Goal: Task Accomplishment & Management: Use online tool/utility

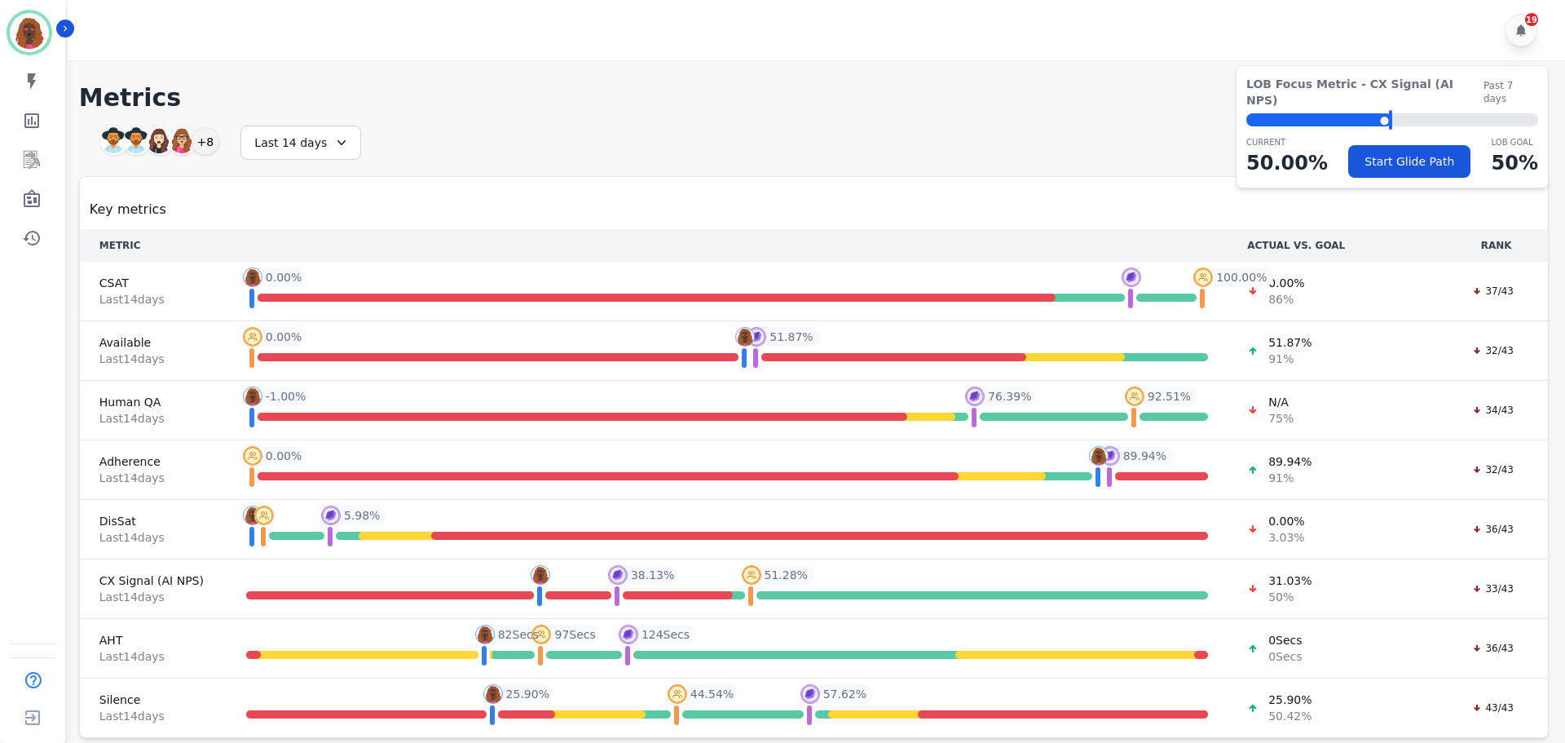
click at [16, 176] on div "My skills My Metrics Interaction Mining Wall Board Coaching History" at bounding box center [32, 159] width 65 height 189
click at [19, 166] on link "Sidebar" at bounding box center [33, 159] width 63 height 33
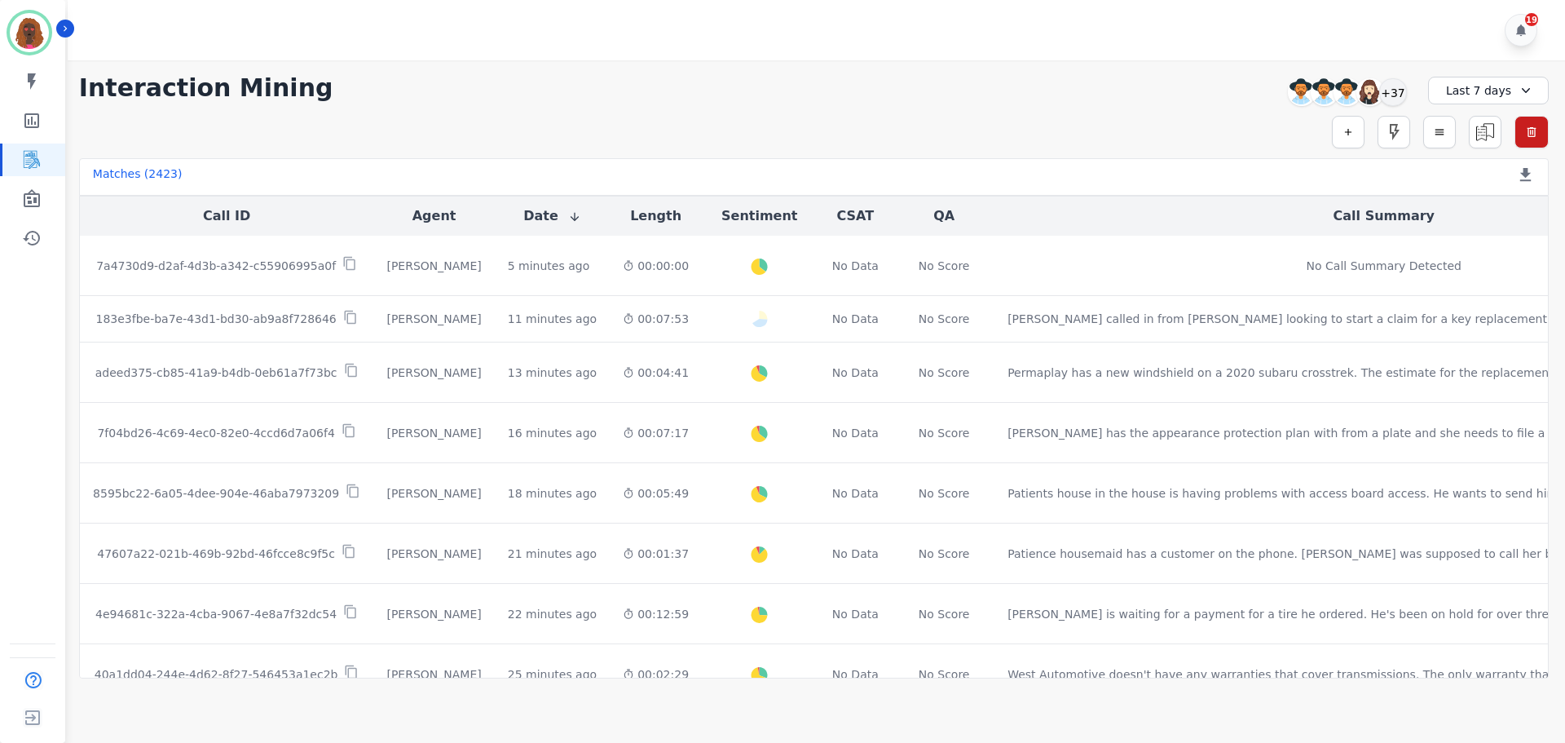
click at [1406, 83] on div "[PERSON_NAME] [PERSON_NAME] [PERSON_NAME] [PERSON_NAME] +37" at bounding box center [1345, 92] width 140 height 31
click at [1401, 77] on div "[PERSON_NAME] [PERSON_NAME] [PERSON_NAME] [PERSON_NAME] +37" at bounding box center [1345, 92] width 140 height 31
click at [1394, 90] on div "+37" at bounding box center [1394, 92] width 28 height 28
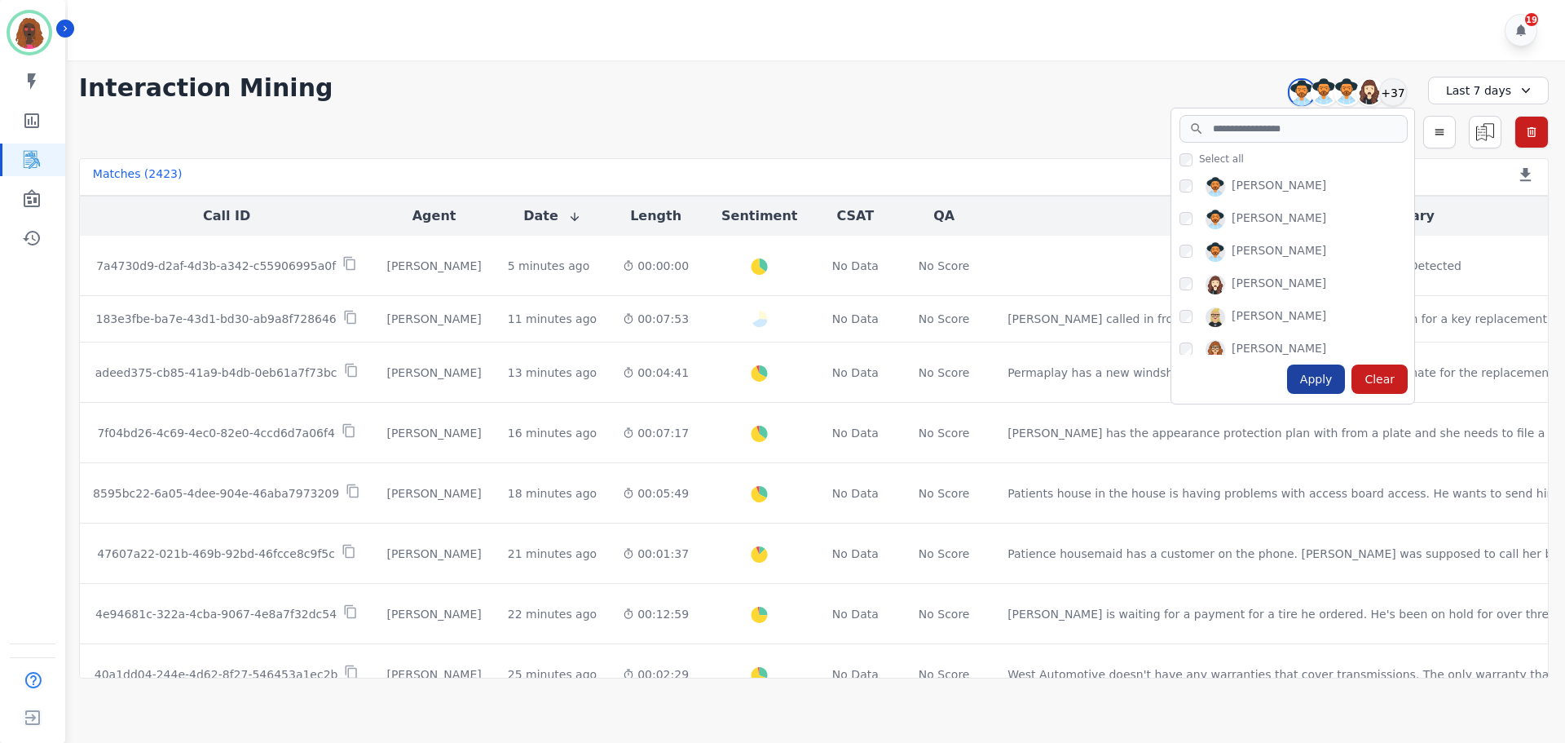
click at [1327, 371] on div "Apply" at bounding box center [1316, 378] width 59 height 29
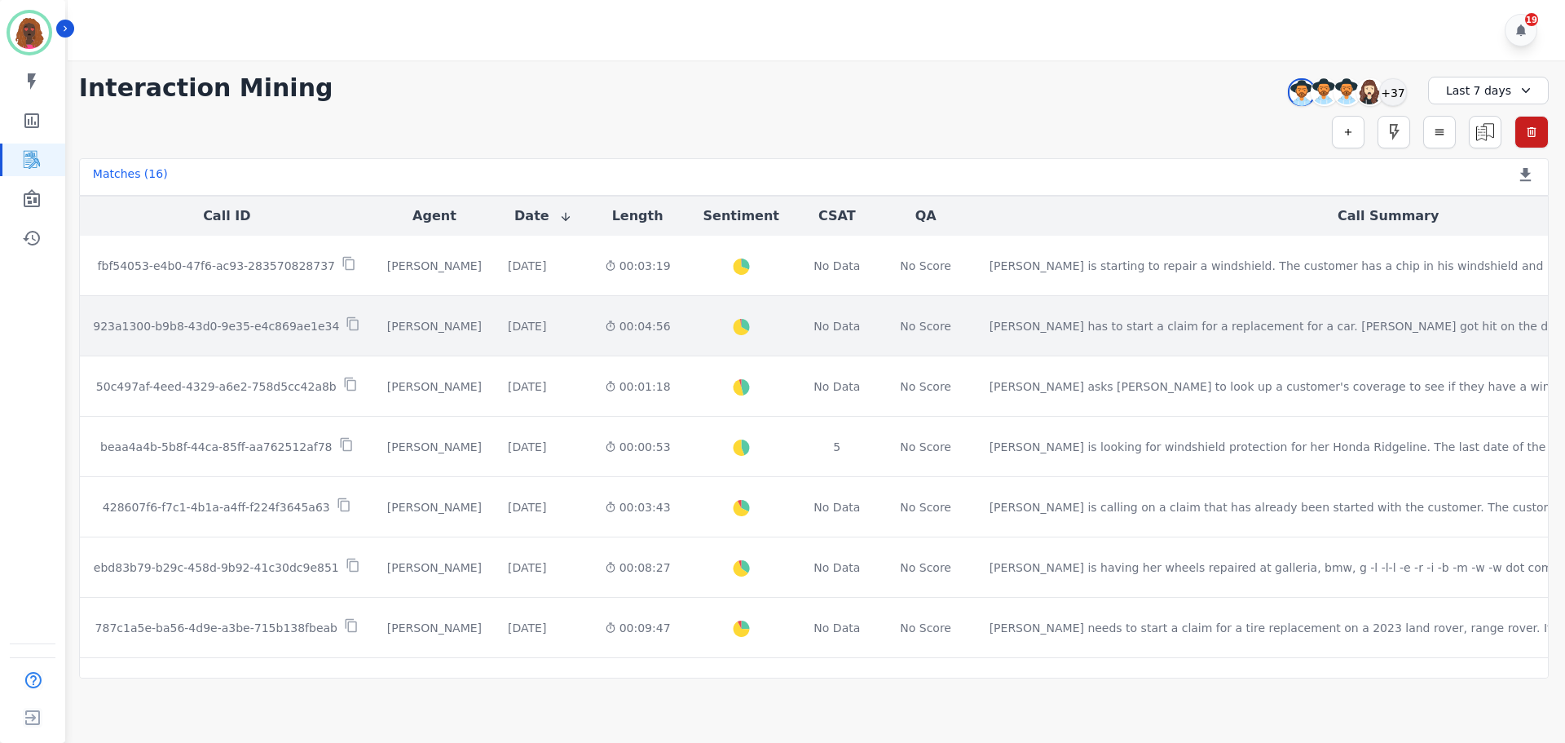
scroll to position [591, 0]
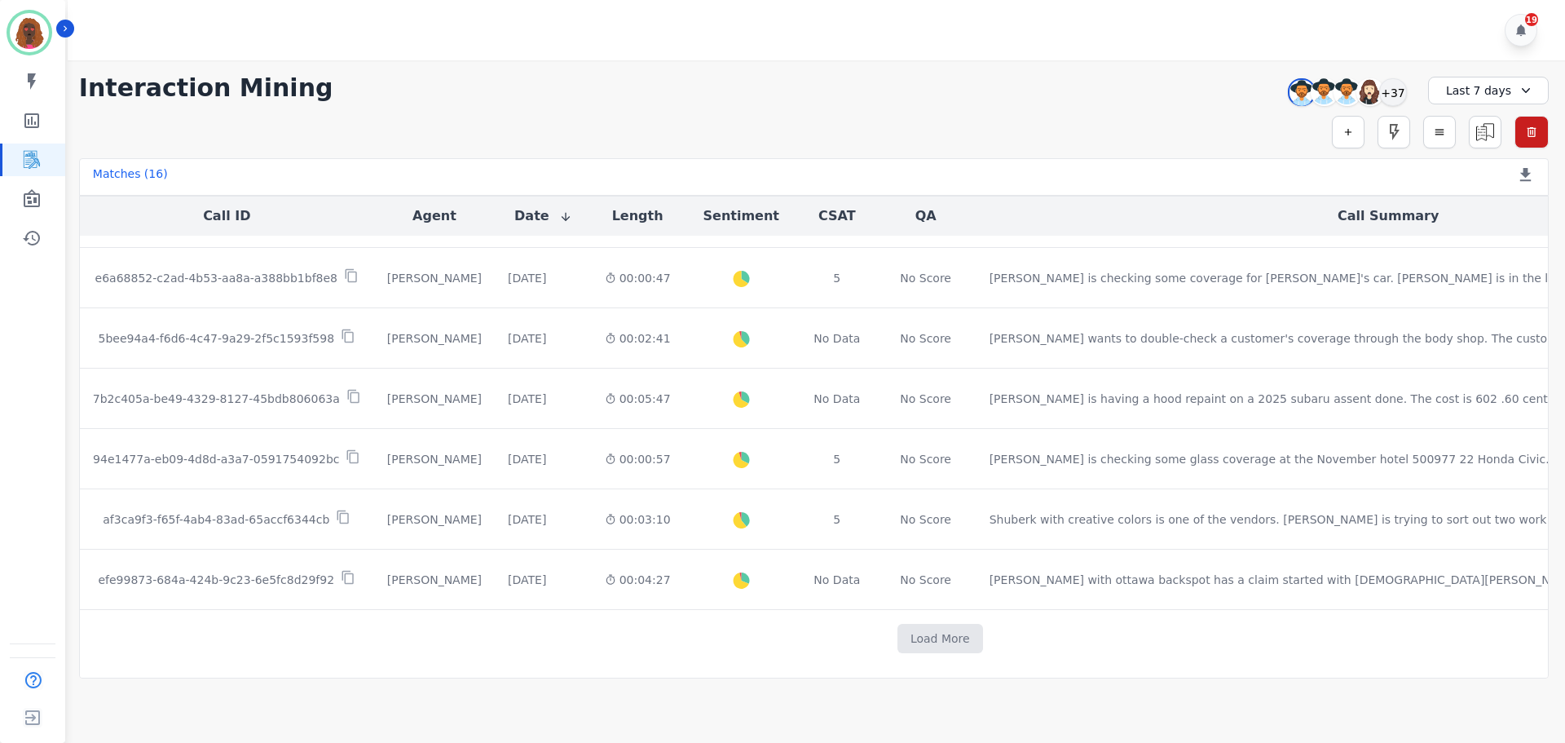
click at [1488, 95] on div "Last 7 days" at bounding box center [1488, 91] width 121 height 28
click at [1492, 125] on li "Custom" at bounding box center [1500, 128] width 82 height 16
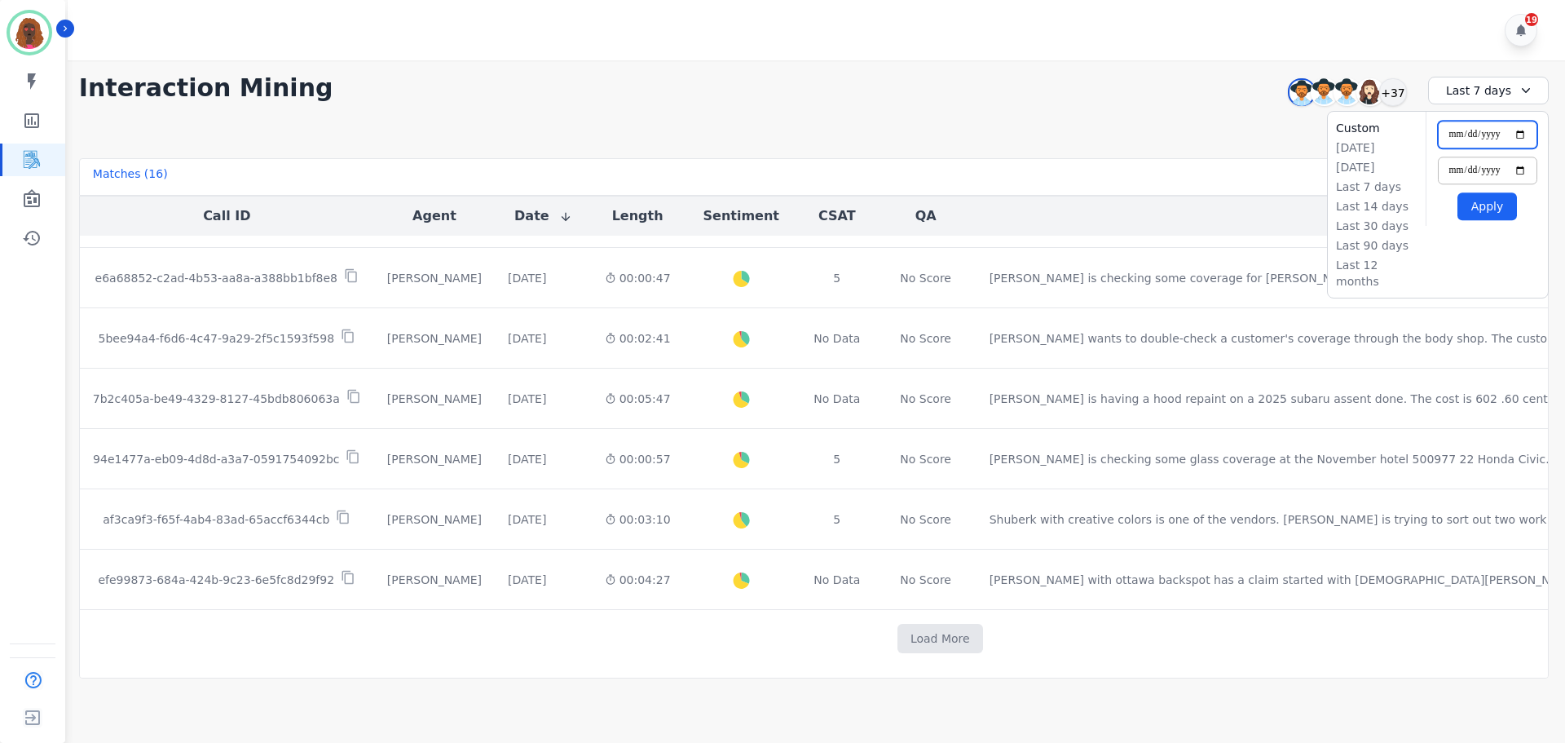
click at [1518, 130] on input "**********" at bounding box center [1487, 135] width 99 height 28
type input "**********"
click at [1485, 210] on button "Apply" at bounding box center [1488, 206] width 60 height 28
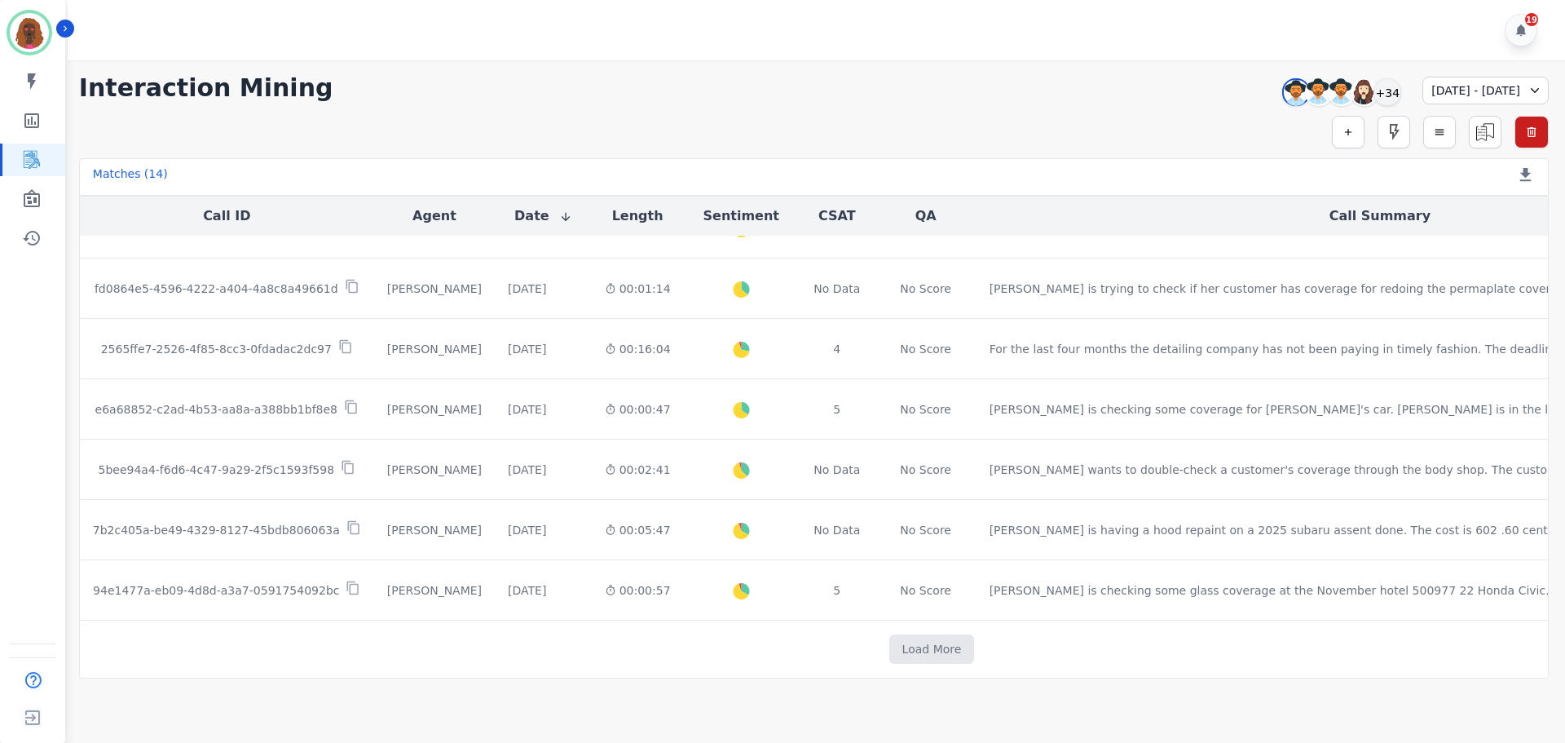
scroll to position [460, 0]
click at [890, 660] on button "Load More" at bounding box center [933, 648] width 86 height 29
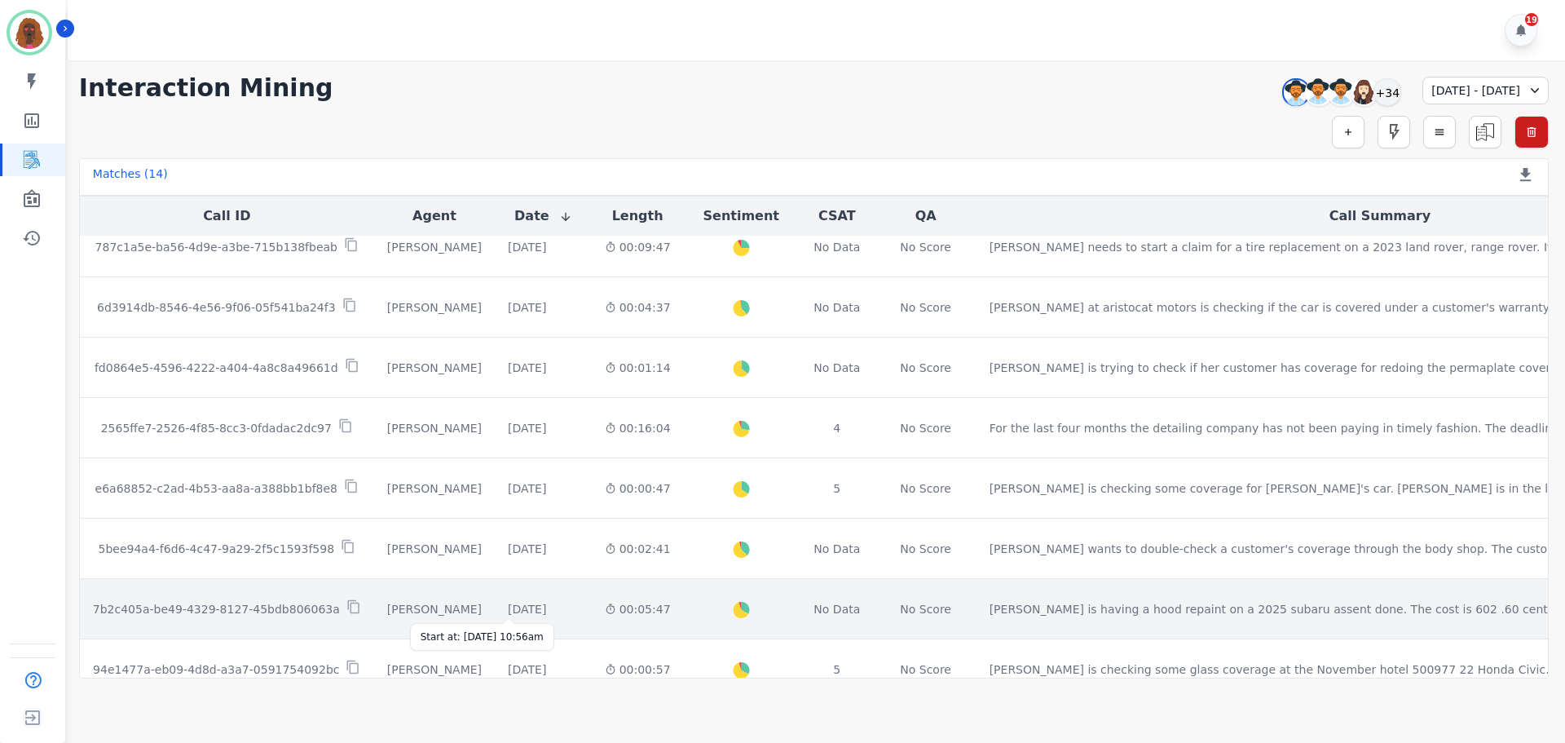
scroll to position [380, 0]
click at [519, 609] on div "[DATE]" at bounding box center [527, 610] width 38 height 16
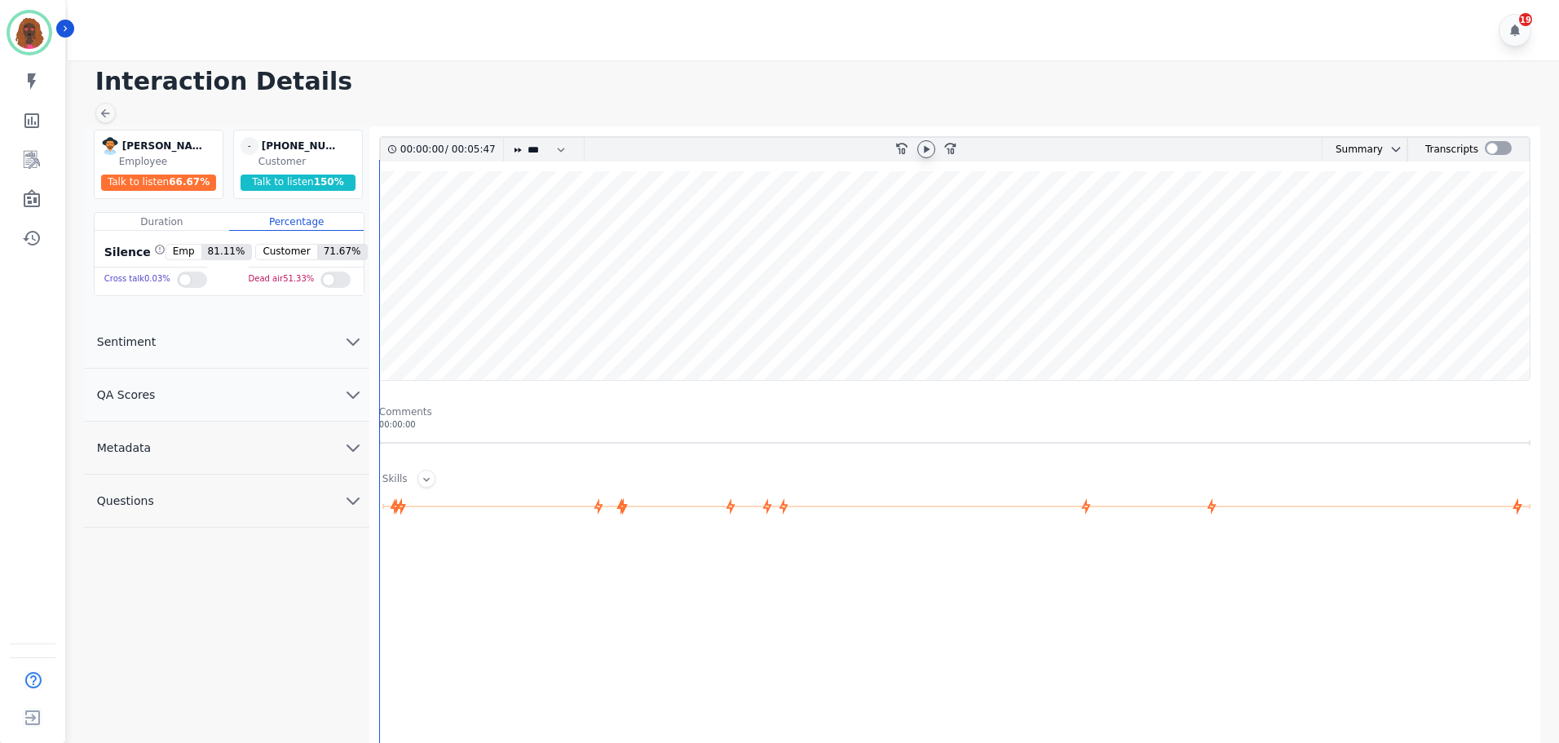
click at [925, 153] on icon at bounding box center [926, 149] width 13 height 13
click at [341, 402] on button "QA Scores" at bounding box center [226, 395] width 285 height 53
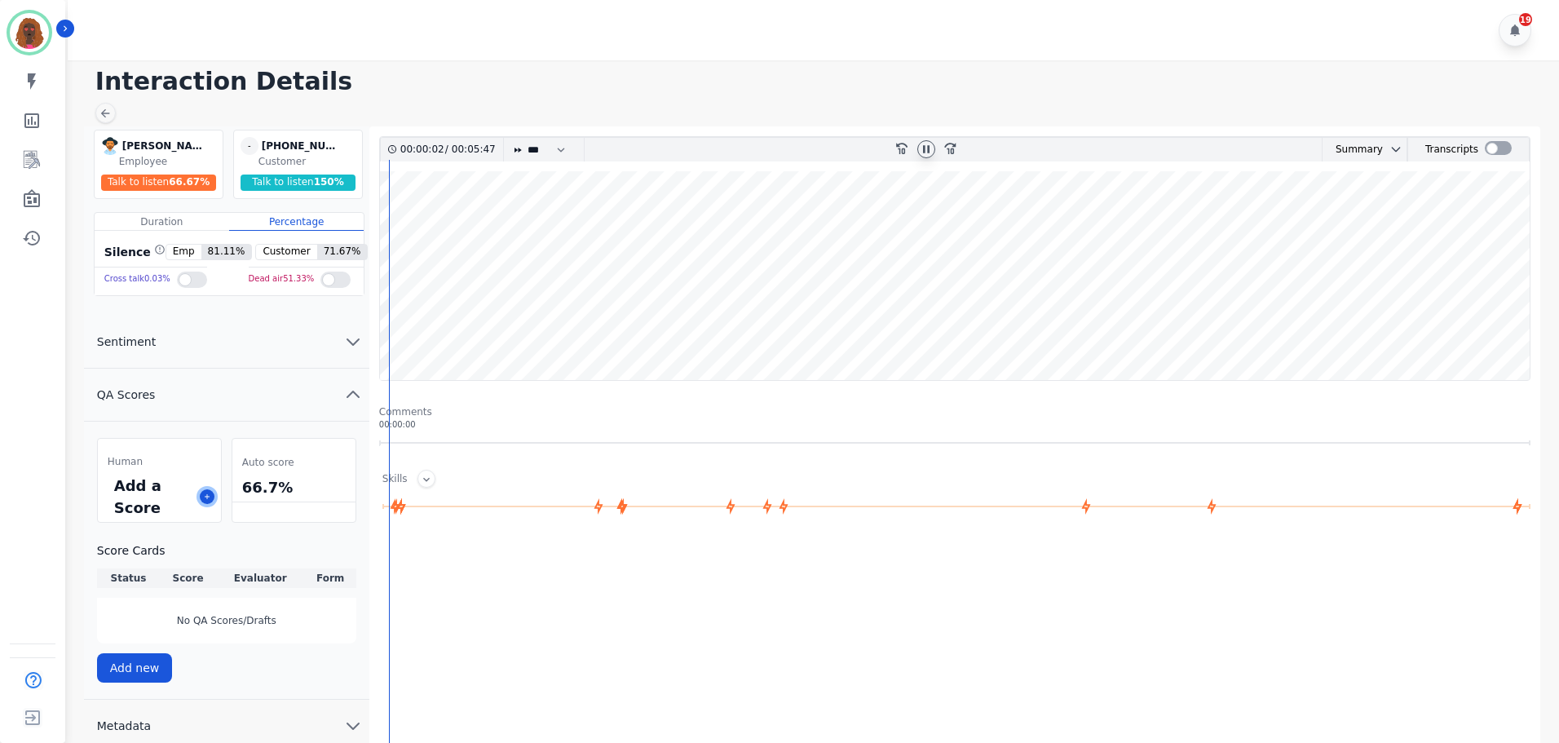
drag, startPoint x: 203, startPoint y: 503, endPoint x: 204, endPoint y: 511, distance: 8.2
click at [204, 509] on div "Add a Score" at bounding box center [159, 496] width 123 height 51
click at [206, 492] on button at bounding box center [207, 496] width 15 height 15
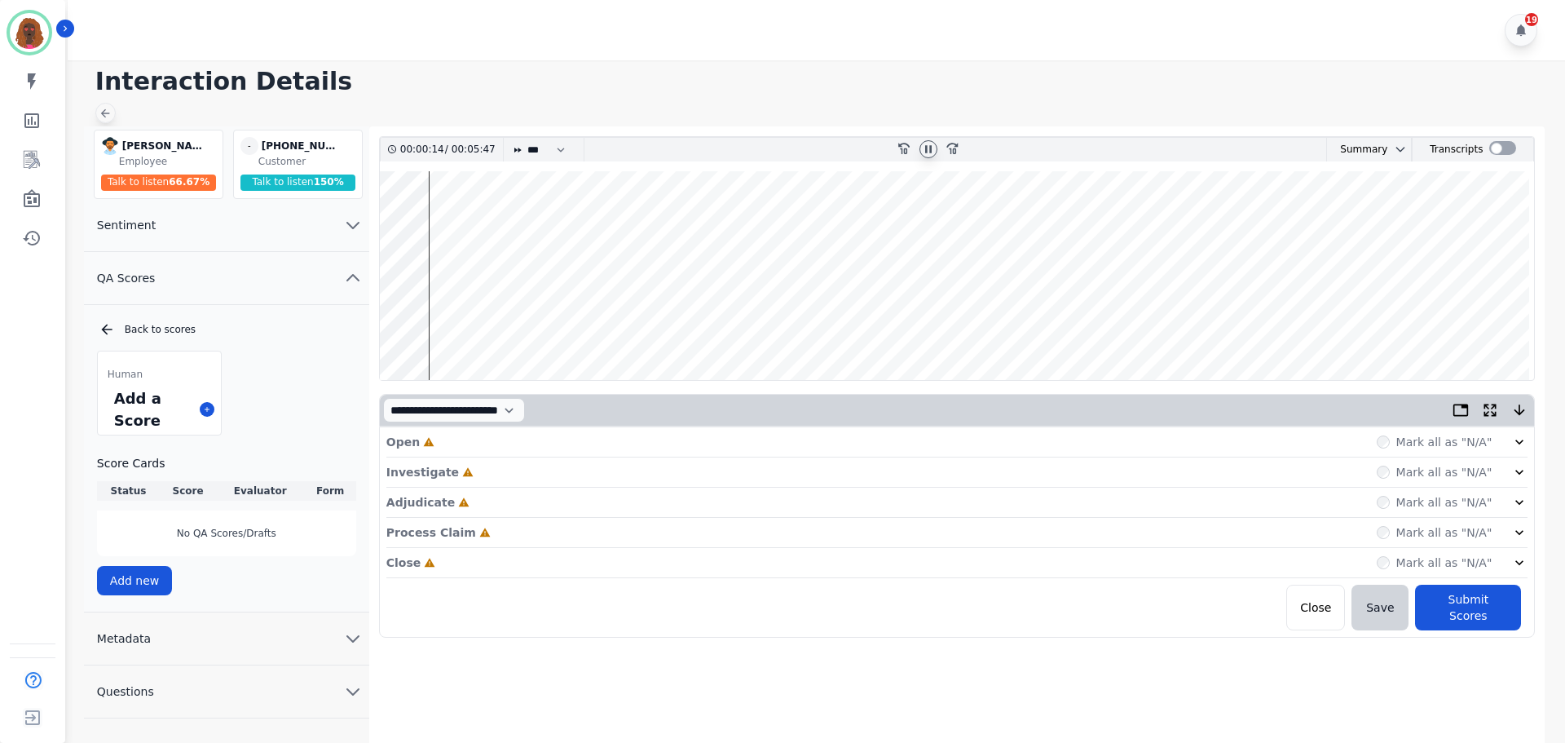
click at [102, 109] on icon at bounding box center [105, 113] width 13 height 13
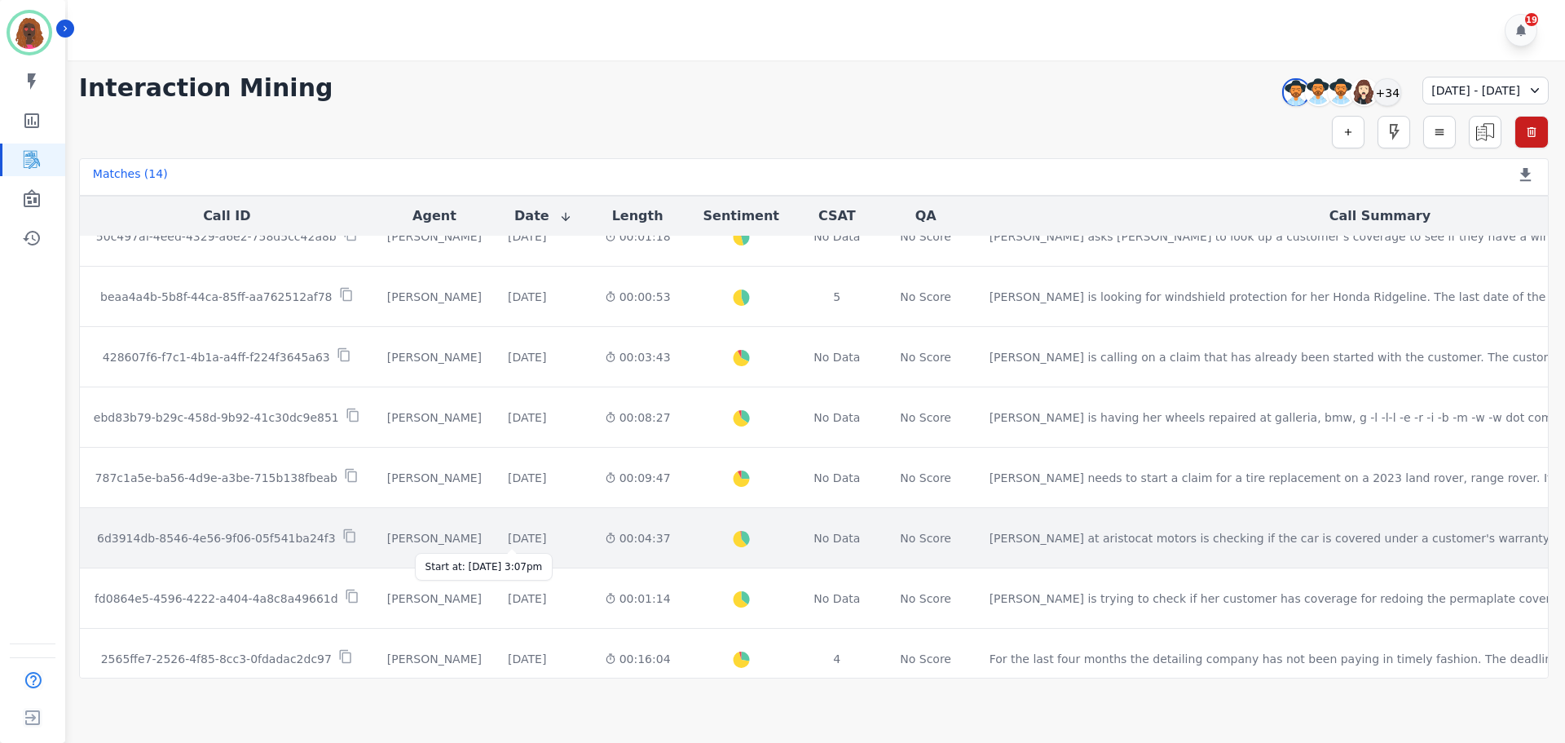
scroll to position [148, 0]
click at [532, 540] on div "[DATE]" at bounding box center [527, 540] width 38 height 16
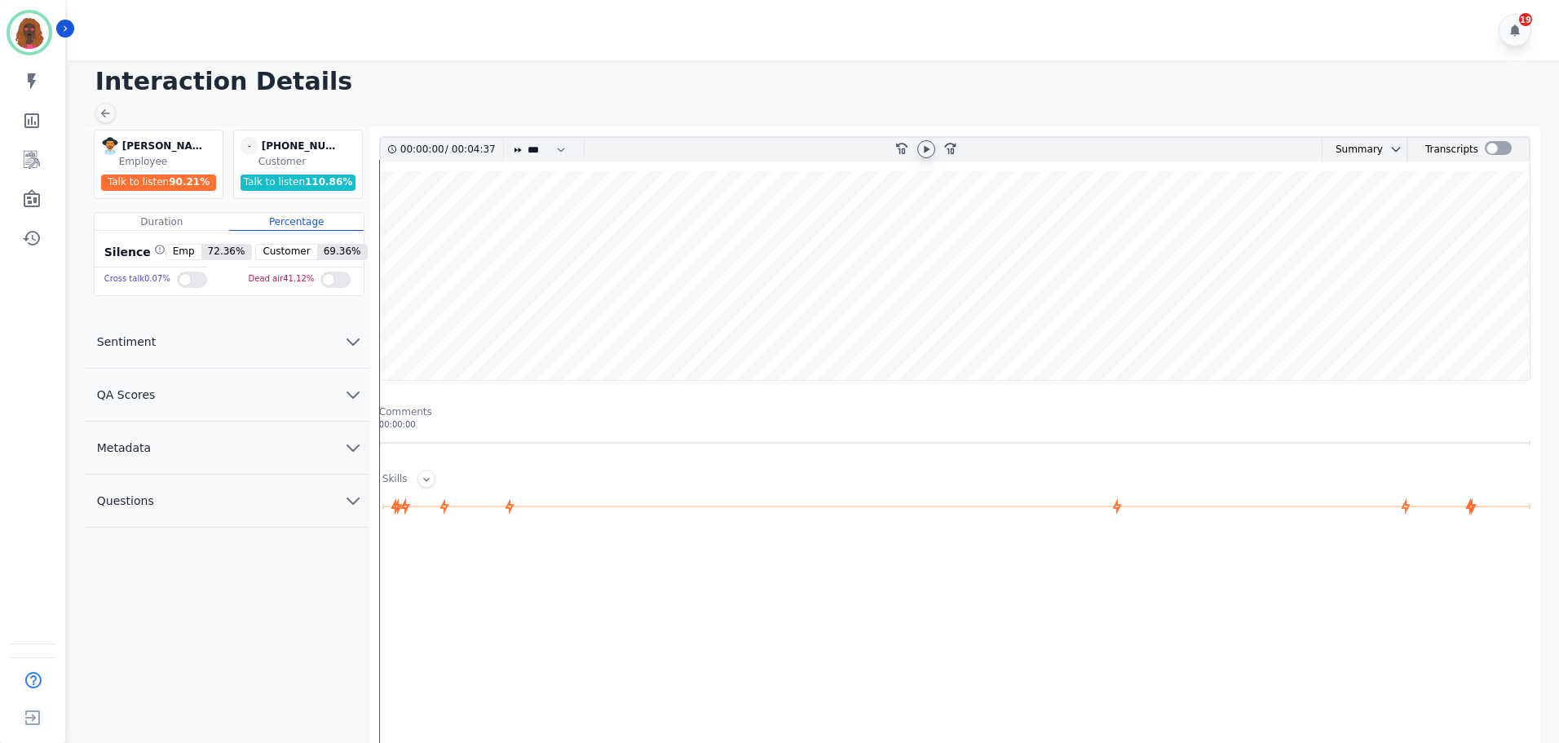
click at [921, 150] on icon at bounding box center [926, 149] width 13 height 13
click at [345, 397] on icon "chevron down" at bounding box center [353, 395] width 20 height 20
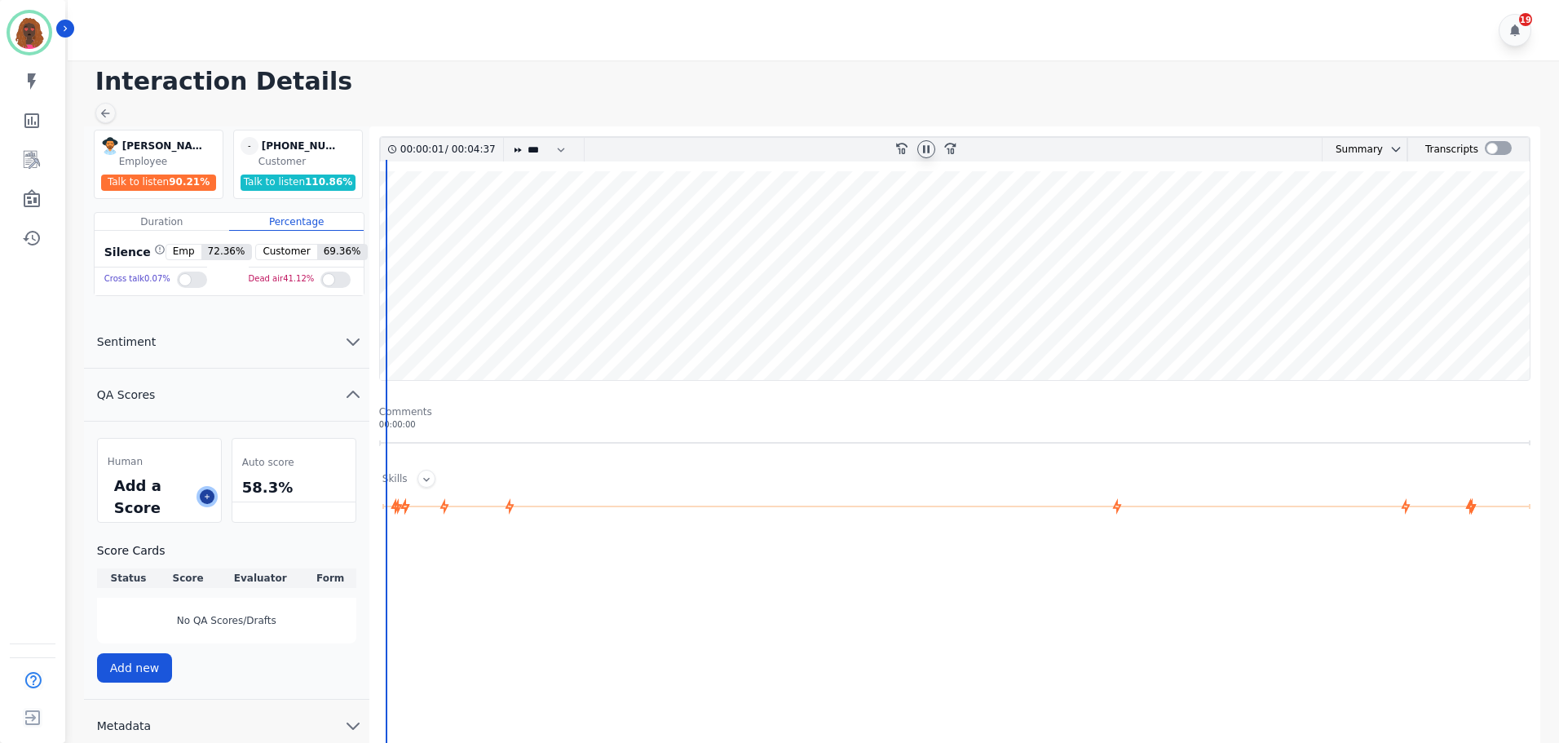
click at [211, 494] on button at bounding box center [207, 496] width 15 height 15
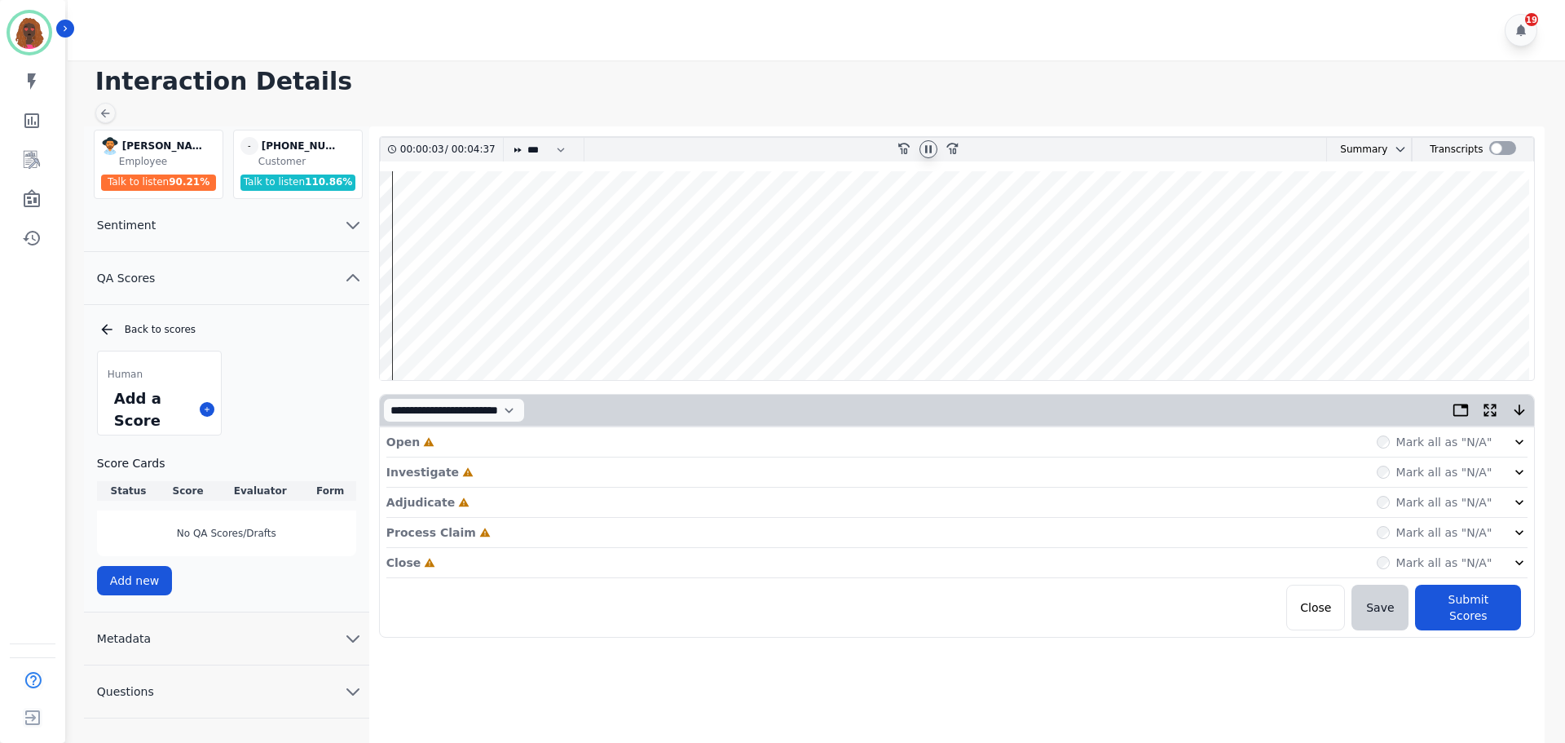
drag, startPoint x: 577, startPoint y: 447, endPoint x: 567, endPoint y: 456, distance: 13.3
click at [576, 447] on div "Open Incomplete Mark all as "N/A"" at bounding box center [957, 442] width 1142 height 30
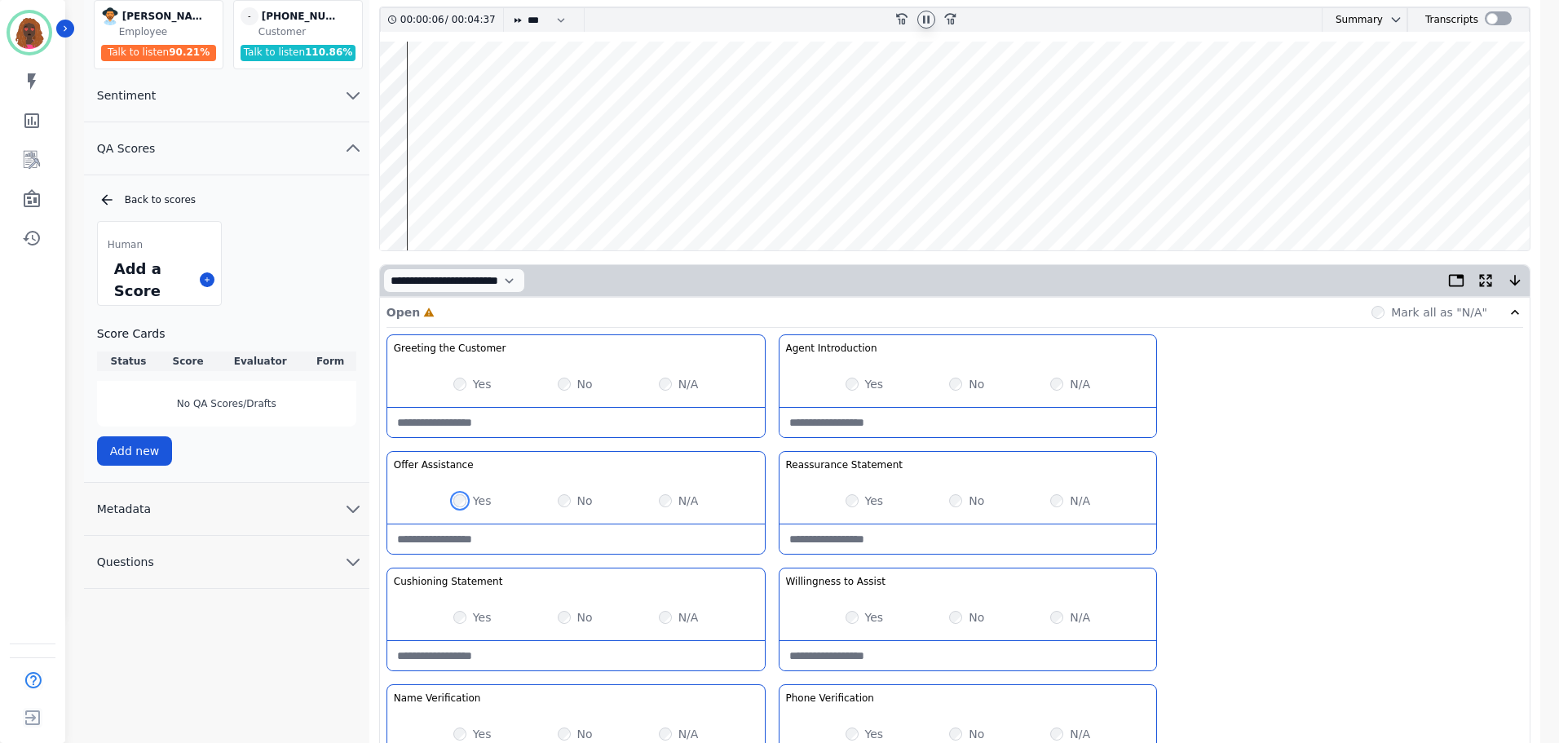
scroll to position [474, 0]
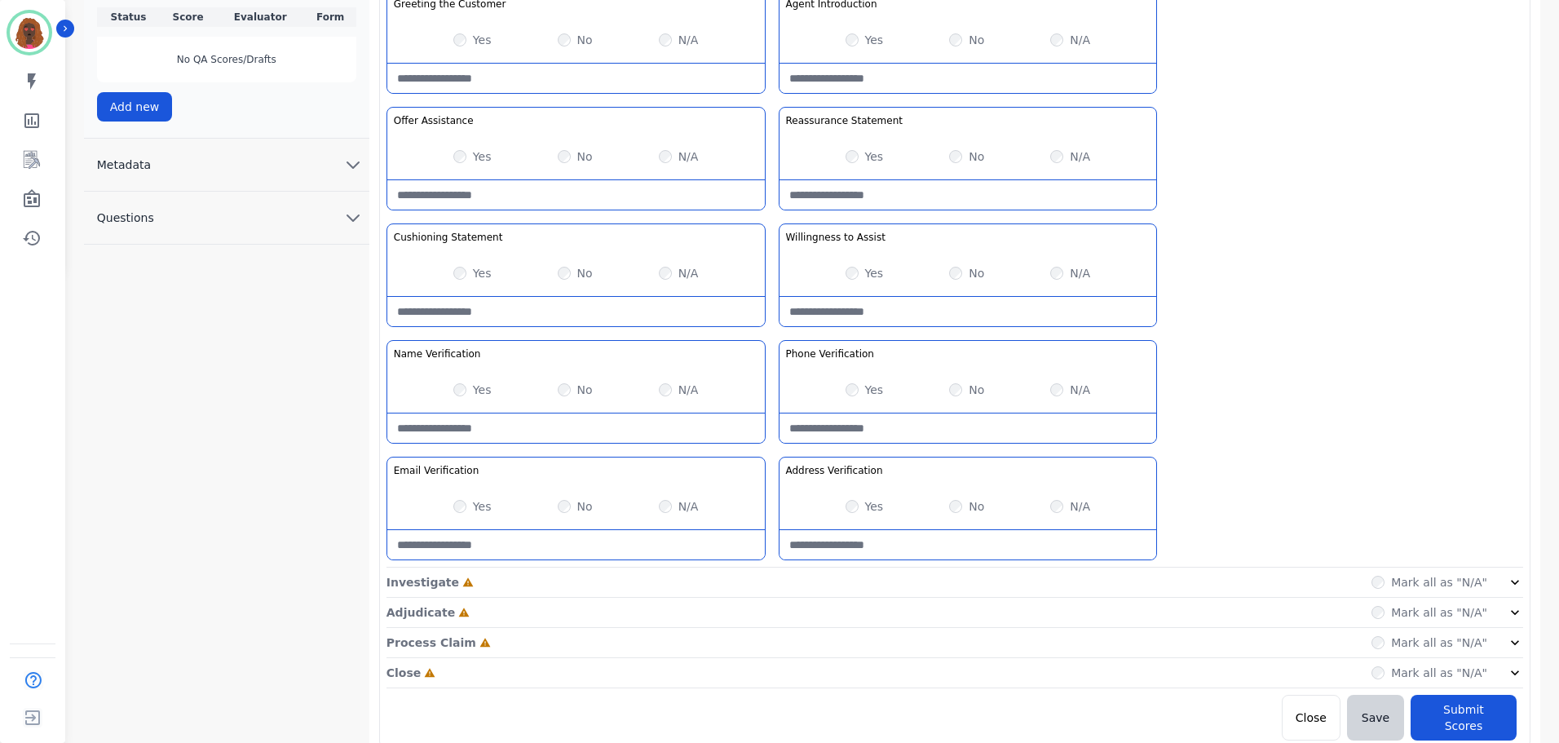
click at [765, 581] on div "Investigate Incomplete Mark all as "N/A"" at bounding box center [954, 582] width 1137 height 30
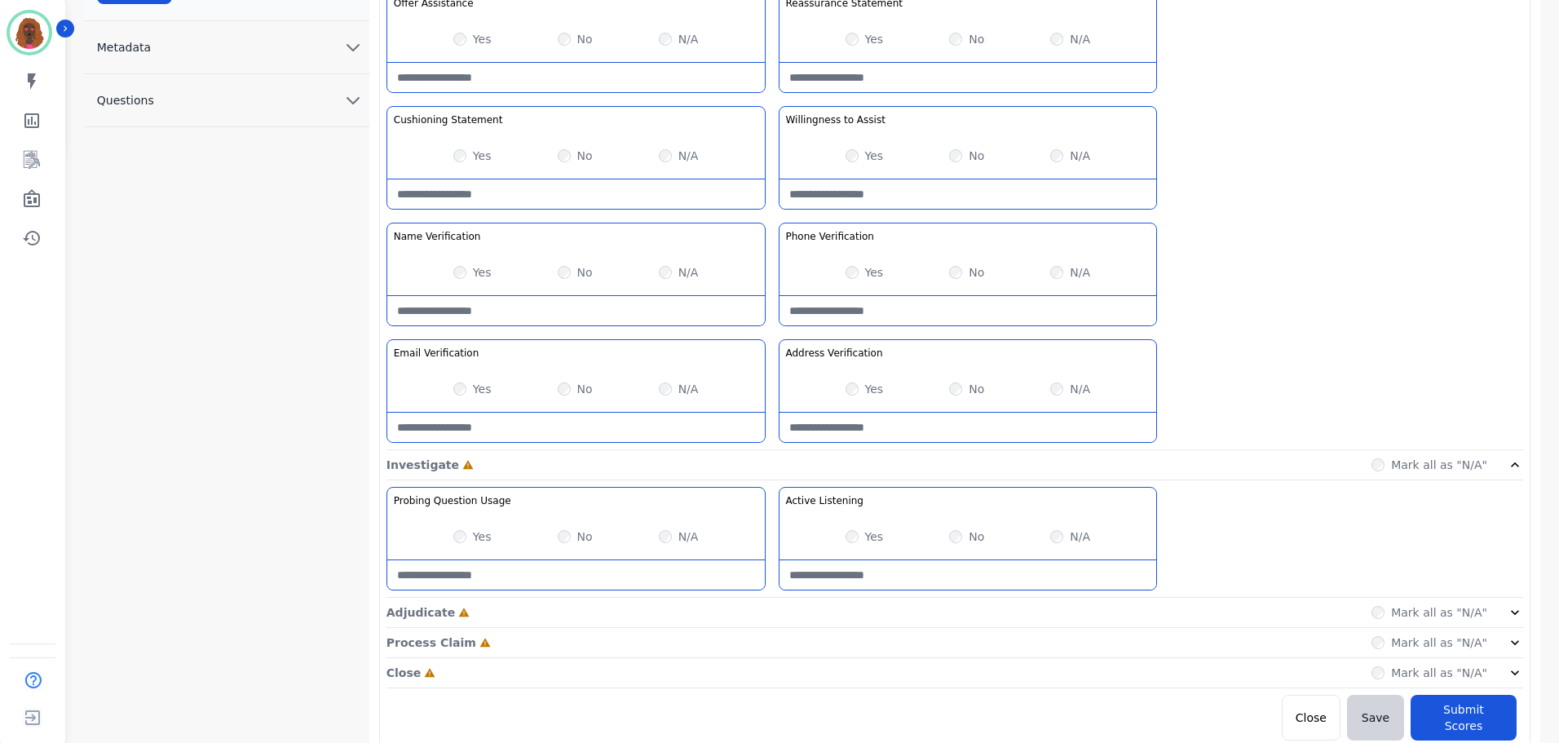
click at [767, 617] on div "Adjudicate Incomplete Mark all as "N/A"" at bounding box center [954, 613] width 1137 height 30
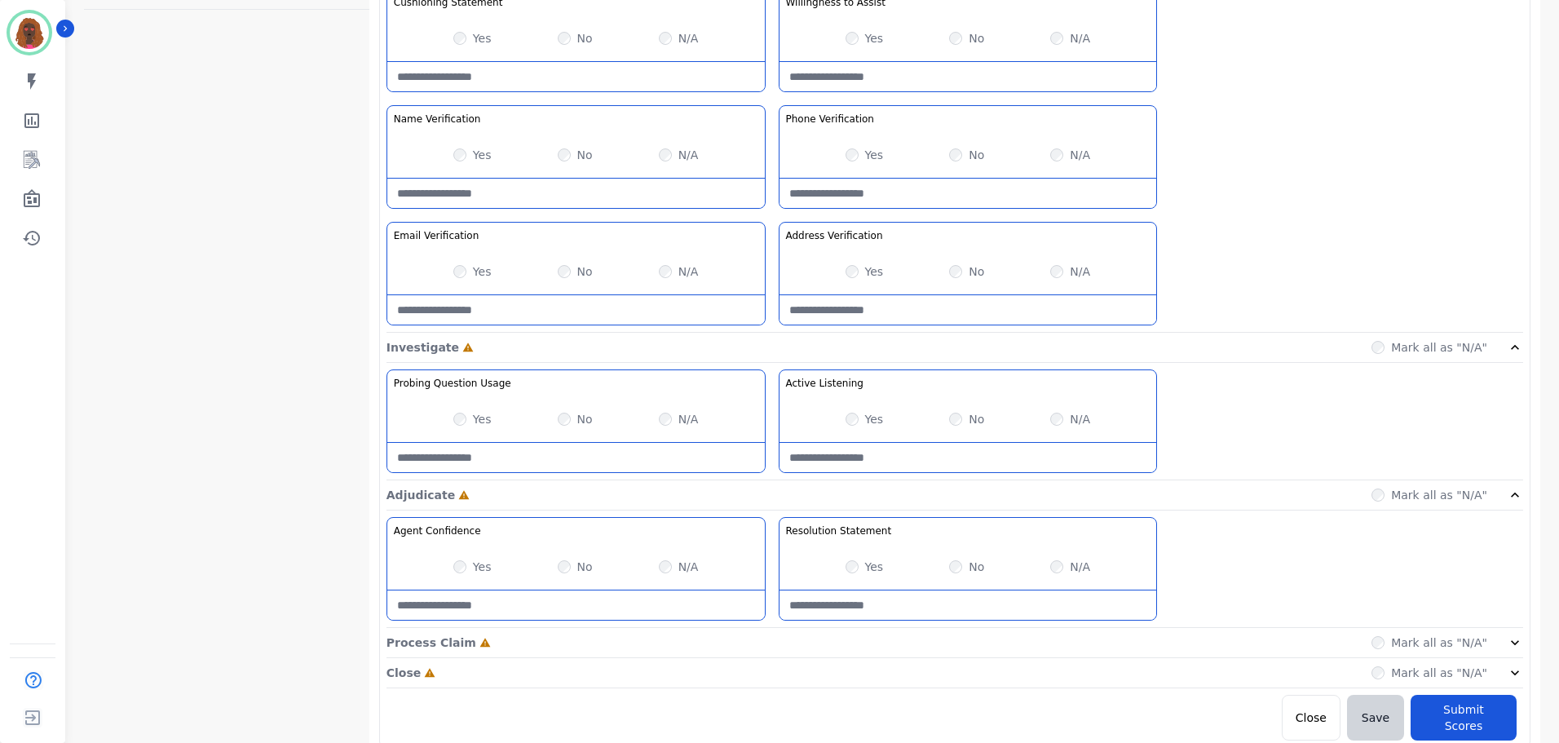
click at [771, 642] on div "Process Claim Incomplete Mark all as "N/A"" at bounding box center [954, 643] width 1137 height 30
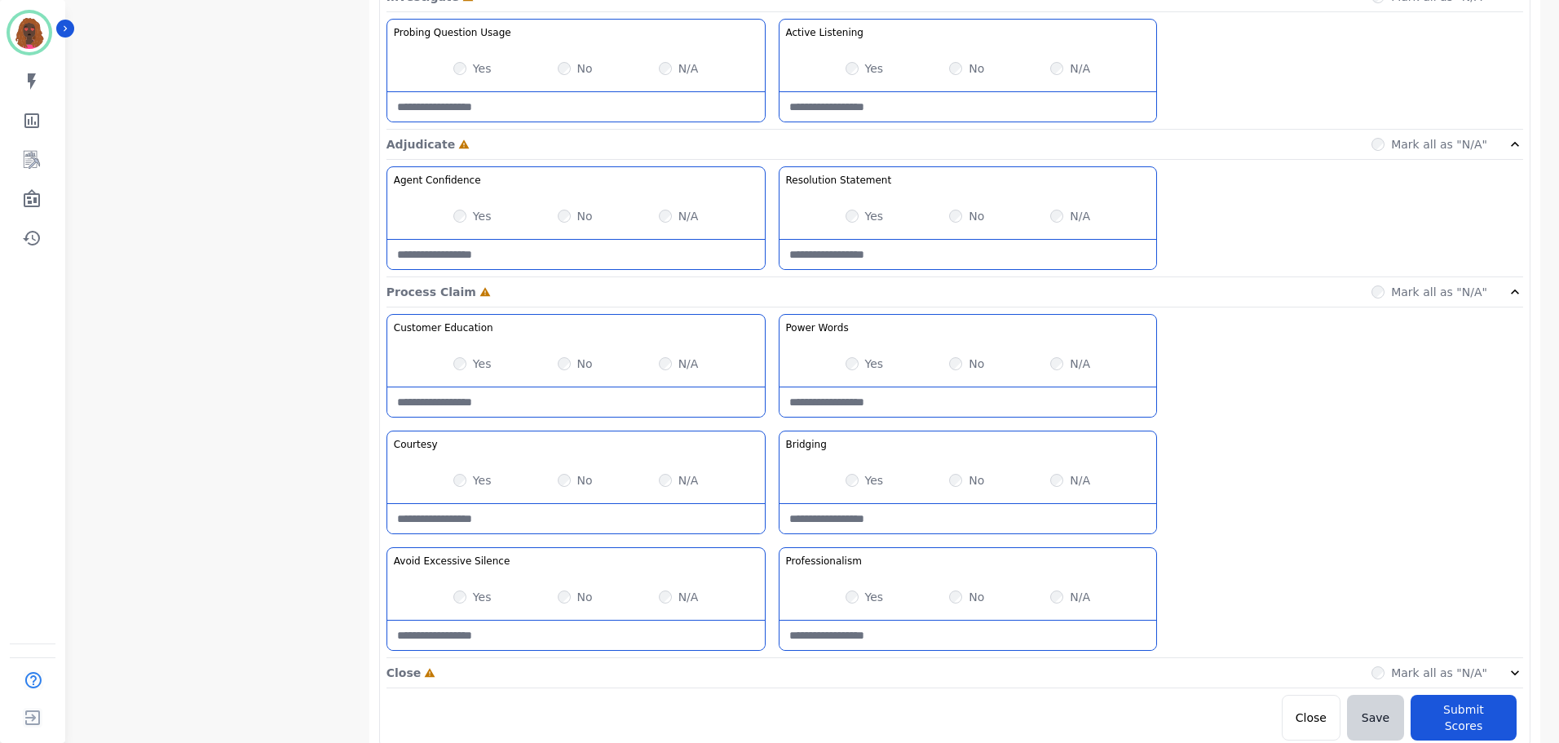
click at [762, 668] on div "Close Incomplete Mark all as "N/A"" at bounding box center [954, 673] width 1137 height 30
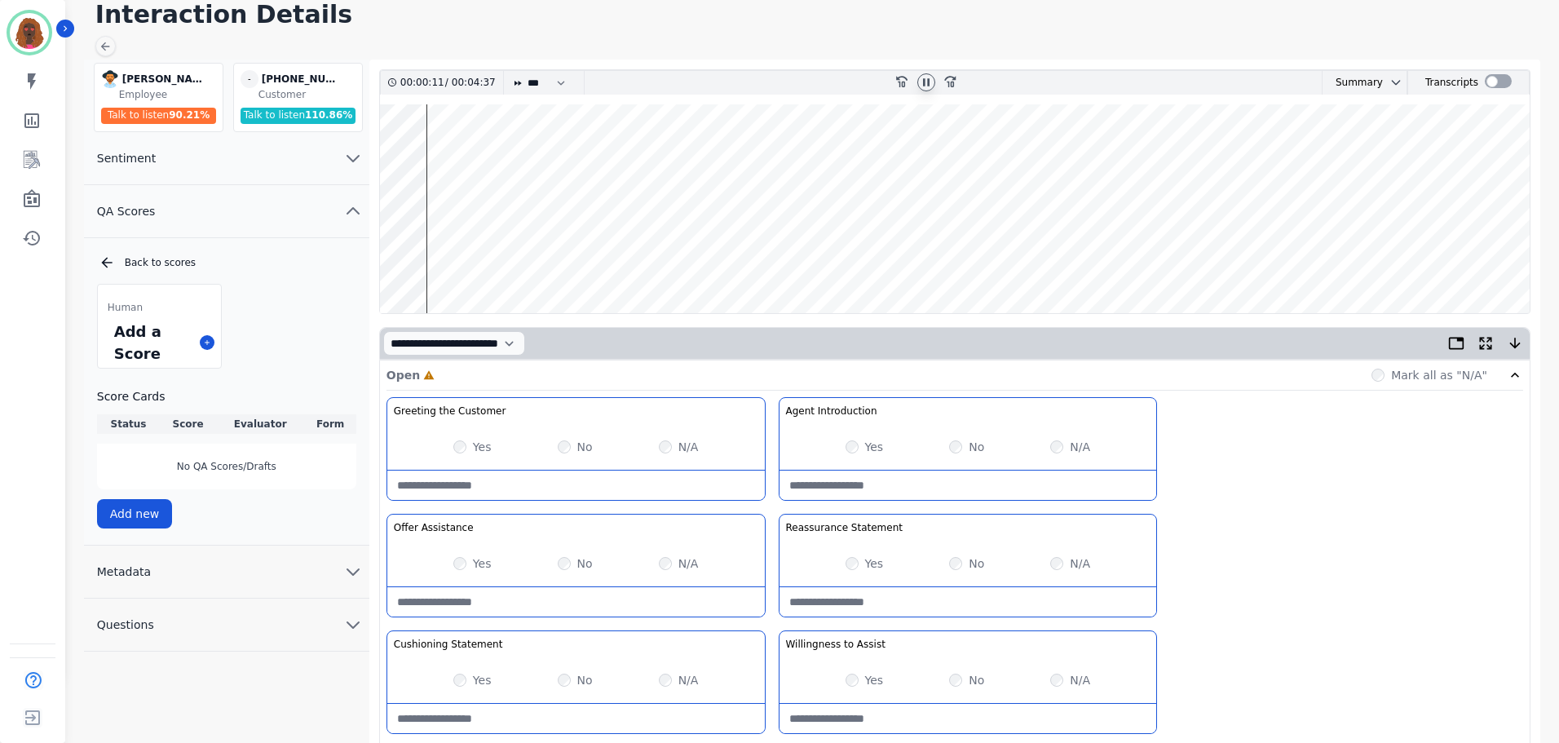
scroll to position [0, 0]
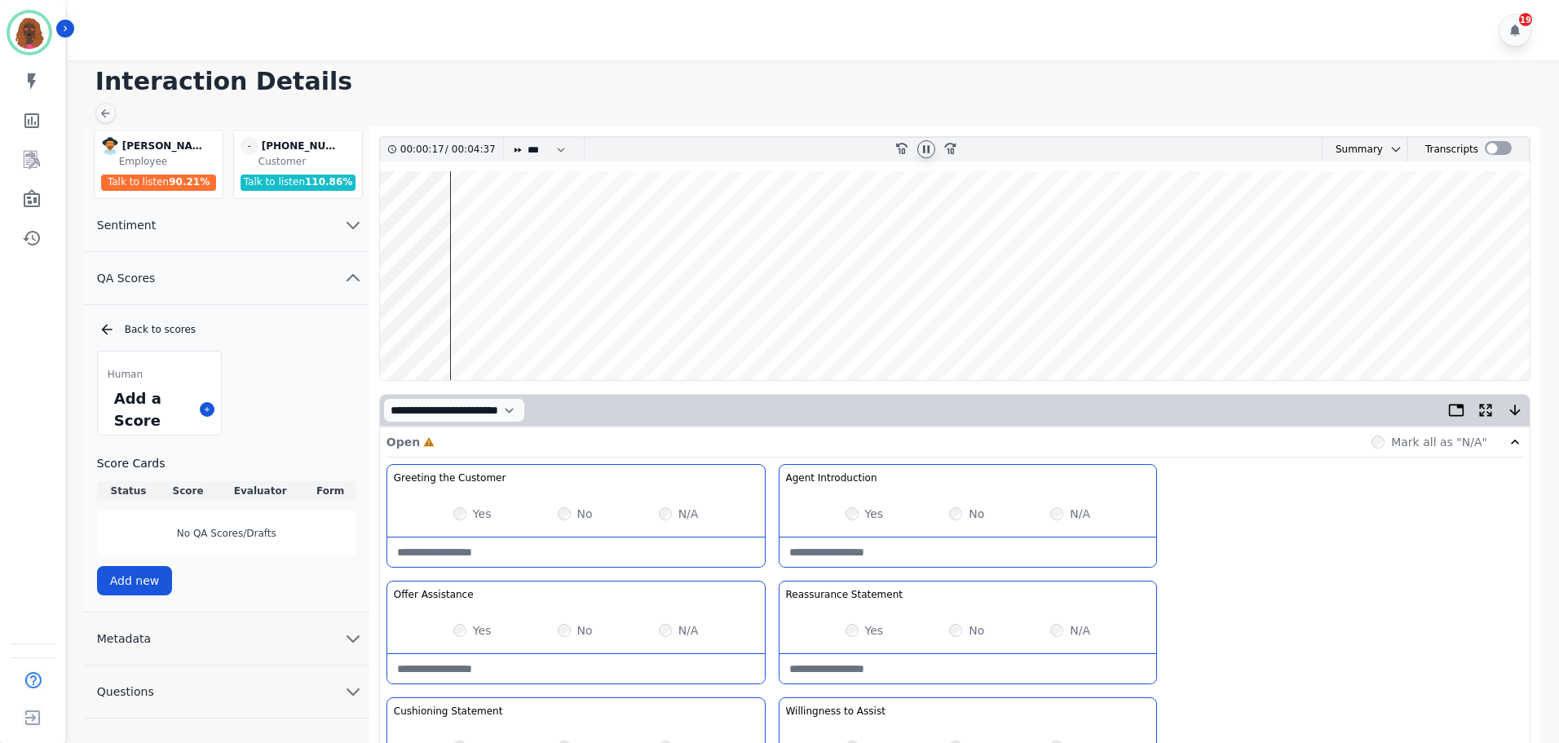
click at [864, 664] on Statement-note at bounding box center [967, 668] width 377 height 29
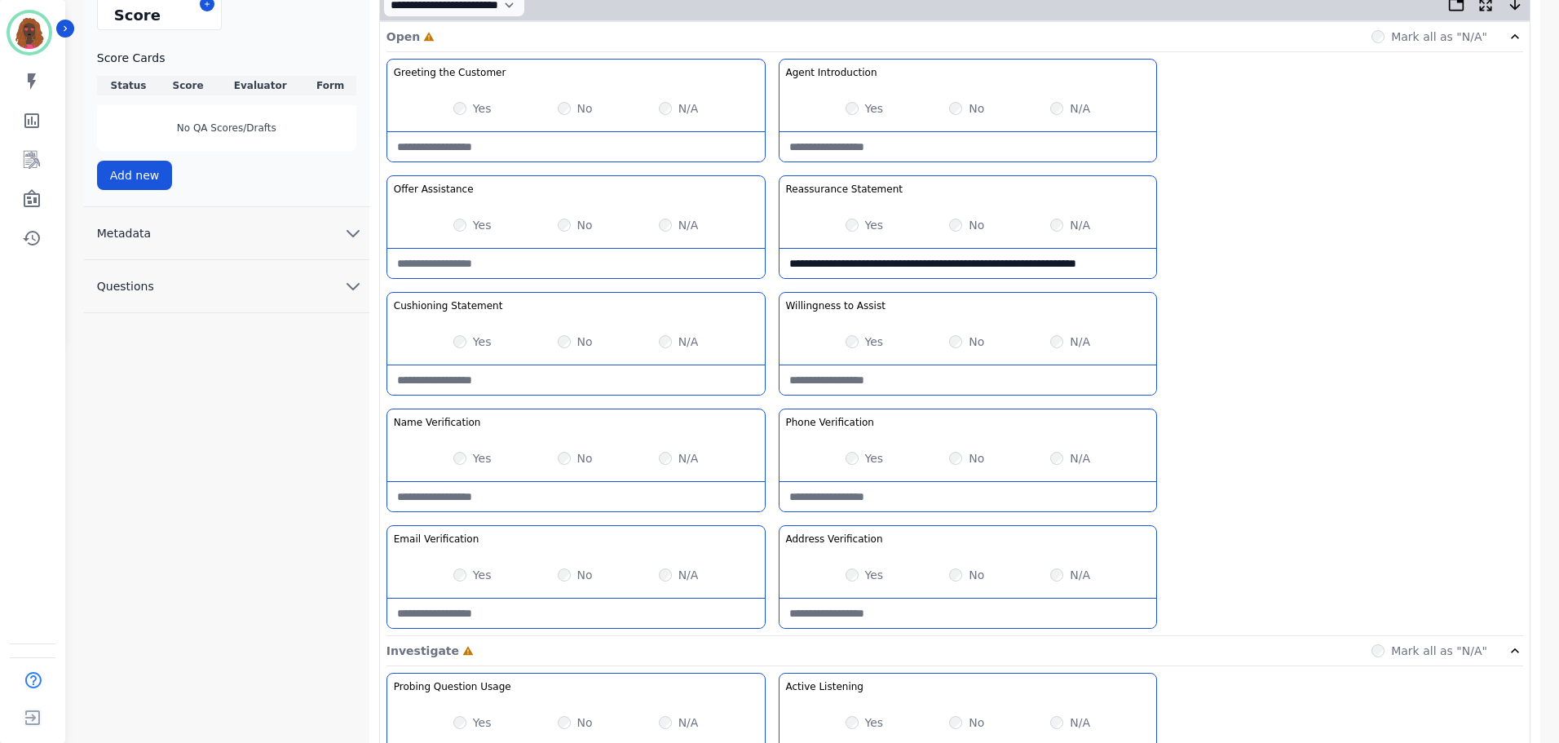
type Statement-note "**********"
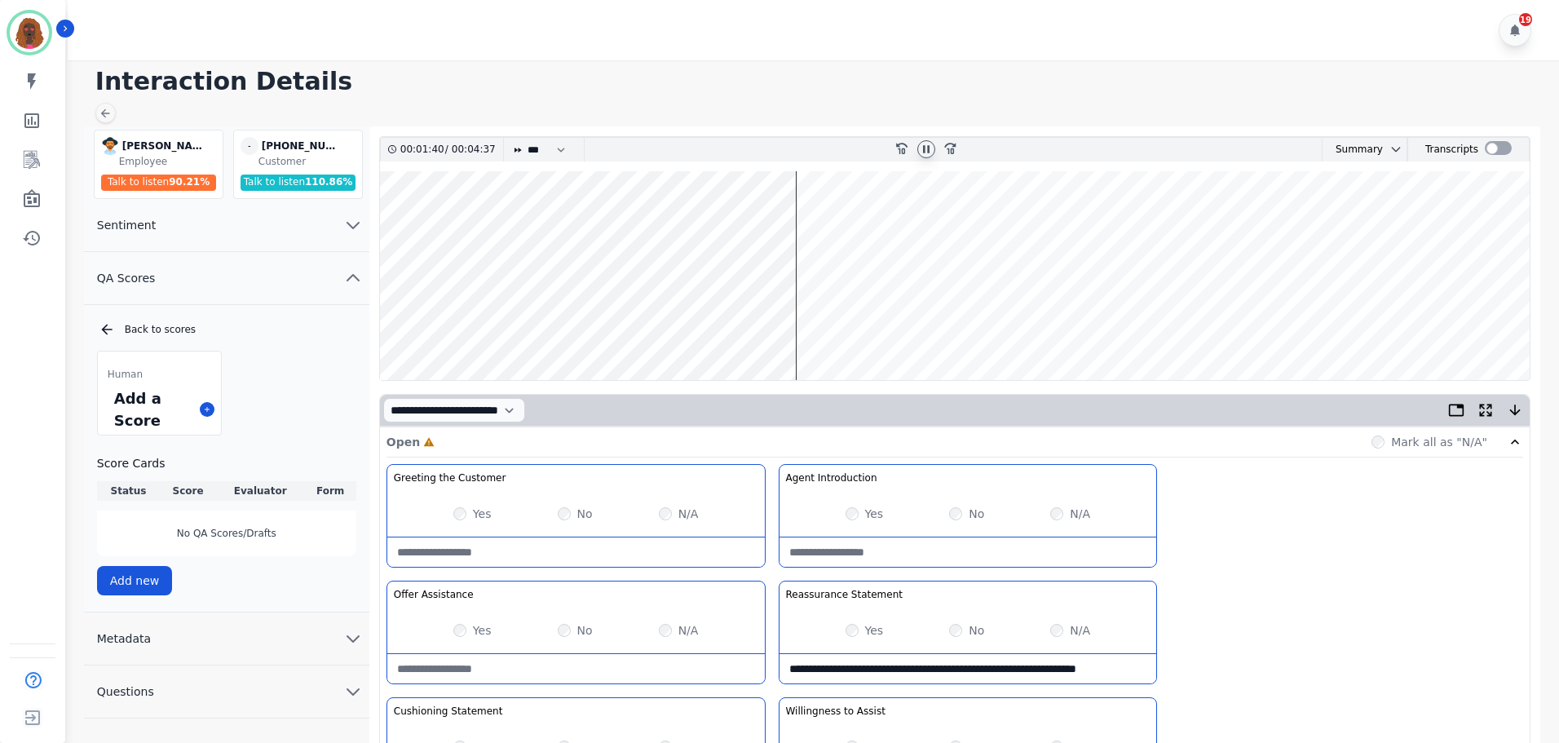
click at [687, 324] on wave at bounding box center [955, 275] width 1150 height 209
click at [606, 324] on wave at bounding box center [955, 275] width 1150 height 209
click at [589, 324] on wave at bounding box center [955, 275] width 1150 height 209
click at [689, 323] on wave at bounding box center [955, 275] width 1150 height 209
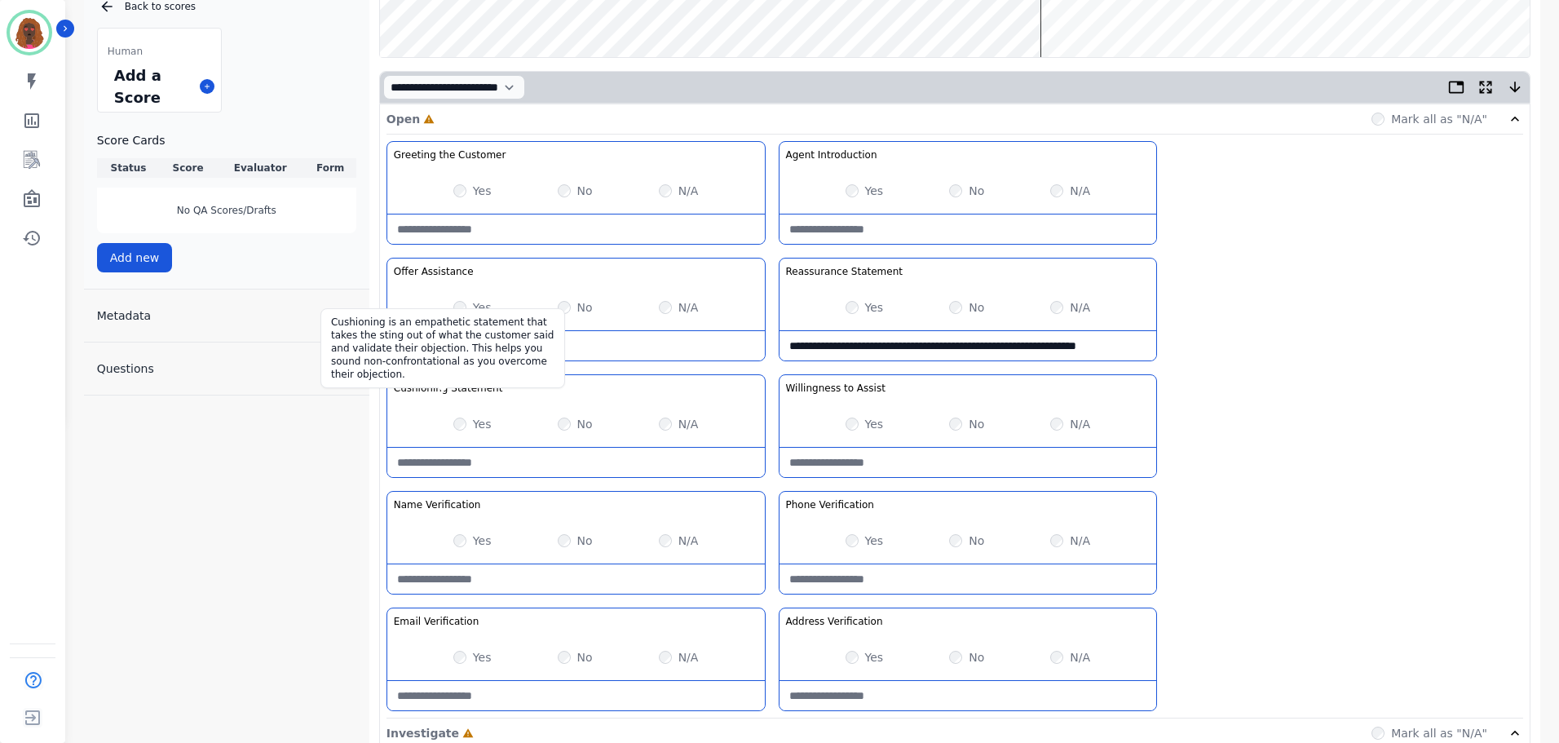
scroll to position [324, 0]
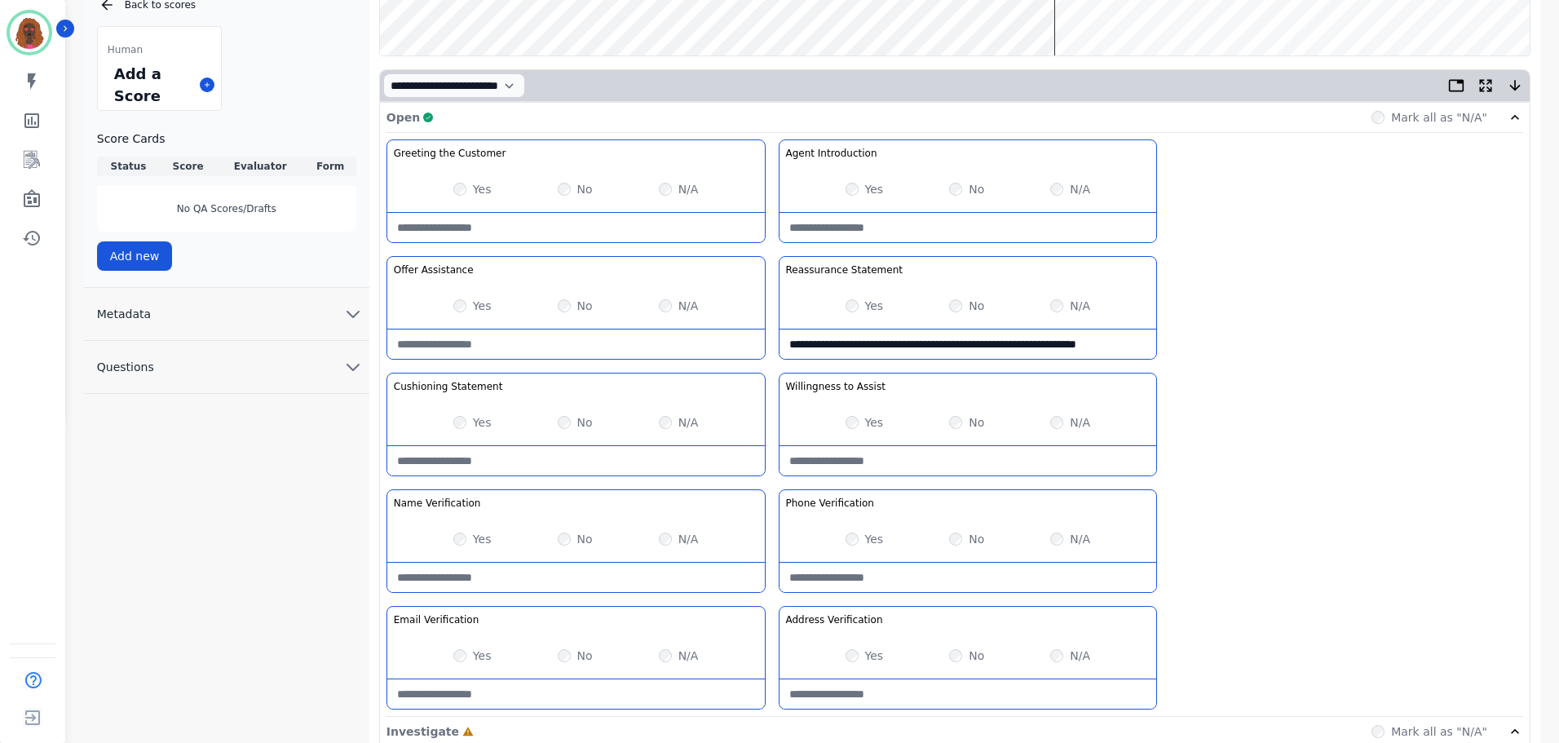
click at [542, 466] on Statement-note at bounding box center [575, 460] width 377 height 29
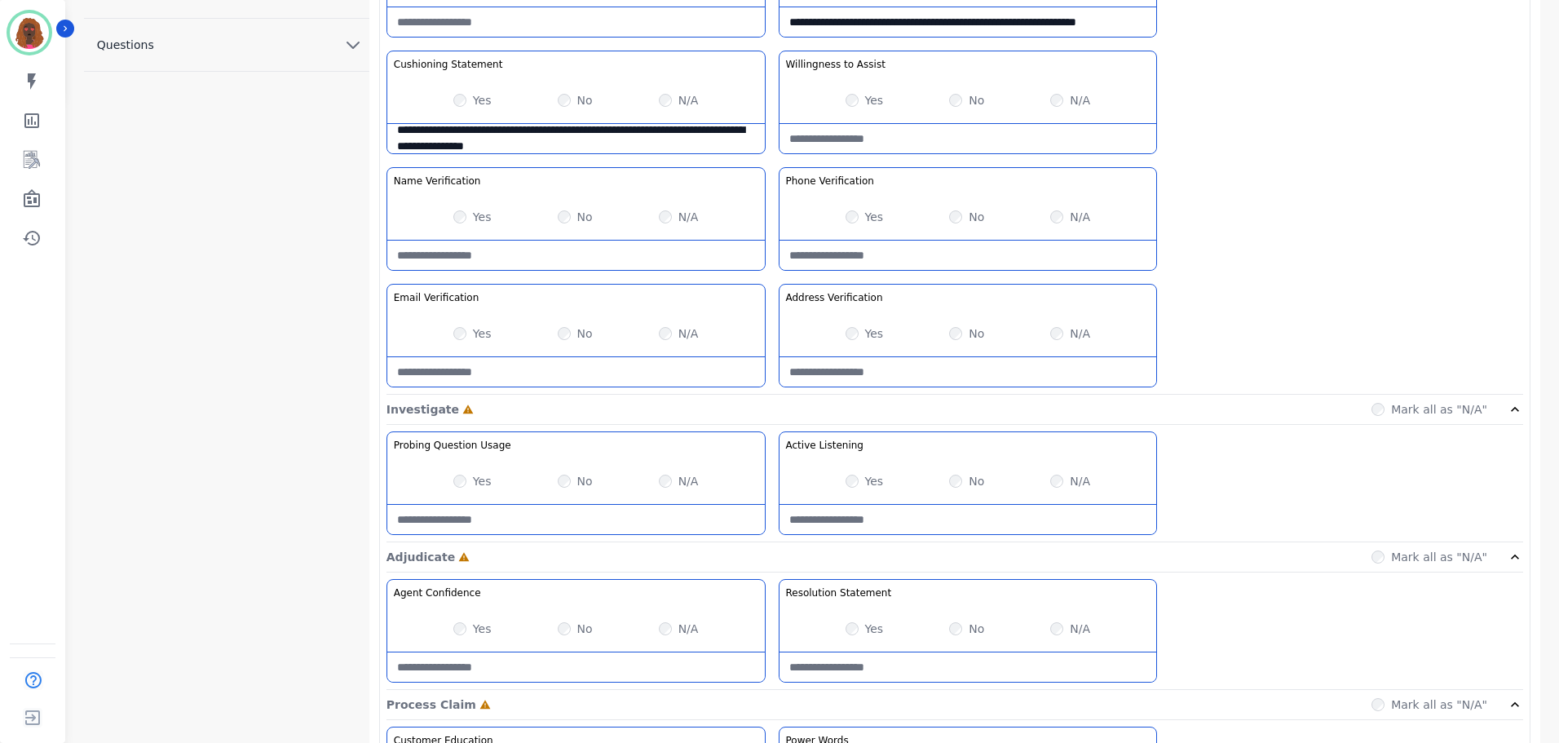
scroll to position [647, 0]
type Statement-note "**********"
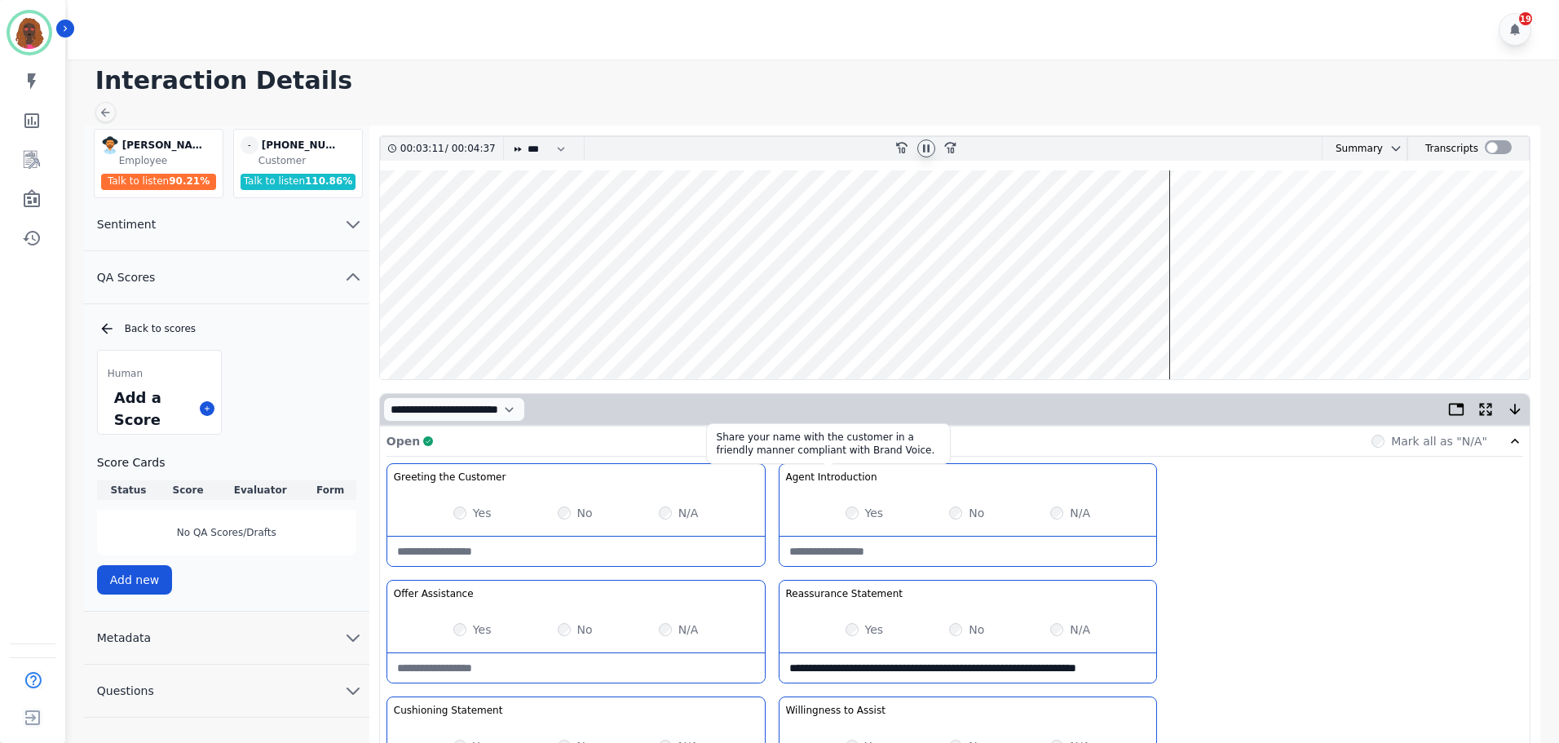
scroll to position [0, 0]
click at [1256, 327] on wave at bounding box center [955, 275] width 1150 height 209
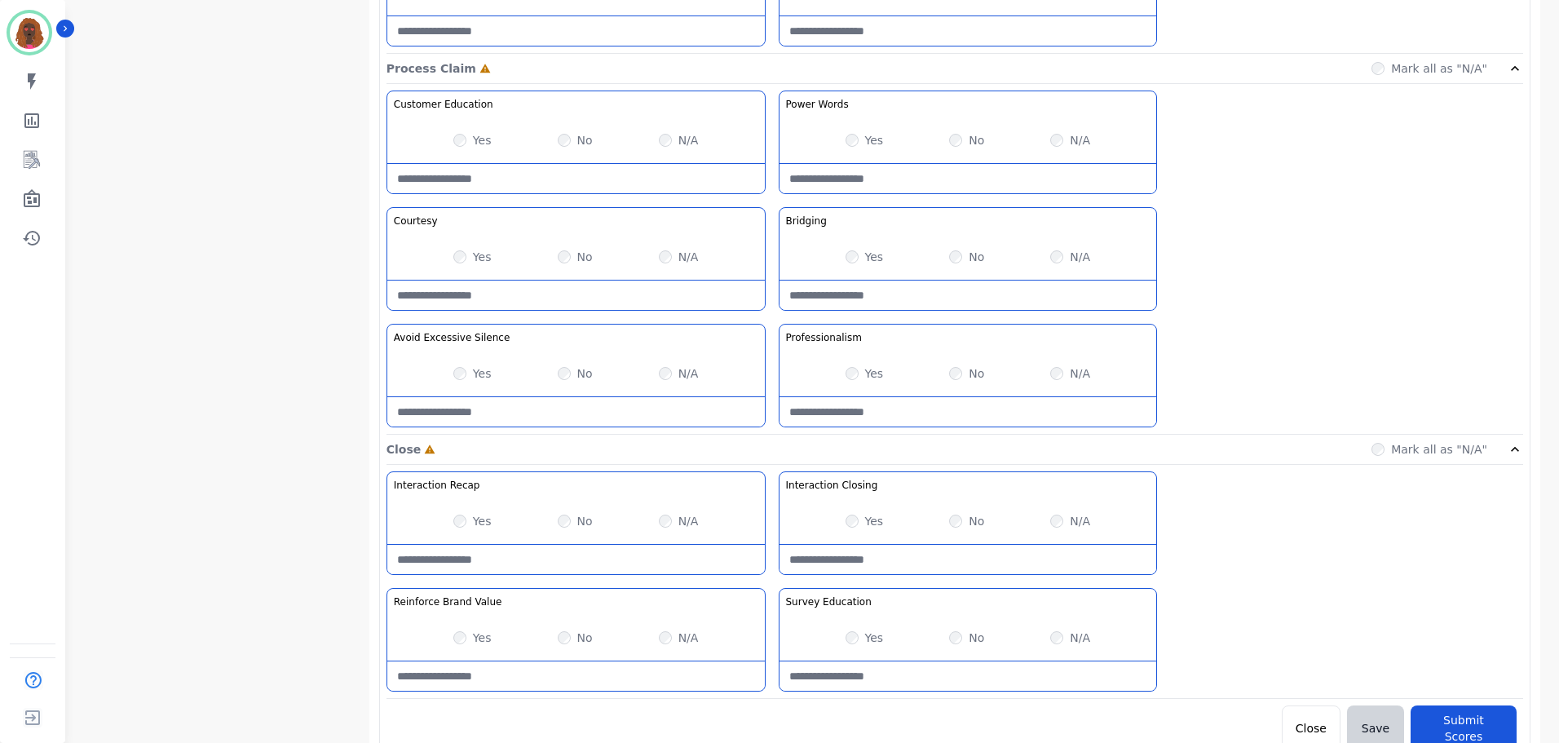
scroll to position [1293, 0]
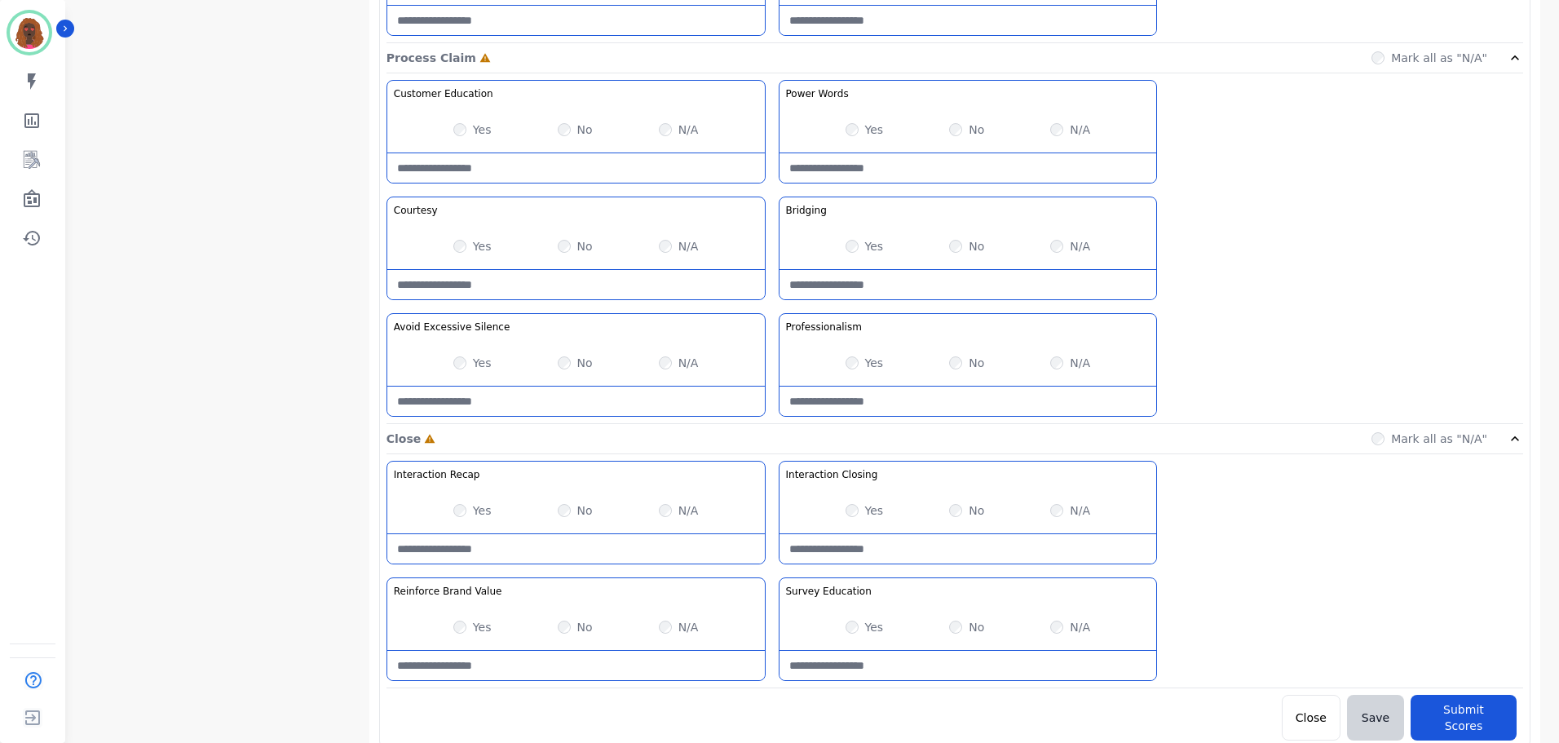
click at [564, 392] on Silence-note at bounding box center [575, 400] width 377 height 29
type Silence-note "**********"
click at [947, 177] on Words-note at bounding box center [967, 167] width 377 height 29
type Words-note "**********"
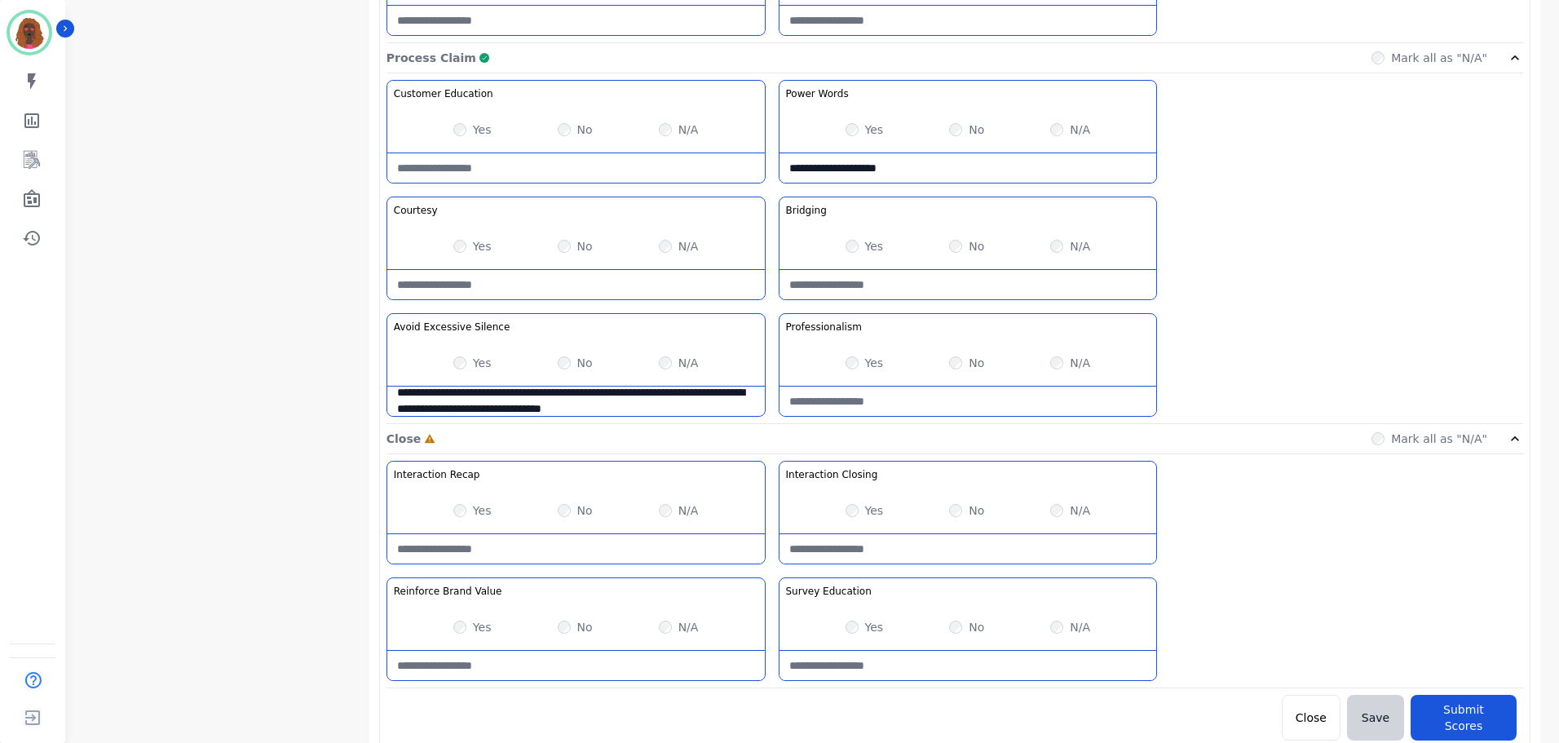
click at [951, 273] on Claim-Bridging-note at bounding box center [967, 284] width 377 height 29
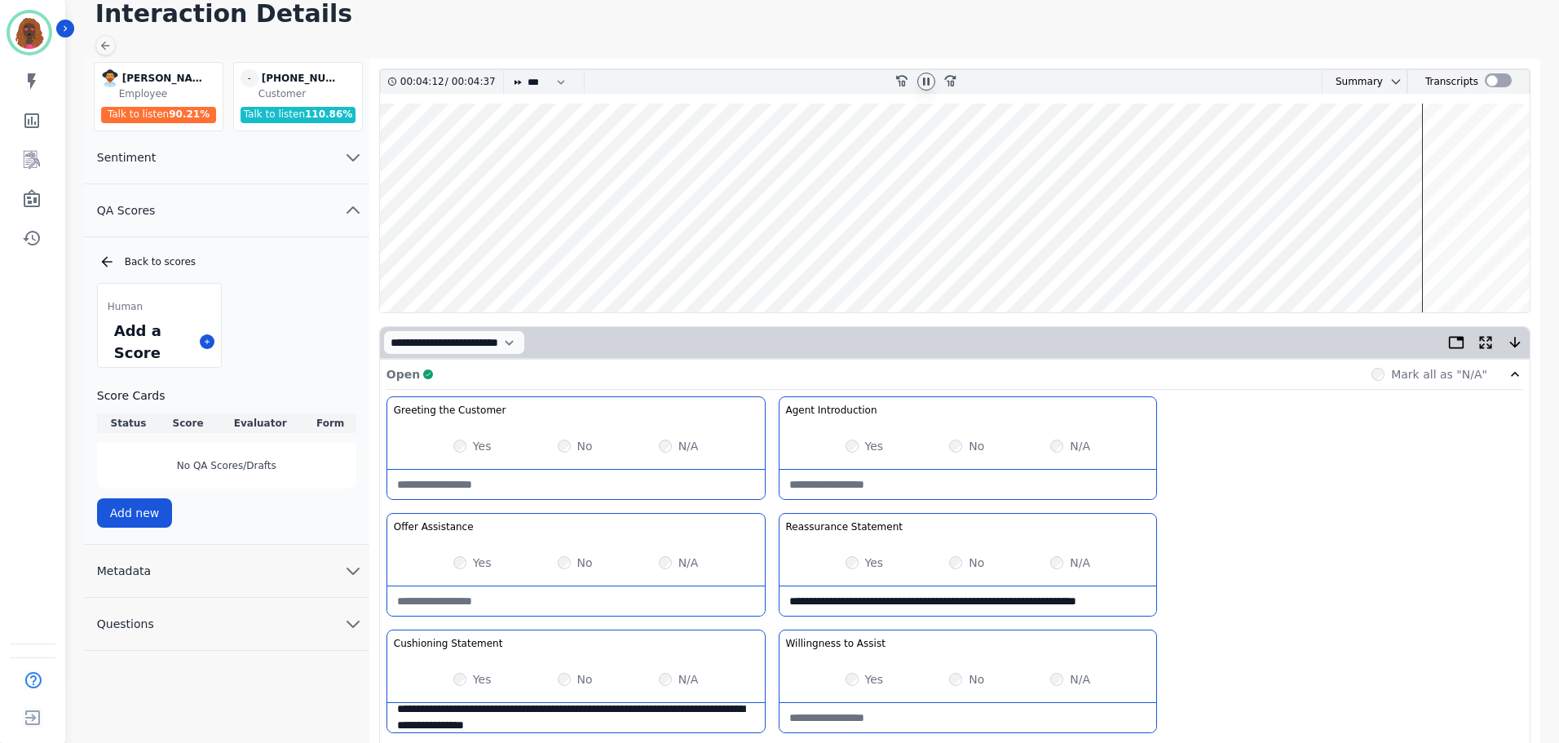
scroll to position [0, 0]
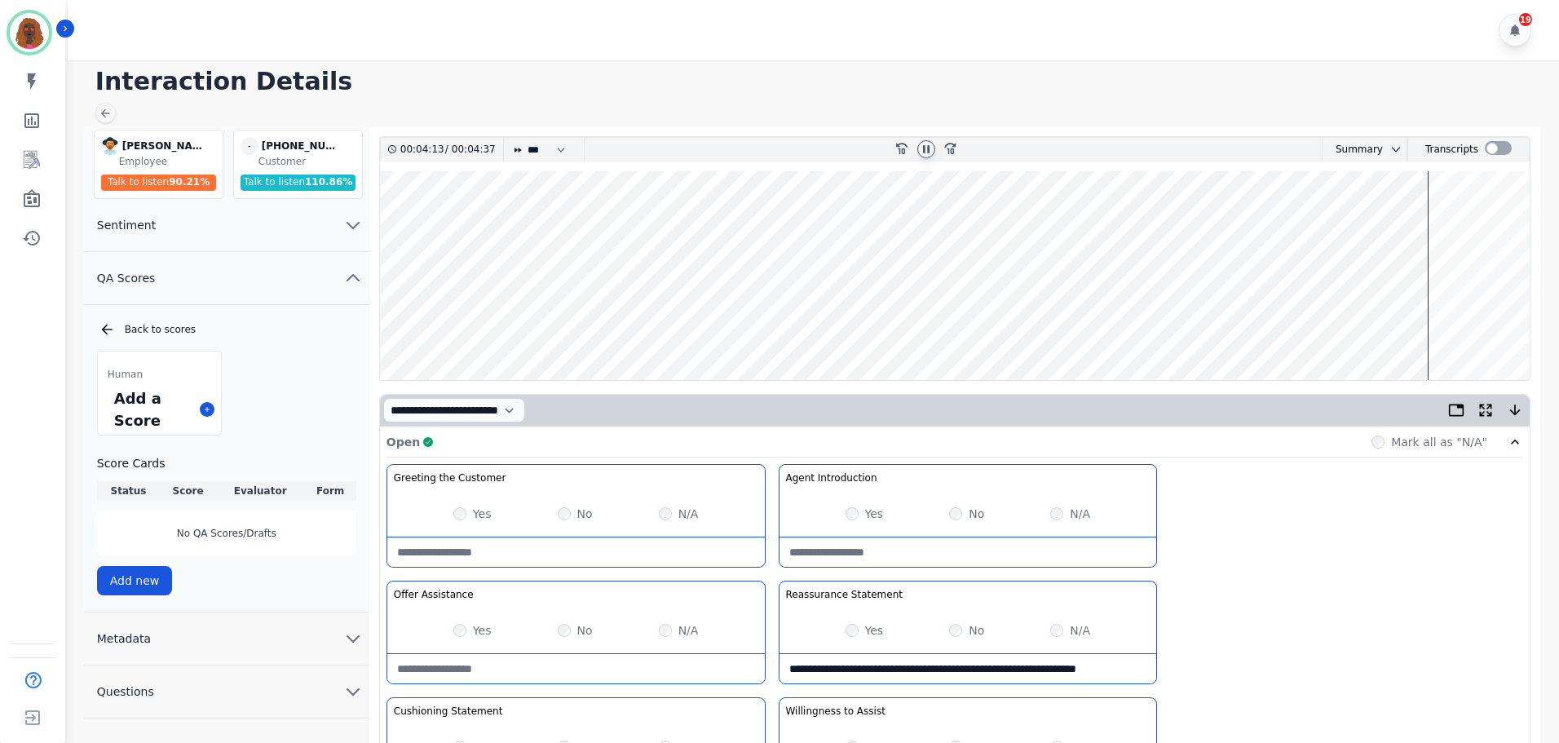
click at [995, 322] on wave at bounding box center [955, 275] width 1150 height 209
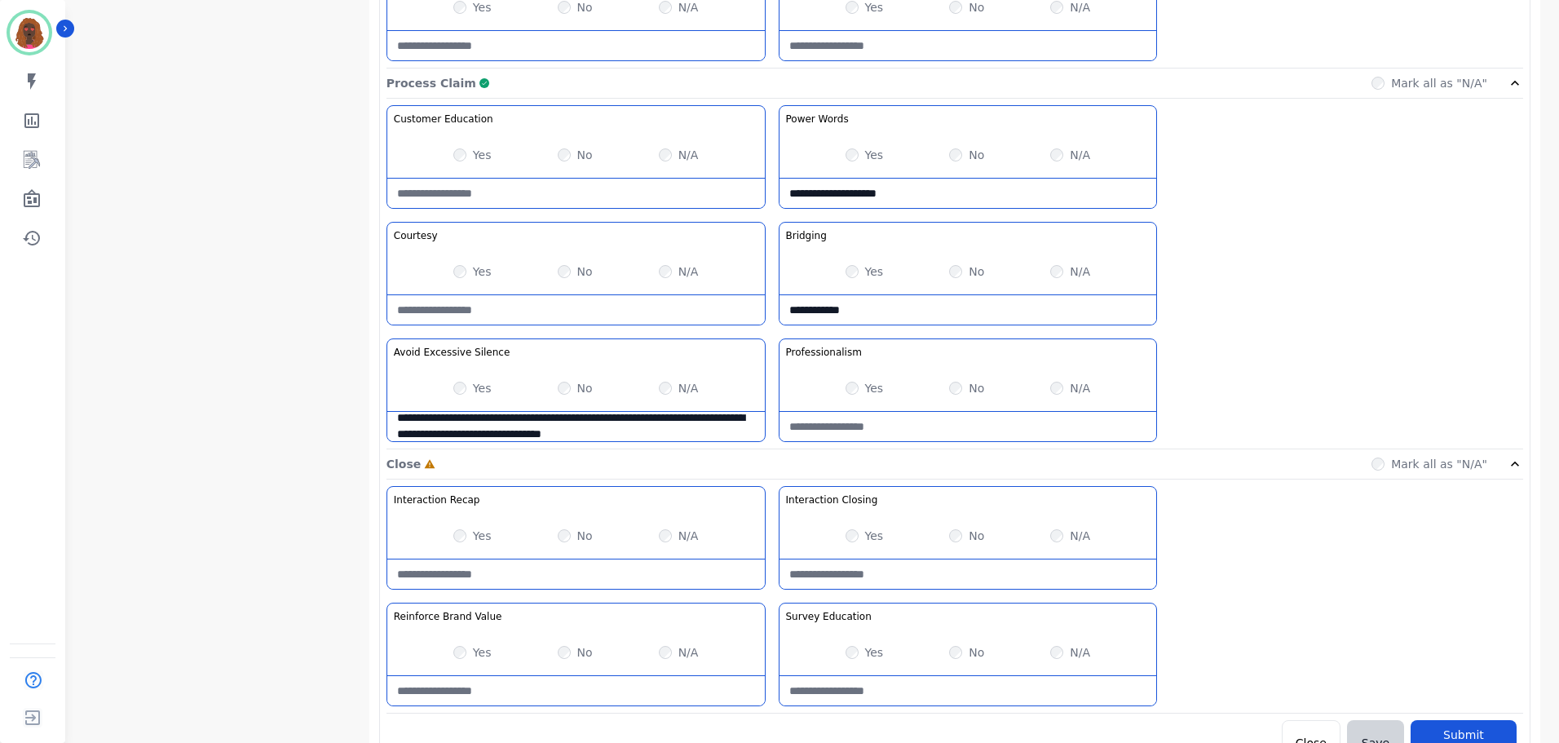
scroll to position [1293, 0]
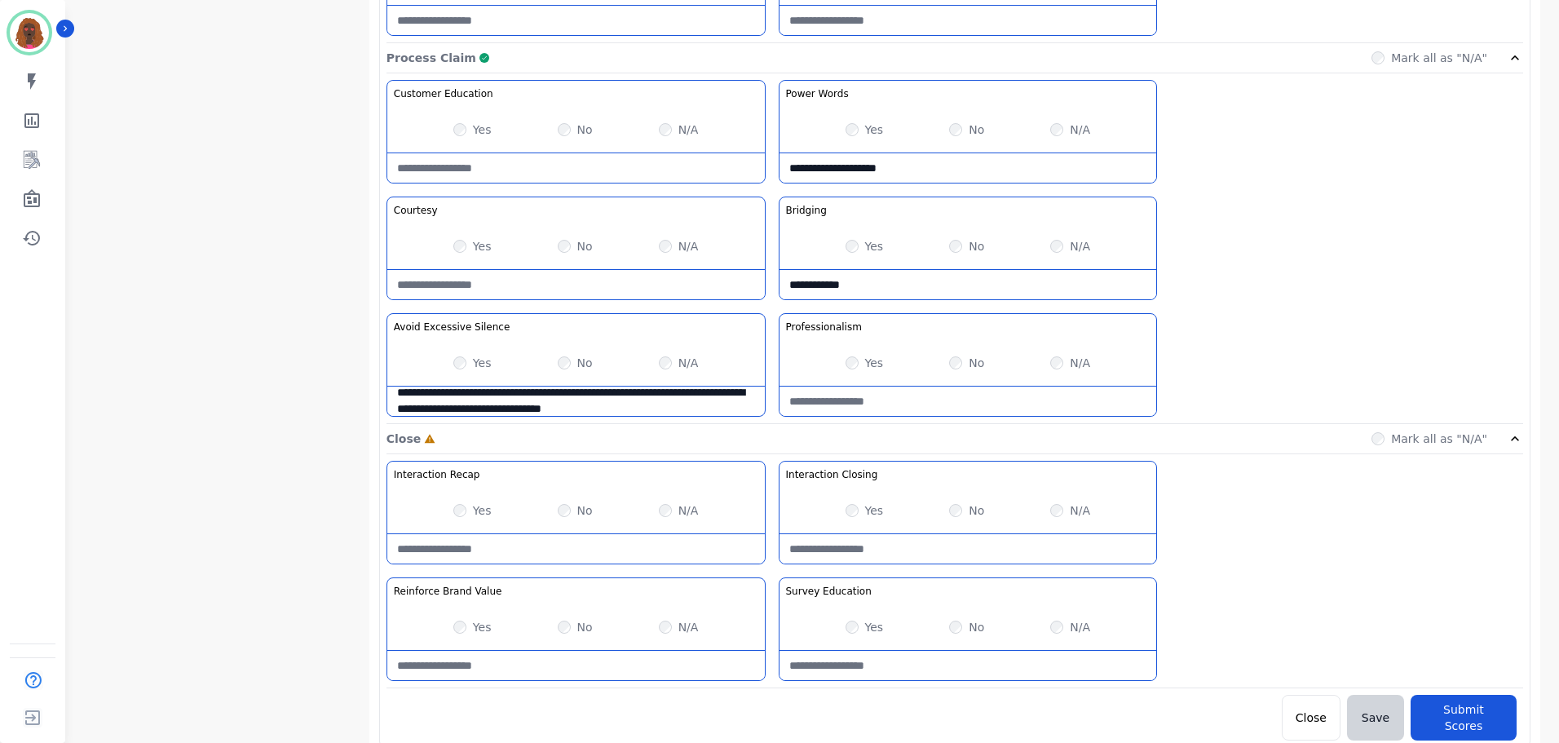
click at [889, 287] on Claim-Bridging-note "**********" at bounding box center [967, 284] width 377 height 29
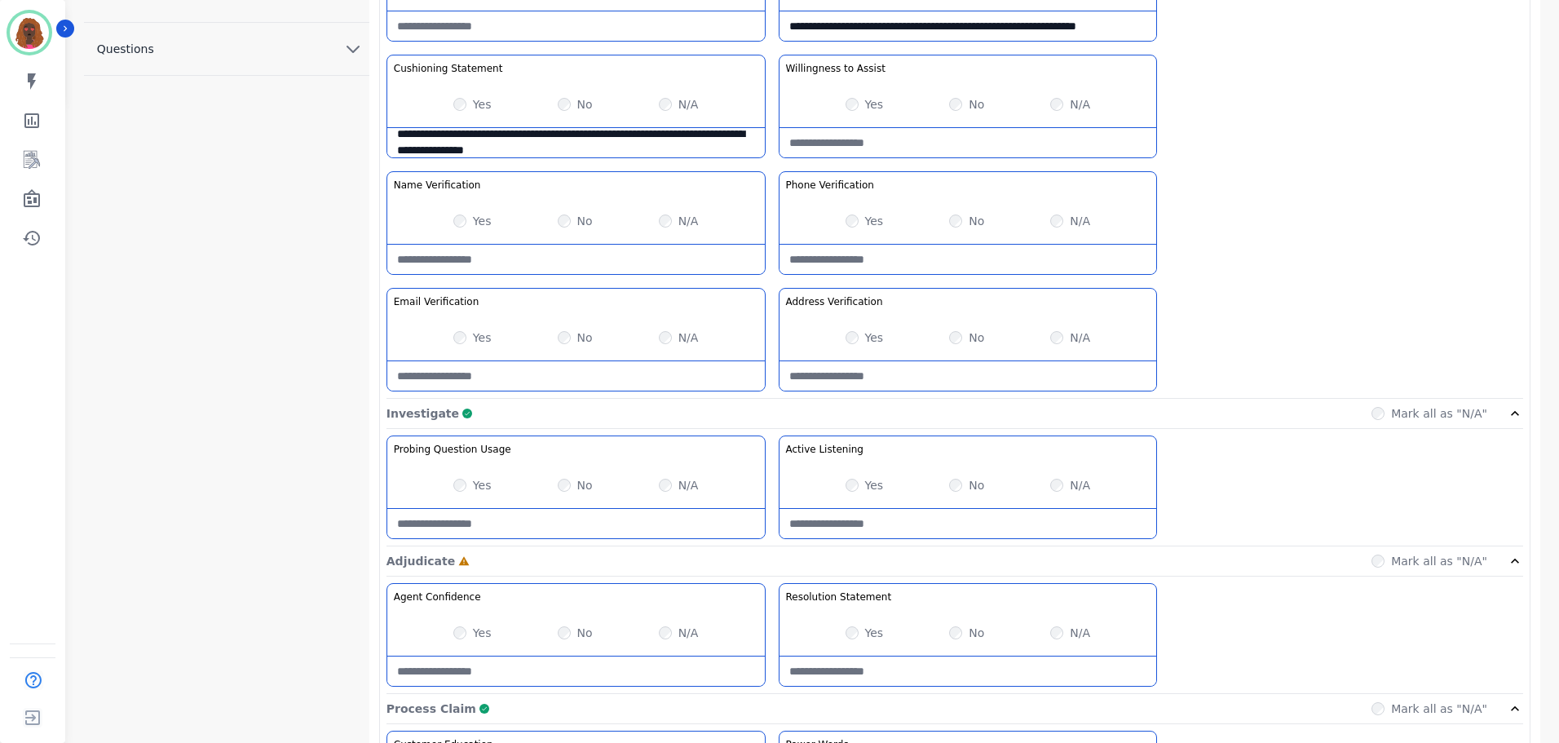
scroll to position [642, 0]
type Claim-Bridging-note "**********"
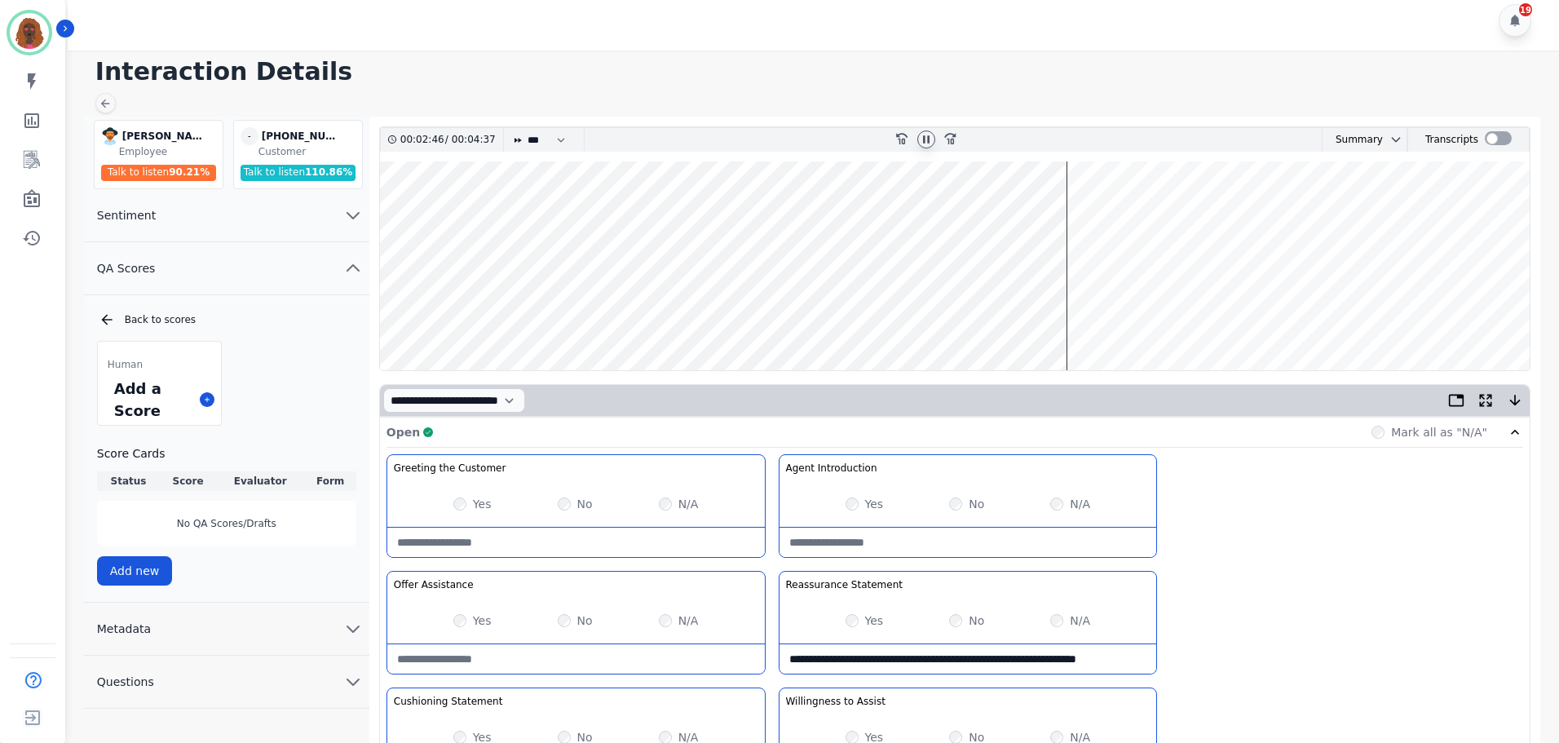
scroll to position [0, 0]
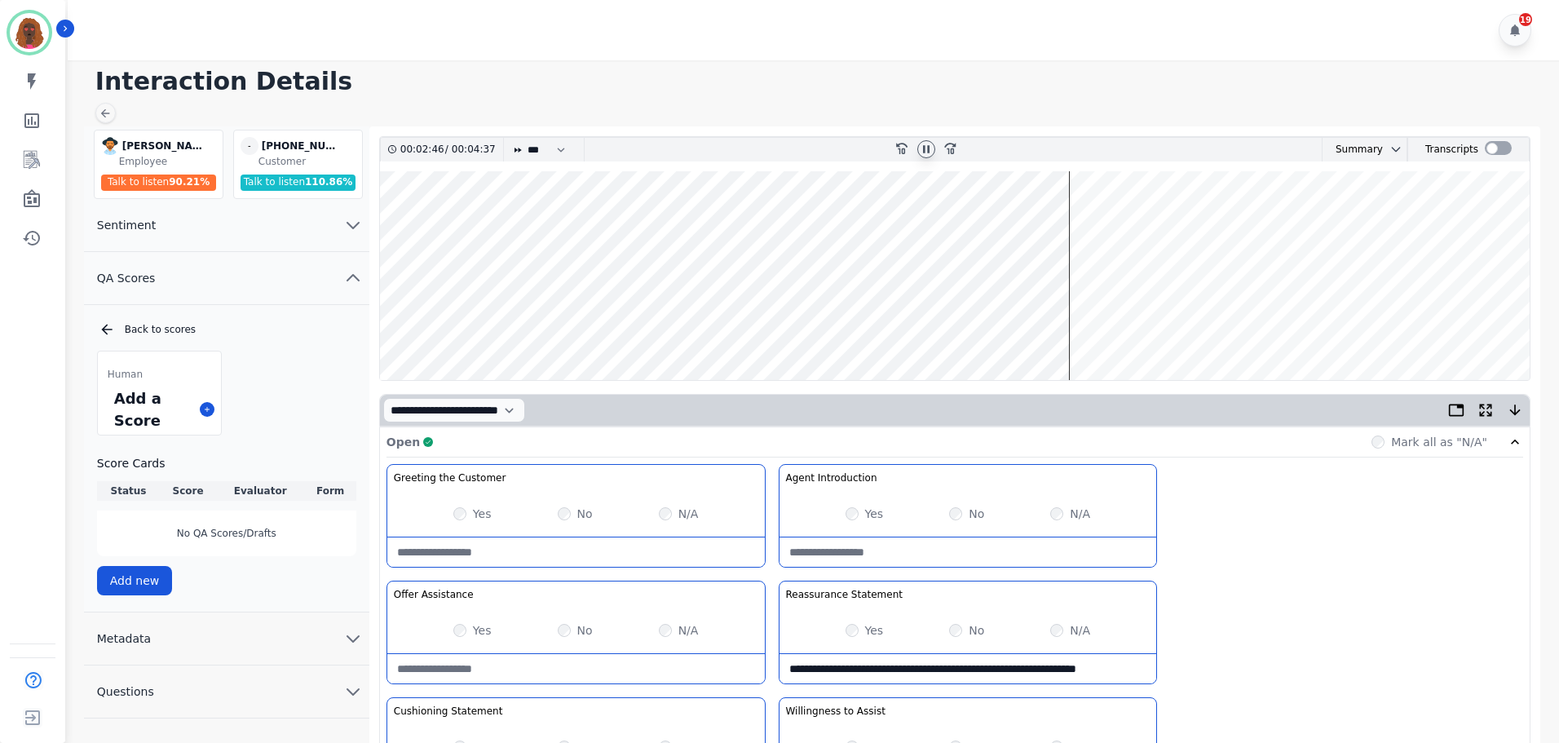
click at [1435, 329] on wave at bounding box center [955, 275] width 1150 height 209
click at [1485, 329] on wave at bounding box center [955, 275] width 1150 height 209
click at [931, 149] on icon at bounding box center [926, 149] width 13 height 13
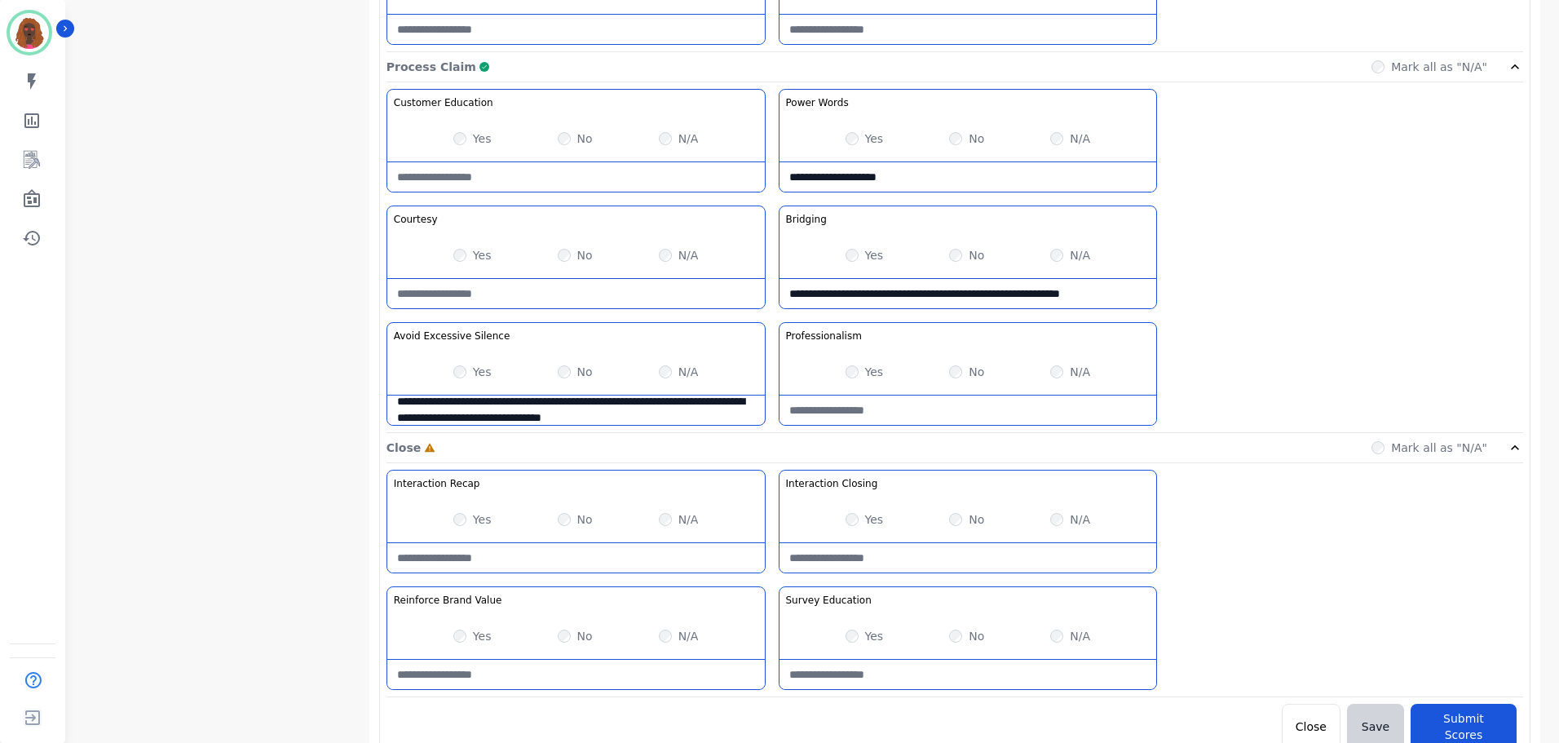
scroll to position [1293, 0]
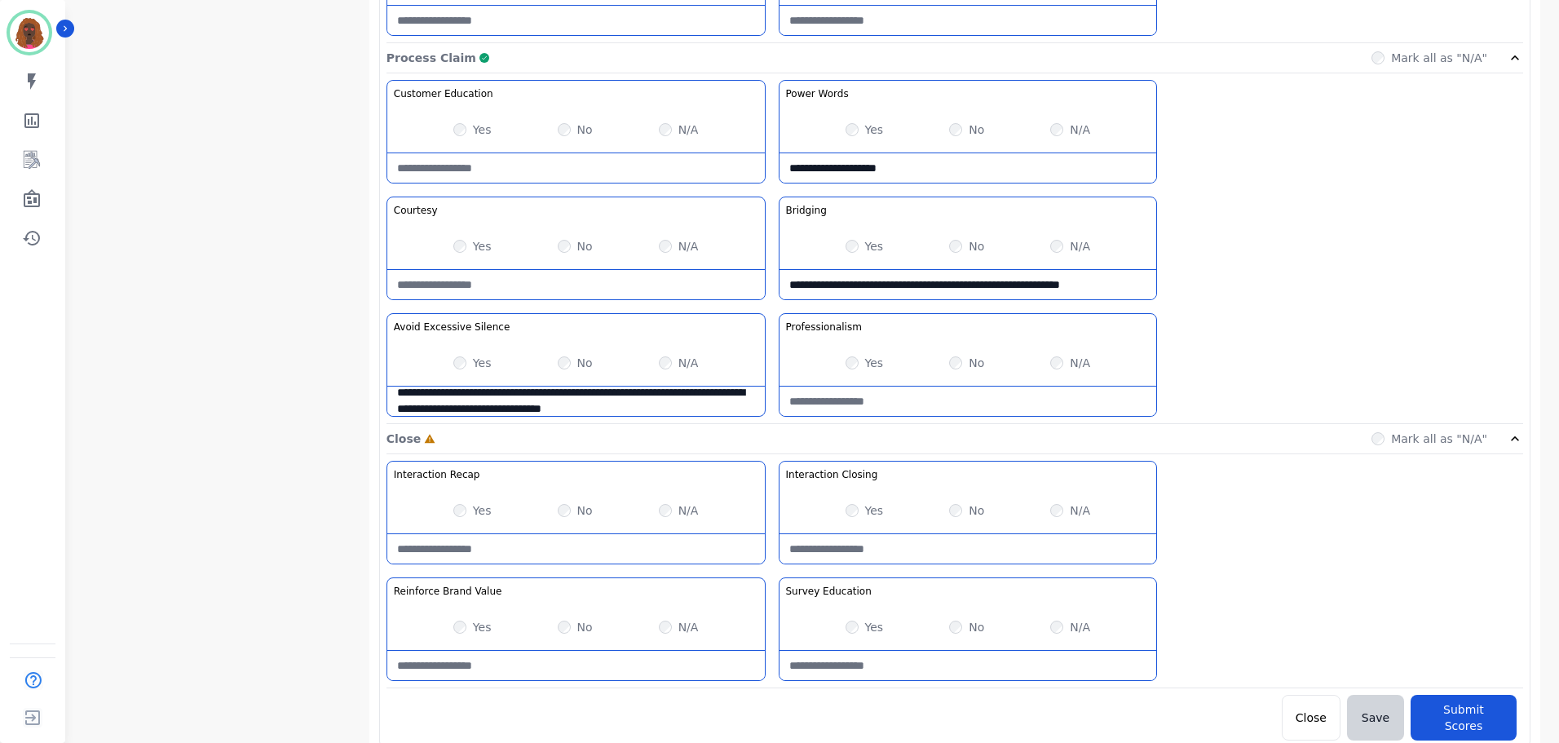
click at [541, 662] on Value-note at bounding box center [575, 665] width 377 height 29
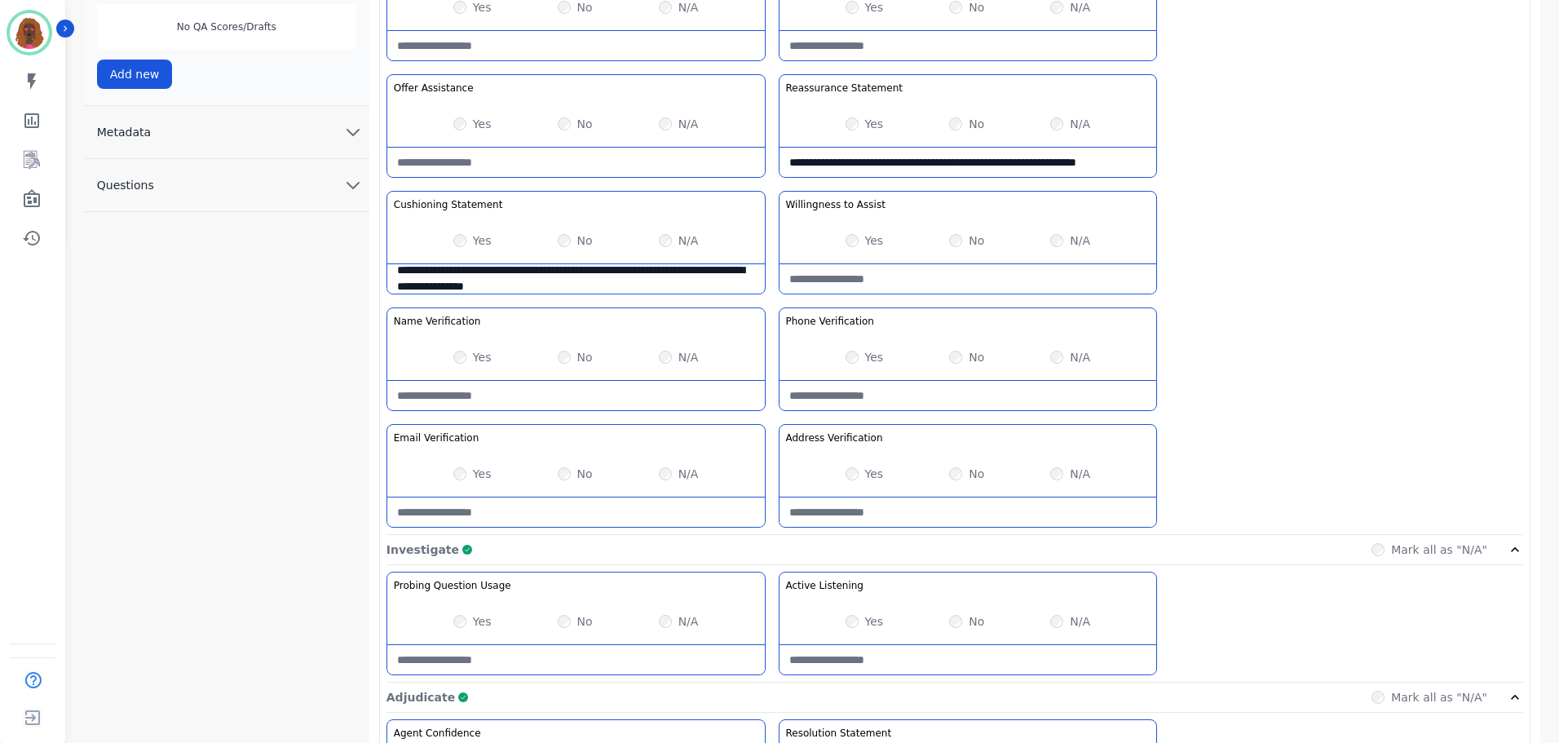
scroll to position [0, 0]
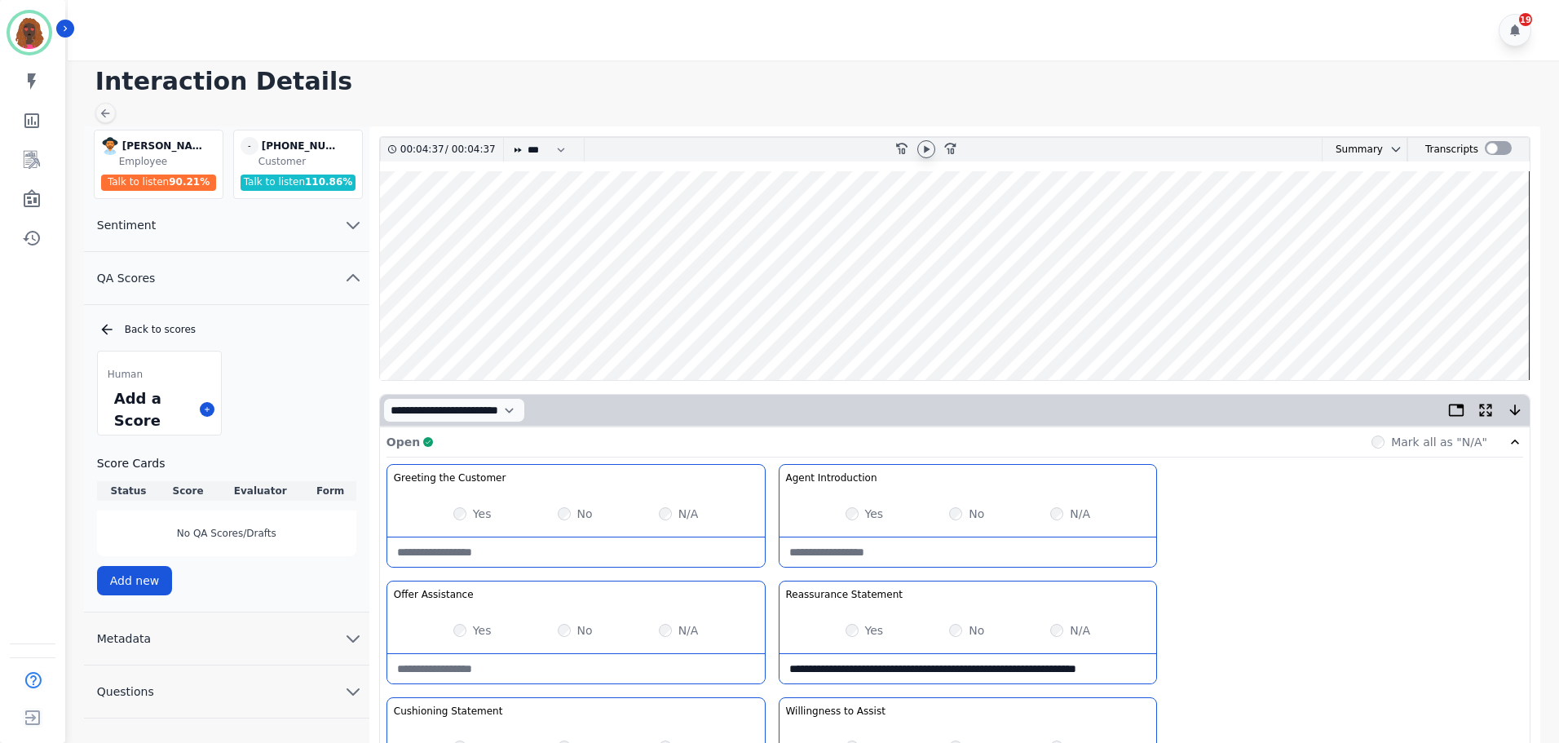
type Value-note "**********"
click at [1431, 324] on wave at bounding box center [955, 275] width 1150 height 209
click at [926, 151] on icon at bounding box center [927, 148] width 6 height 7
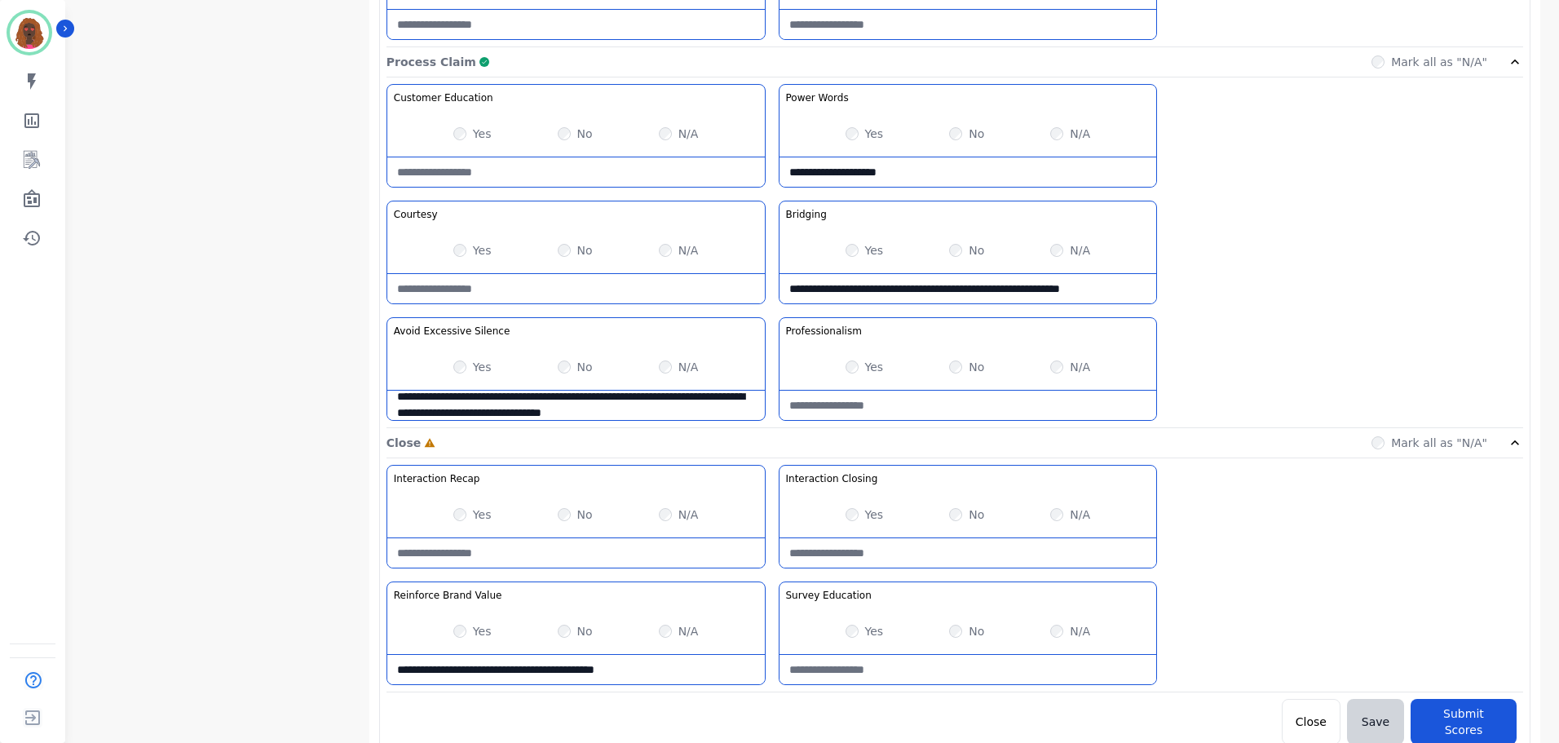
scroll to position [1293, 0]
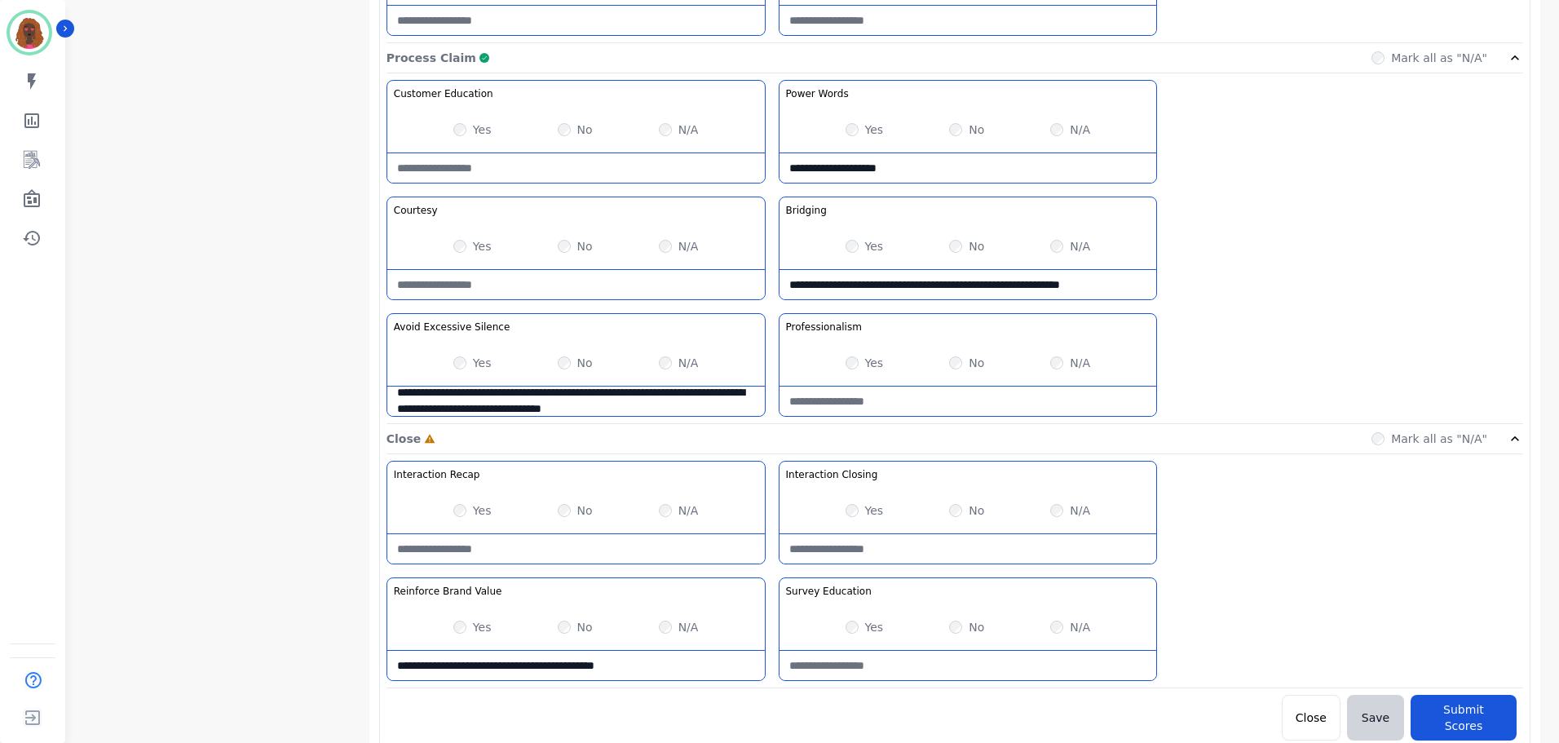
click at [920, 669] on Education-note at bounding box center [967, 665] width 377 height 29
type Education-note "**********"
click at [563, 552] on Recap-note at bounding box center [575, 548] width 377 height 29
click at [501, 546] on Recap-note "**********" at bounding box center [575, 548] width 377 height 29
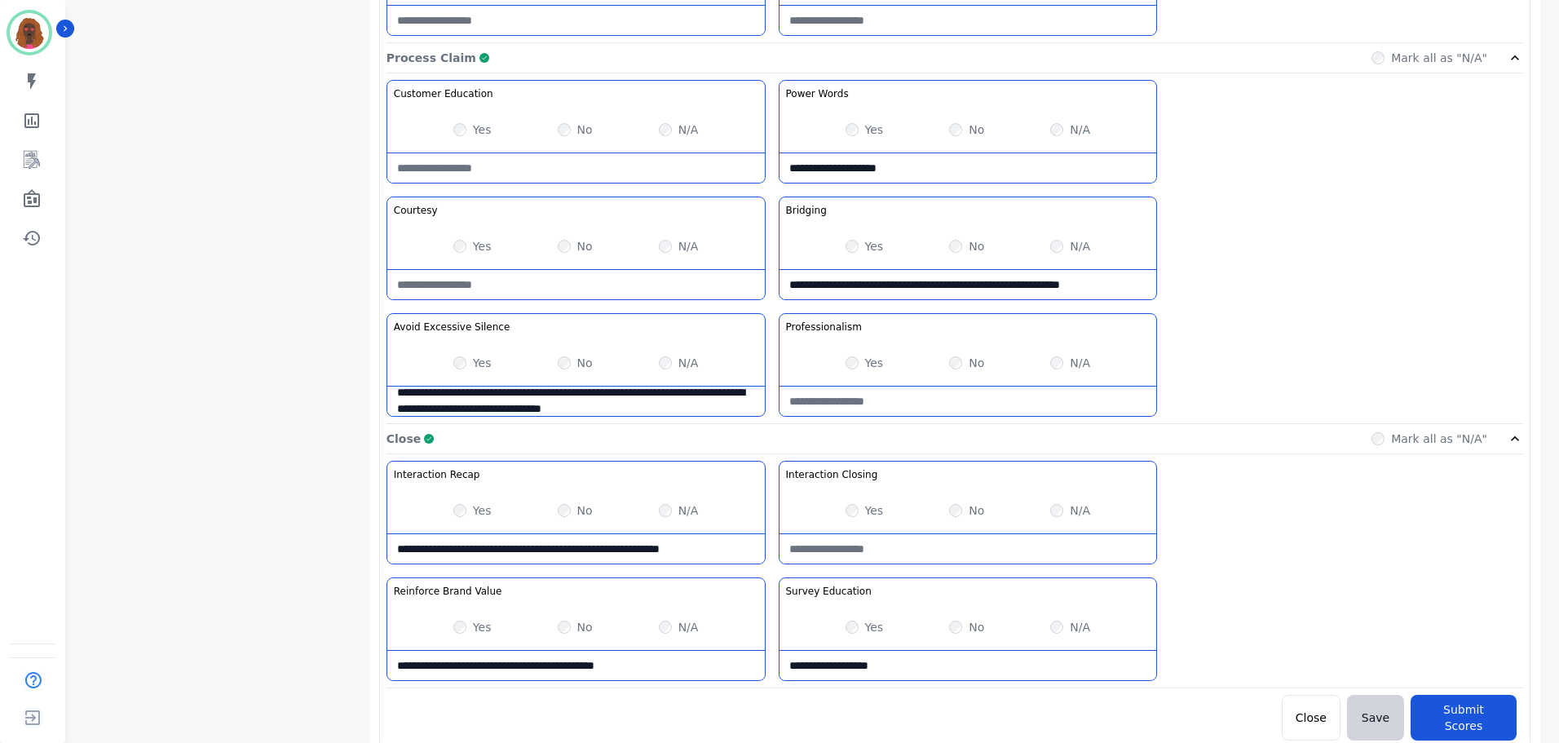
type Recap-note "**********"
click at [1454, 712] on button "Submit Scores" at bounding box center [1464, 718] width 106 height 46
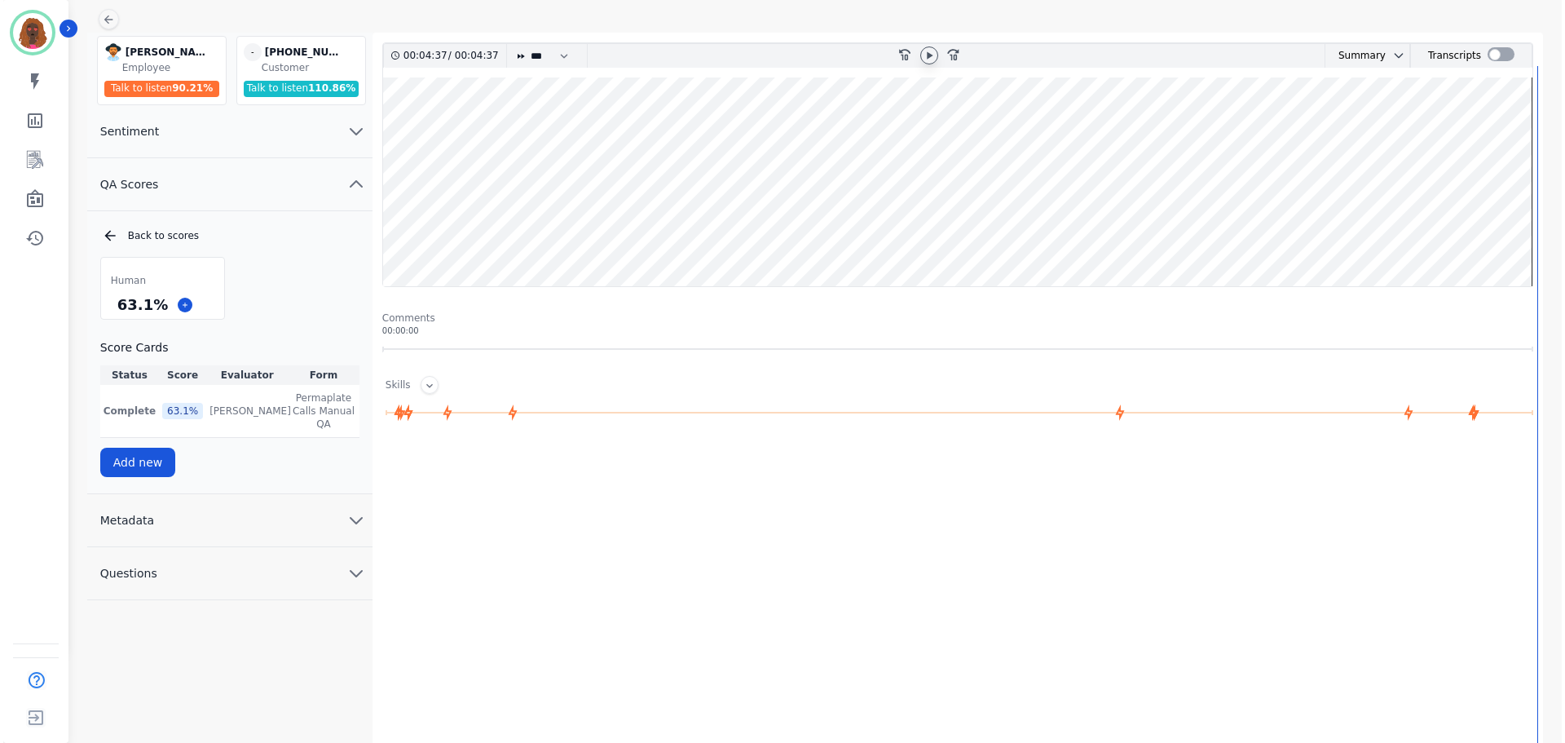
scroll to position [0, 0]
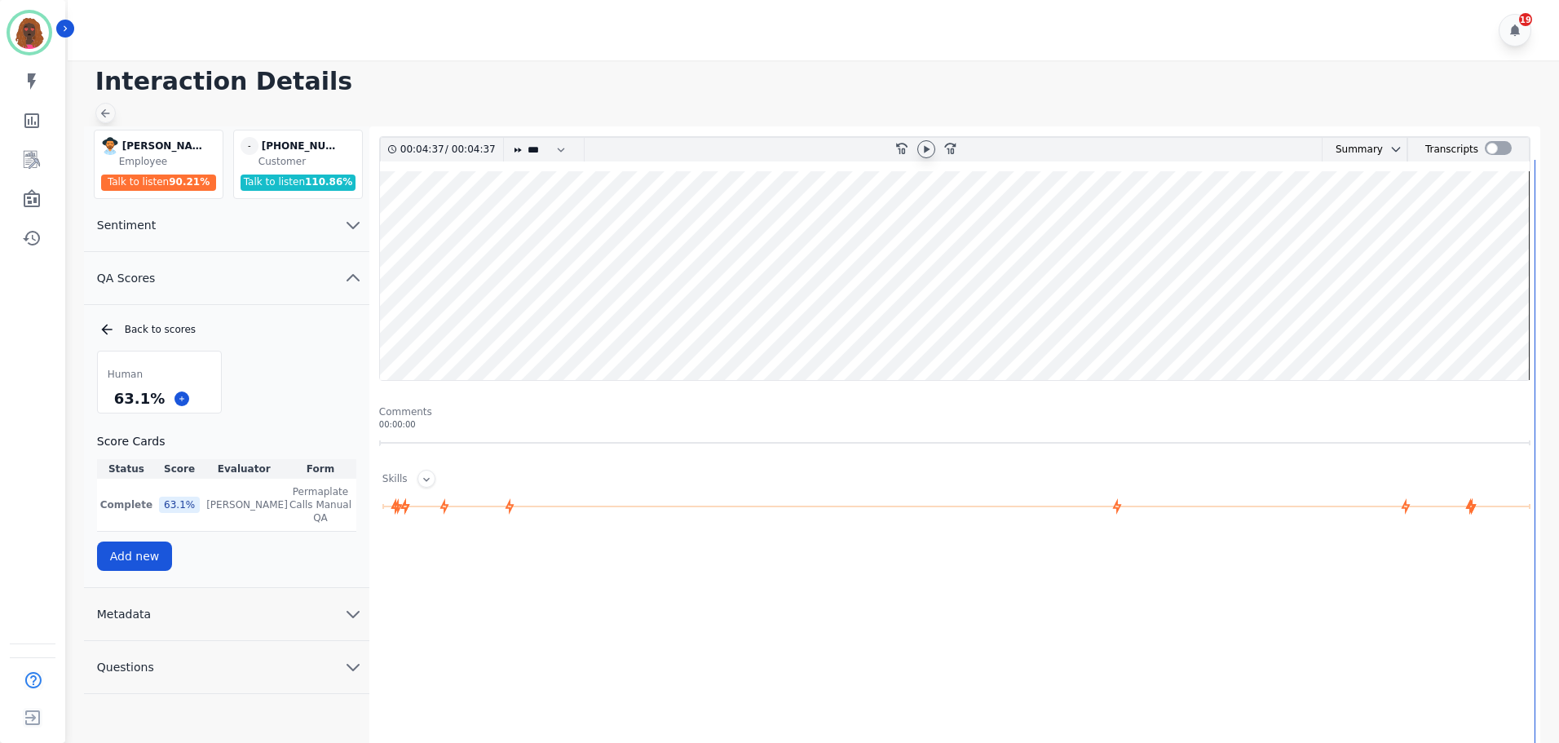
click at [101, 113] on icon at bounding box center [105, 113] width 9 height 9
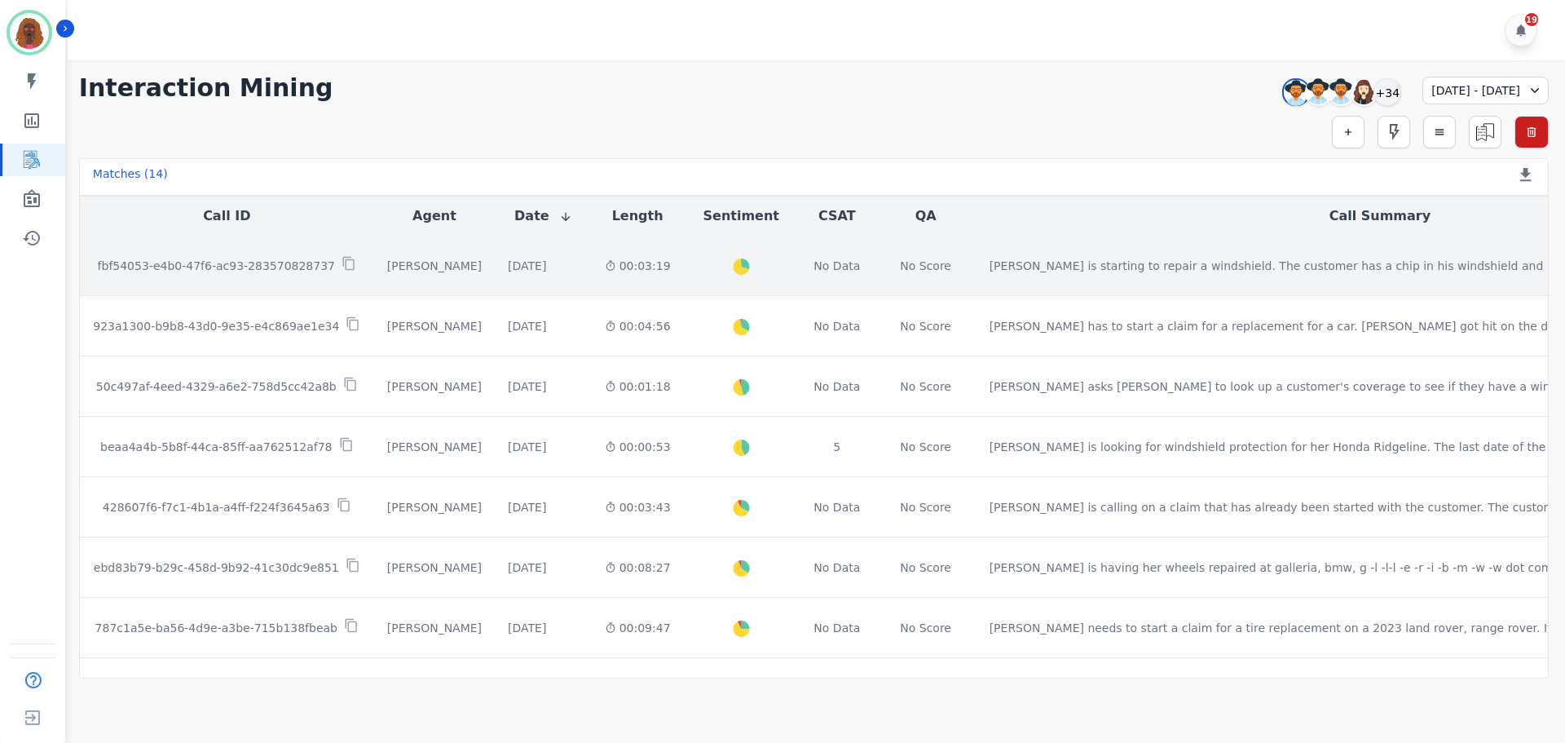
click at [495, 274] on td "[DATE] Start at: [GEOGRAPHIC_DATA][DATE] 2:04pm" at bounding box center [543, 266] width 97 height 60
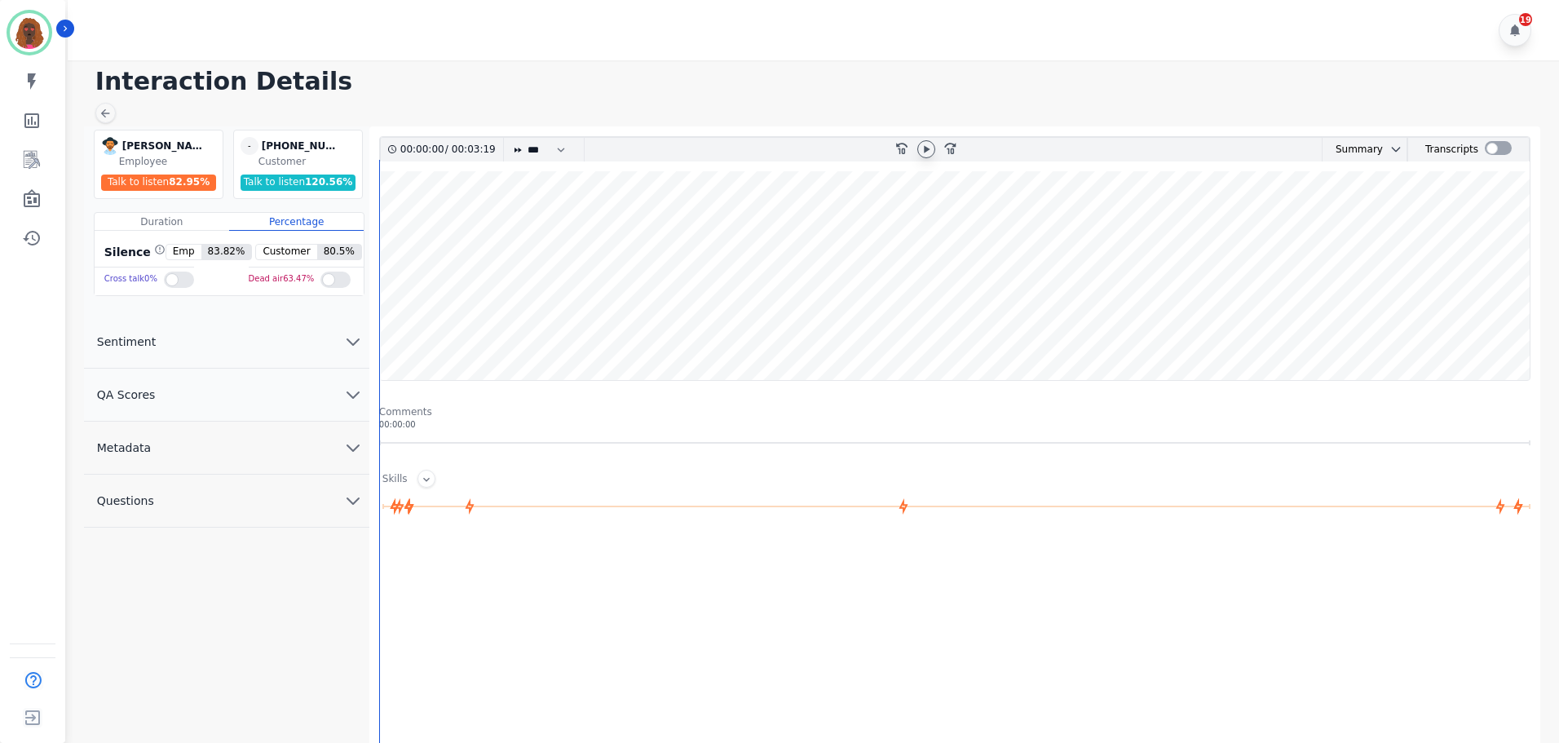
click at [928, 147] on icon at bounding box center [926, 149] width 13 height 13
click at [347, 388] on icon "chevron down" at bounding box center [353, 395] width 20 height 20
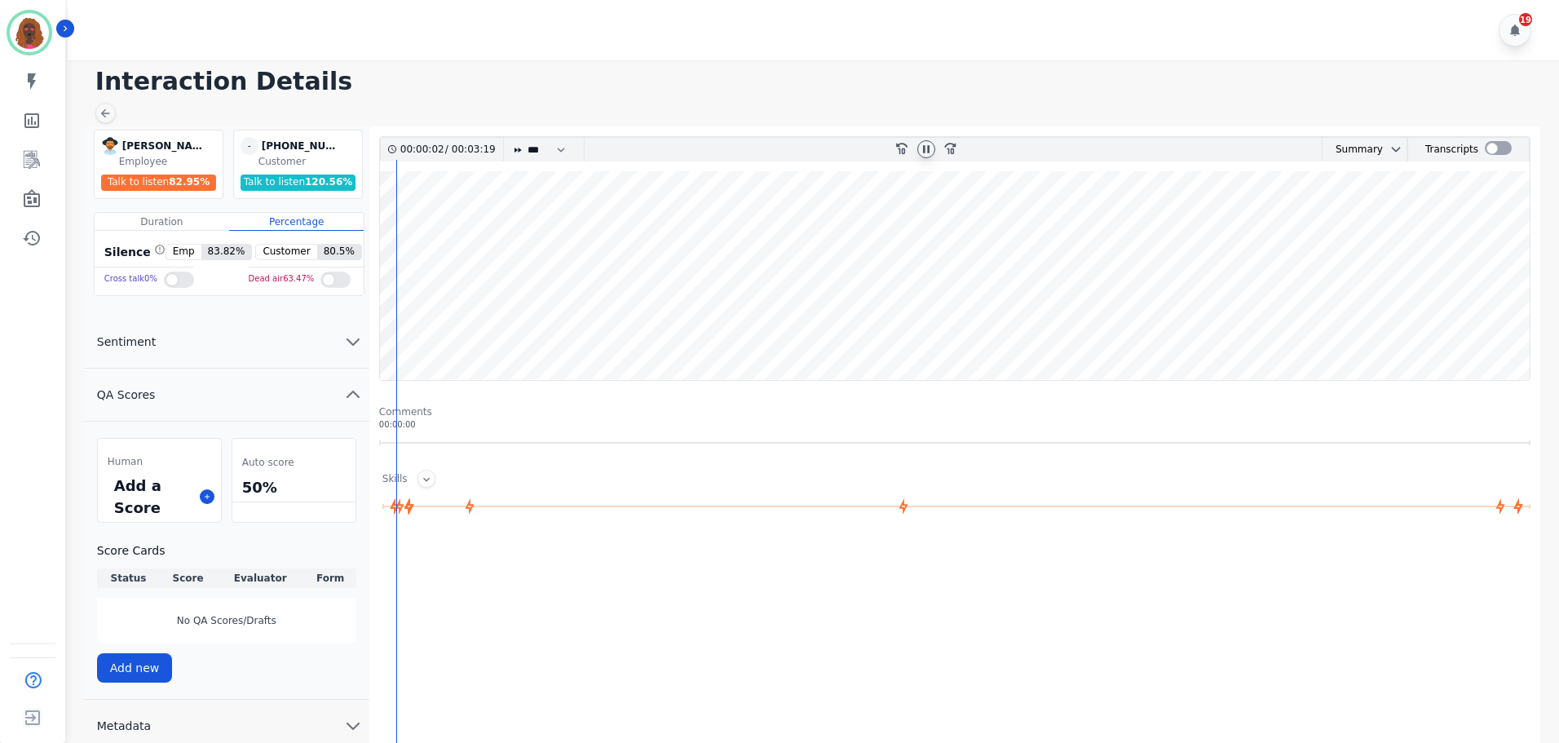
click at [205, 504] on div "Add a Score" at bounding box center [159, 496] width 123 height 51
click at [205, 503] on button at bounding box center [207, 496] width 15 height 15
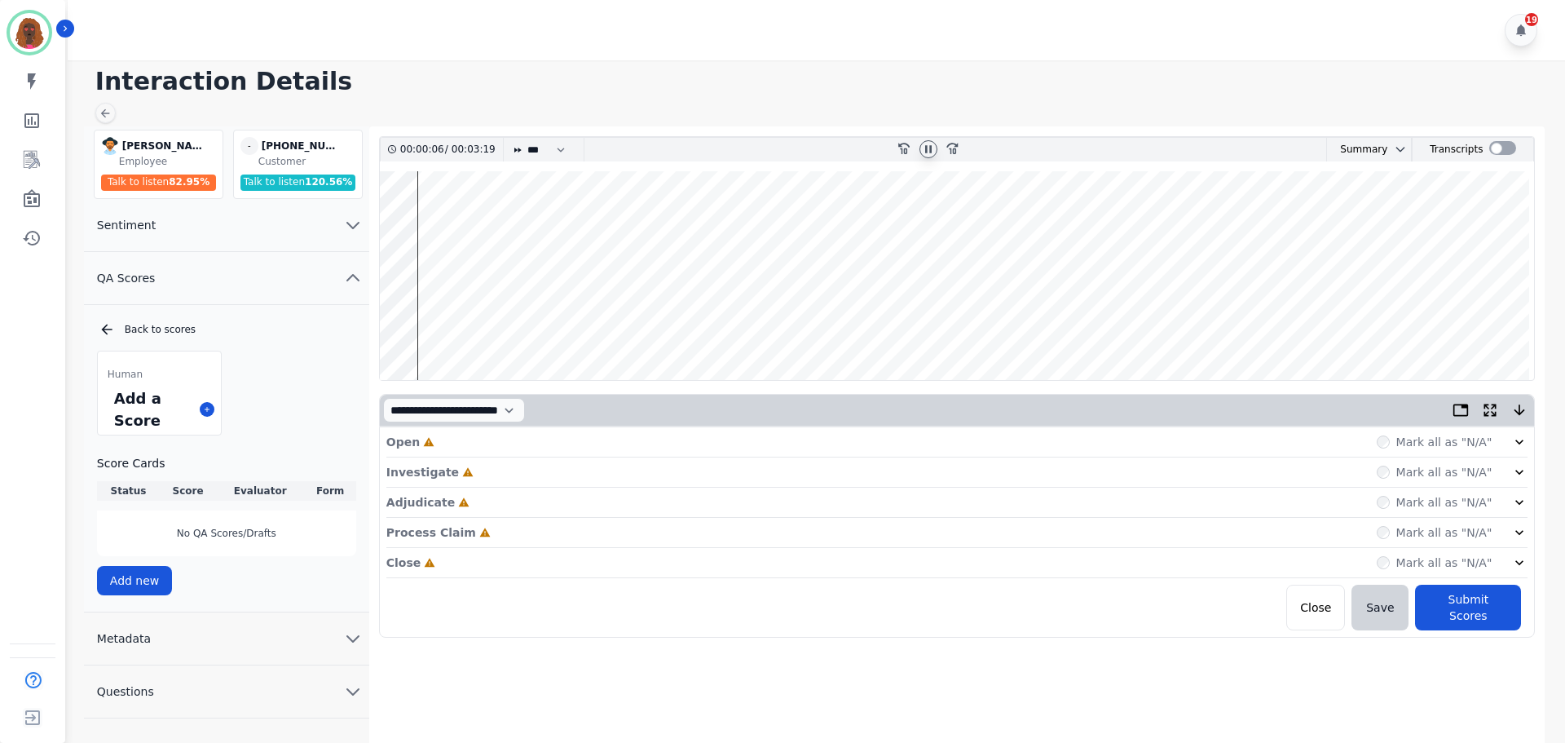
click at [576, 435] on div "Open Incomplete Mark all as "N/A"" at bounding box center [957, 442] width 1142 height 30
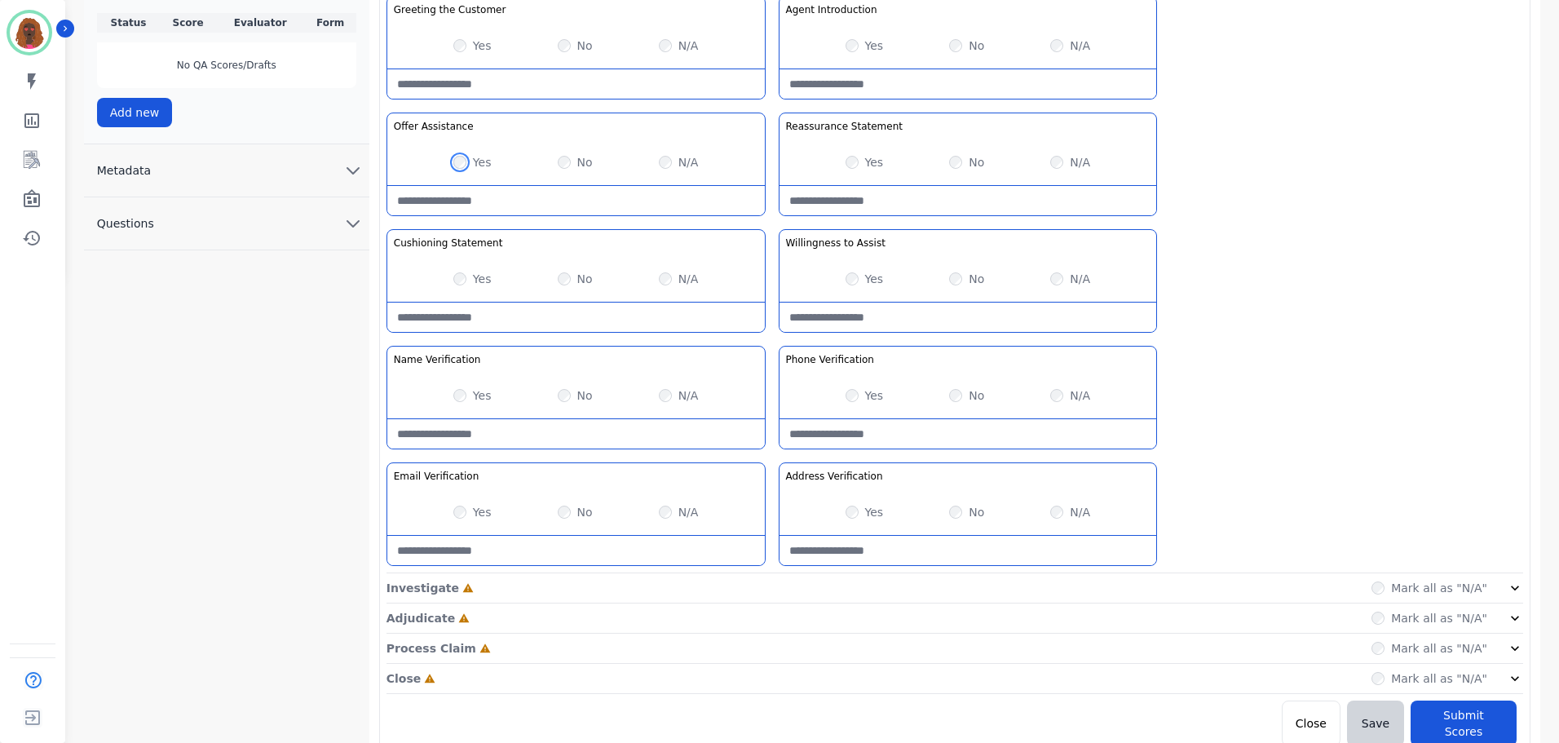
scroll to position [474, 0]
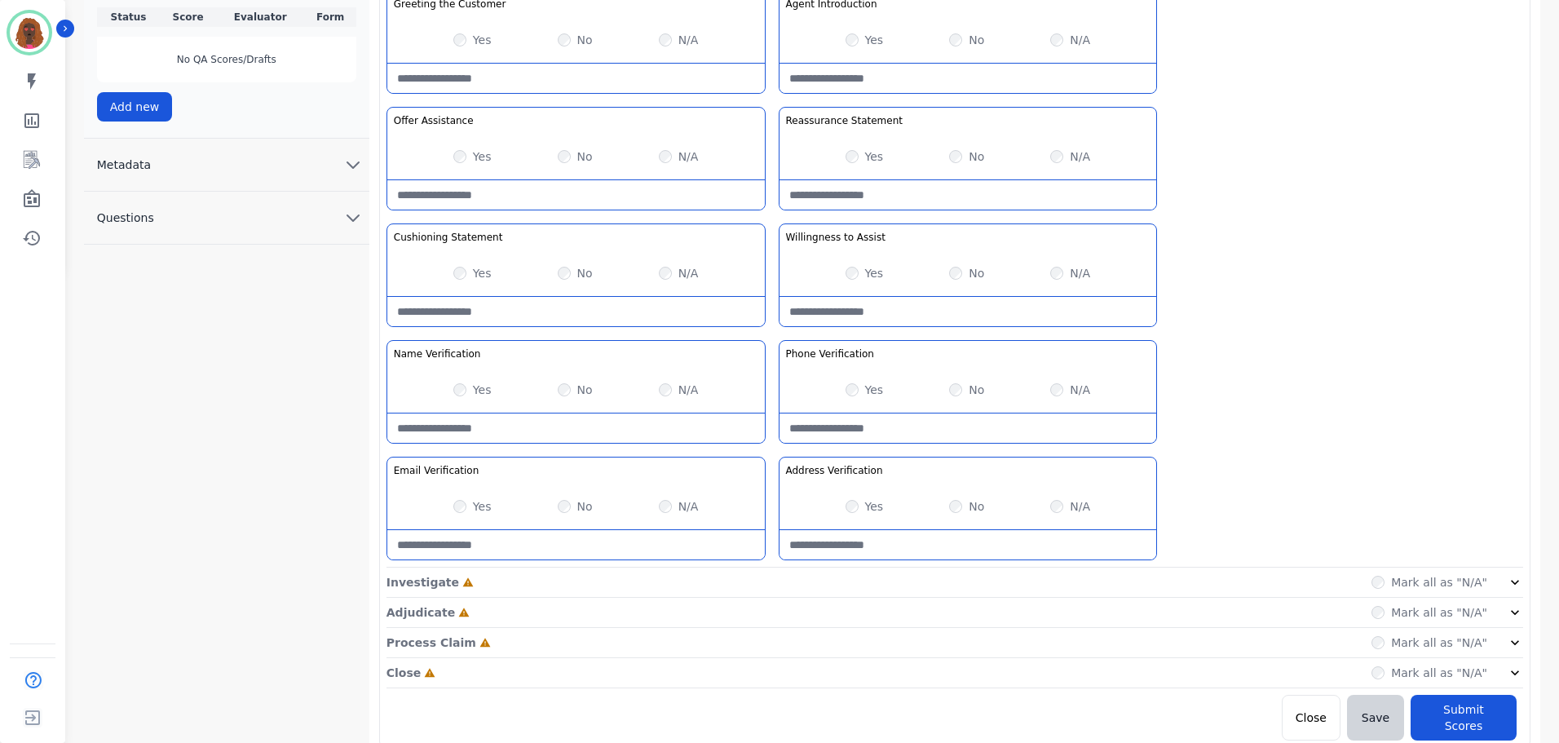
click at [763, 587] on div "Investigate Incomplete Mark all as "N/A"" at bounding box center [954, 582] width 1137 height 30
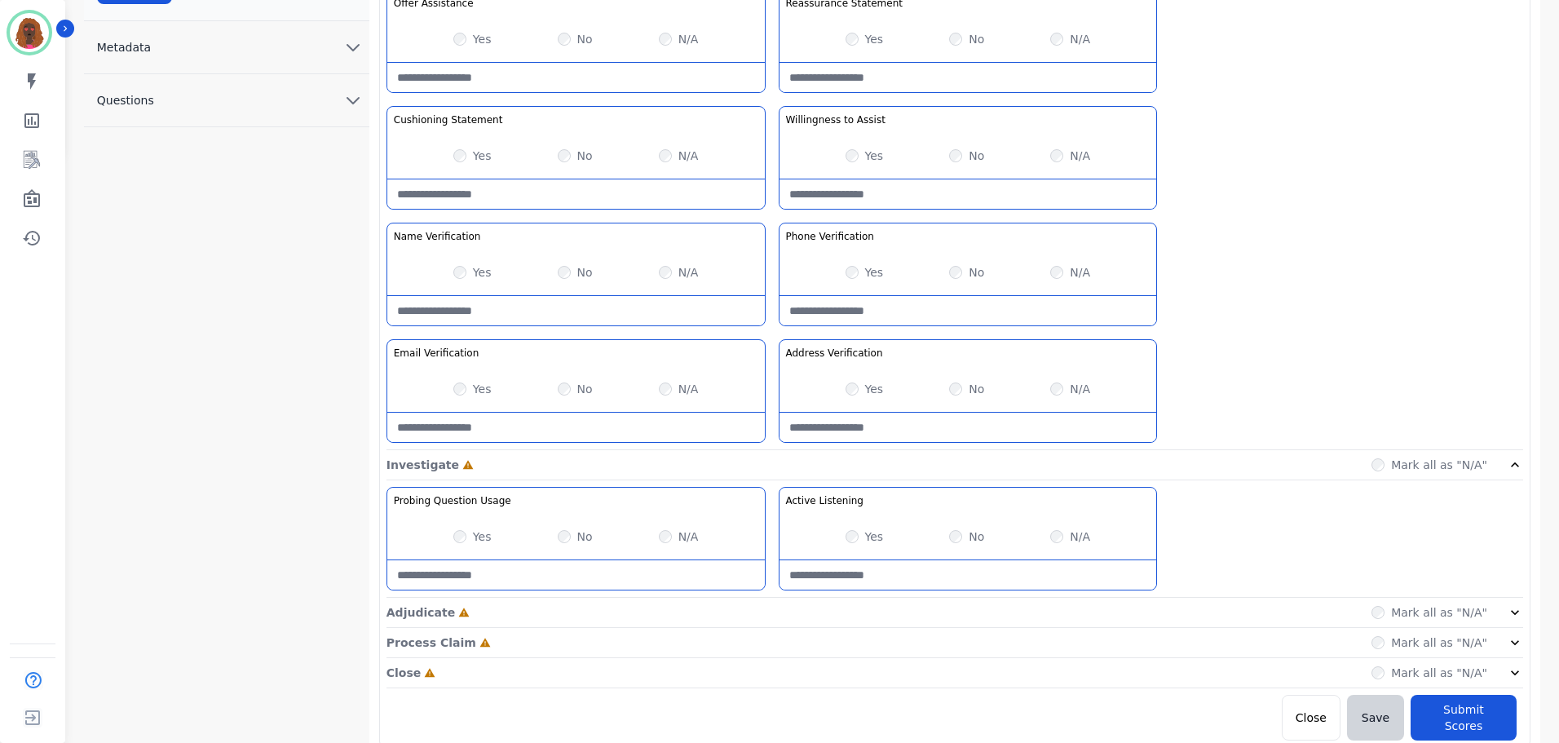
click at [770, 613] on div "Adjudicate Incomplete Mark all as "N/A"" at bounding box center [954, 613] width 1137 height 30
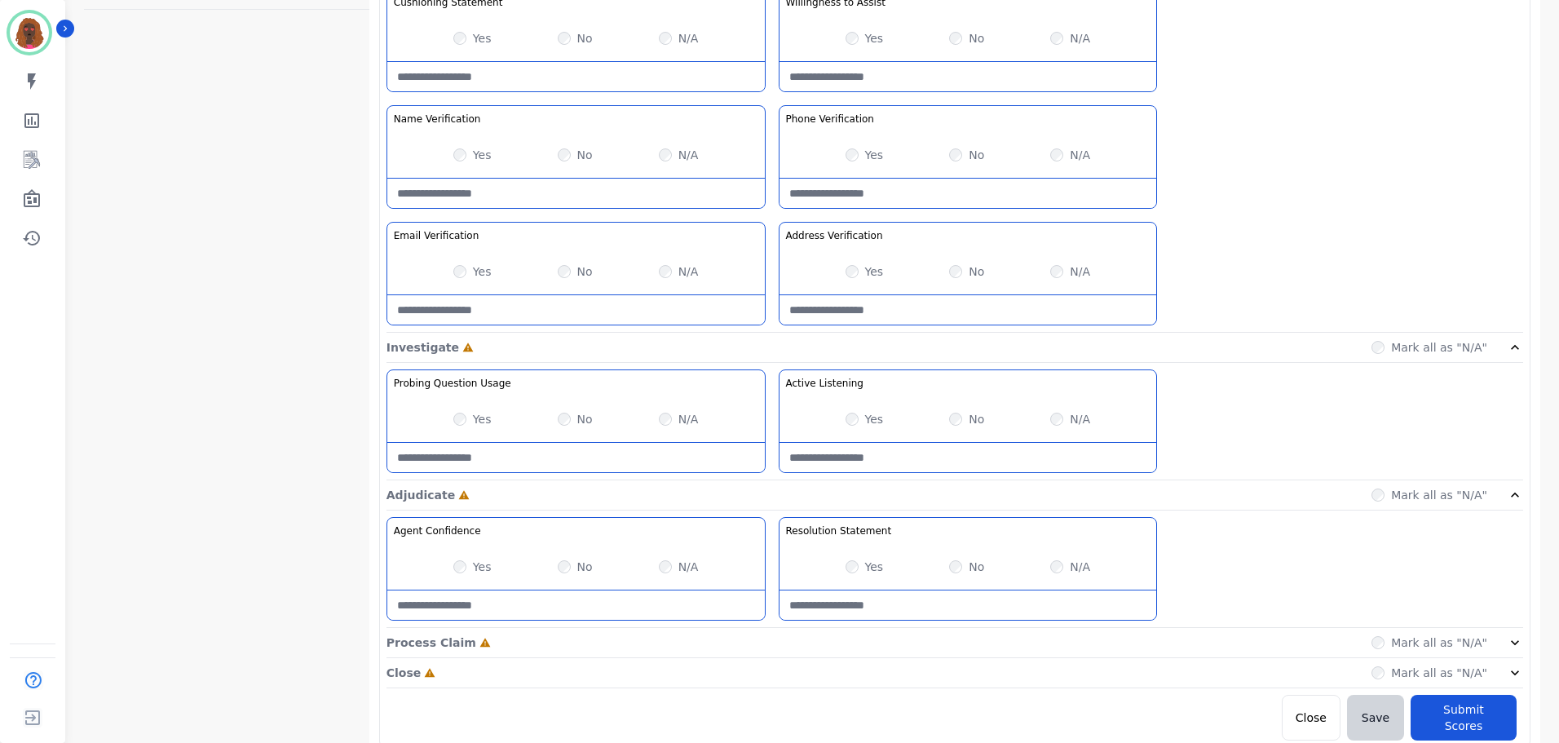
click at [769, 637] on div "Process Claim Incomplete Mark all as "N/A"" at bounding box center [954, 643] width 1137 height 30
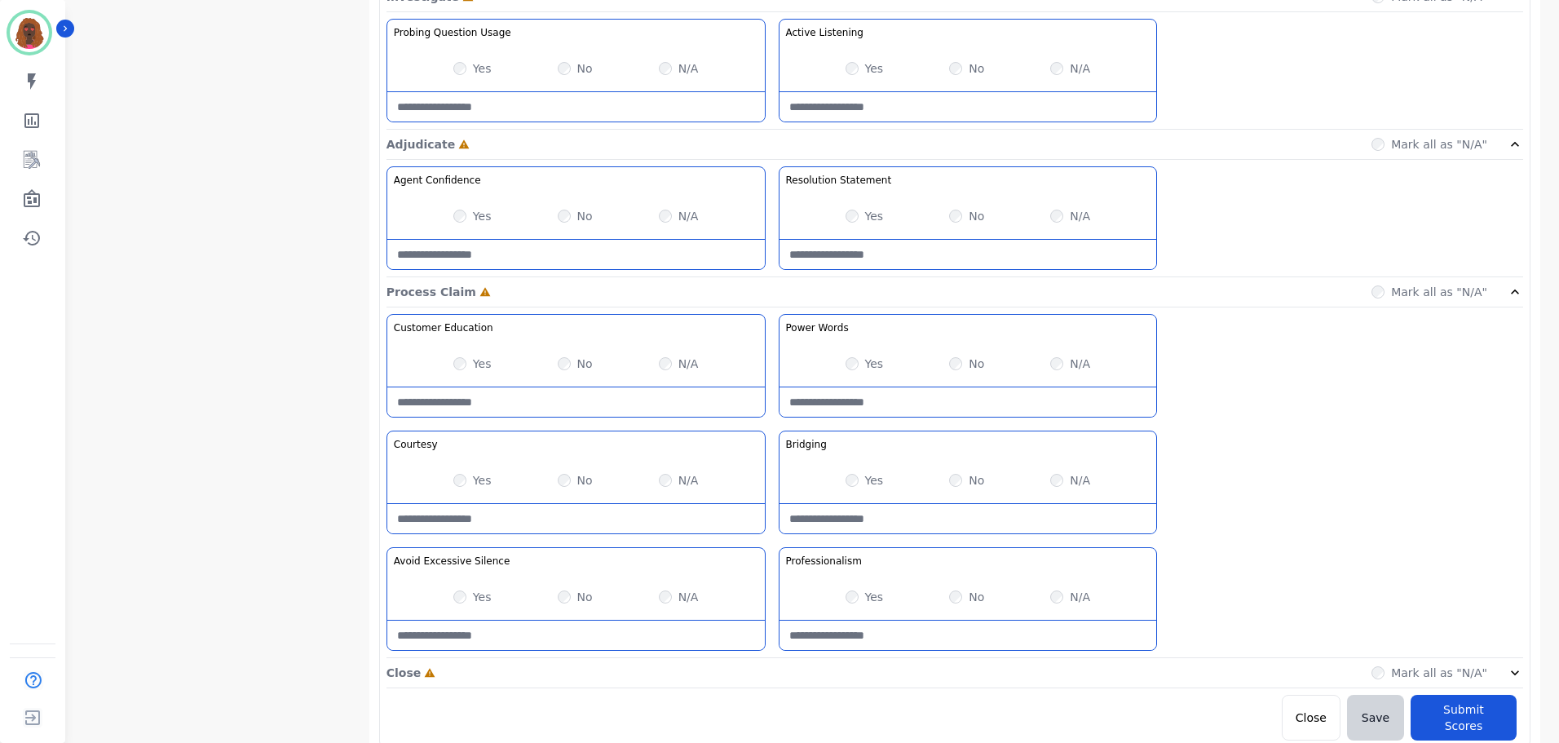
click at [773, 665] on div "Close Incomplete Mark all as "N/A"" at bounding box center [954, 673] width 1137 height 30
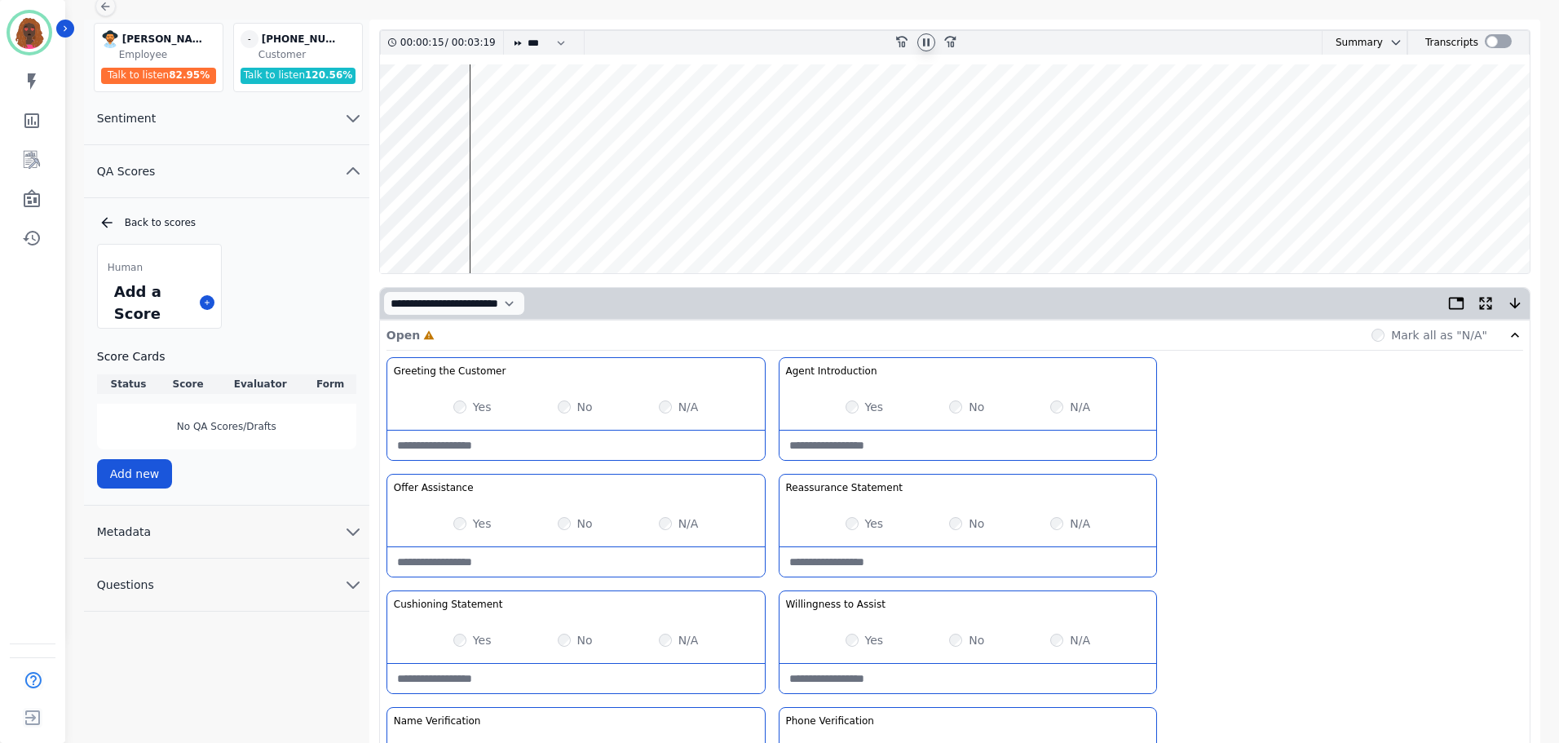
scroll to position [0, 0]
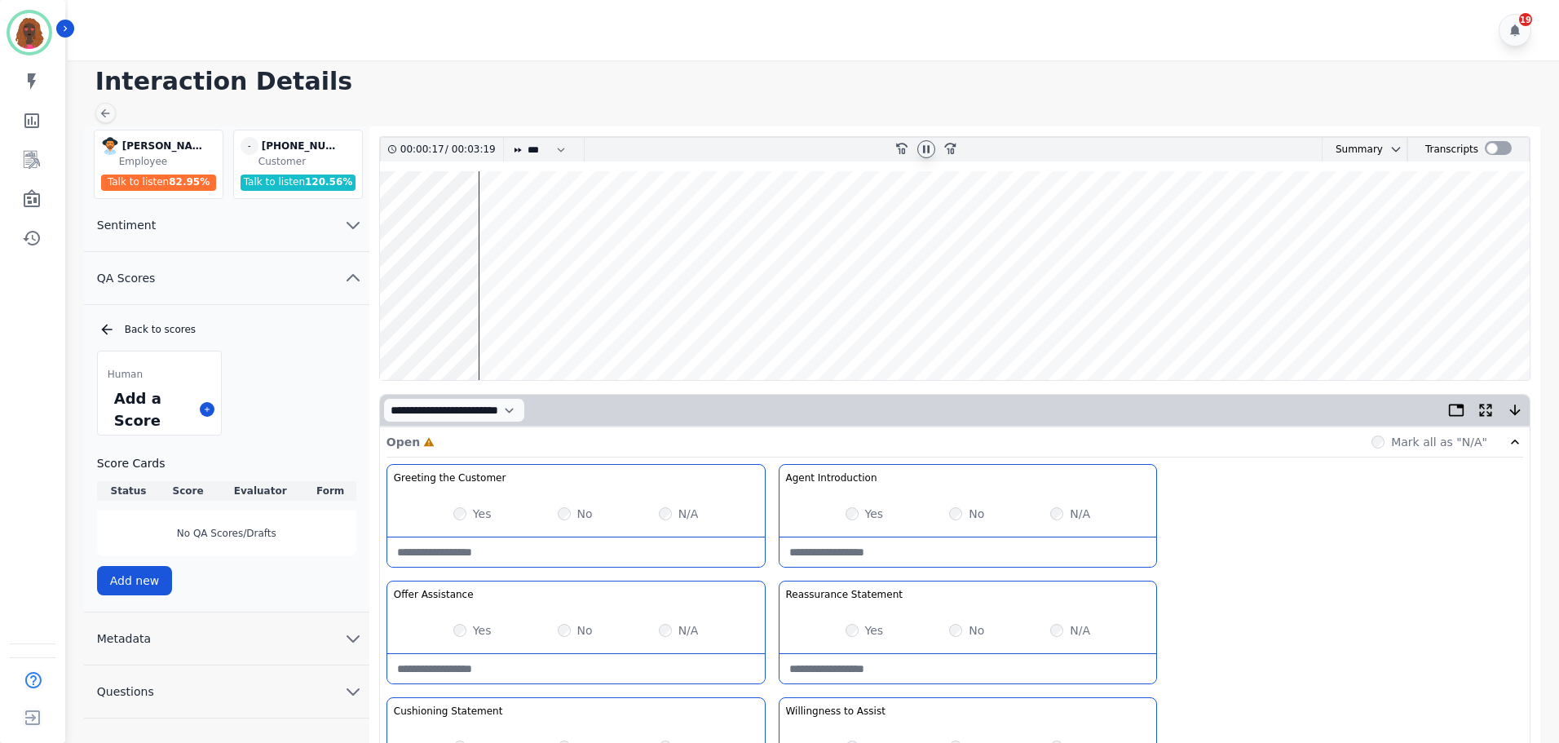
click at [943, 653] on div at bounding box center [967, 668] width 377 height 30
click at [945, 656] on Statement-note at bounding box center [967, 668] width 377 height 29
type Statement-note "*"
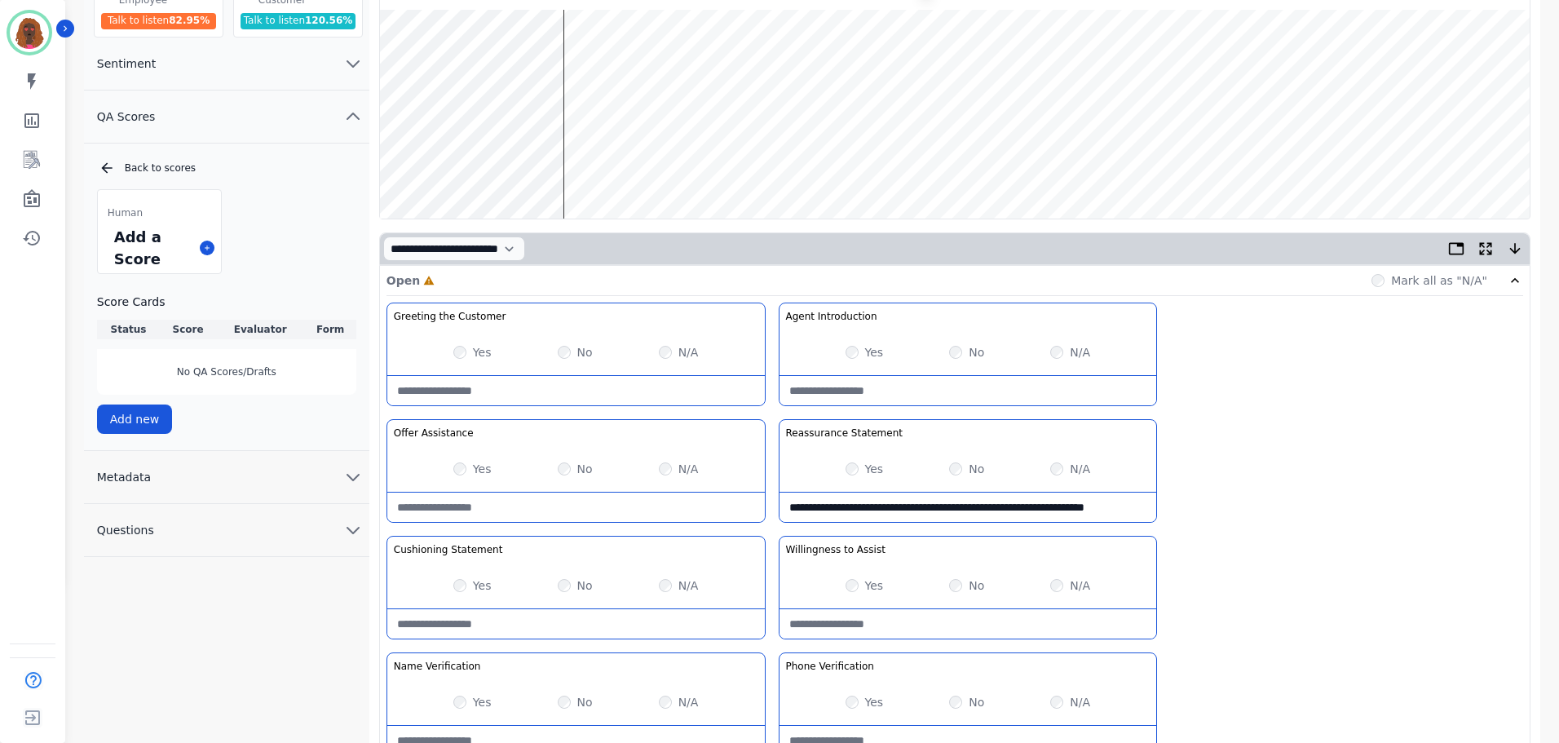
scroll to position [162, 0]
type Statement-note "**********"
click at [751, 62] on wave at bounding box center [955, 113] width 1150 height 209
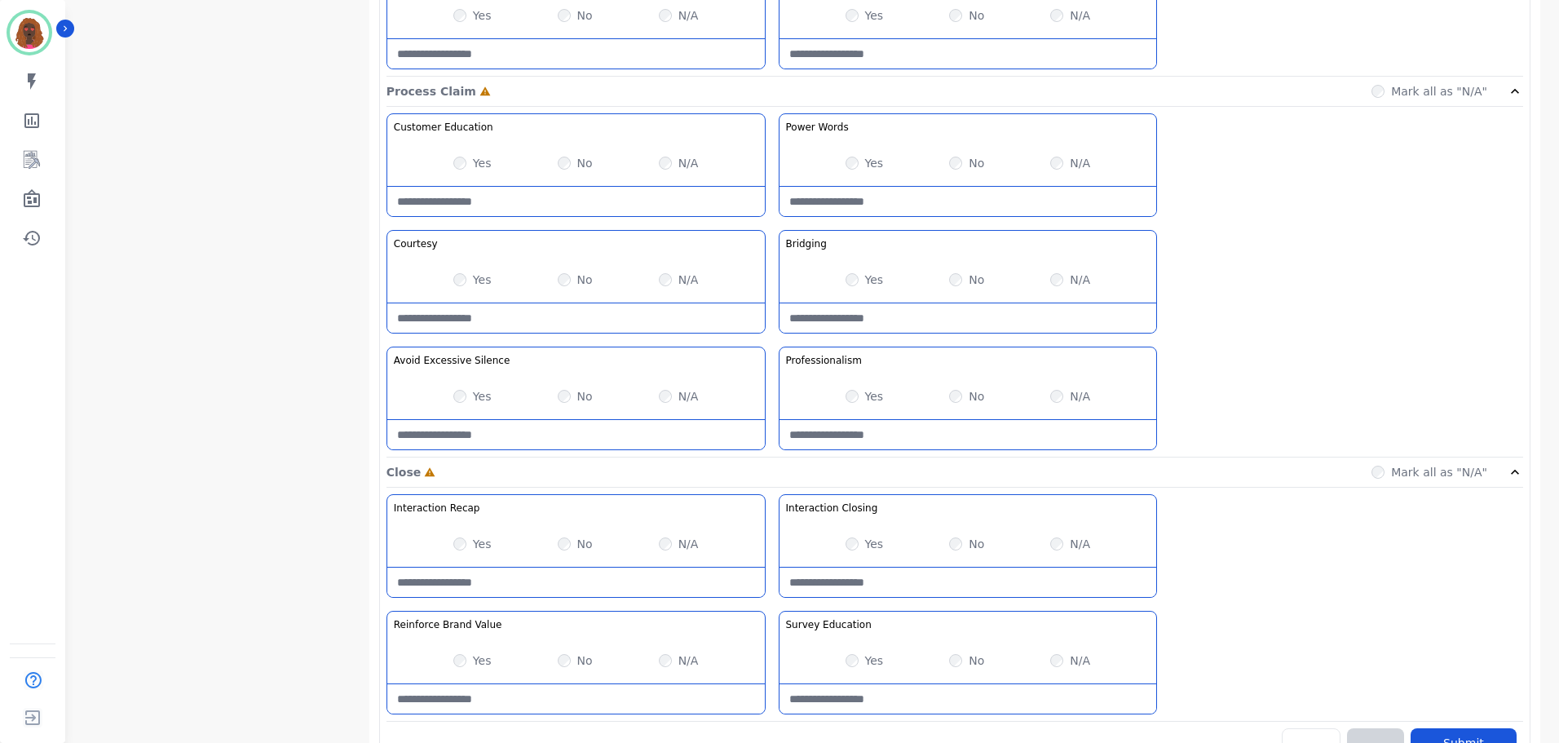
scroll to position [1293, 0]
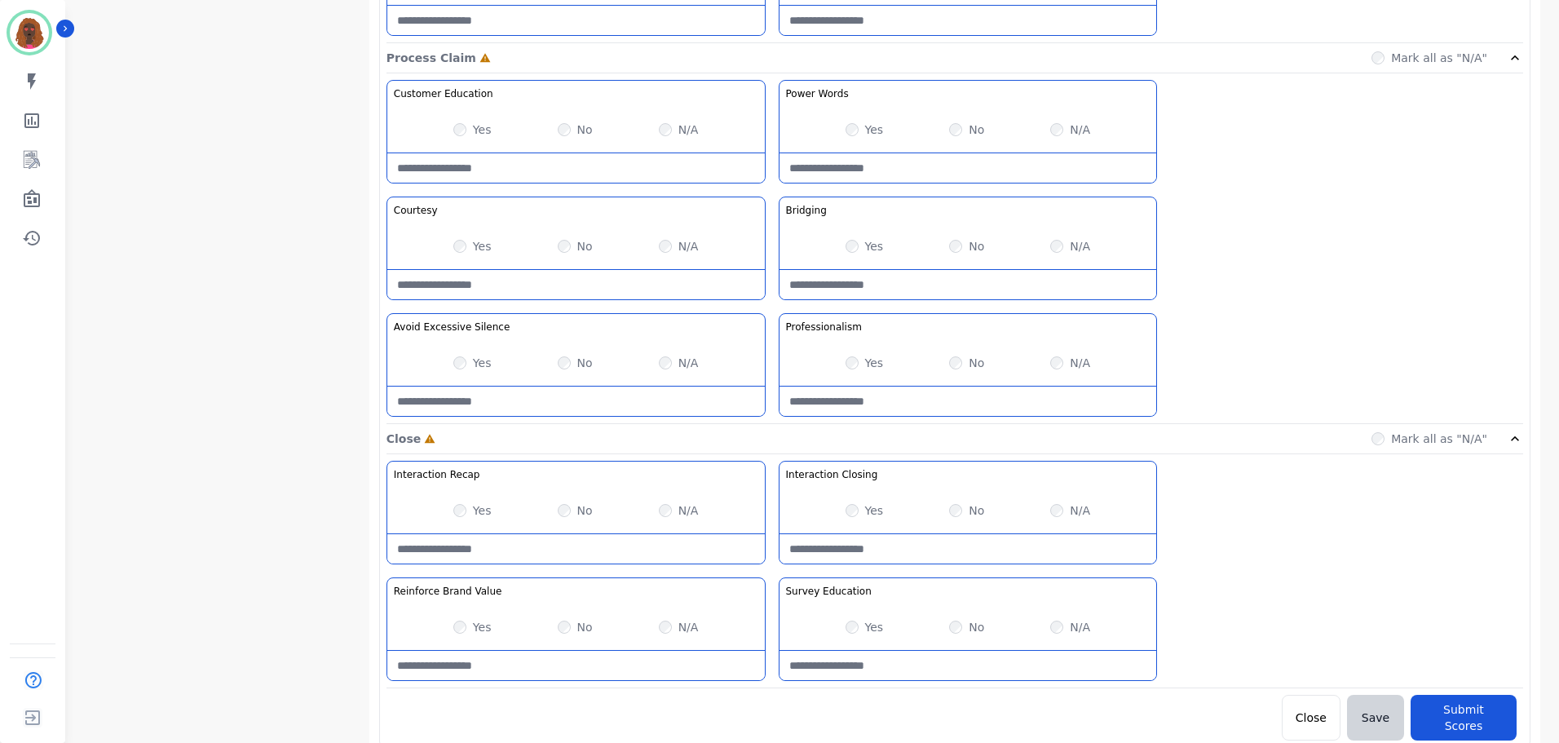
click at [571, 369] on div "No" at bounding box center [575, 363] width 35 height 16
click at [550, 387] on Silence-note at bounding box center [575, 400] width 377 height 29
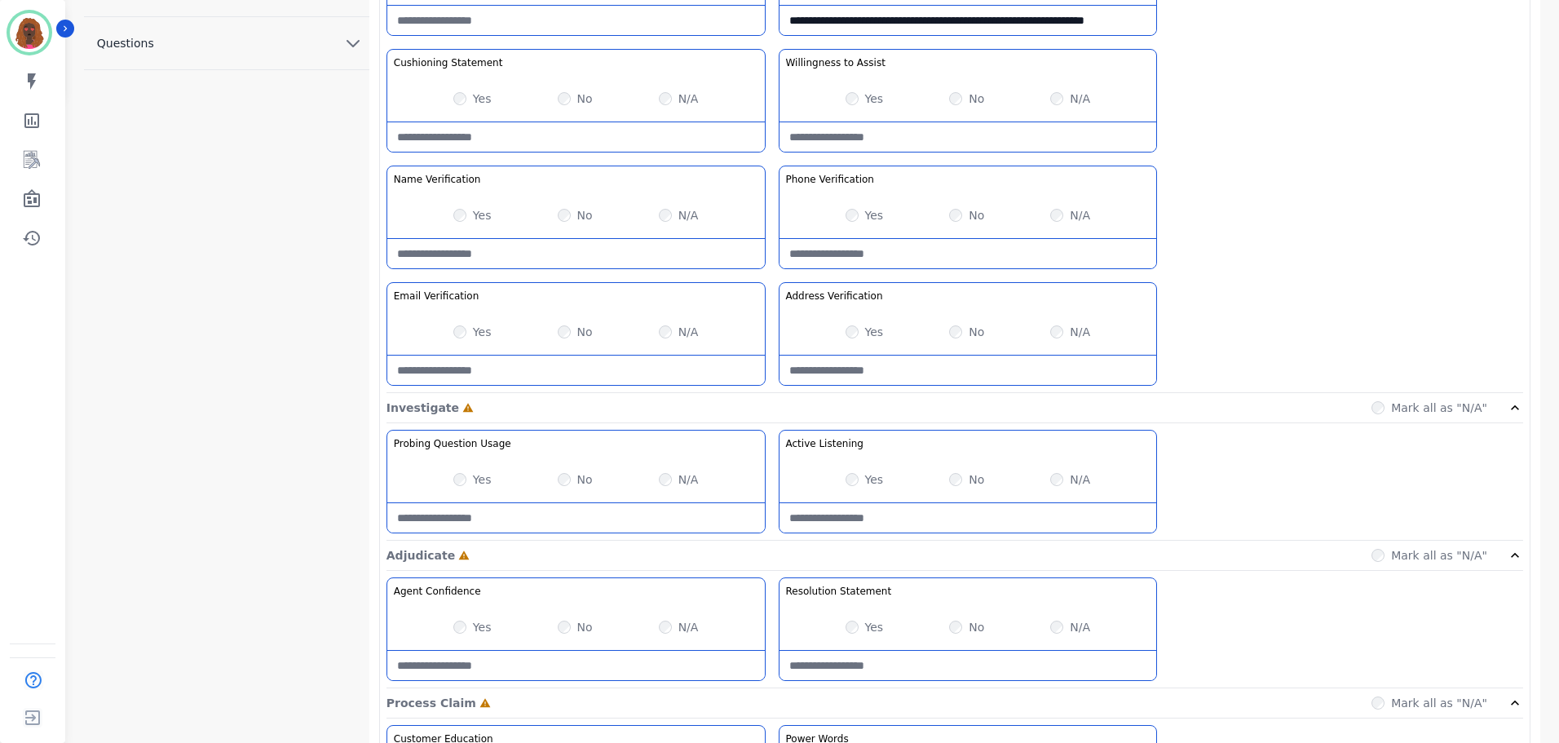
scroll to position [650, 0]
type Silence-note "**********"
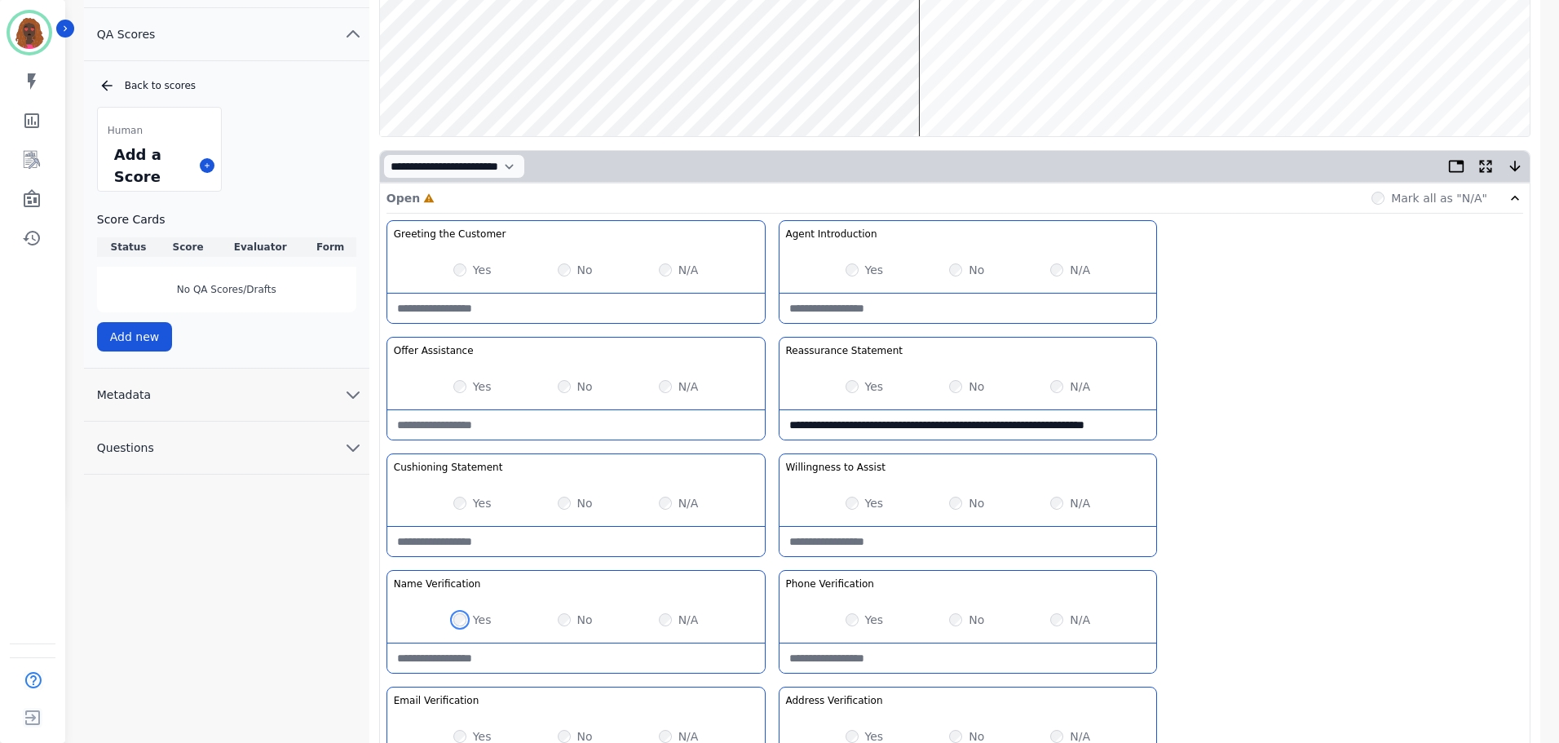
scroll to position [243, 0]
click at [560, 541] on Statement-note at bounding box center [575, 542] width 377 height 29
type Statement-note "**********"
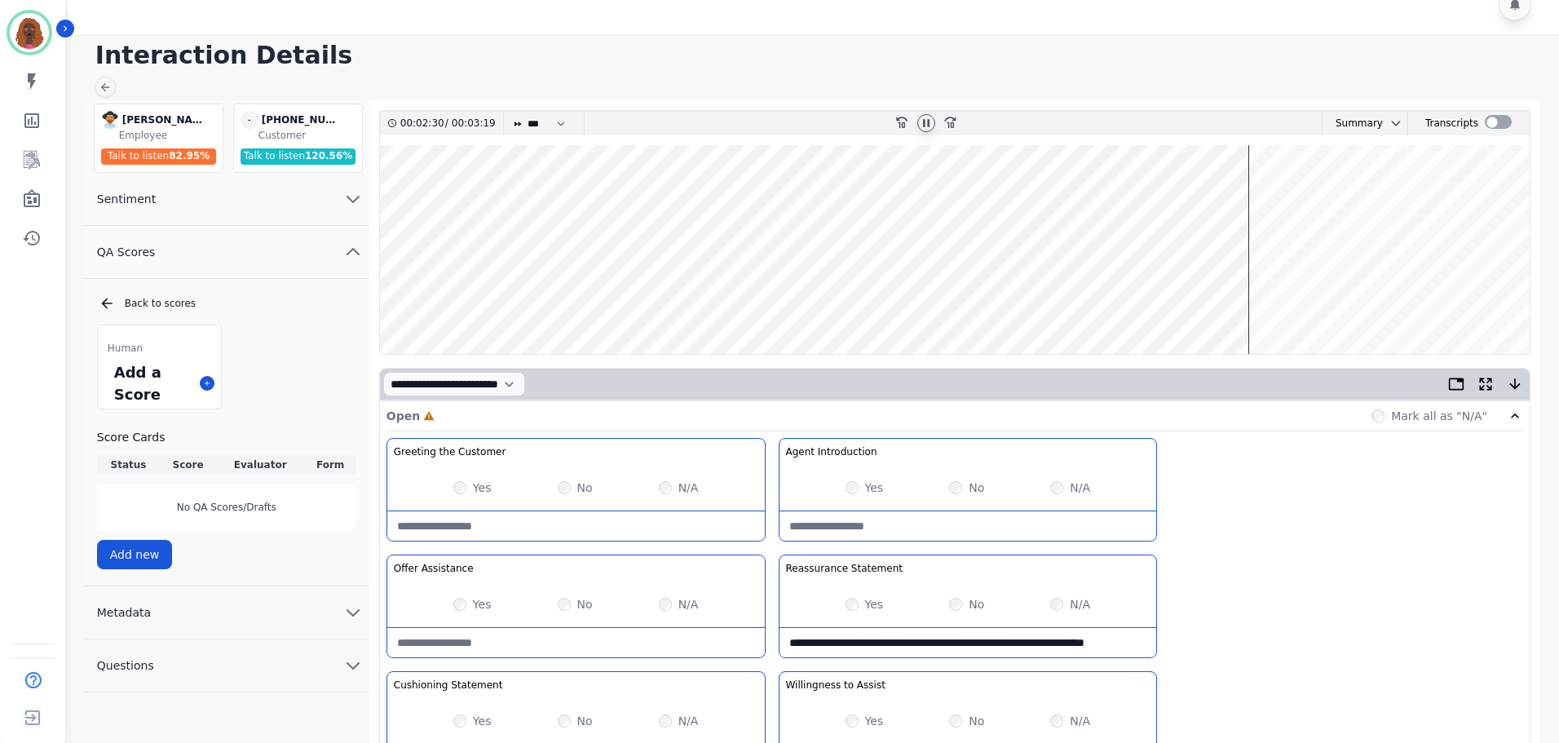
scroll to position [0, 0]
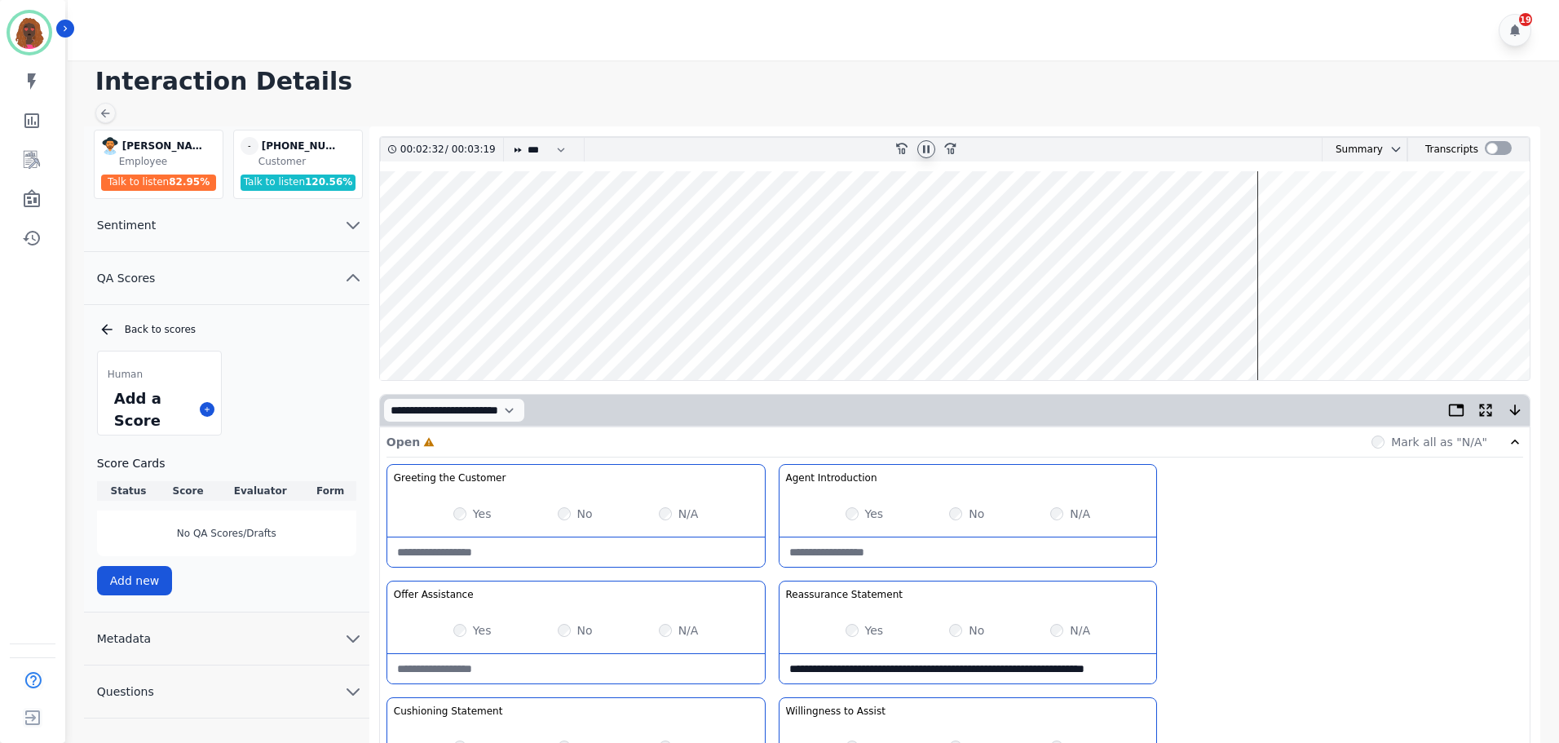
click at [1098, 326] on wave at bounding box center [955, 275] width 1150 height 209
click at [1049, 325] on wave at bounding box center [955, 275] width 1150 height 209
click at [987, 327] on wave at bounding box center [955, 275] width 1150 height 209
click at [1013, 222] on wave at bounding box center [955, 275] width 1150 height 209
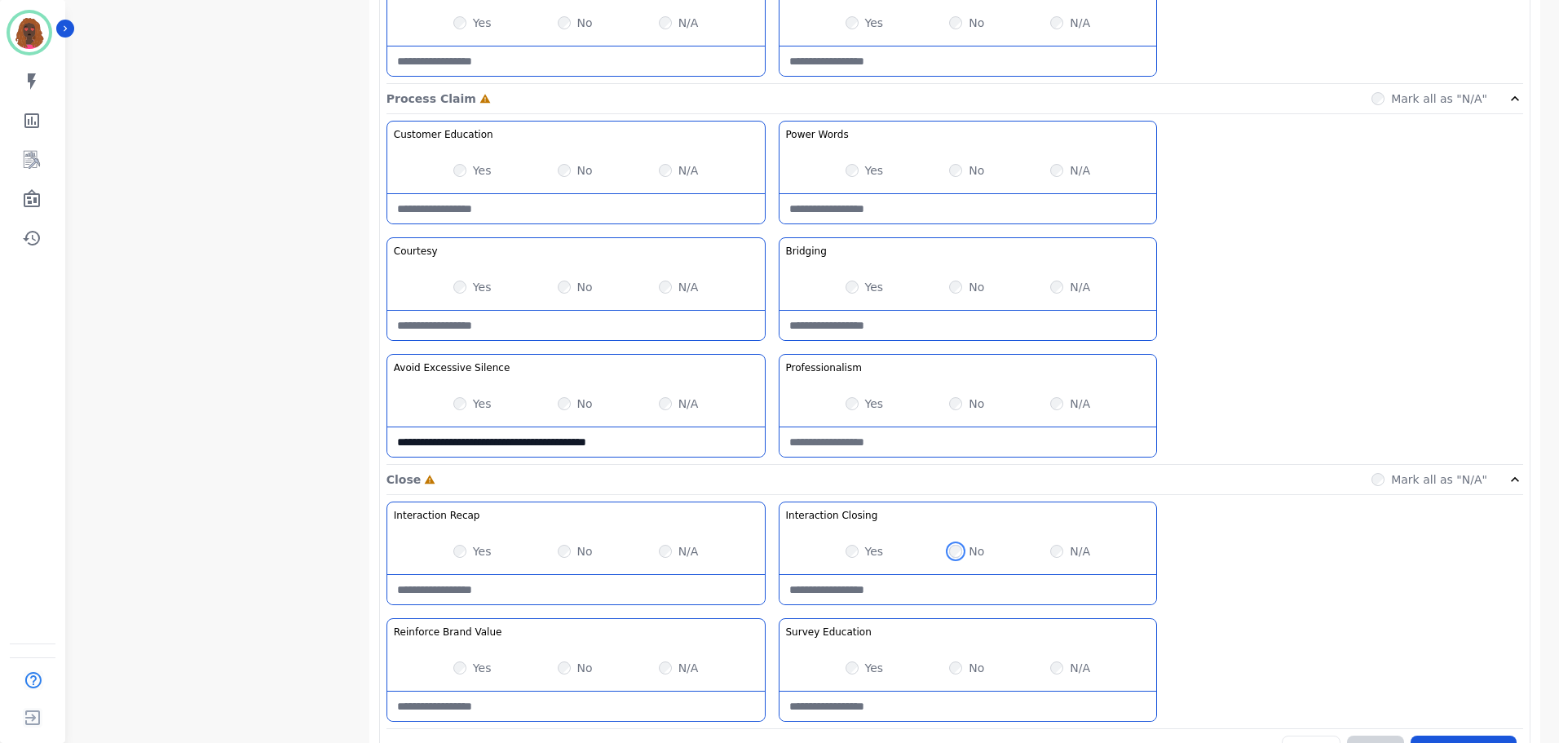
scroll to position [1293, 0]
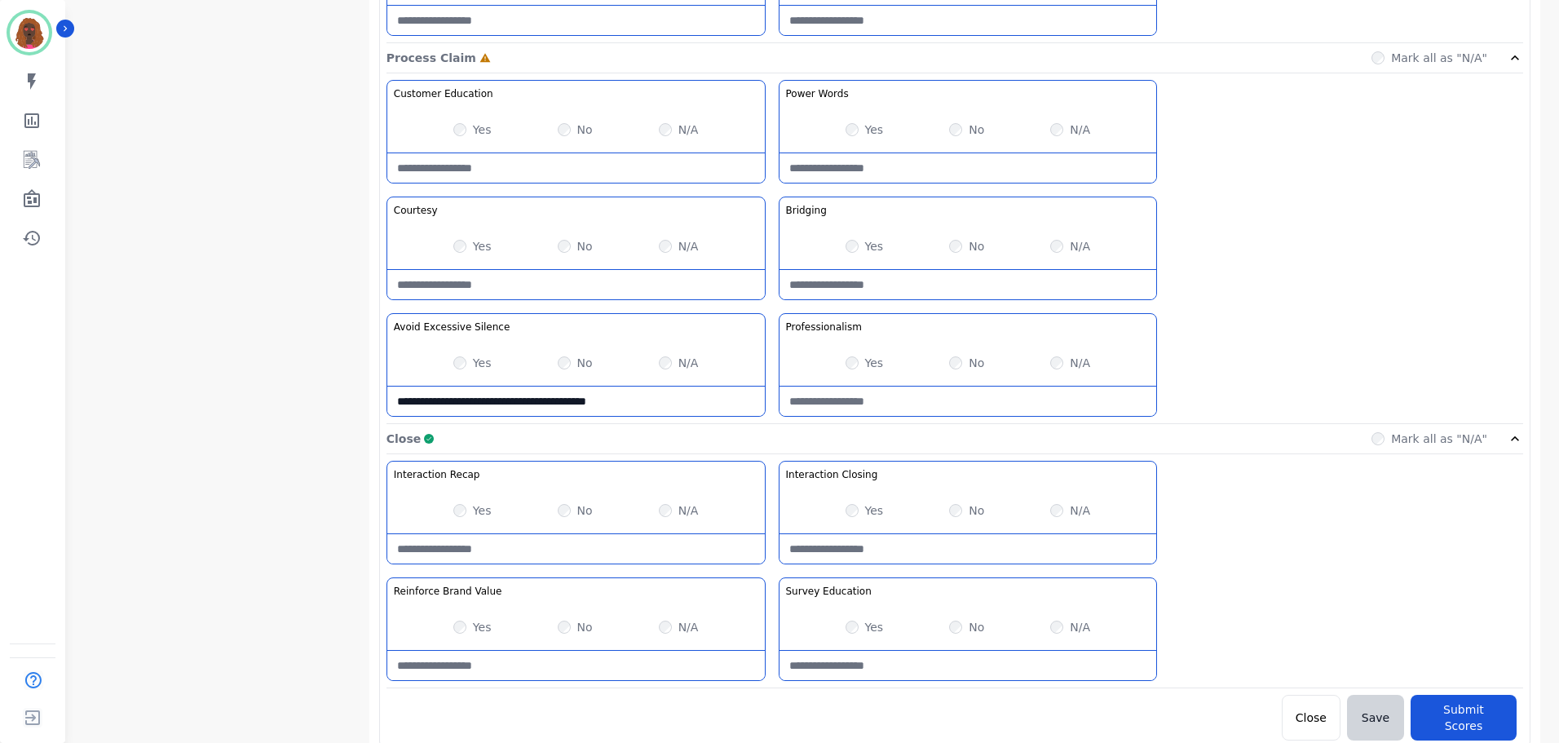
click at [555, 544] on Recap-note at bounding box center [575, 548] width 377 height 29
type Recap-note "**********"
click at [834, 555] on Closing-note at bounding box center [967, 548] width 377 height 29
type Closing-note "**********"
click at [882, 664] on Education-note at bounding box center [967, 665] width 377 height 29
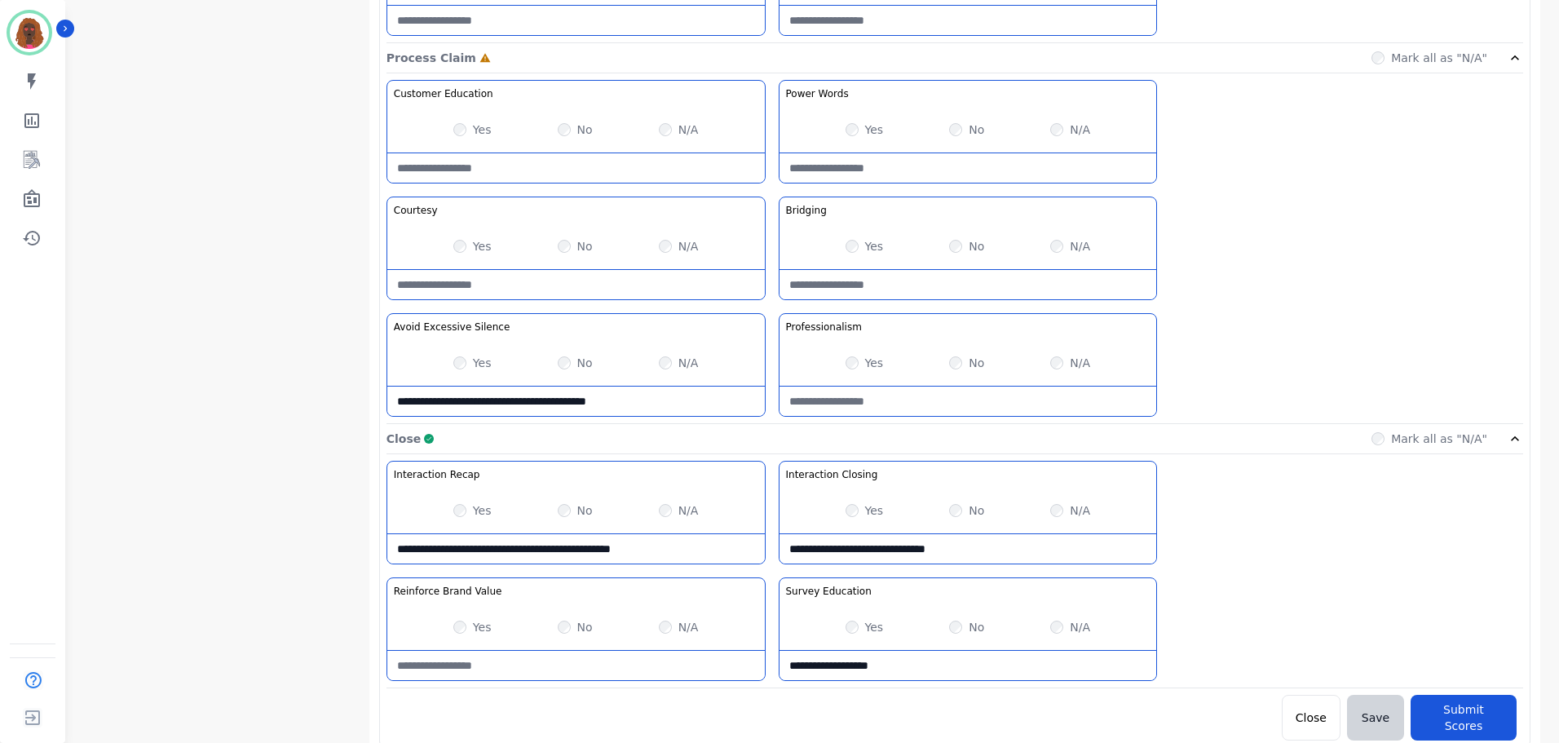
type Education-note "**********"
click at [488, 647] on div "Yes No N/A" at bounding box center [575, 627] width 377 height 46
click at [491, 660] on Value-note at bounding box center [575, 665] width 377 height 29
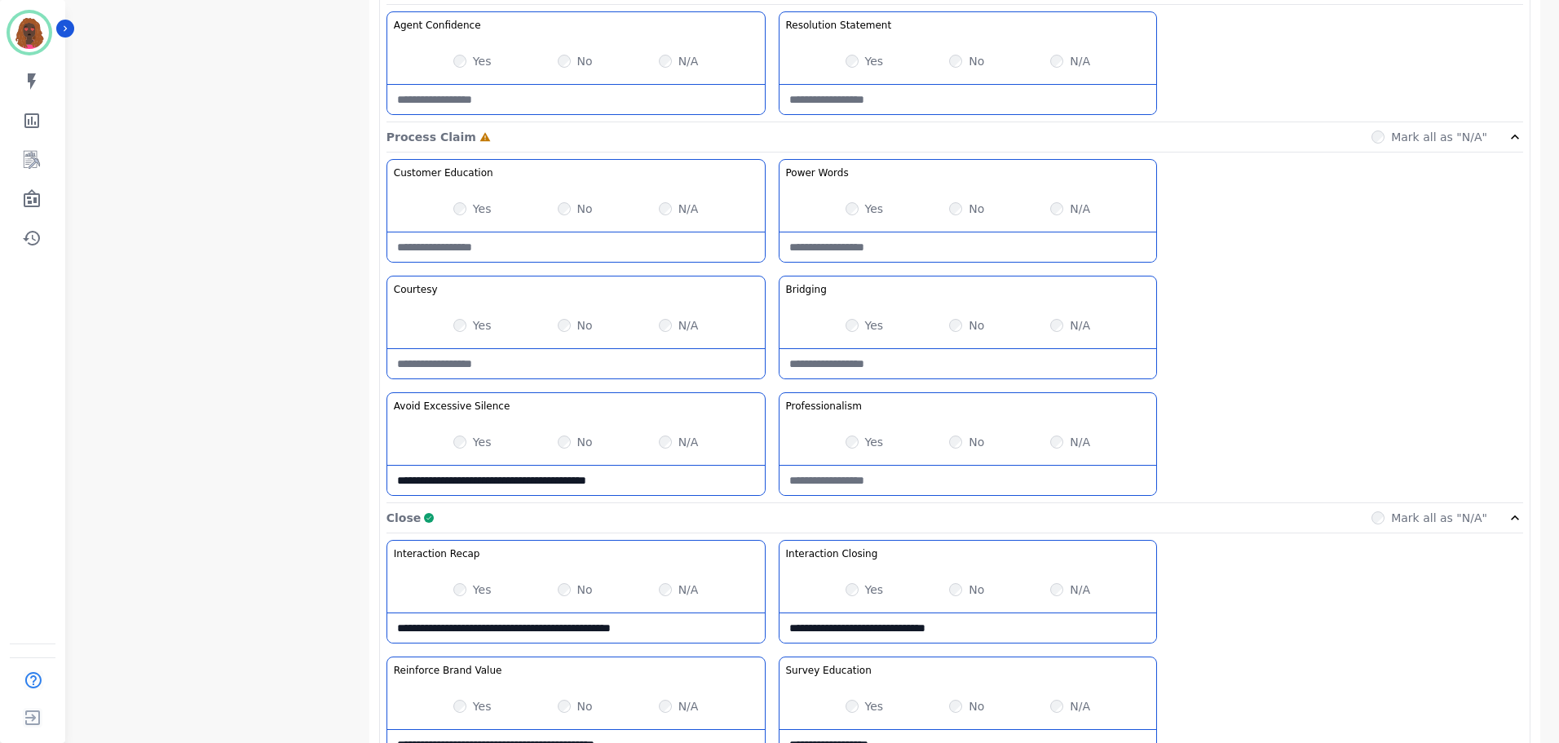
type Value-note "**********"
click at [858, 438] on div "Yes" at bounding box center [864, 443] width 38 height 16
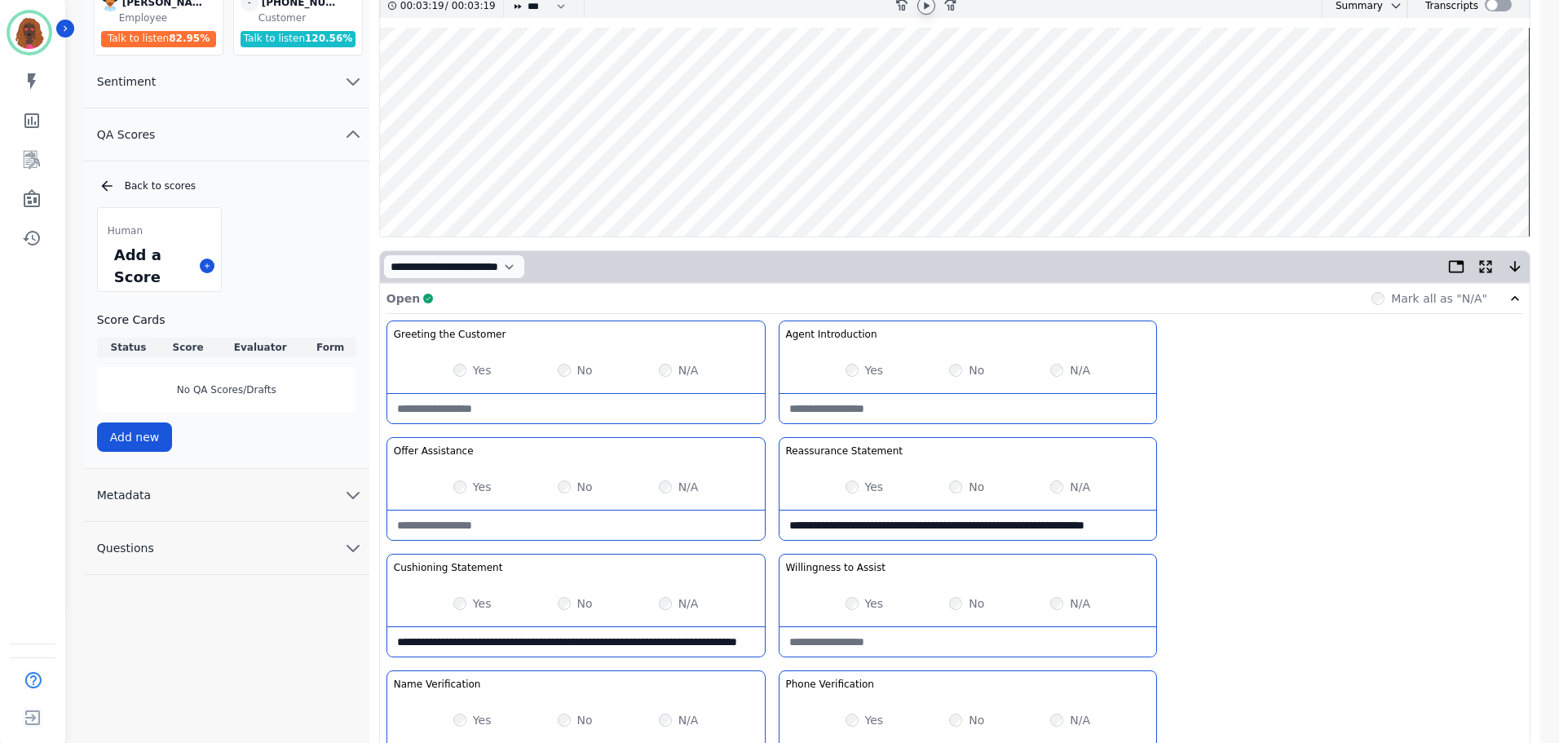
scroll to position [0, 0]
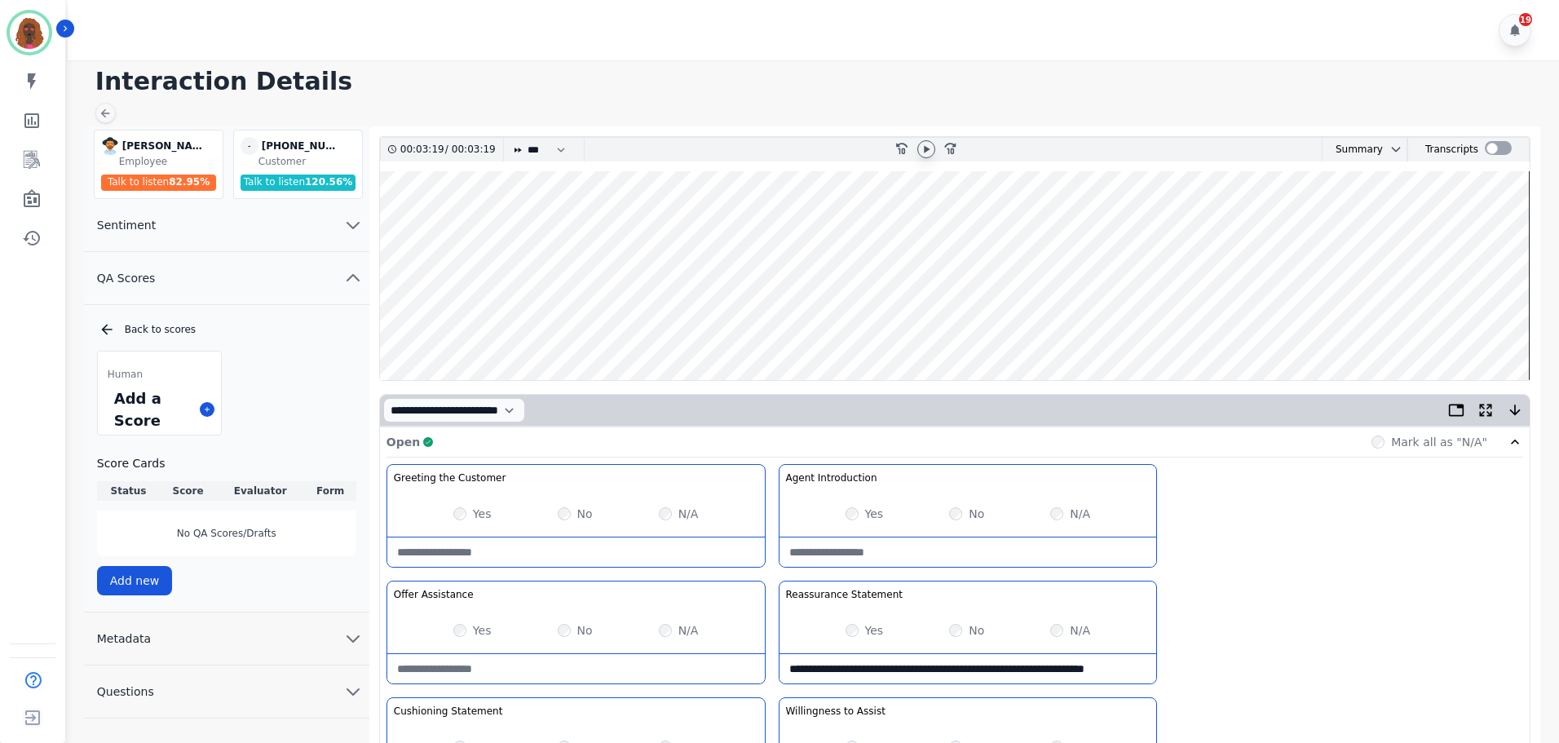
click at [1375, 327] on wave at bounding box center [955, 275] width 1150 height 209
click at [916, 157] on div at bounding box center [926, 150] width 24 height 24
click at [926, 151] on icon at bounding box center [926, 149] width 13 height 13
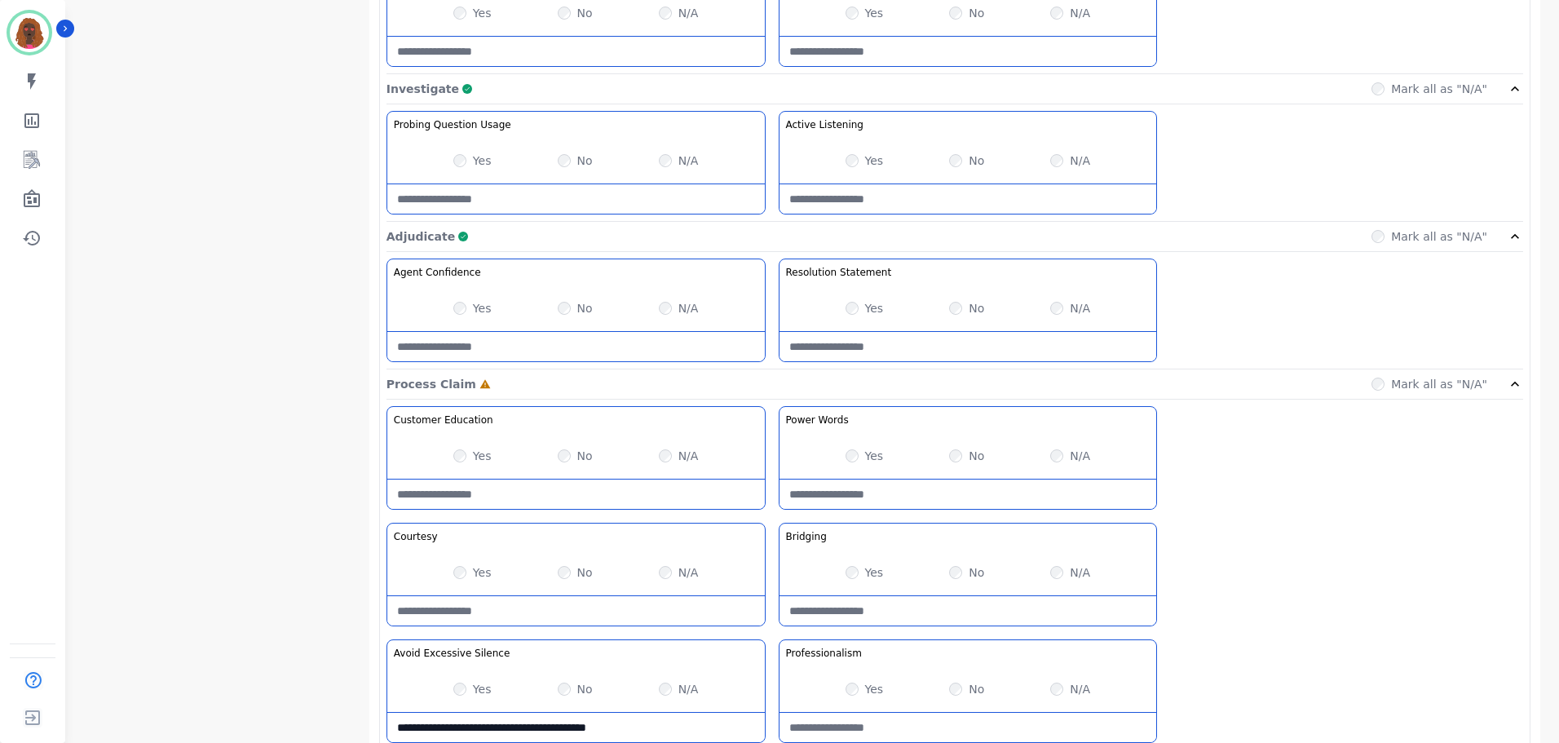
scroll to position [1293, 0]
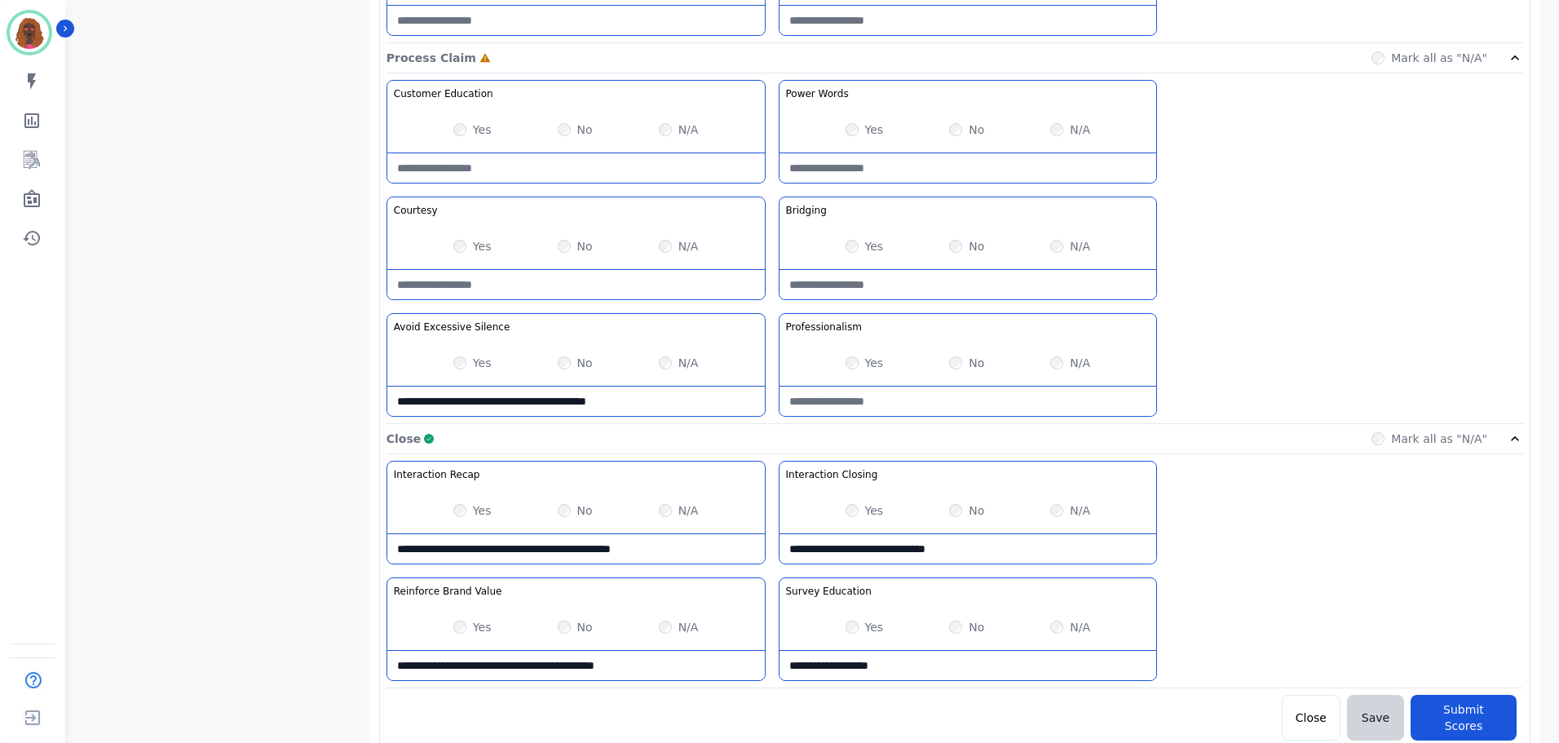
click at [952, 243] on div "No" at bounding box center [966, 246] width 35 height 16
click at [947, 289] on Claim-Bridging-note at bounding box center [967, 284] width 377 height 29
type Claim-Bridging-note "**********"
click at [461, 121] on div "Yes" at bounding box center [472, 129] width 38 height 16
click at [859, 130] on div "Yes" at bounding box center [864, 129] width 38 height 16
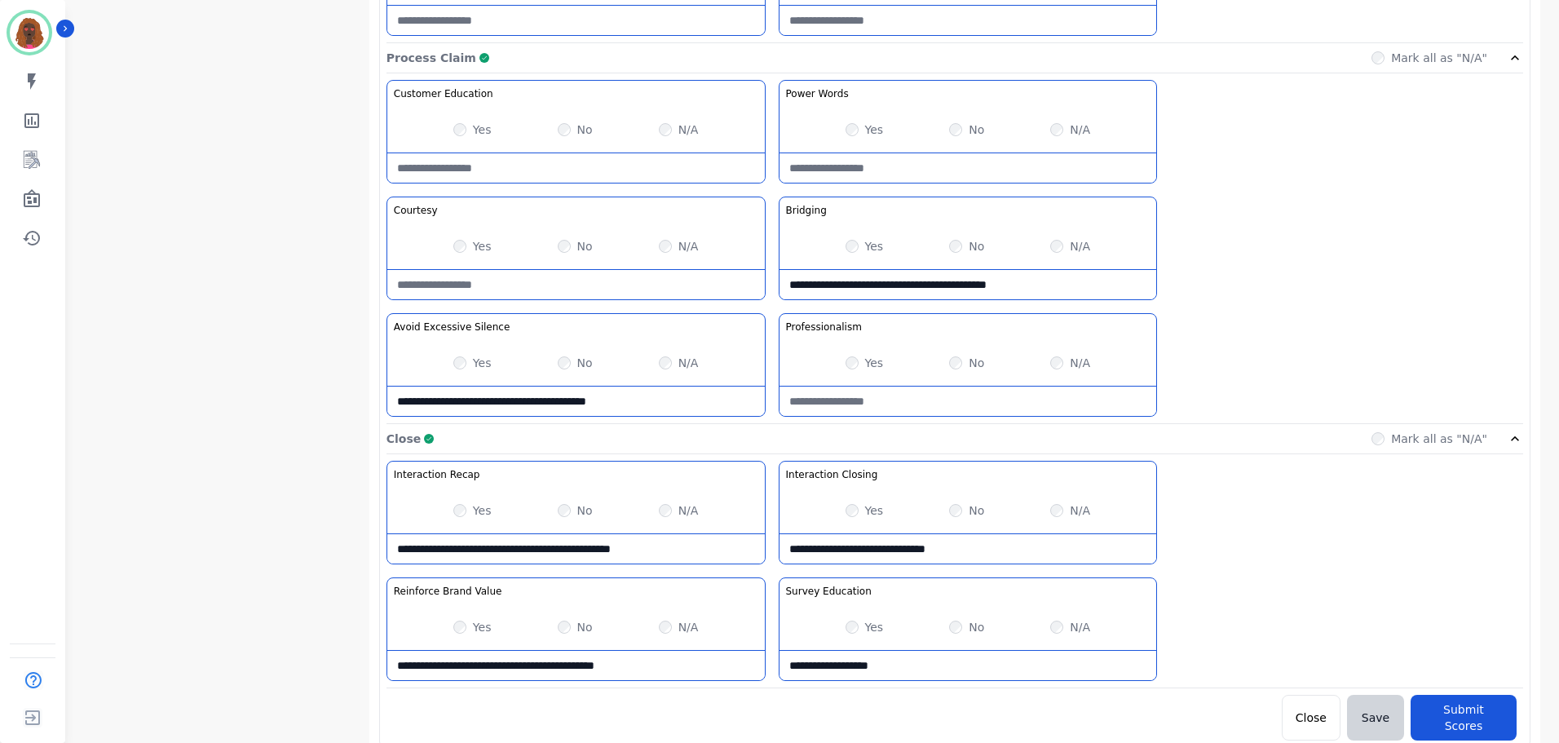
click at [926, 171] on Words-note at bounding box center [967, 167] width 377 height 29
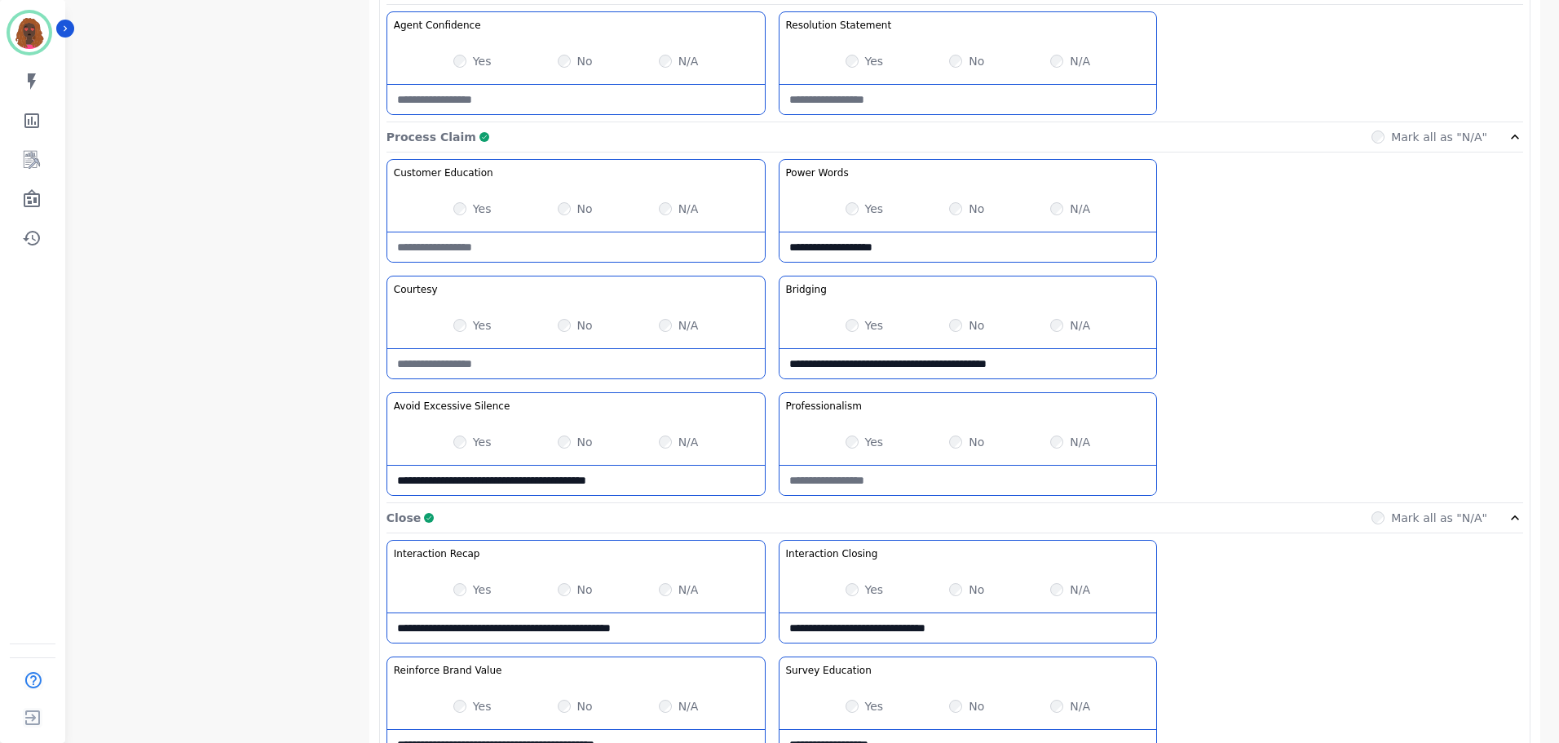
scroll to position [1213, 0]
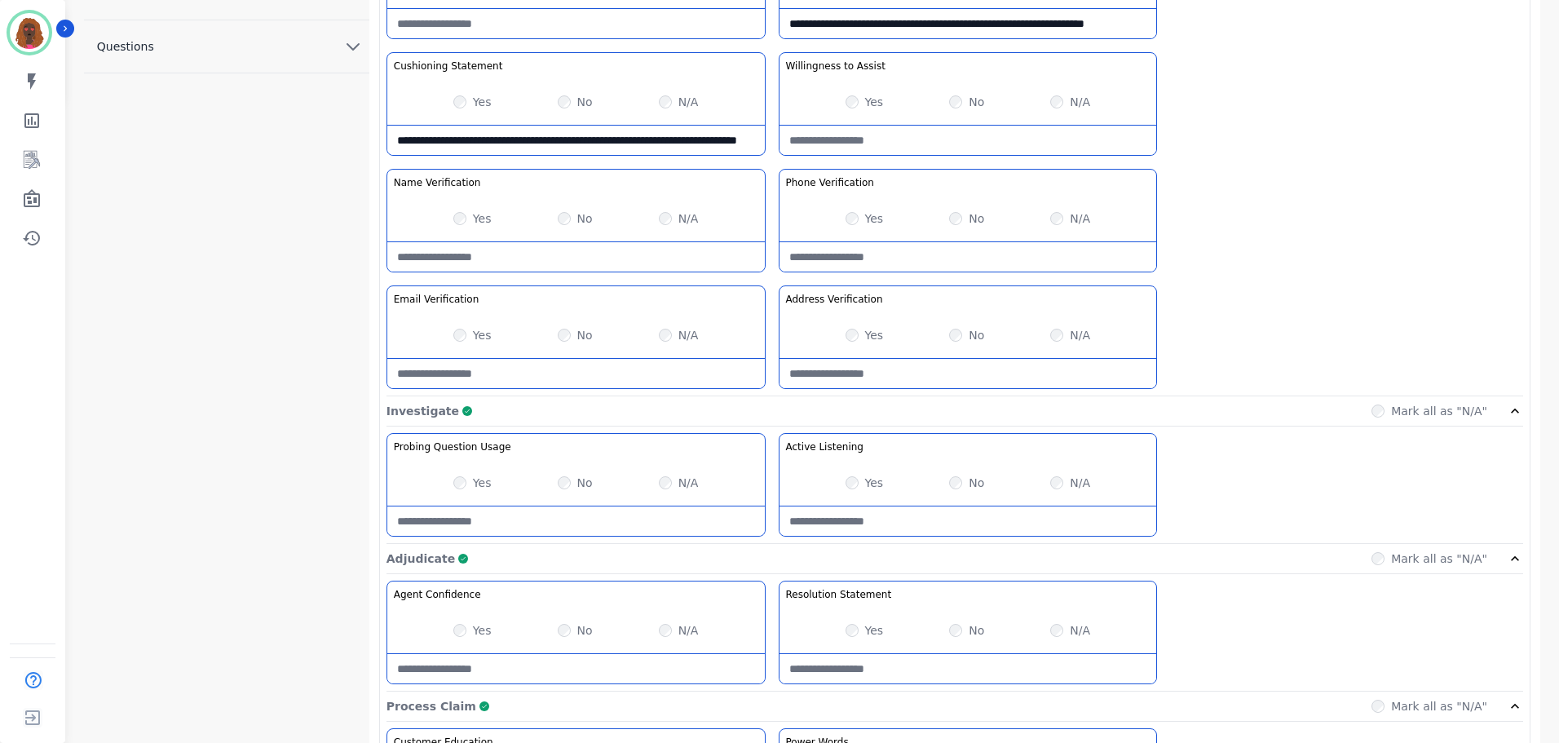
type Words-note "**********"
click at [928, 528] on Listening-note at bounding box center [967, 522] width 377 height 29
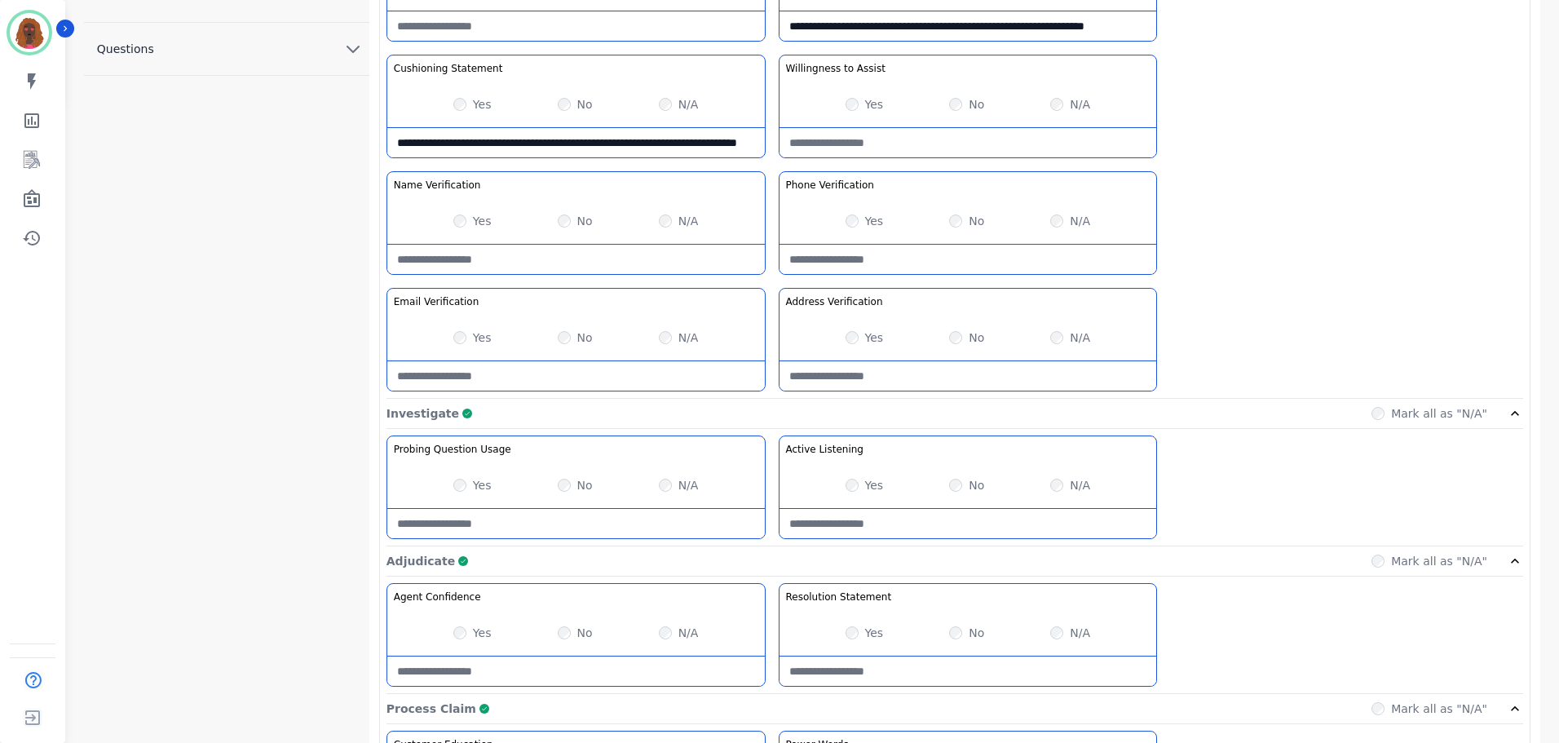
type Listening-note "*"
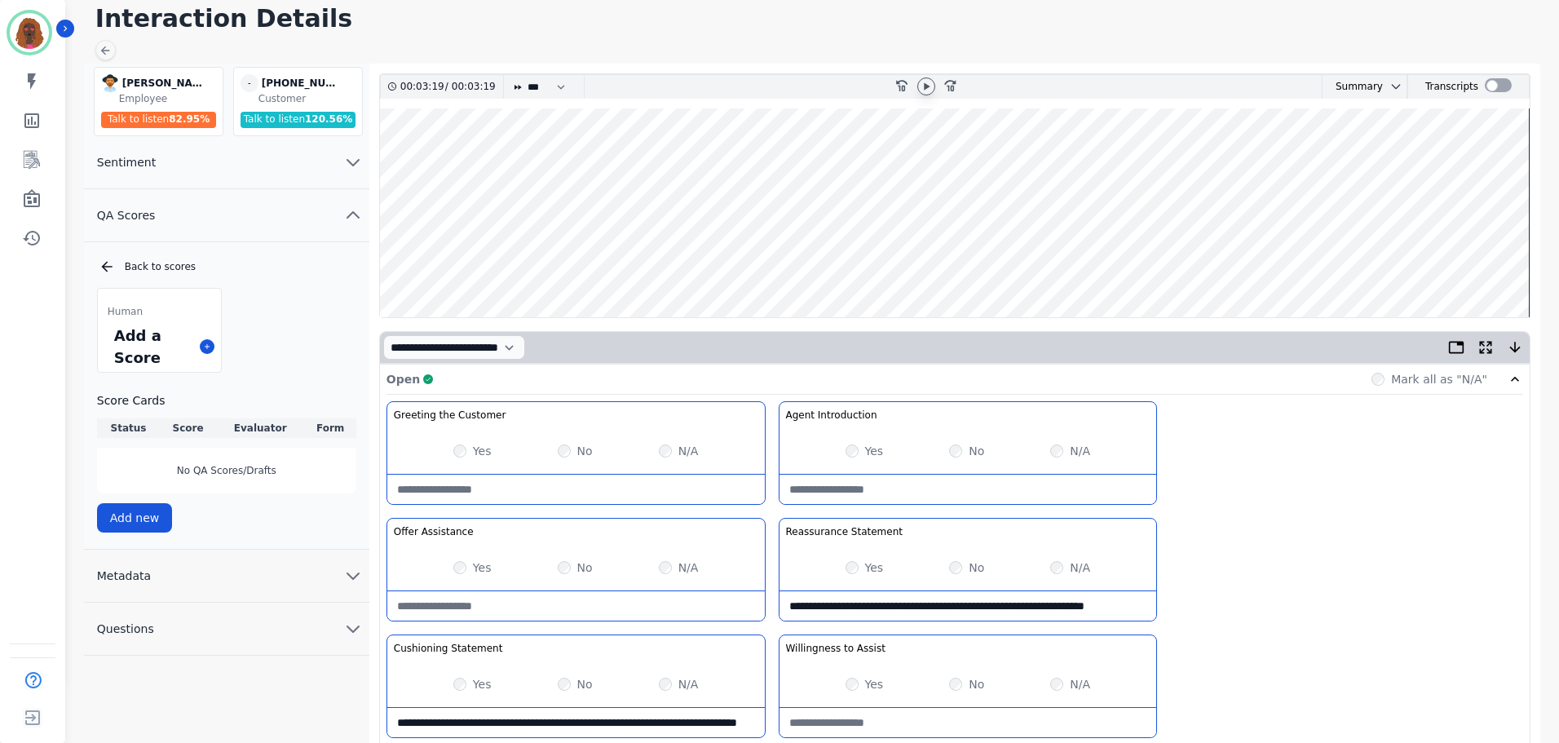
scroll to position [0, 0]
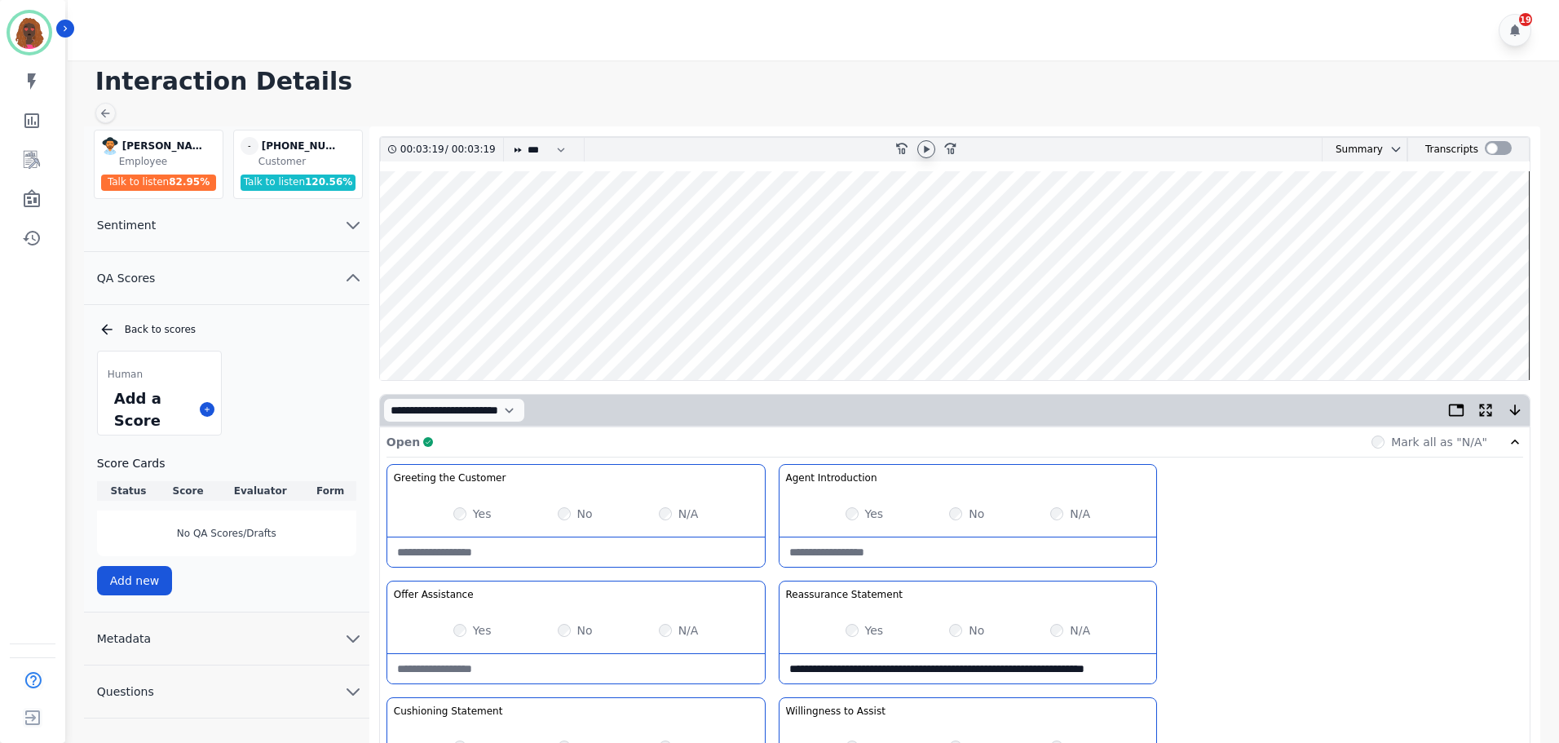
click at [1498, 324] on wave at bounding box center [955, 275] width 1150 height 209
click at [925, 143] on icon at bounding box center [926, 149] width 13 height 13
click at [1487, 224] on wave at bounding box center [955, 275] width 1150 height 209
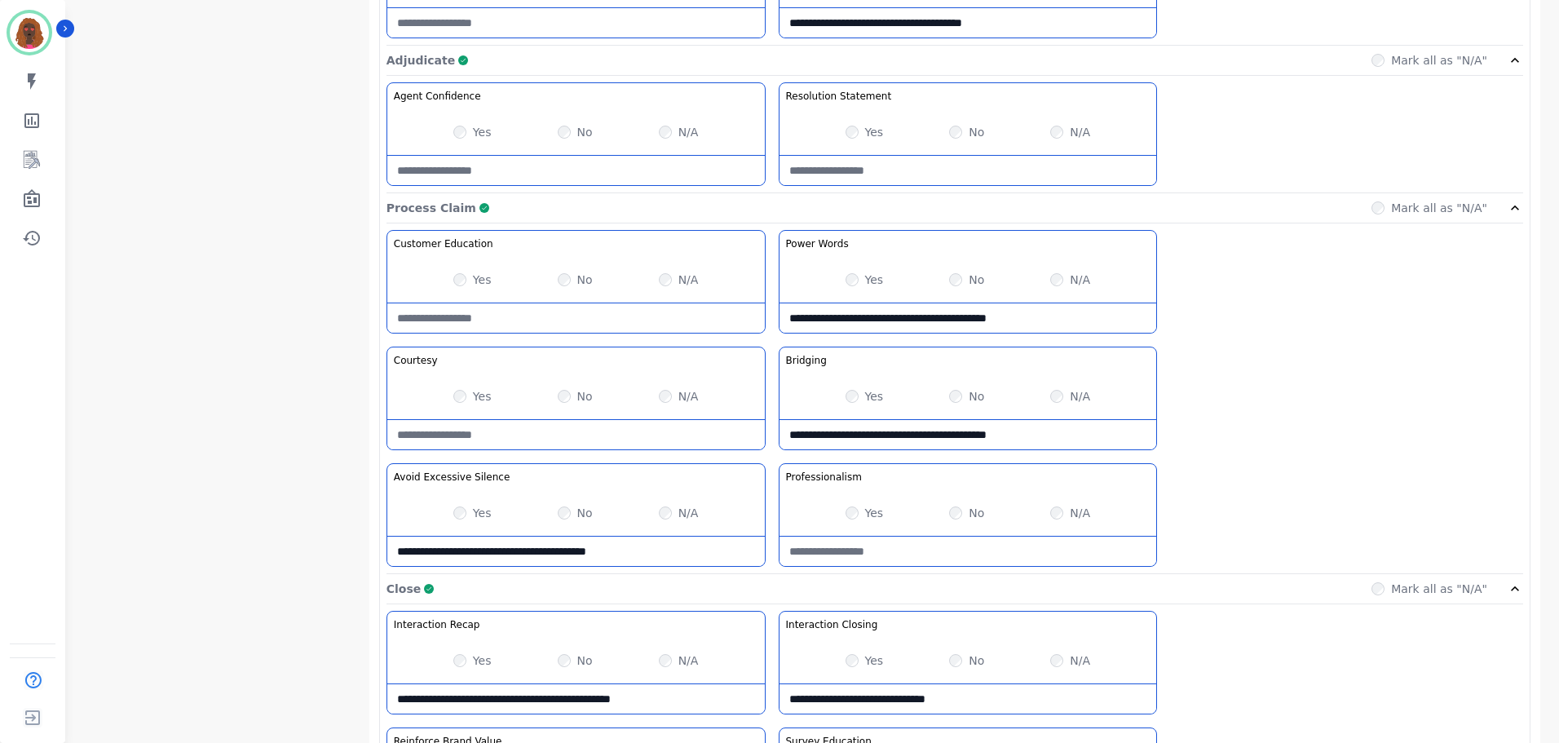
scroll to position [1142, 0]
click at [1068, 319] on Words-note "**********" at bounding box center [967, 318] width 377 height 29
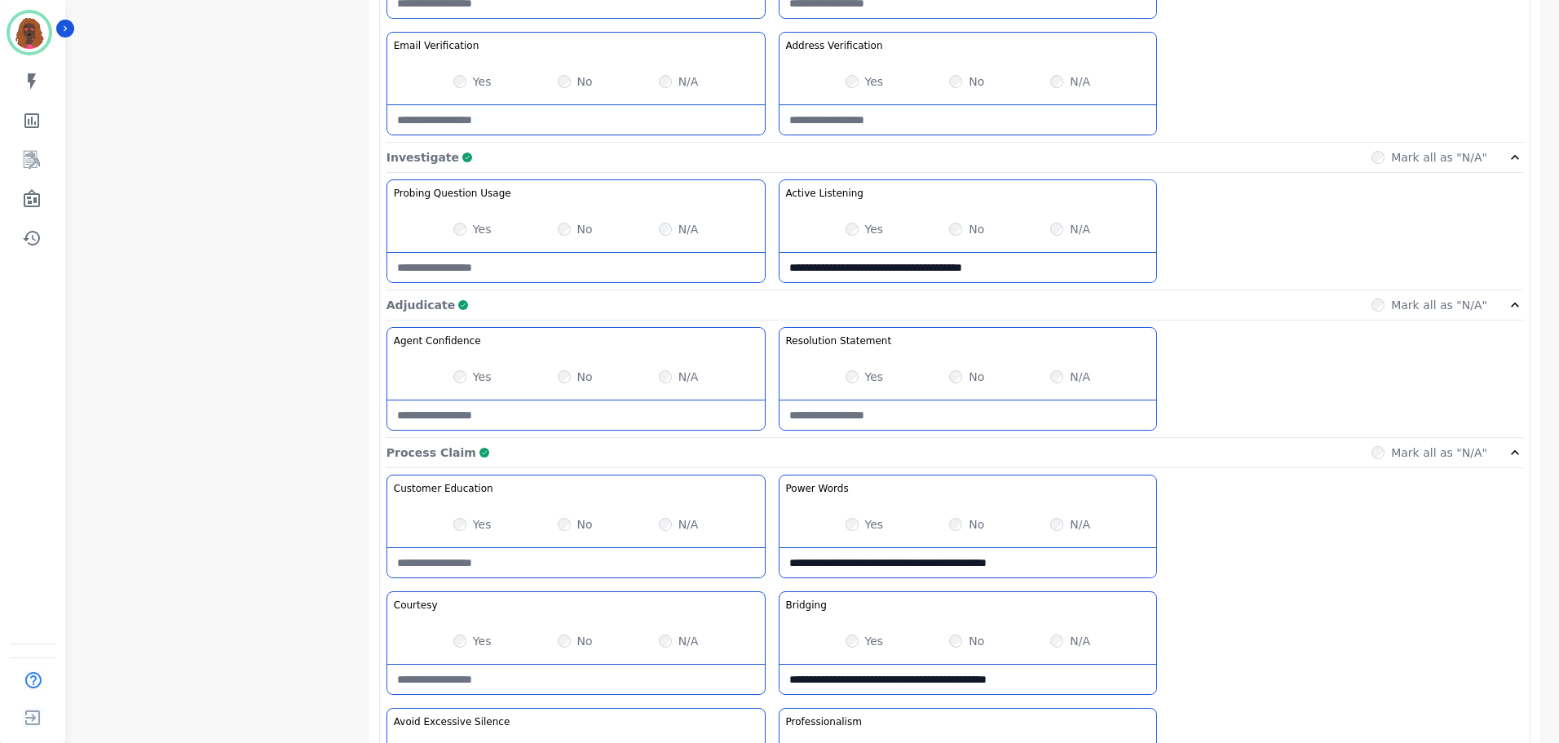
scroll to position [898, 0]
click at [1059, 275] on Listening-note "**********" at bounding box center [967, 268] width 377 height 29
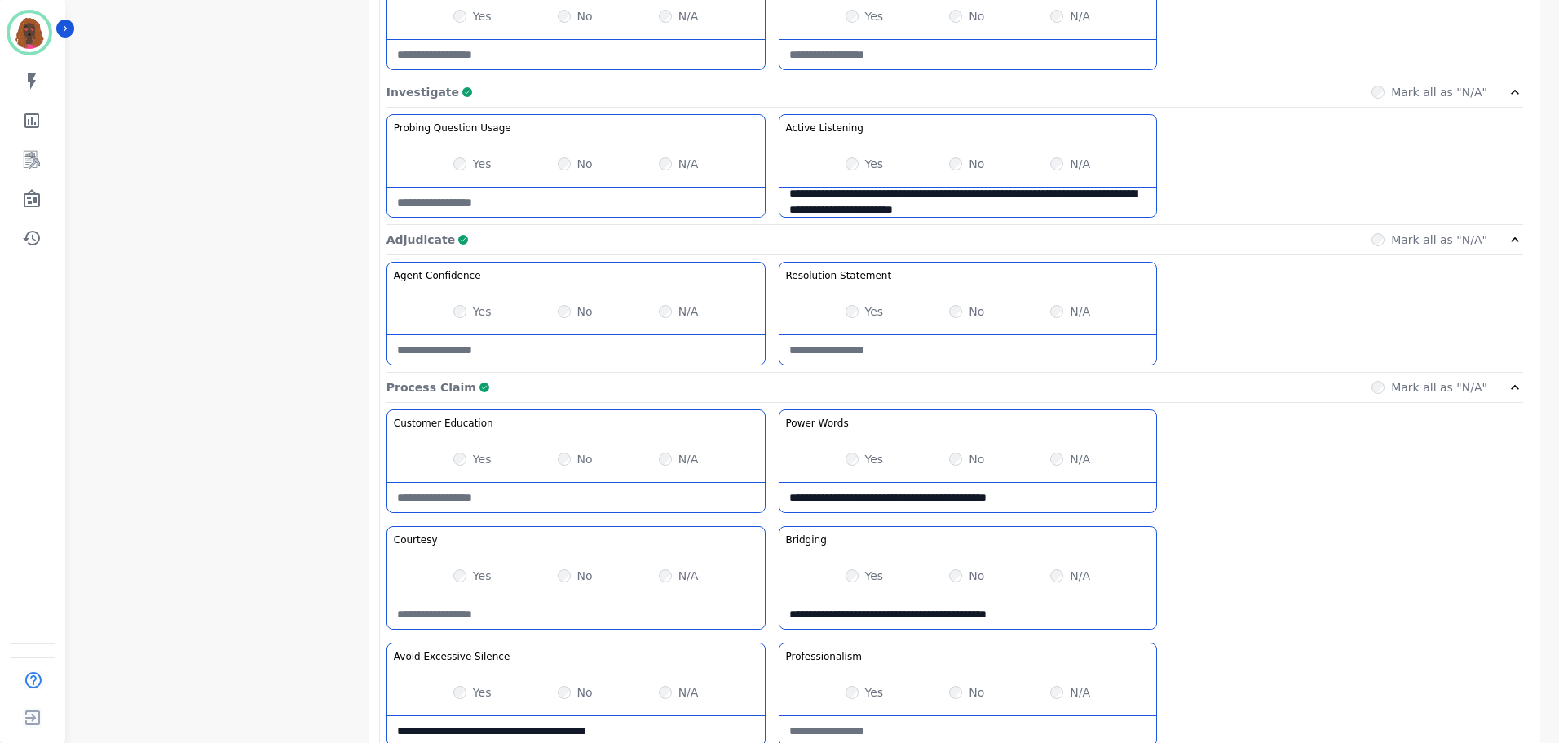
scroll to position [1293, 0]
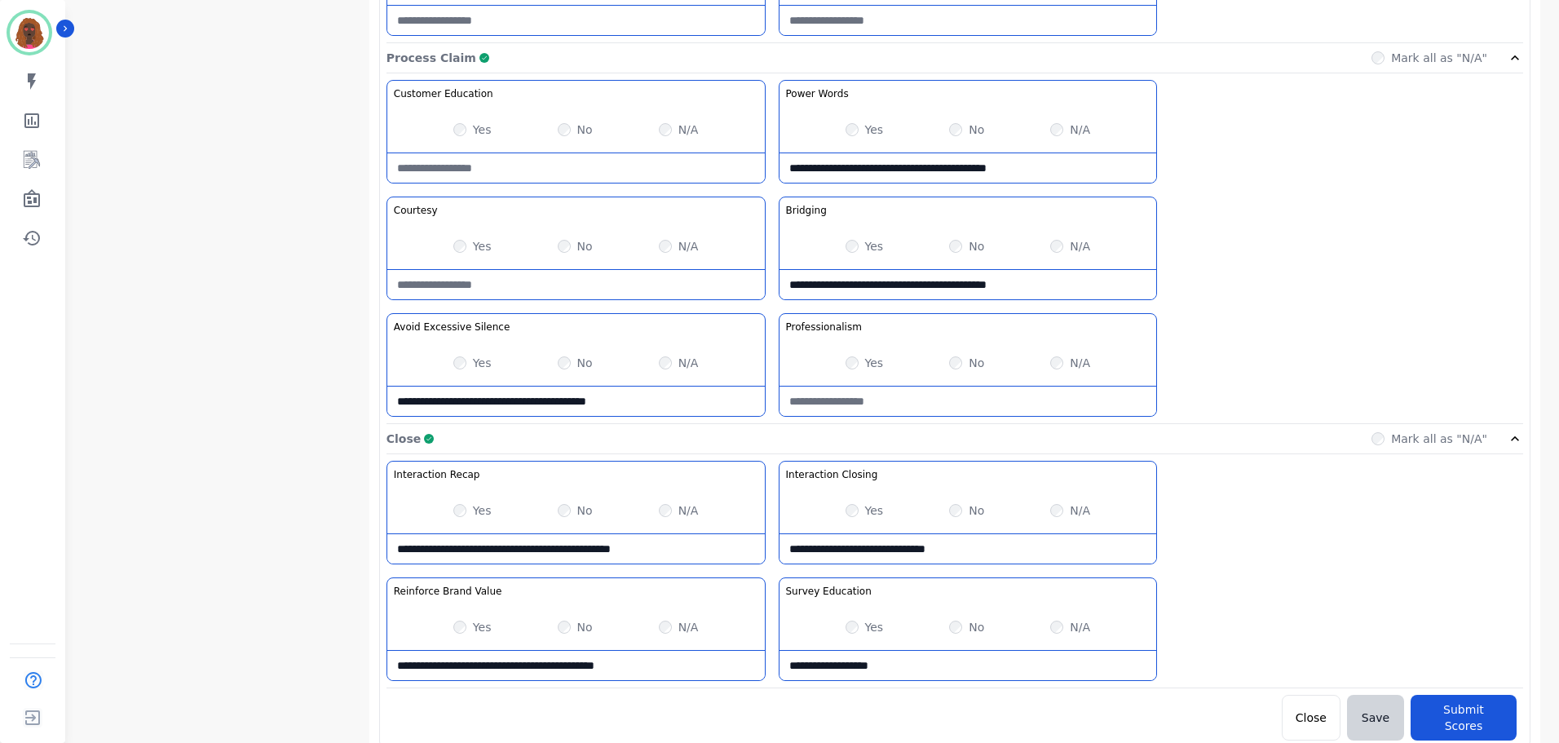
type Listening-note "**********"
click at [1475, 701] on button "Submit Scores" at bounding box center [1464, 718] width 106 height 46
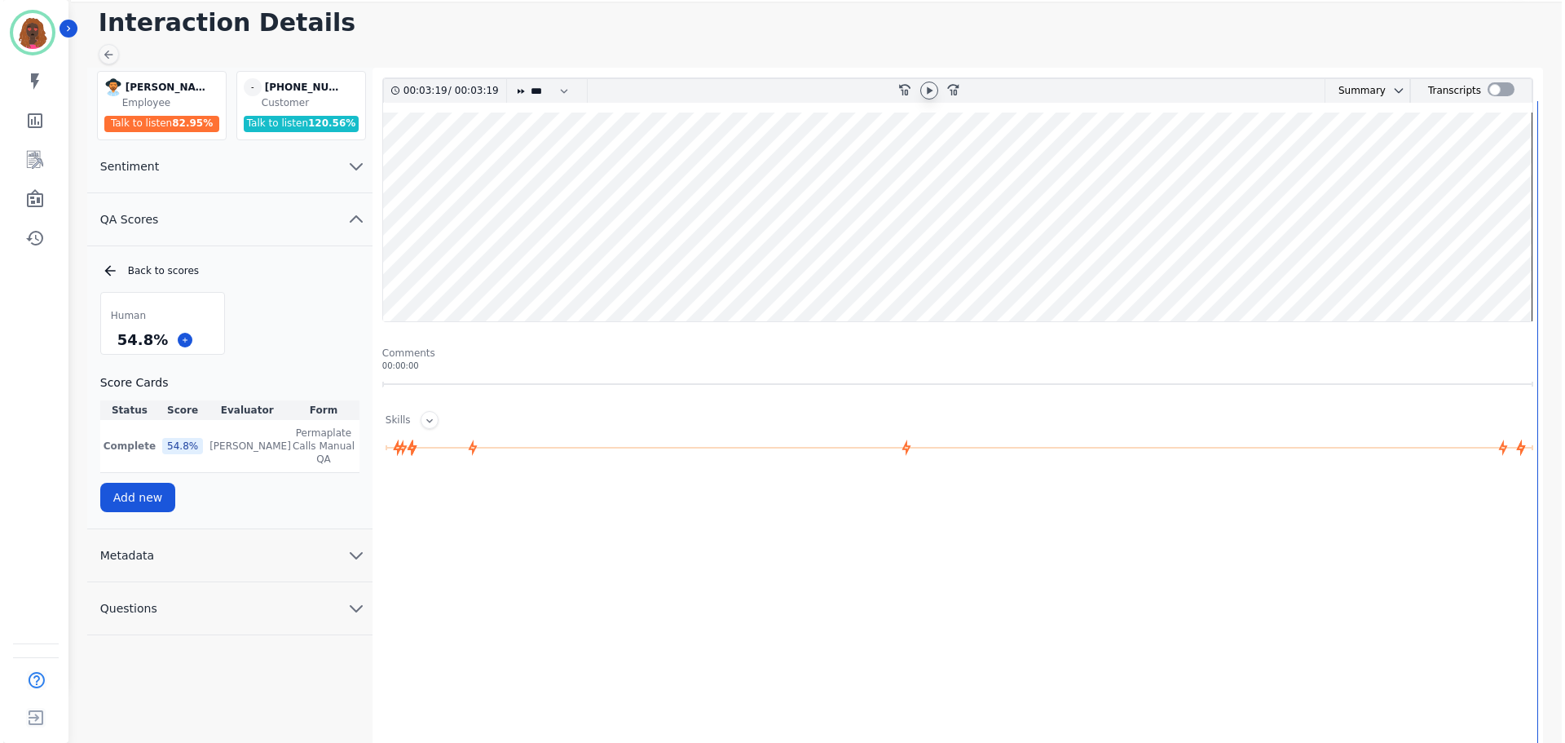
scroll to position [0, 0]
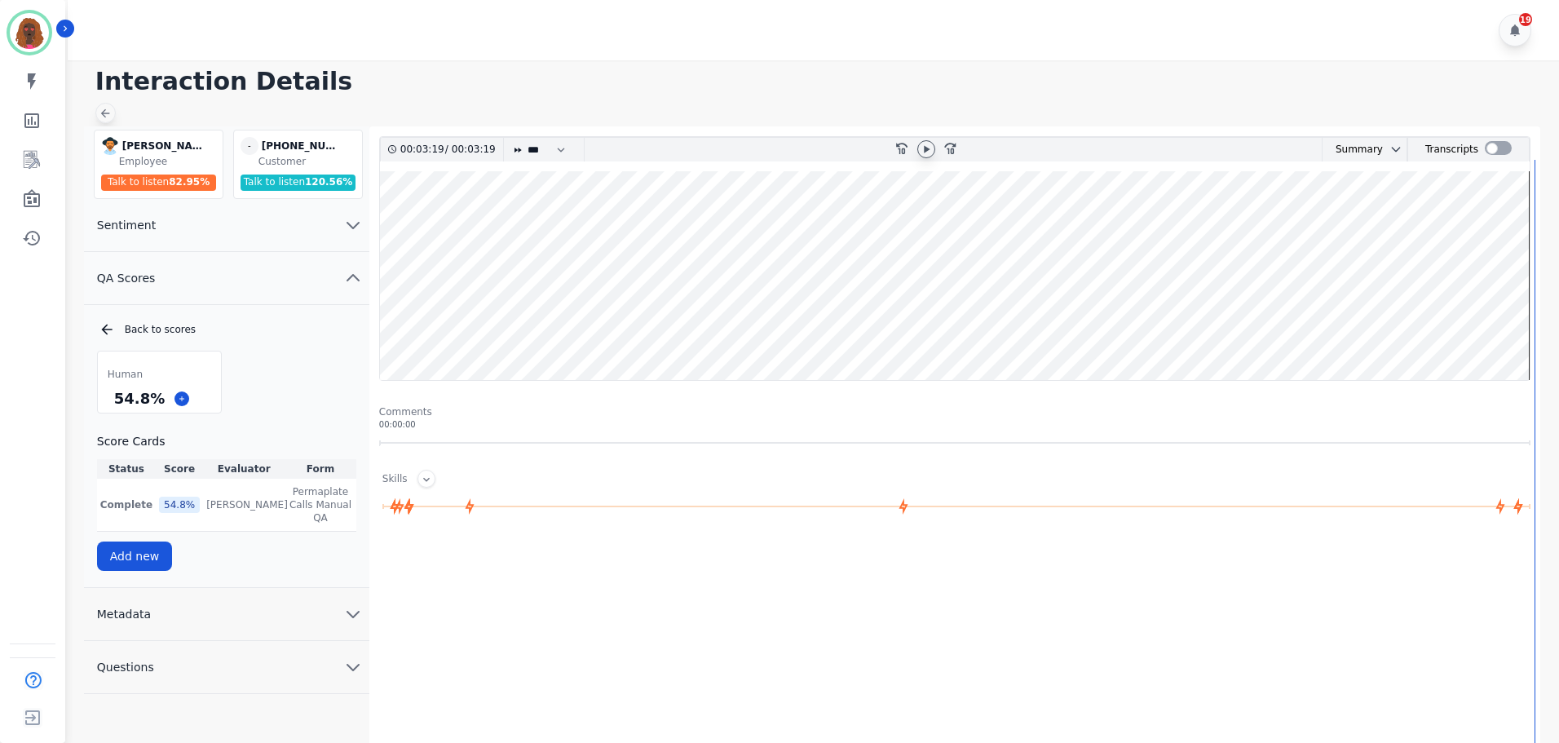
click at [111, 112] on icon at bounding box center [105, 113] width 13 height 13
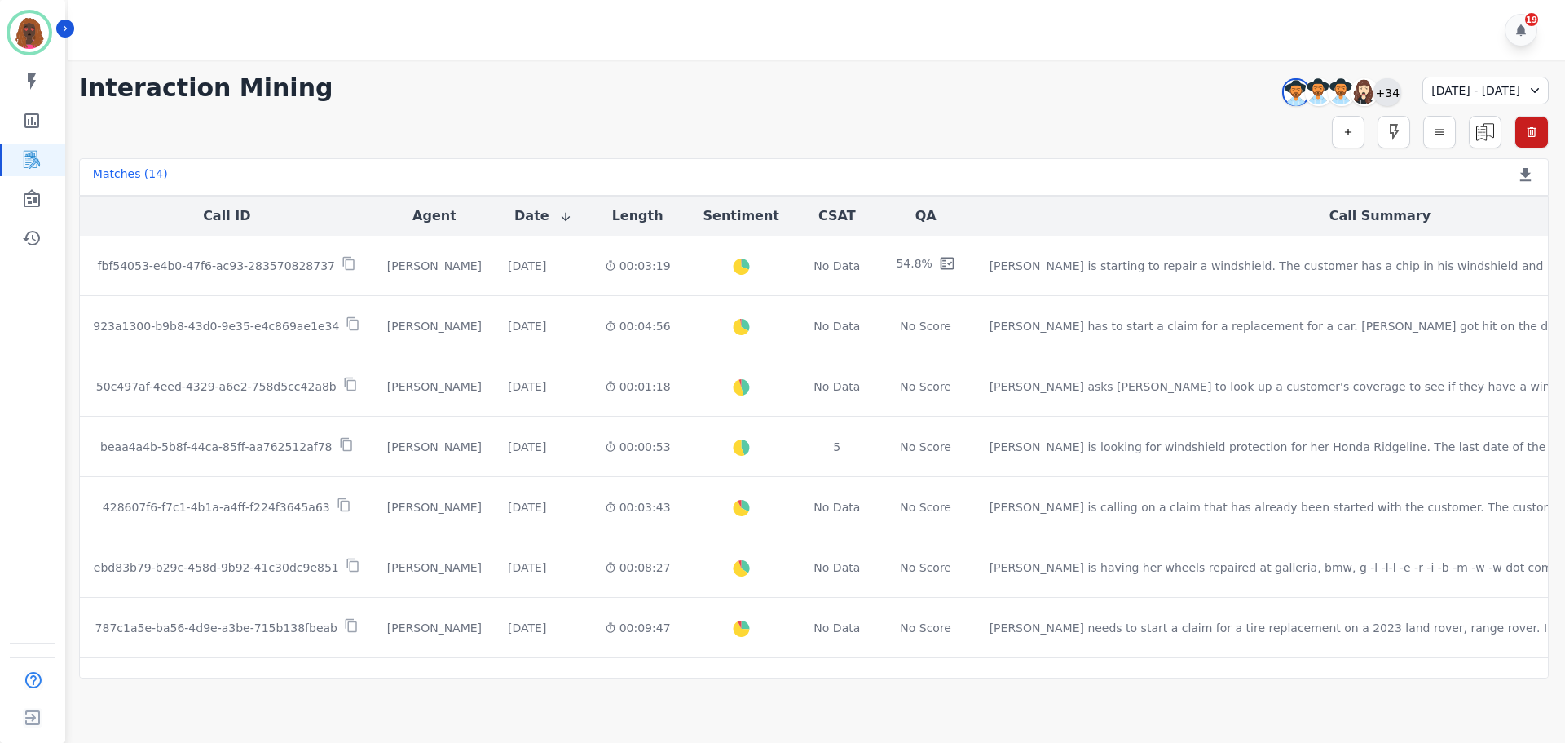
click at [1374, 81] on div "+34" at bounding box center [1388, 92] width 28 height 28
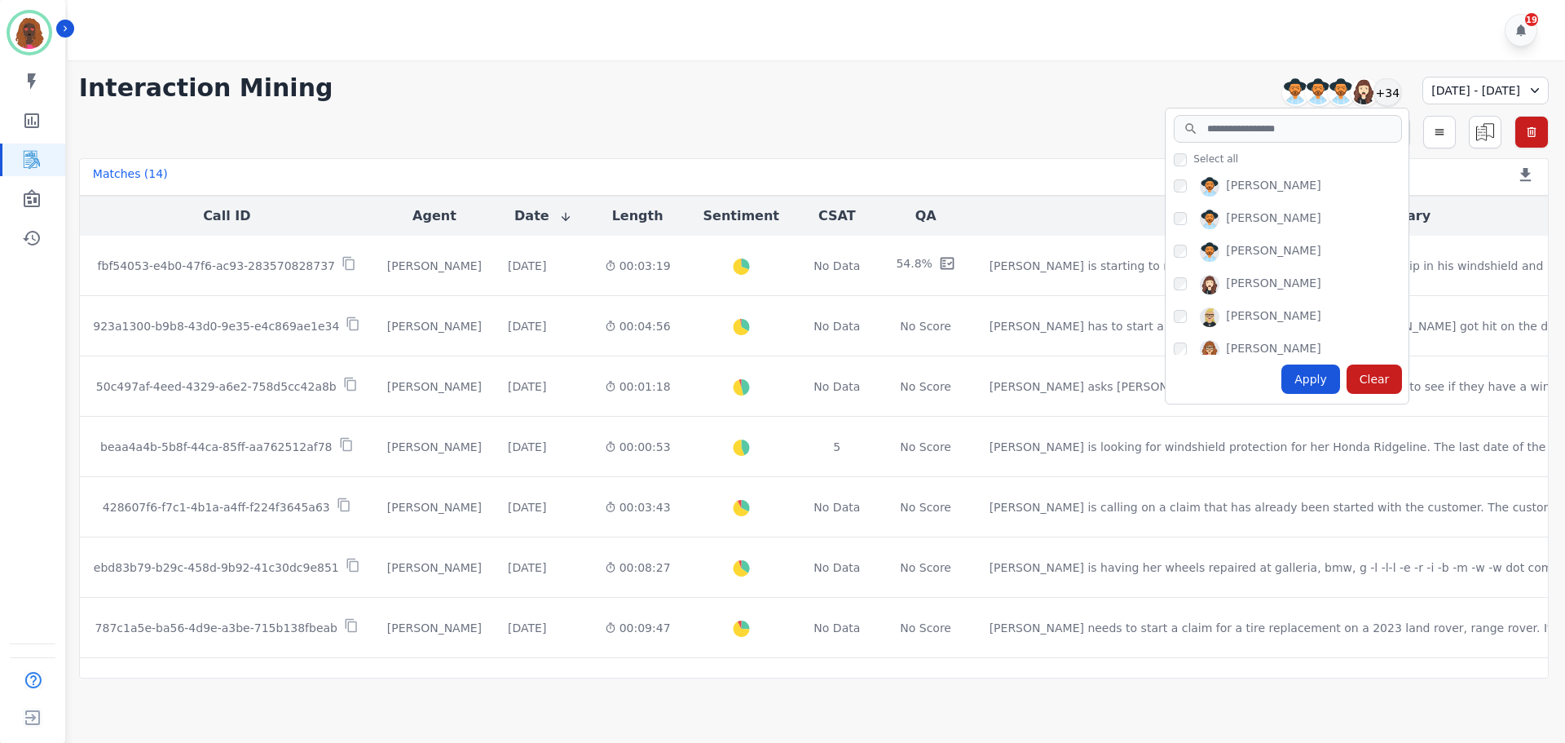
click at [1166, 208] on div "[PERSON_NAME] [PERSON_NAME] [PERSON_NAME] [PERSON_NAME] [PERSON_NAME] [PERSON_N…" at bounding box center [1287, 262] width 243 height 184
click at [1282, 388] on div "Apply" at bounding box center [1311, 378] width 59 height 29
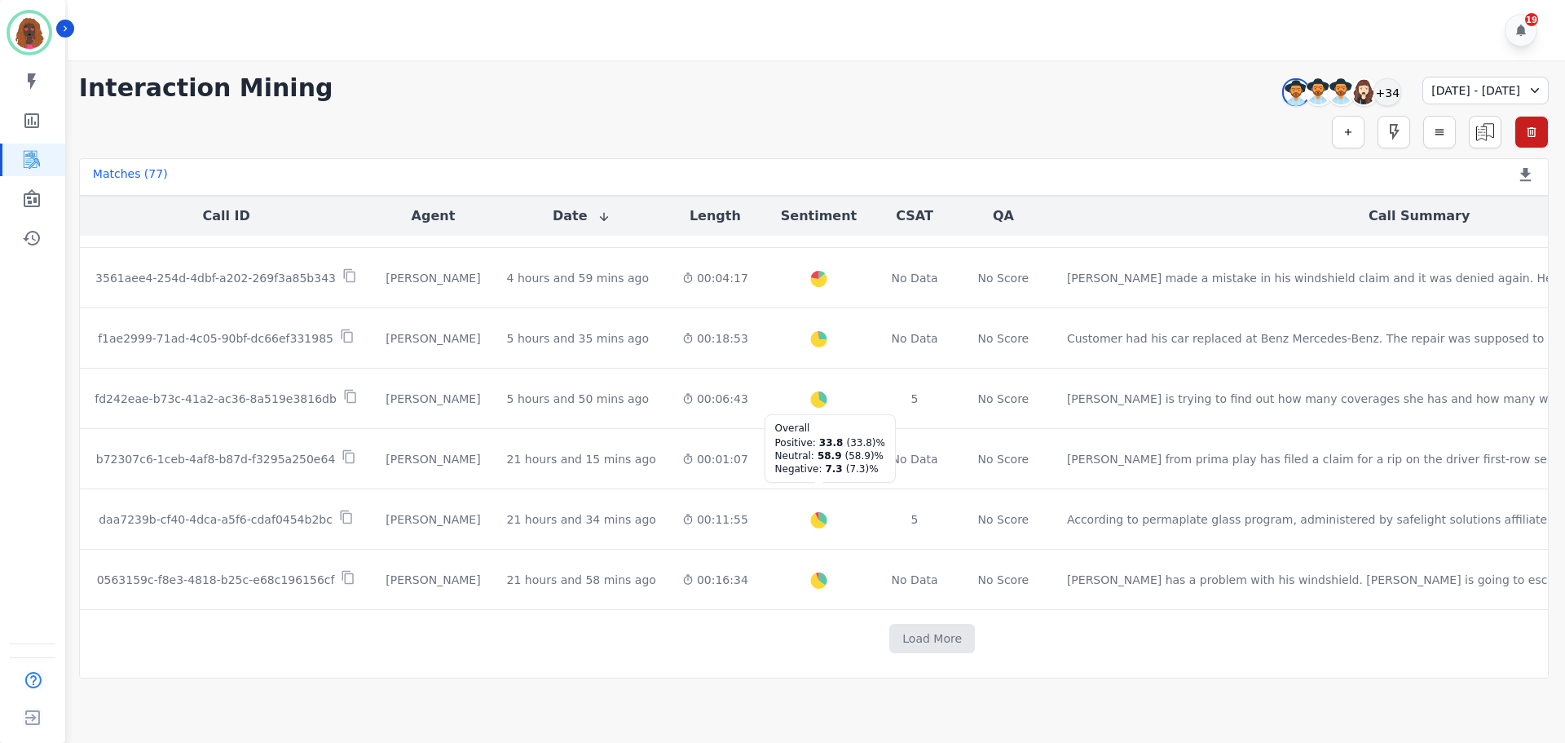
scroll to position [828, 0]
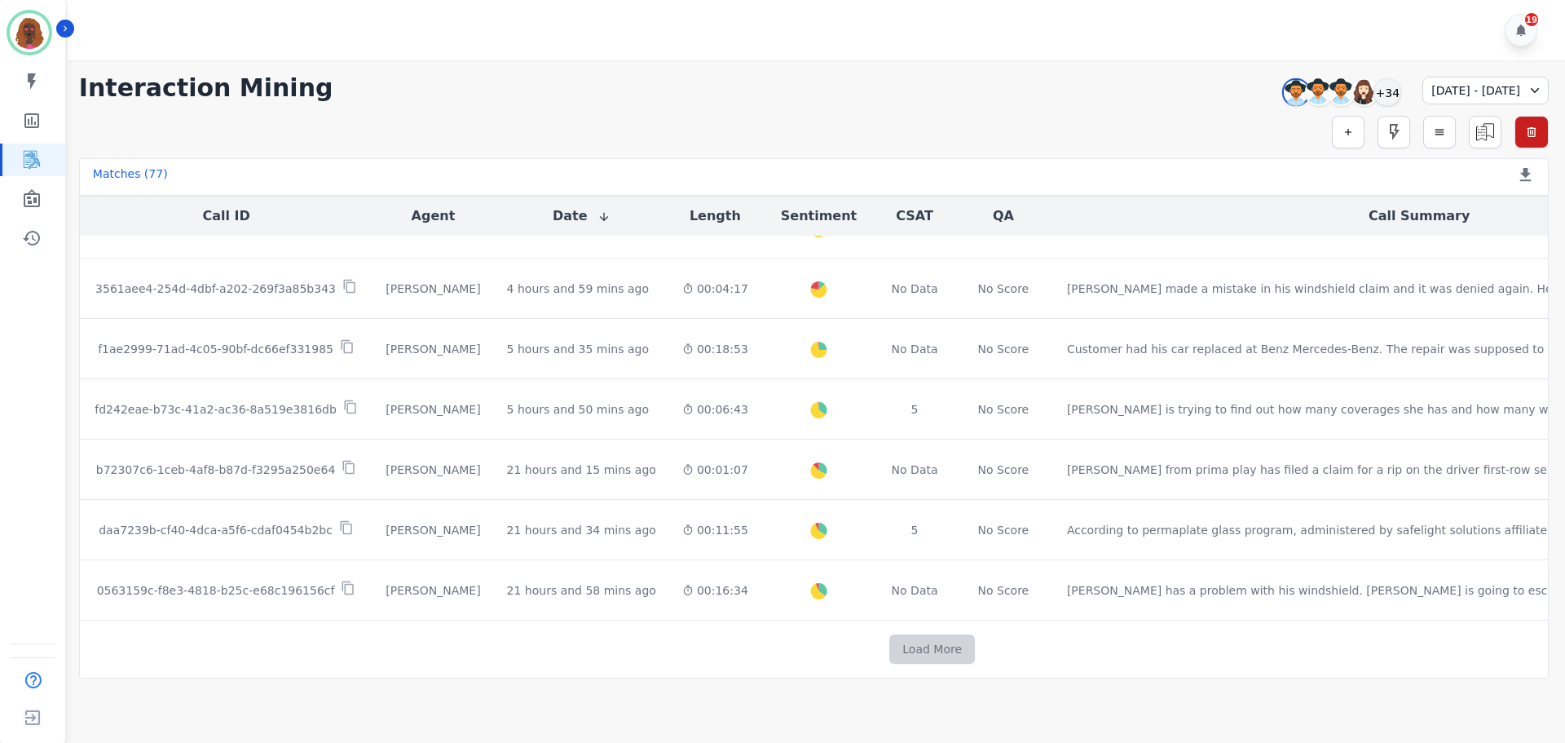
click at [890, 642] on button "Load More" at bounding box center [933, 648] width 86 height 29
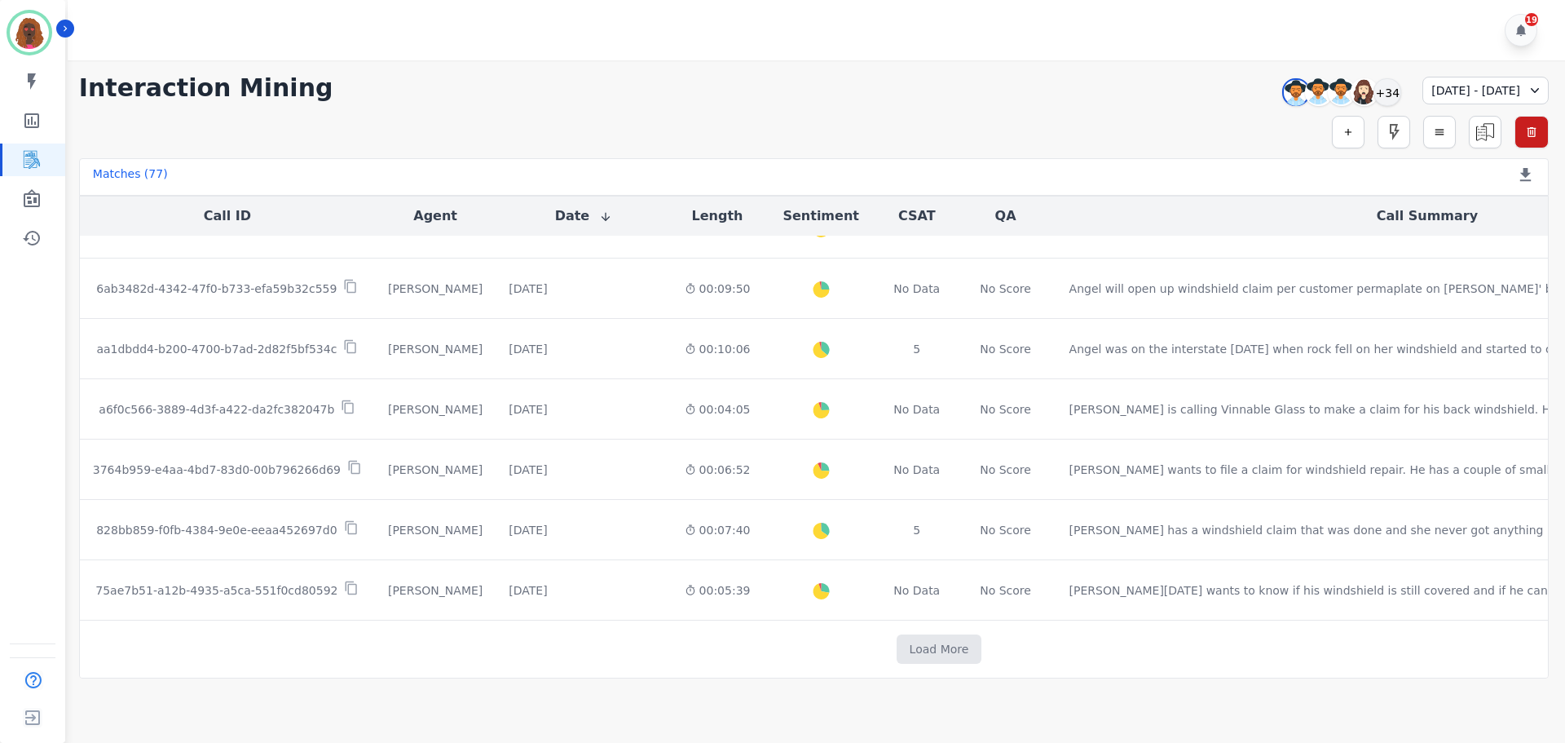
scroll to position [2035, 0]
click at [897, 640] on button "Load More" at bounding box center [940, 648] width 86 height 29
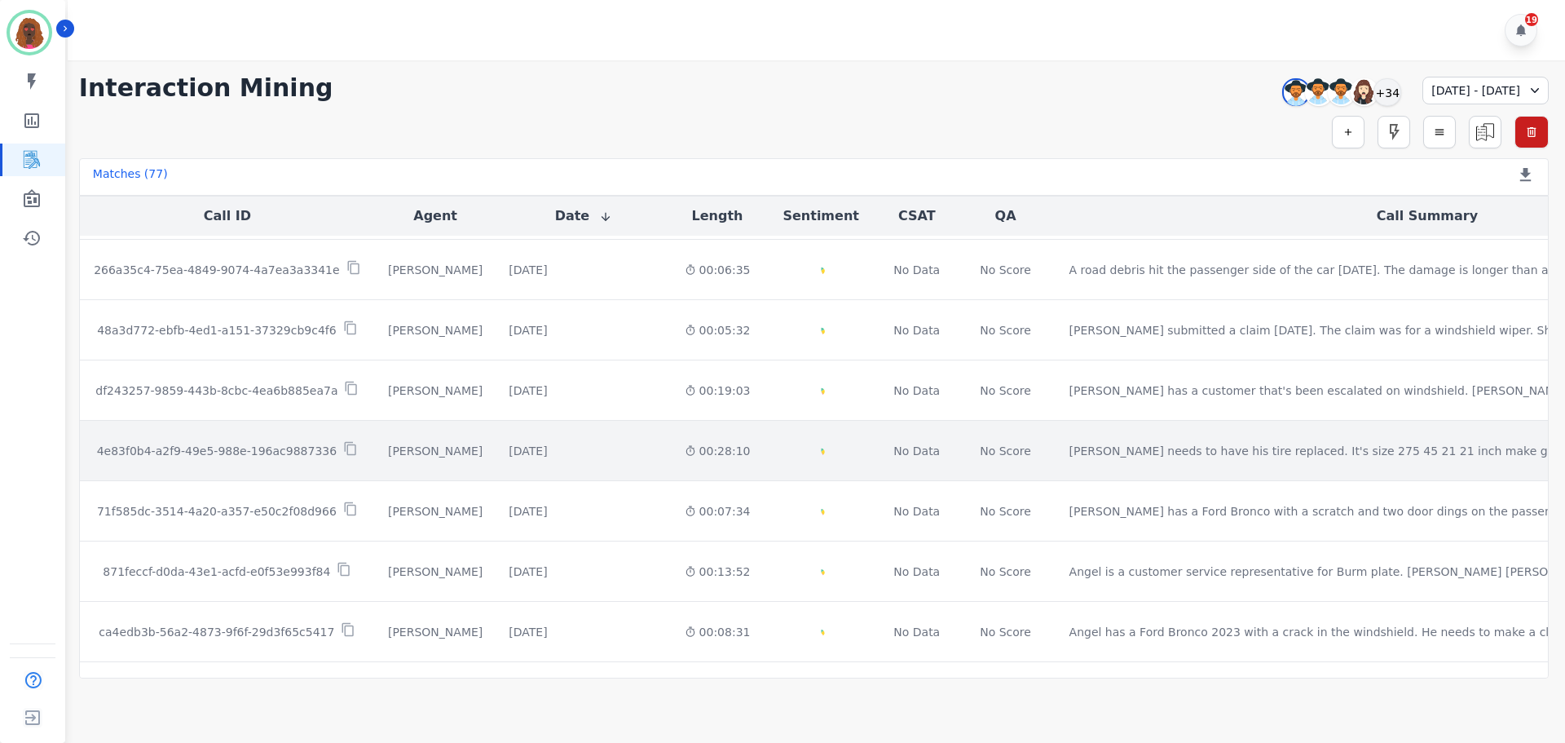
scroll to position [3252, 0]
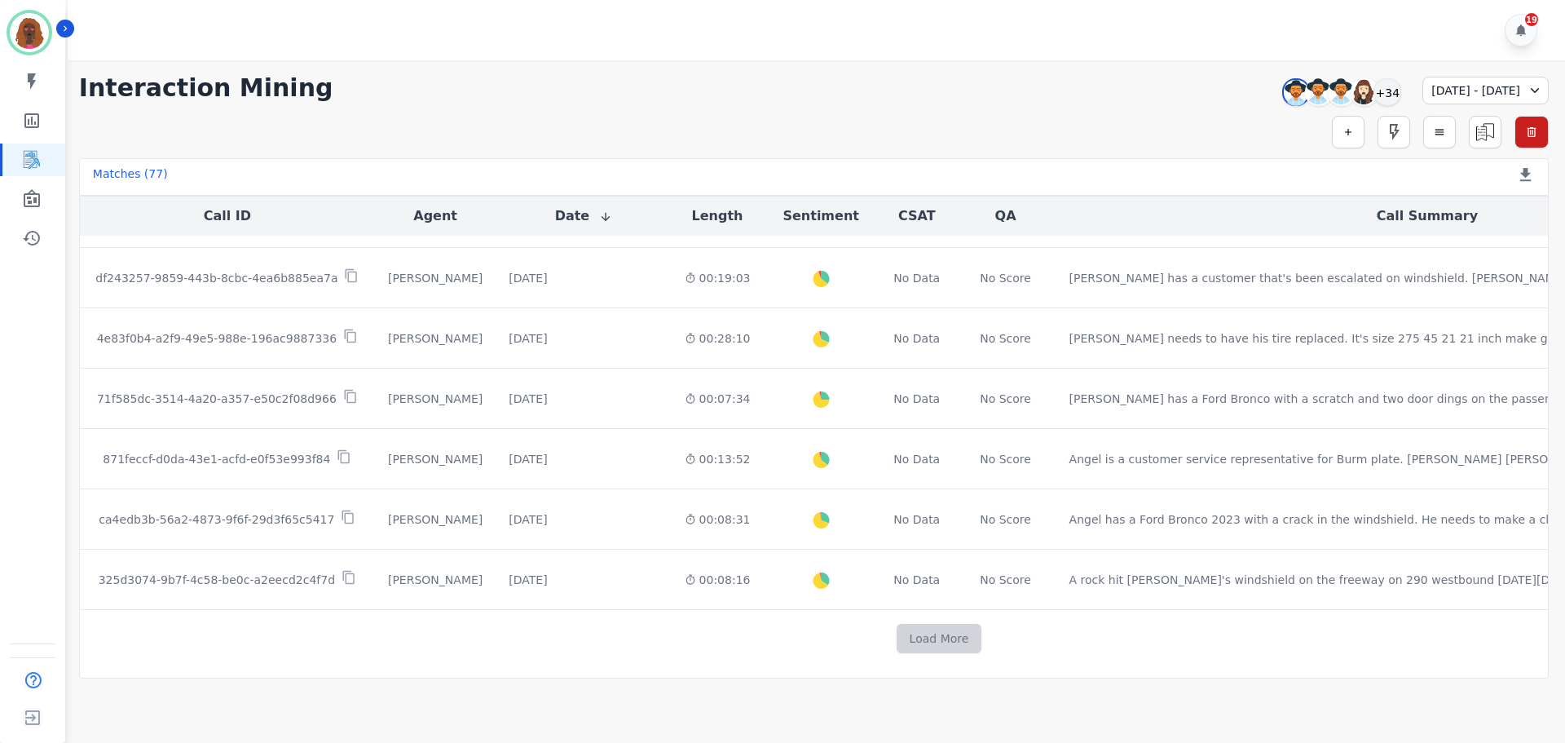
click at [897, 635] on button "Load More" at bounding box center [940, 638] width 86 height 29
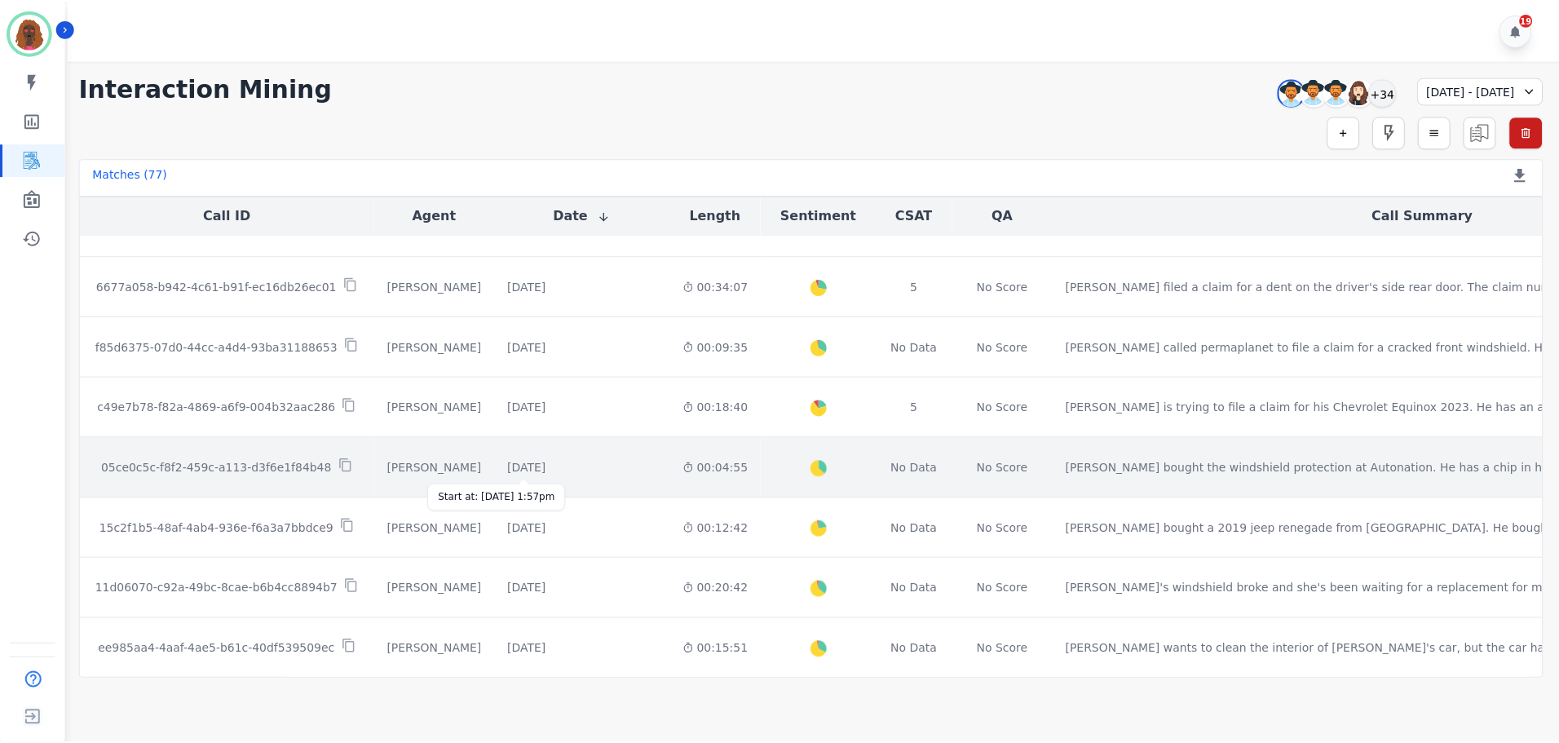
scroll to position [4201, 0]
click at [514, 465] on div "[DATE]" at bounding box center [528, 469] width 38 height 16
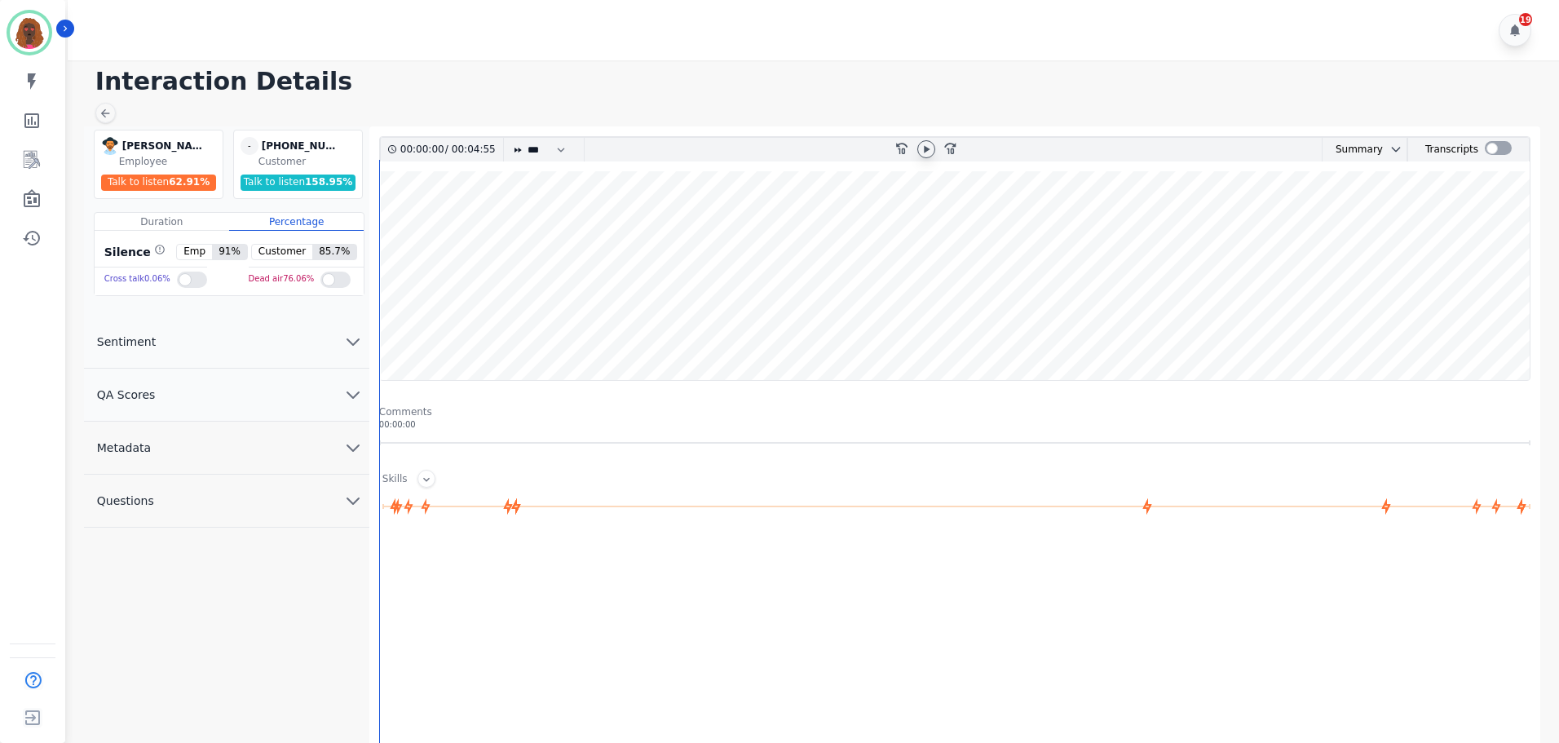
click at [927, 148] on icon at bounding box center [926, 149] width 13 height 13
click at [317, 396] on button "QA Scores" at bounding box center [226, 395] width 285 height 53
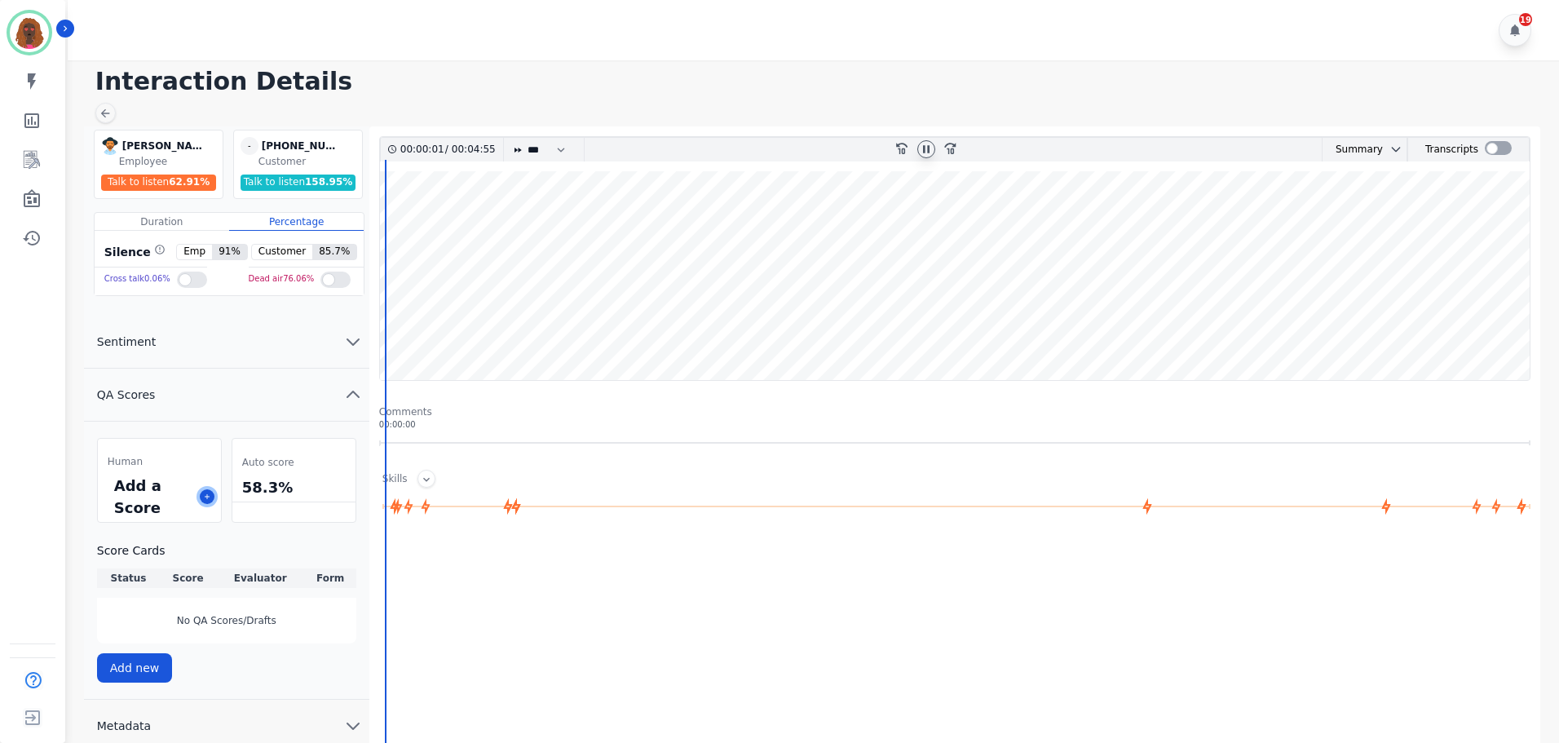
click at [203, 497] on icon at bounding box center [207, 496] width 8 height 8
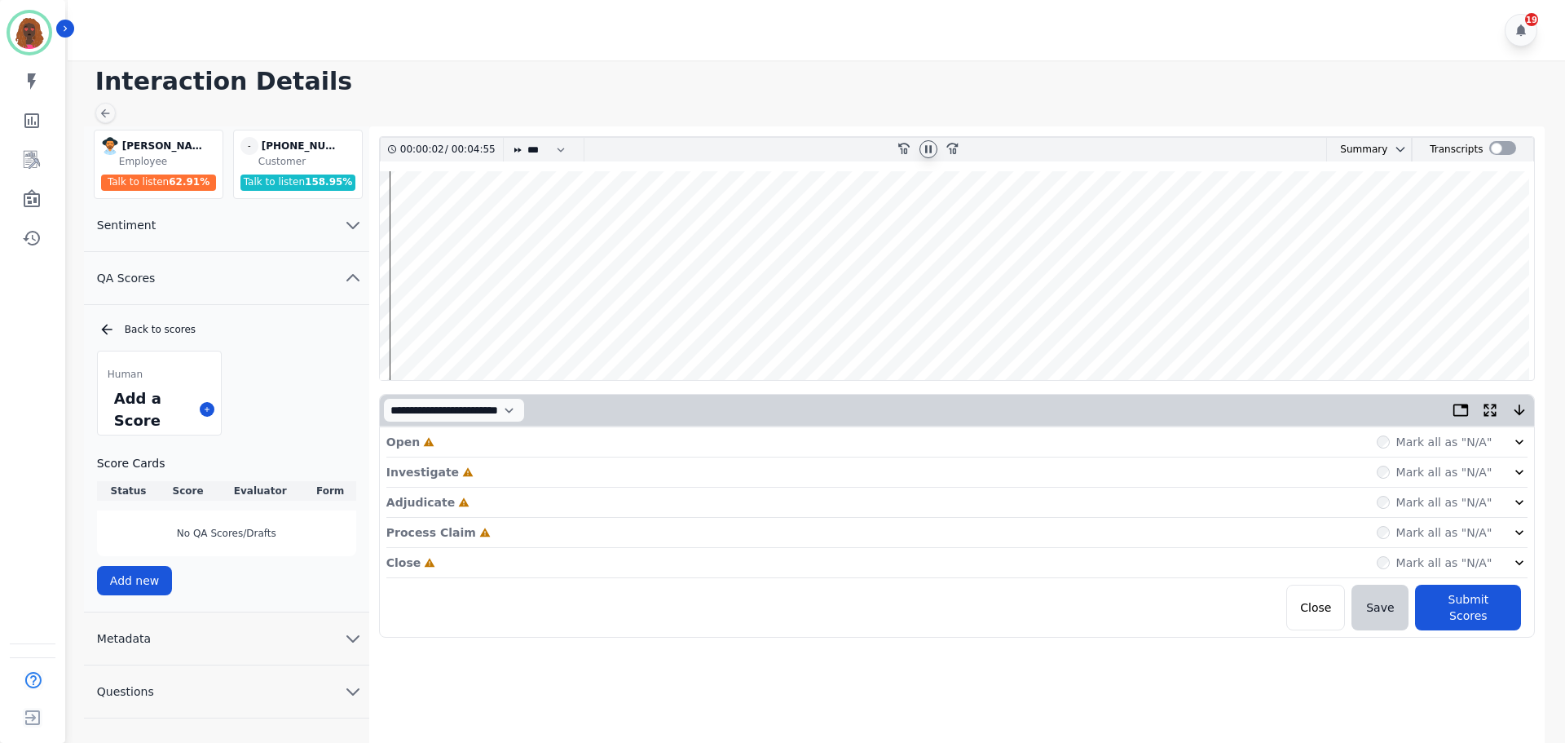
click at [506, 446] on div "Open Incomplete Mark all as "N/A"" at bounding box center [957, 442] width 1142 height 30
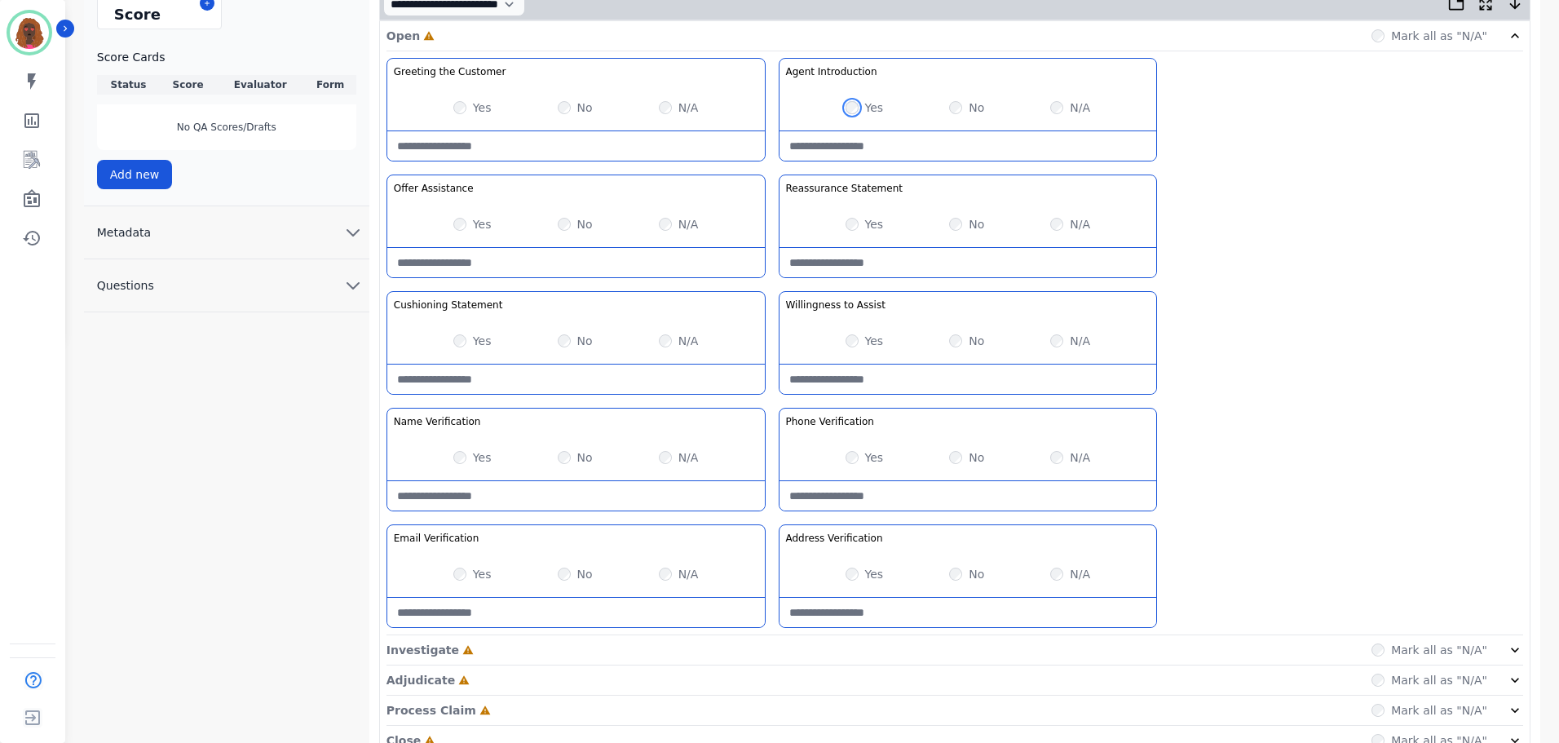
scroll to position [407, 0]
click at [732, 640] on div "Investigate Incomplete Mark all as "N/A"" at bounding box center [954, 649] width 1137 height 30
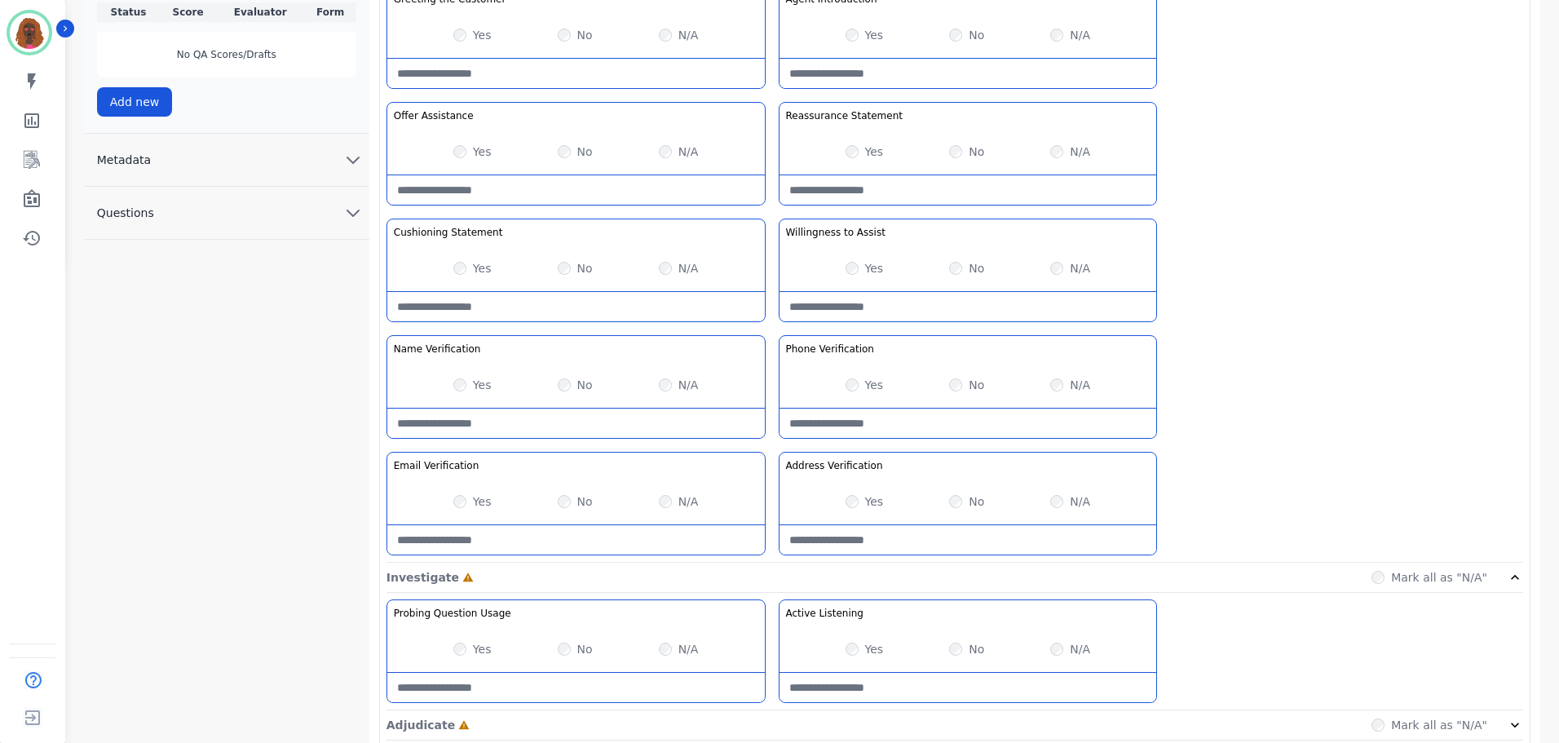
scroll to position [591, 0]
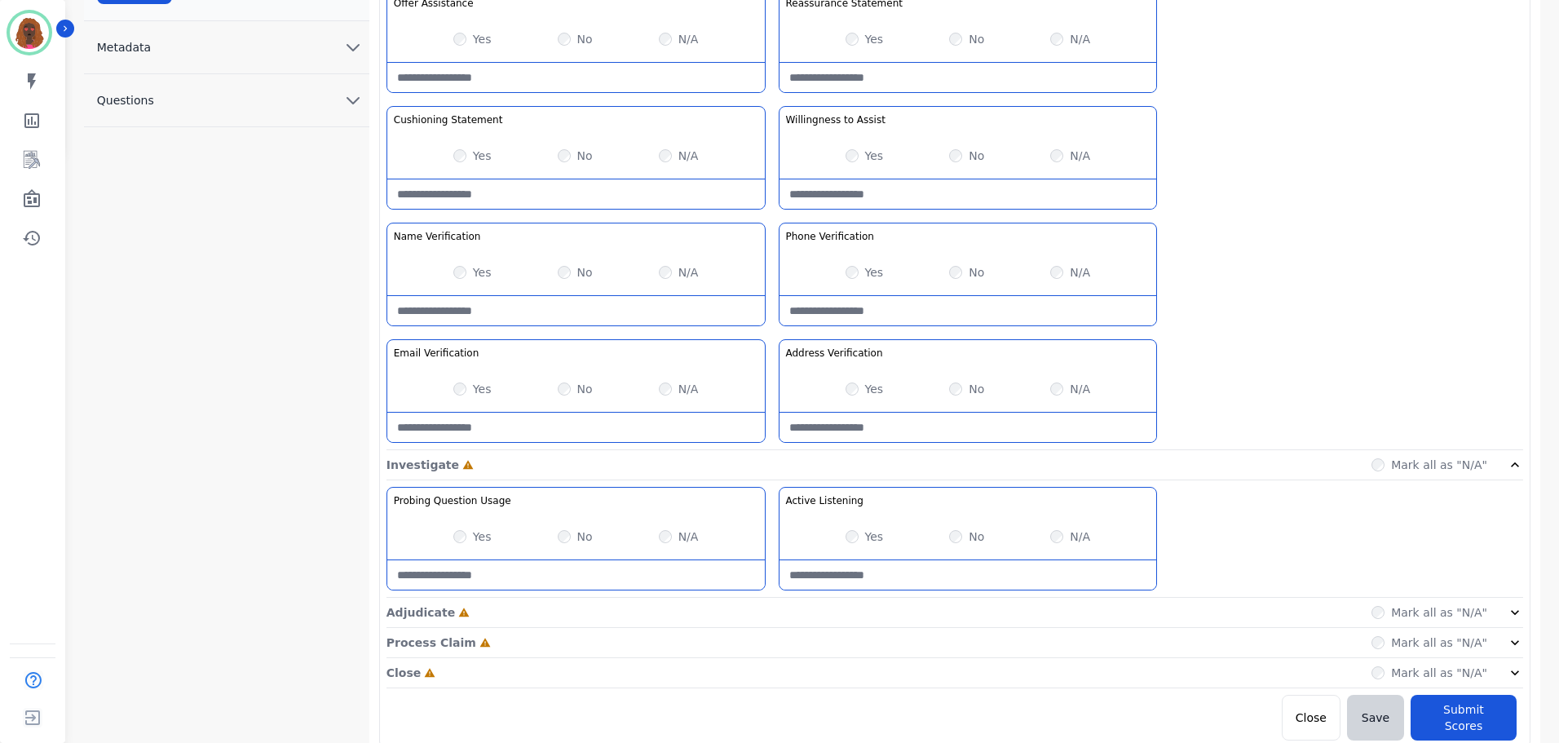
click at [749, 620] on div "Adjudicate Incomplete Mark all as "N/A"" at bounding box center [954, 613] width 1137 height 30
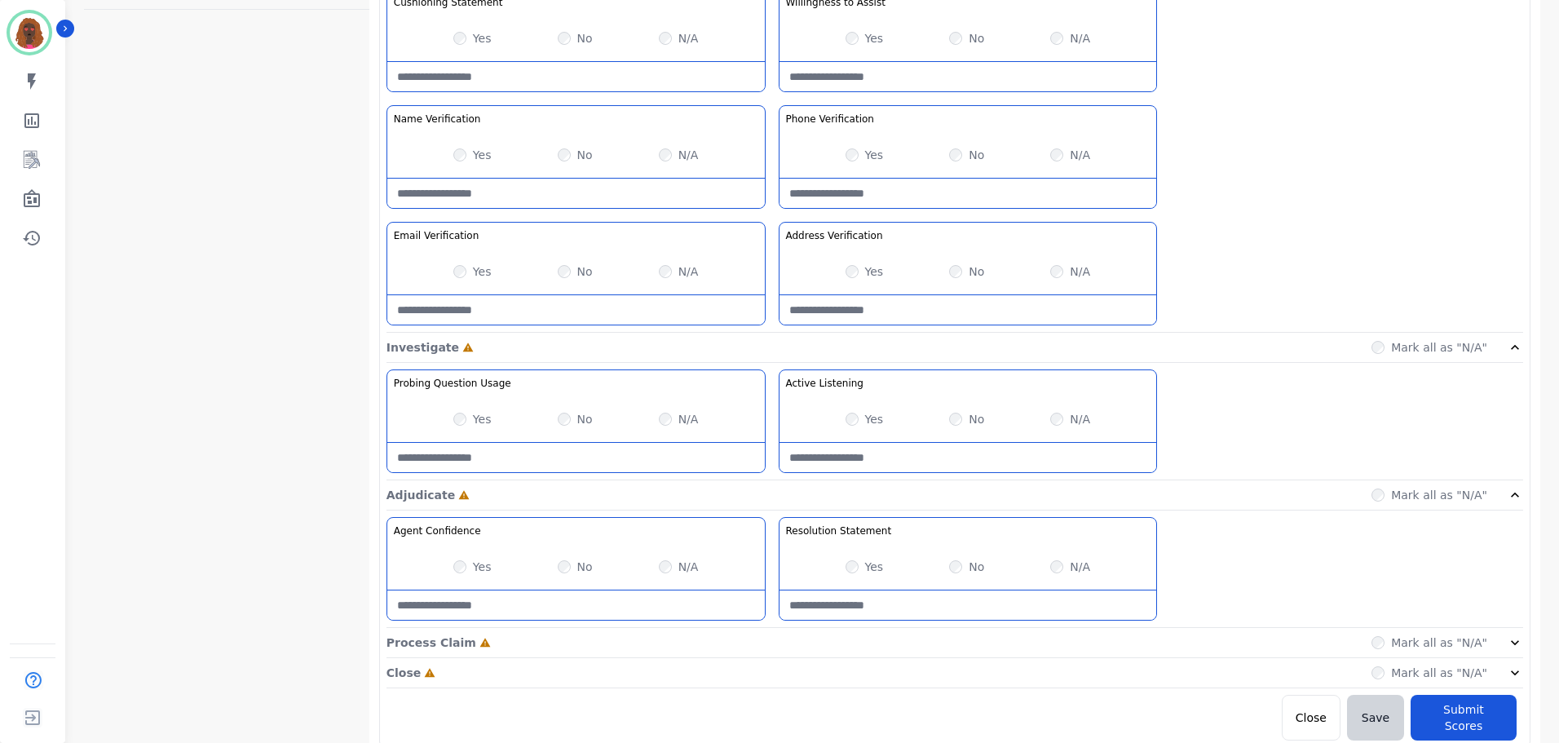
click at [766, 640] on div "Process Claim Incomplete Mark all as "N/A"" at bounding box center [954, 643] width 1137 height 30
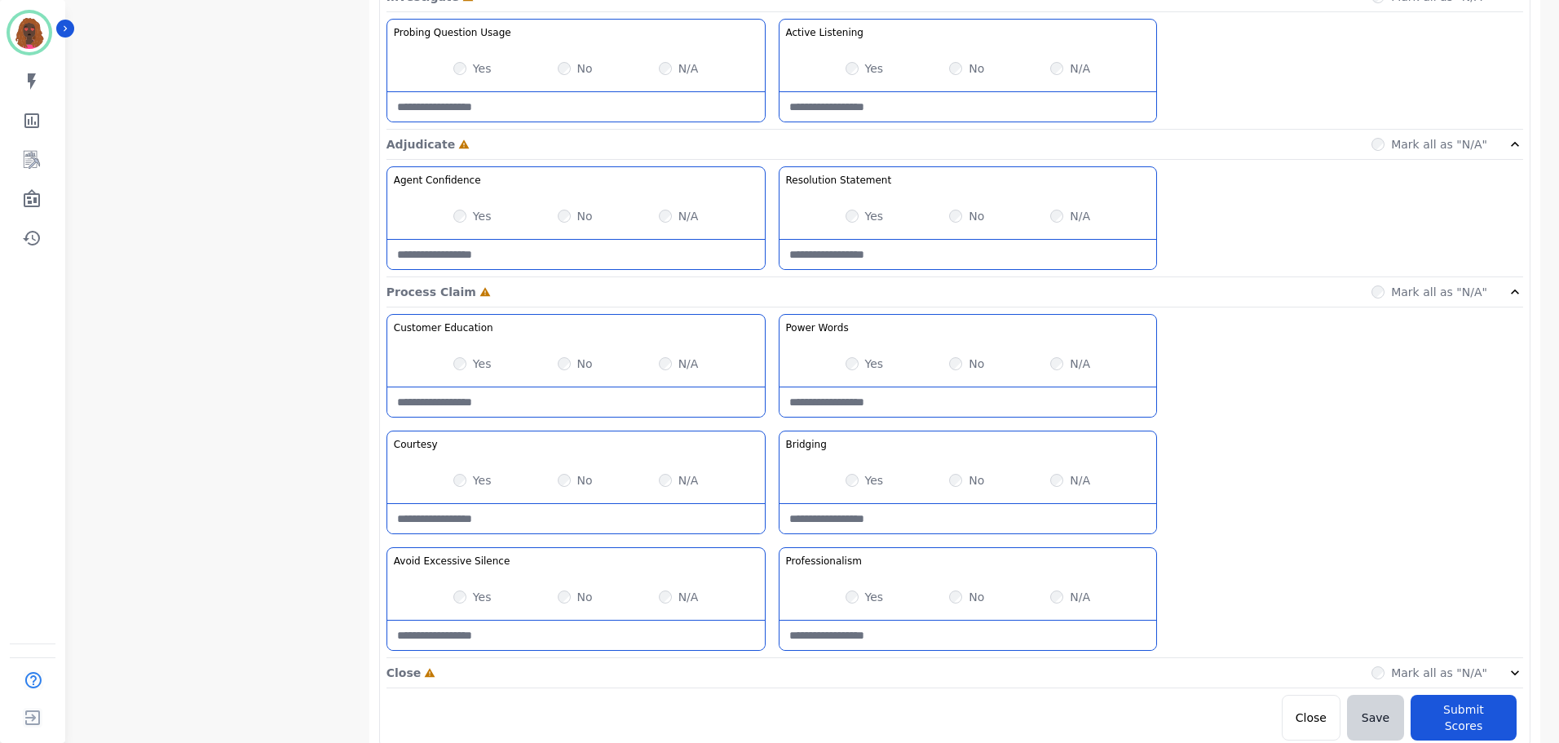
click at [770, 667] on div "Close Incomplete Mark all as "N/A"" at bounding box center [954, 673] width 1137 height 30
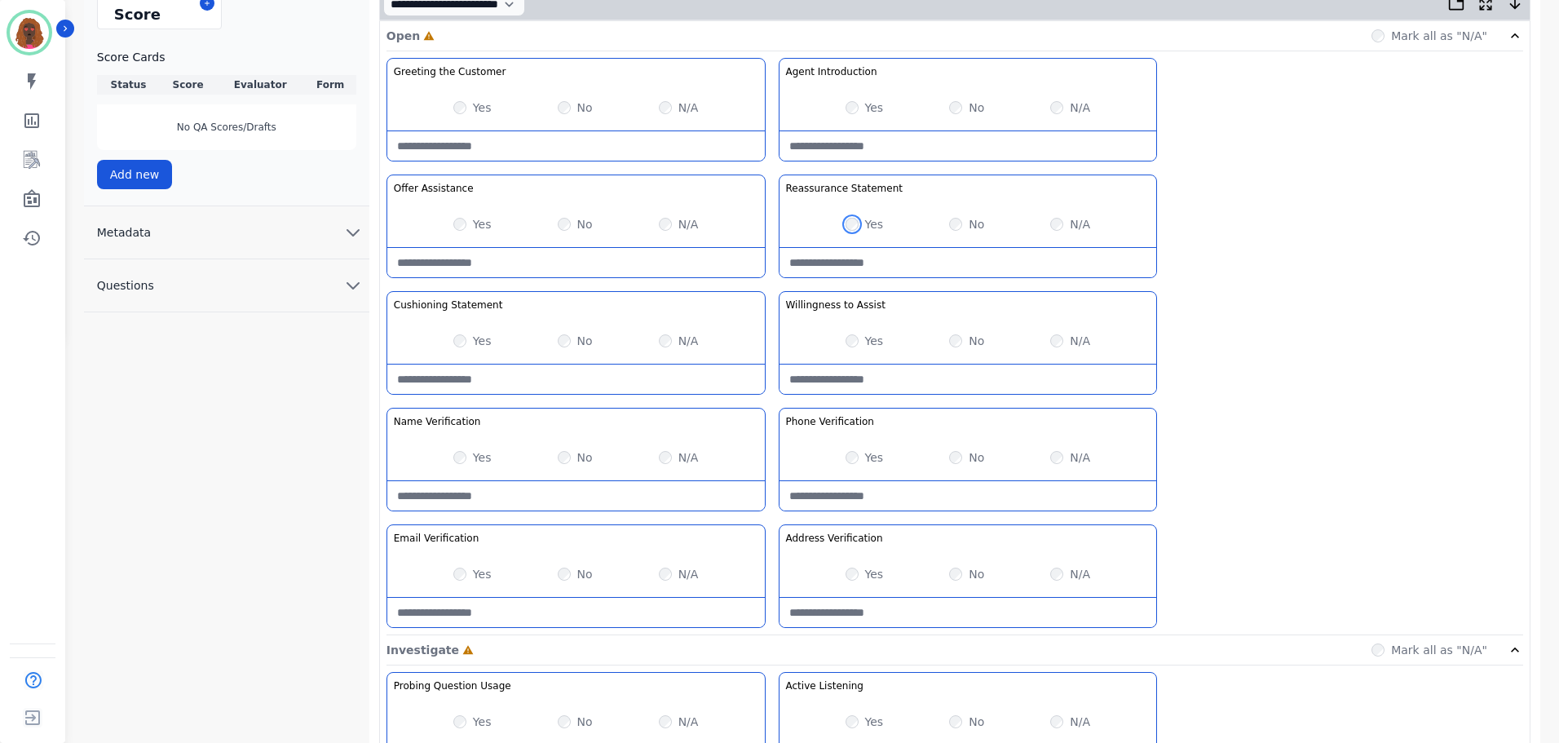
scroll to position [408, 0]
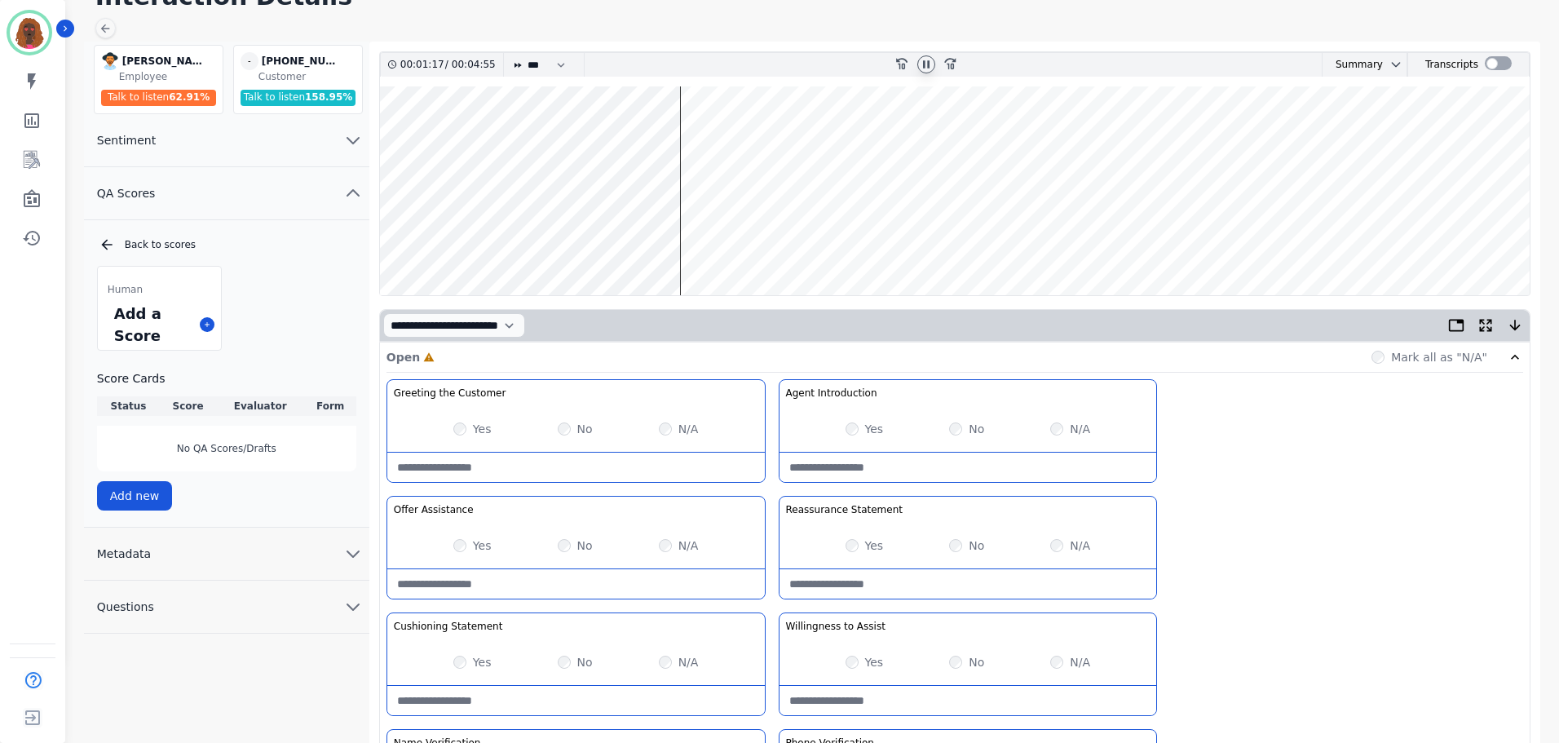
click at [691, 238] on wave at bounding box center [955, 190] width 1150 height 209
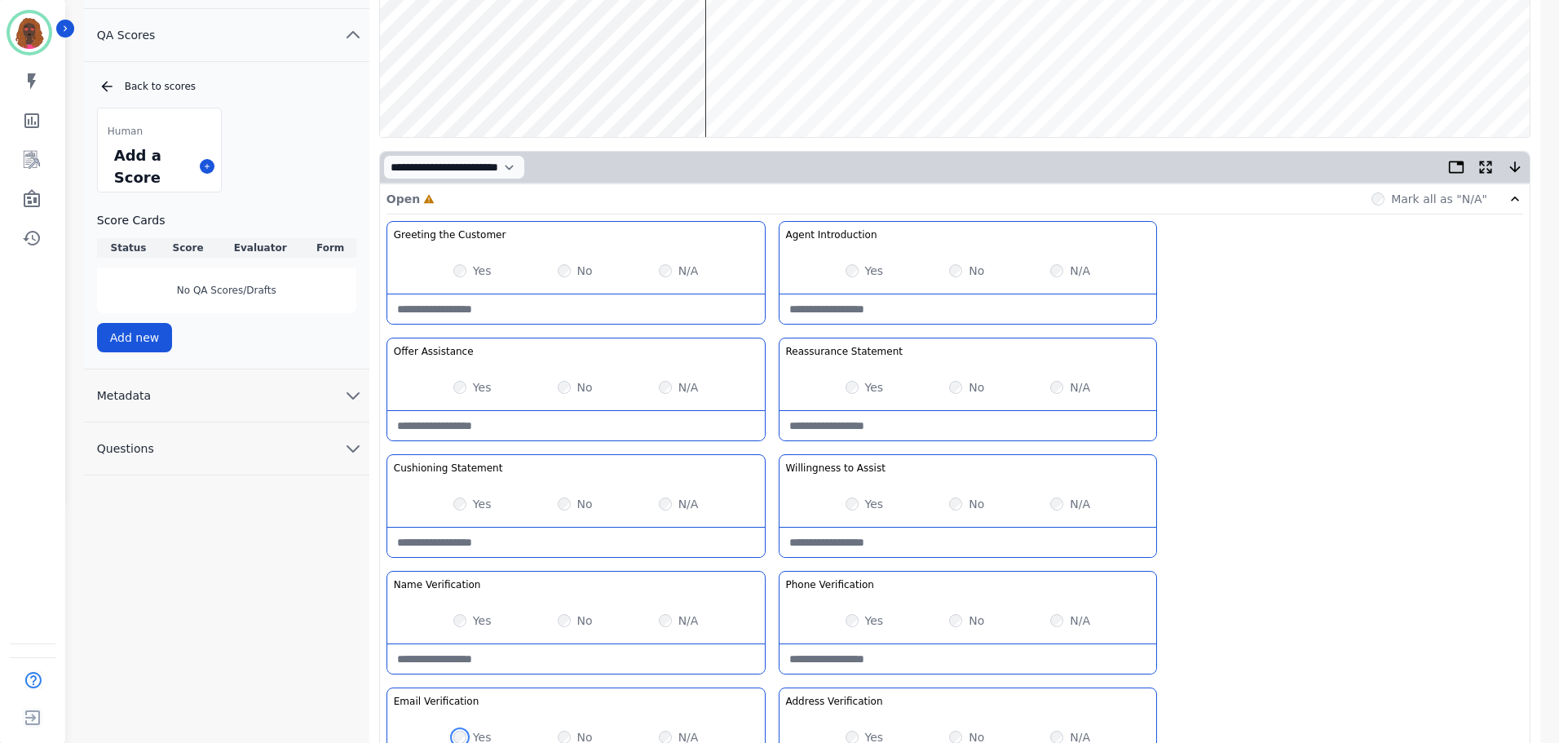
scroll to position [0, 0]
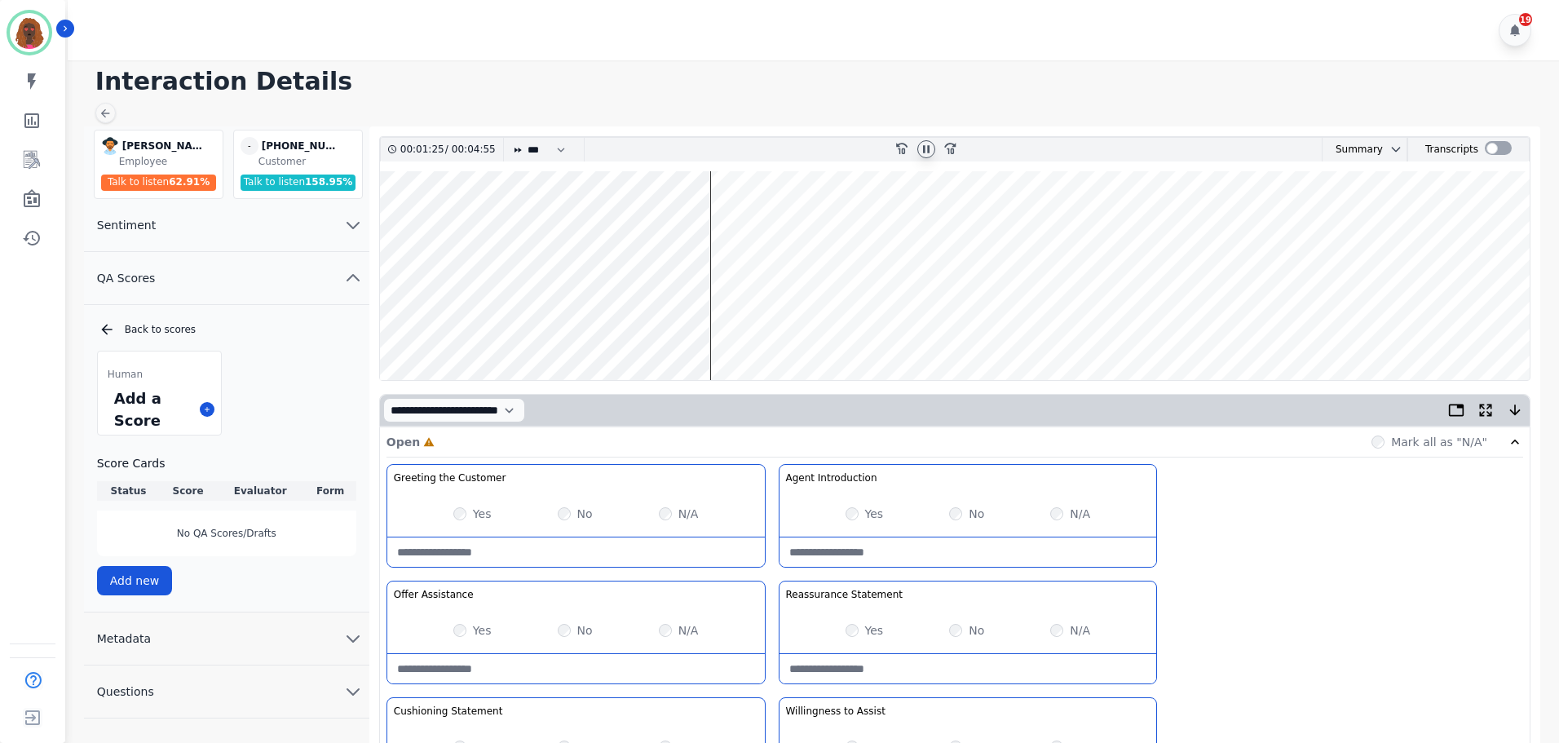
click at [737, 328] on wave at bounding box center [955, 275] width 1150 height 209
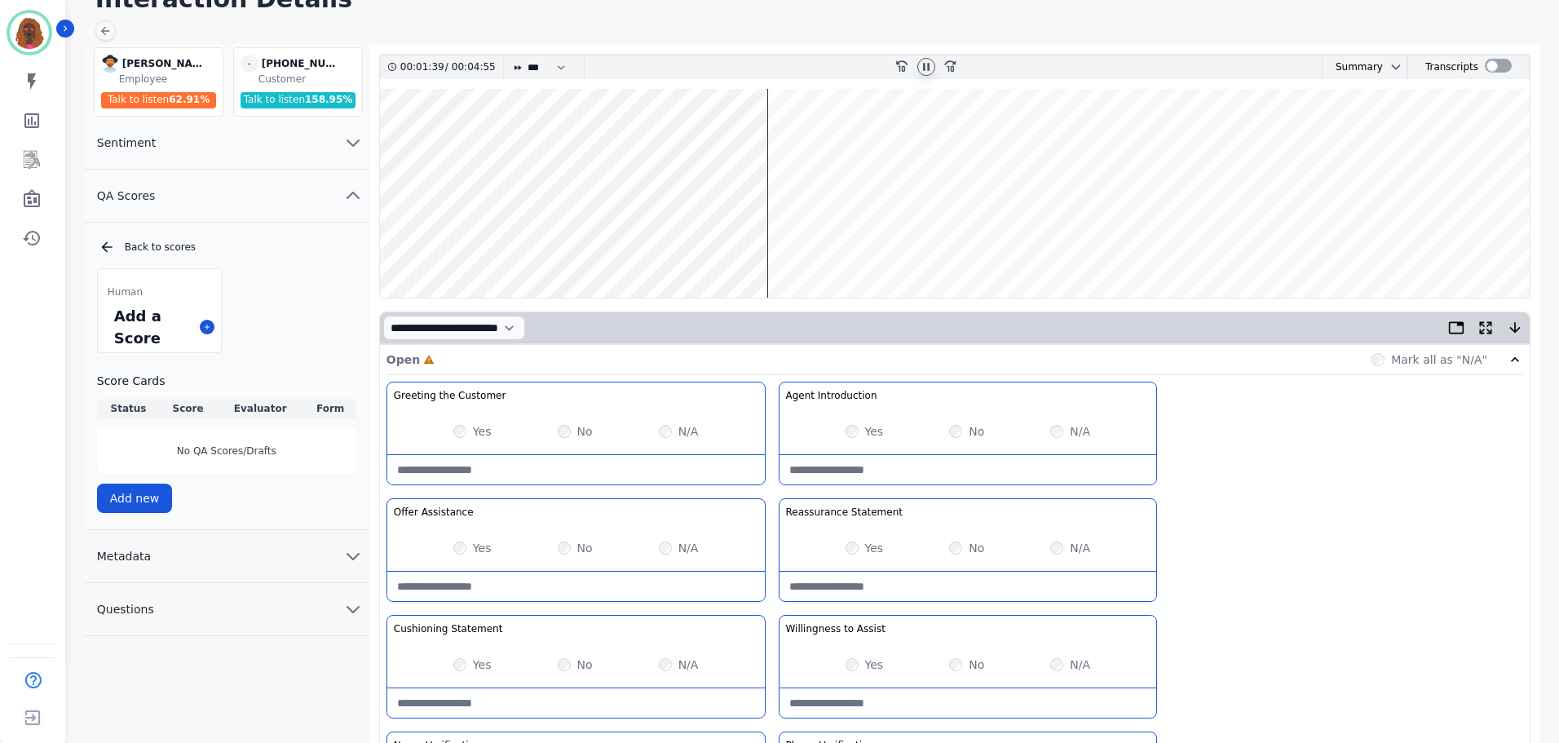
scroll to position [82, 0]
click at [646, 245] on wave at bounding box center [955, 194] width 1150 height 209
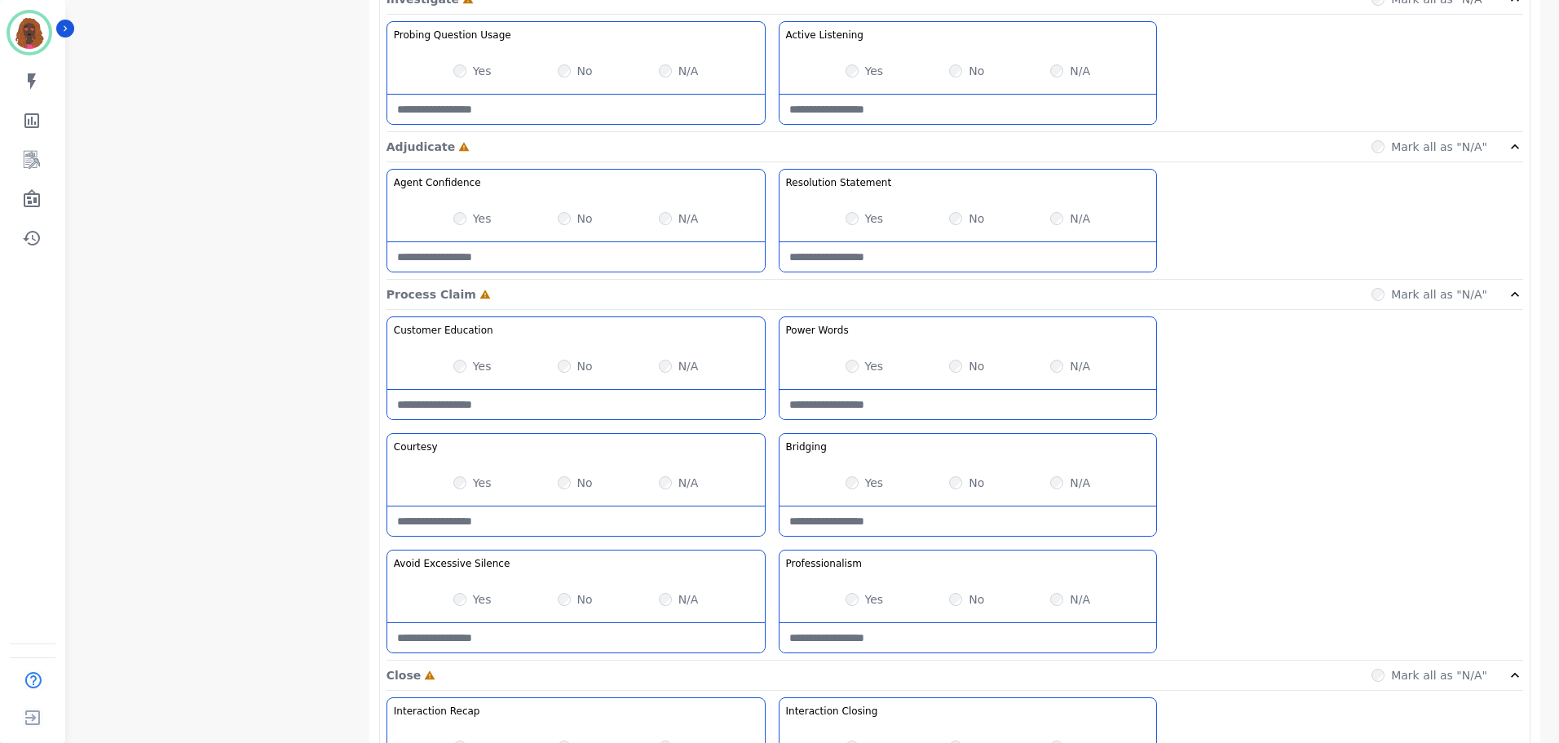
scroll to position [1059, 0]
click at [899, 524] on Claim-Bridging-note at bounding box center [967, 518] width 377 height 29
type Claim-Bridging-note "*"
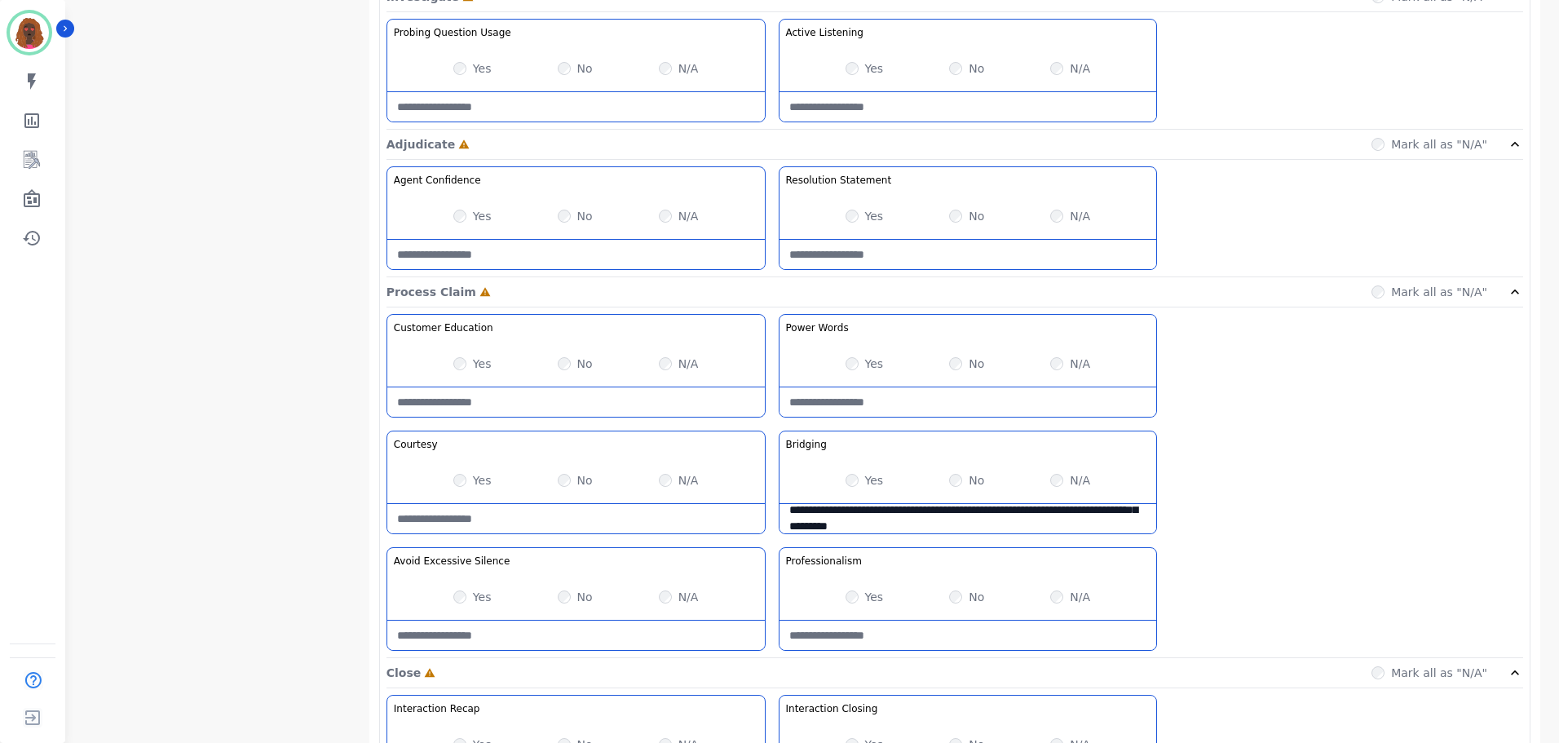
scroll to position [58, 0]
click at [992, 513] on Claim-Bridging-note "**********" at bounding box center [967, 518] width 377 height 29
click at [985, 523] on Claim-Bridging-note "**********" at bounding box center [967, 518] width 377 height 29
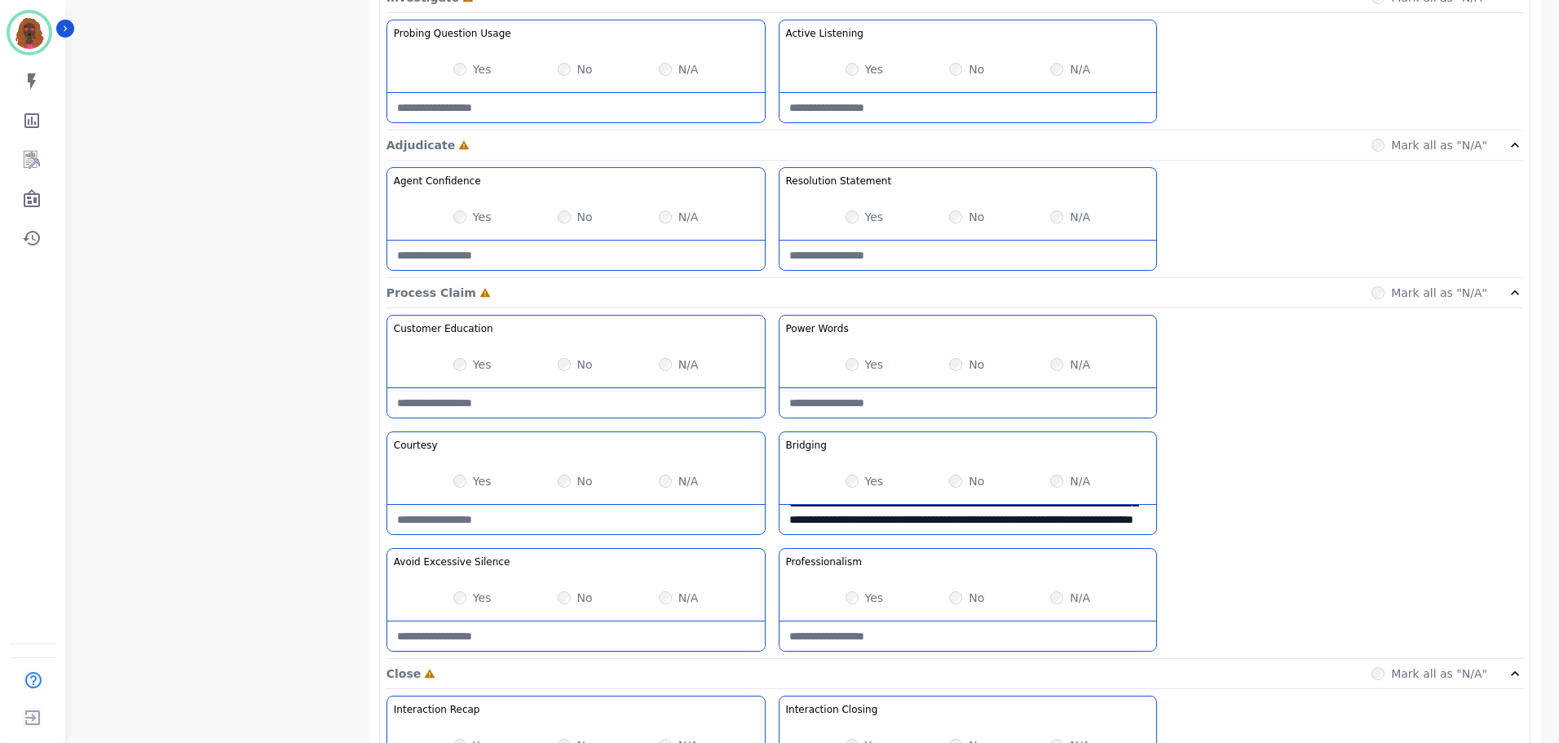
click at [952, 523] on Claim-Bridging-note "**********" at bounding box center [967, 519] width 377 height 29
drag, startPoint x: 984, startPoint y: 510, endPoint x: 995, endPoint y: 545, distance: 36.6
click at [995, 545] on div "**********" at bounding box center [954, 487] width 1137 height 344
click at [889, 513] on Claim-Bridging-note "**********" at bounding box center [967, 519] width 377 height 29
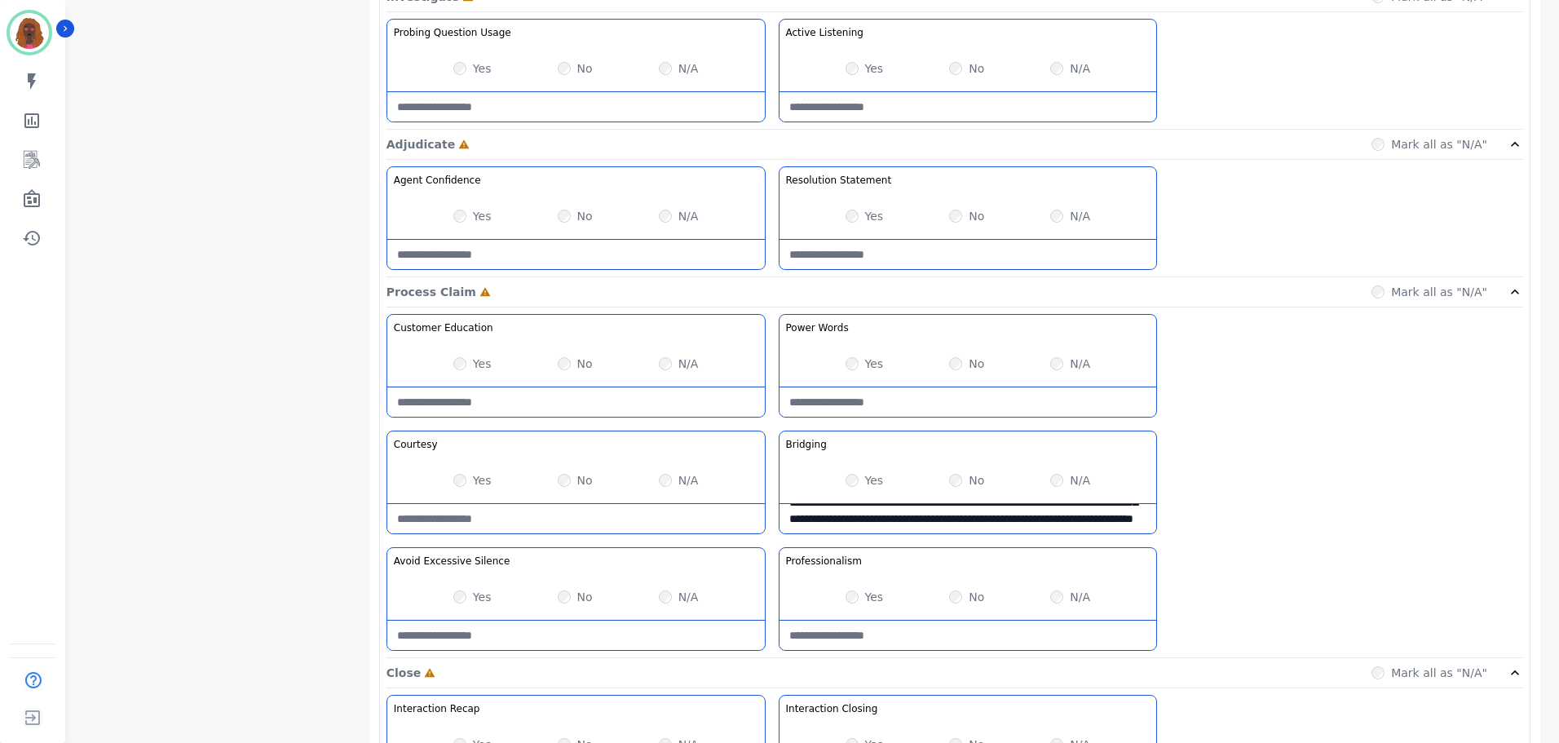
scroll to position [1060, 0]
click at [893, 517] on Claim-Bridging-note "**********" at bounding box center [967, 517] width 377 height 29
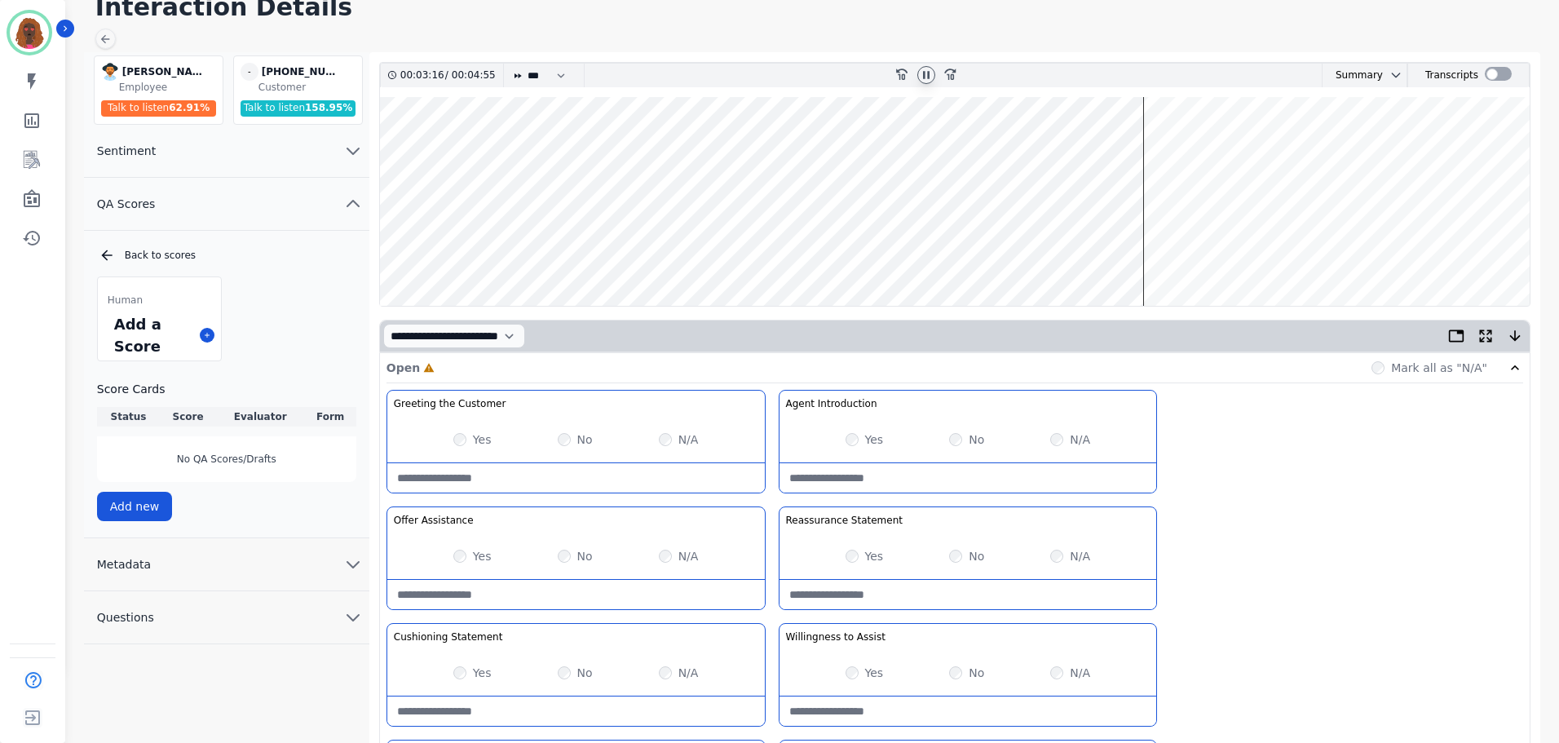
scroll to position [0, 0]
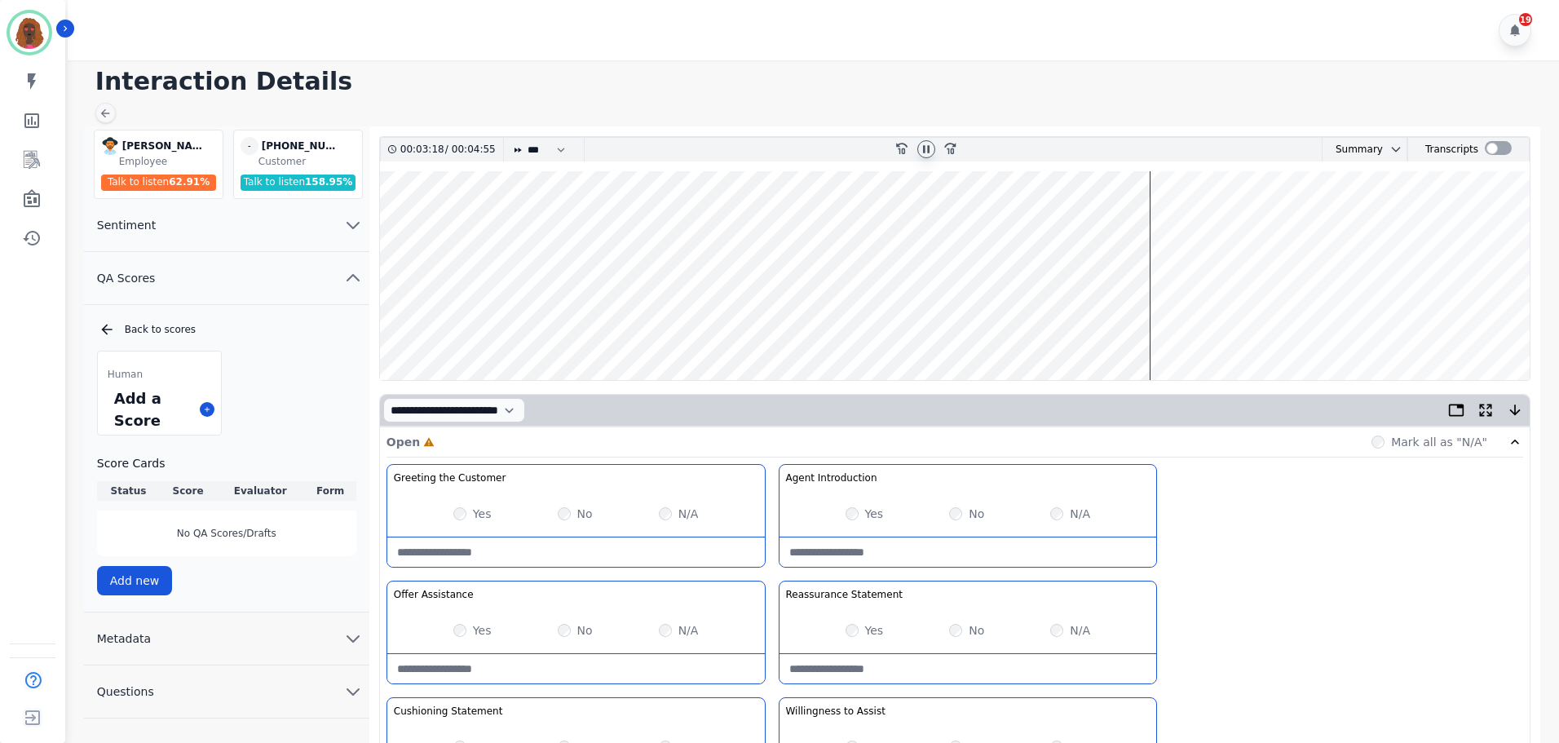
type Claim-Bridging-note "**********"
click at [830, 324] on wave at bounding box center [955, 275] width 1150 height 209
click at [757, 224] on wave at bounding box center [955, 275] width 1150 height 209
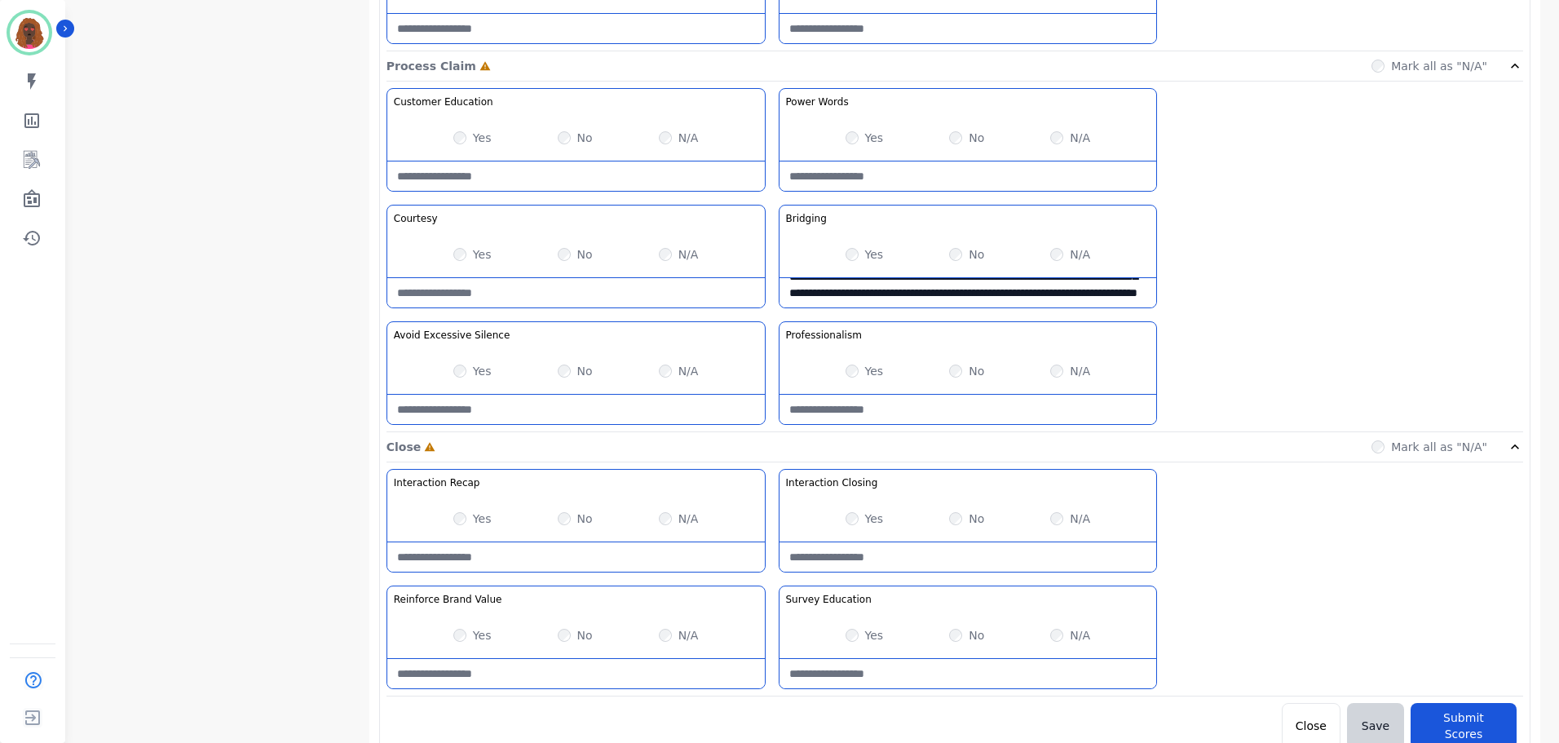
scroll to position [1293, 0]
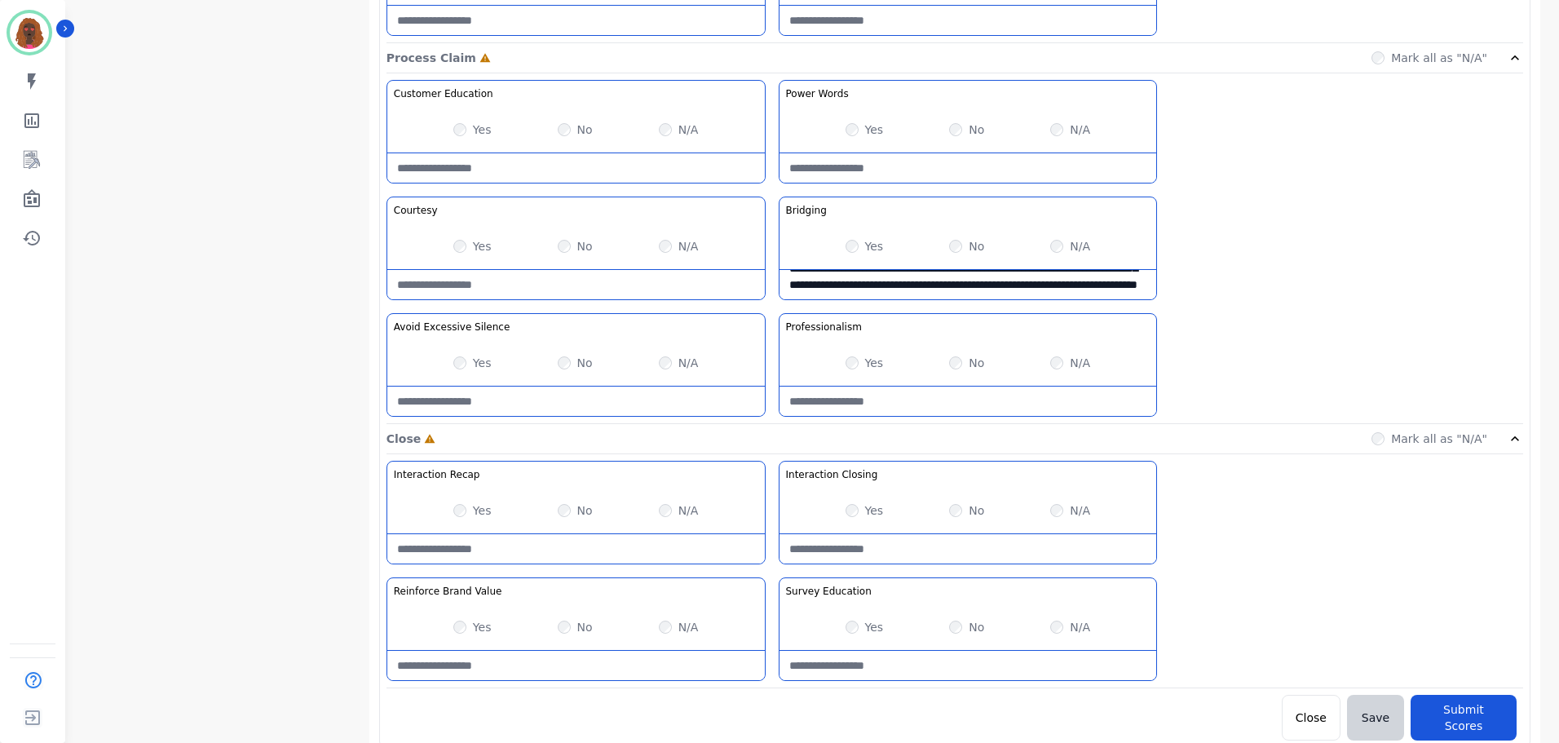
click at [550, 394] on Silence-note at bounding box center [575, 400] width 377 height 29
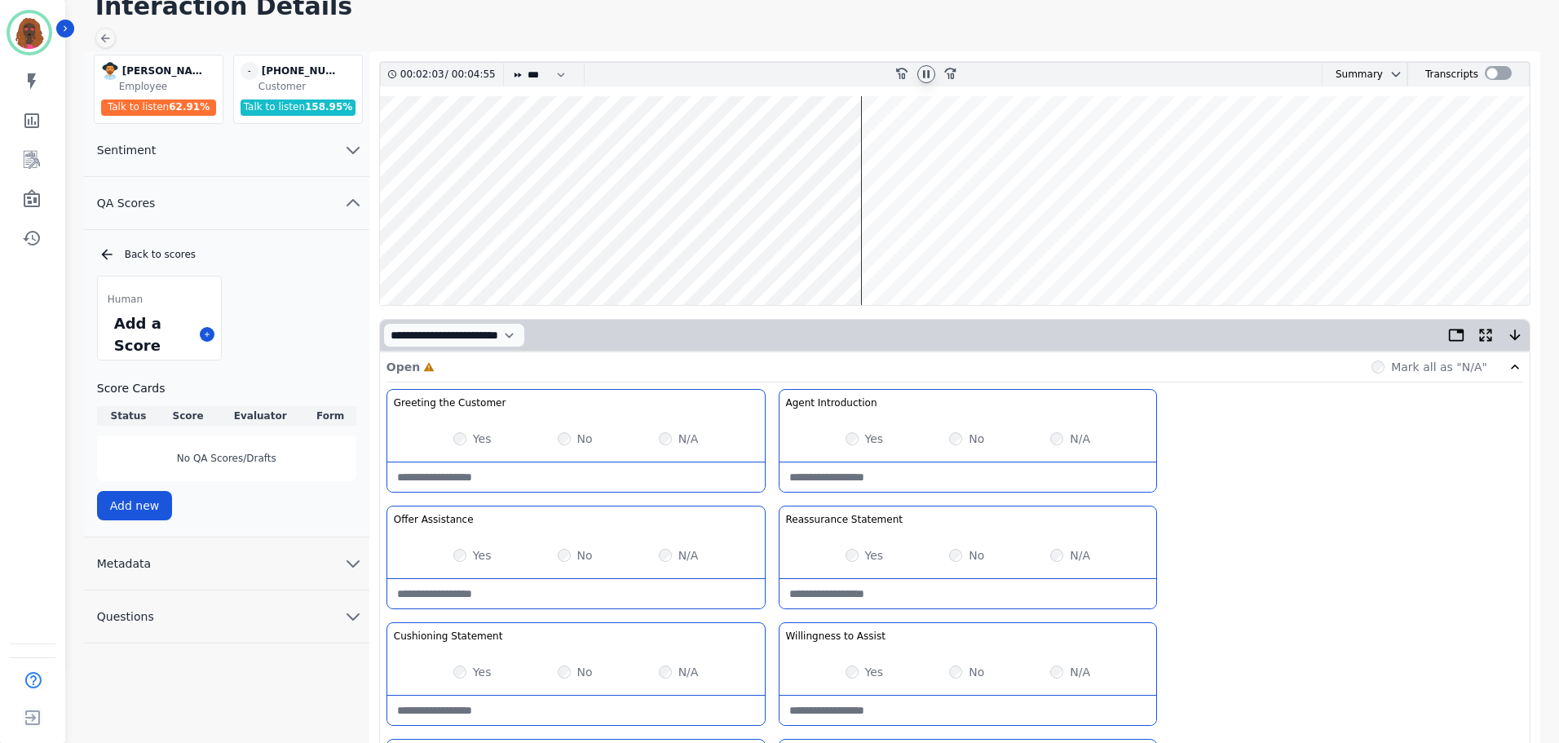
scroll to position [71, 0]
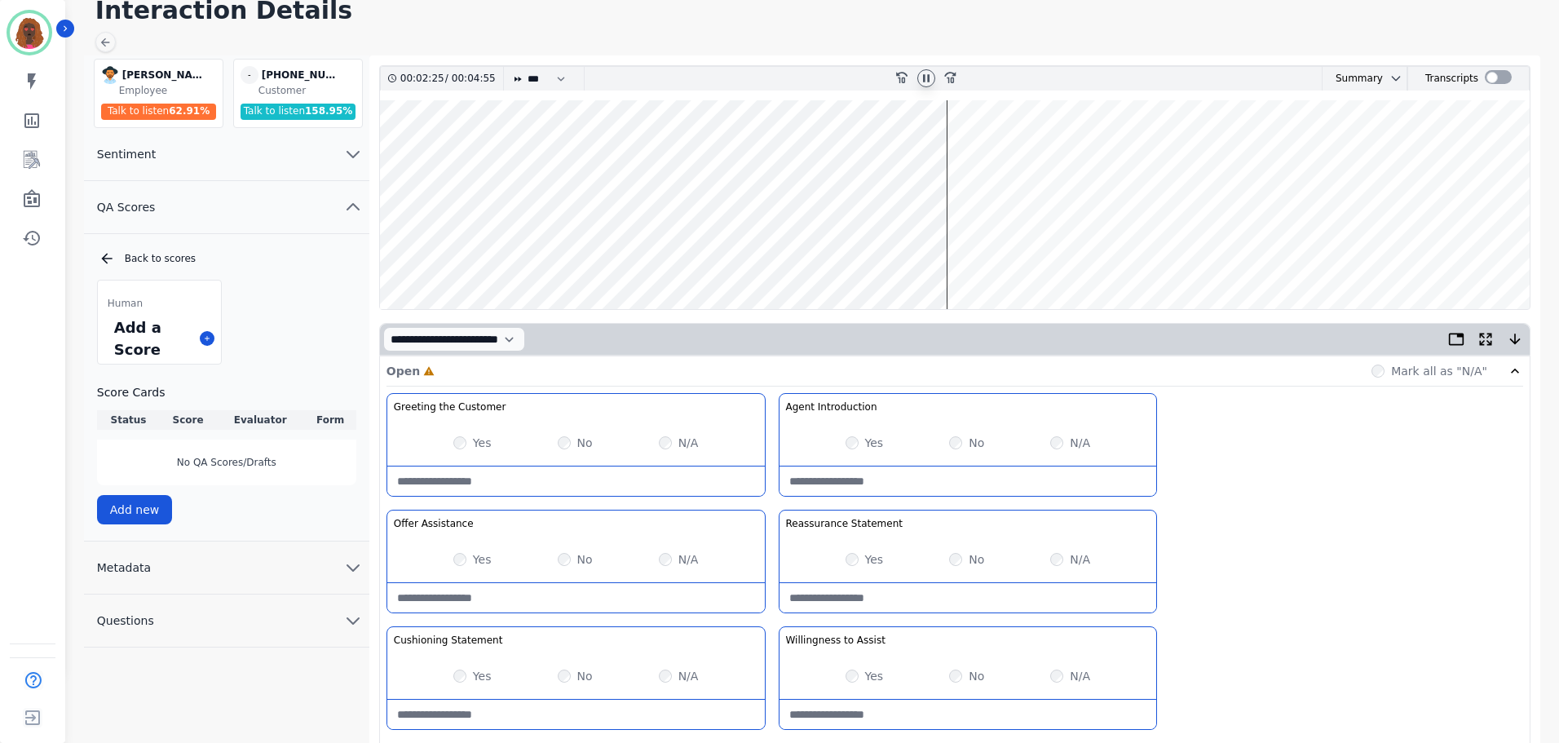
type Silence-note "**********"
click at [926, 77] on icon at bounding box center [926, 78] width 13 height 13
click at [920, 76] on icon at bounding box center [926, 78] width 13 height 13
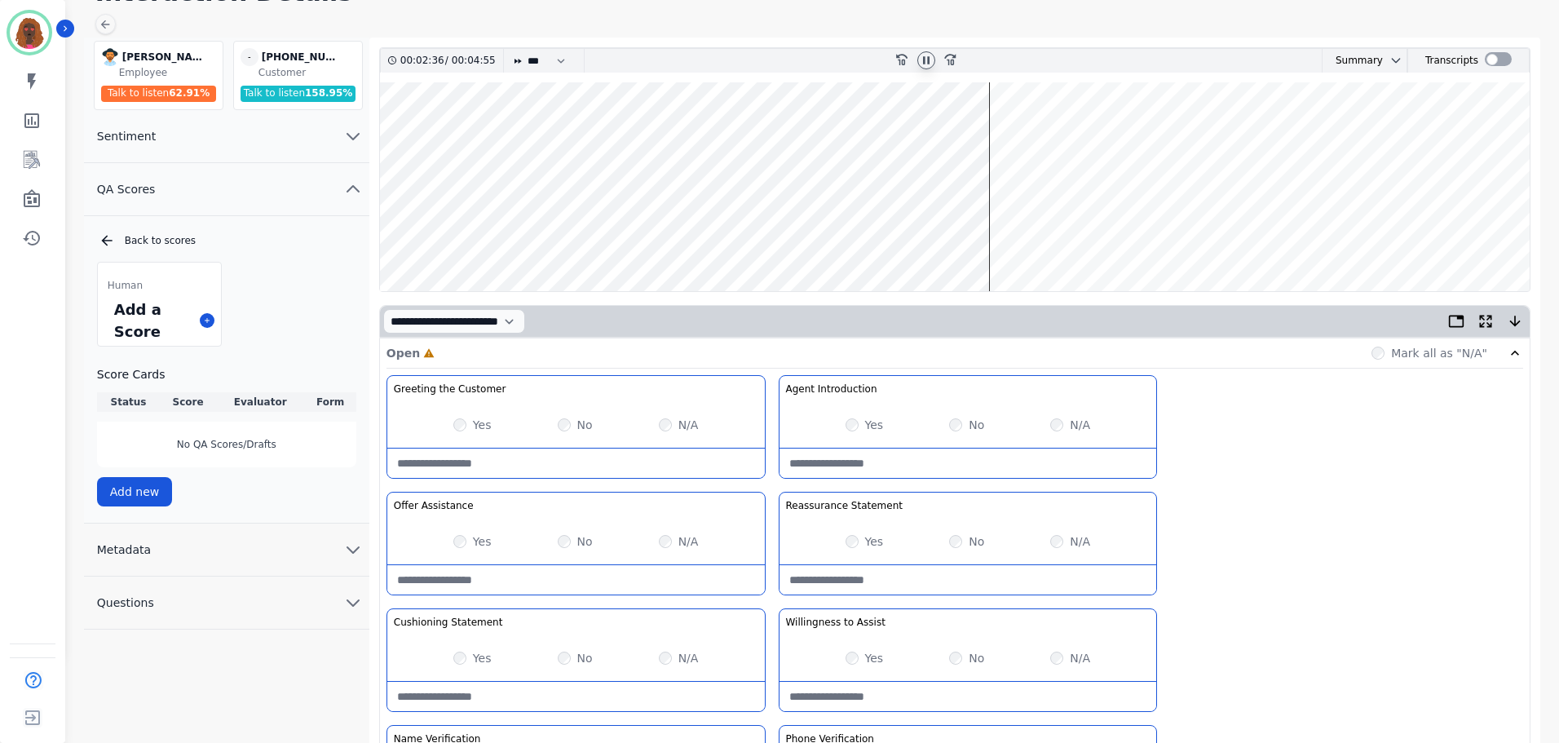
scroll to position [0, 0]
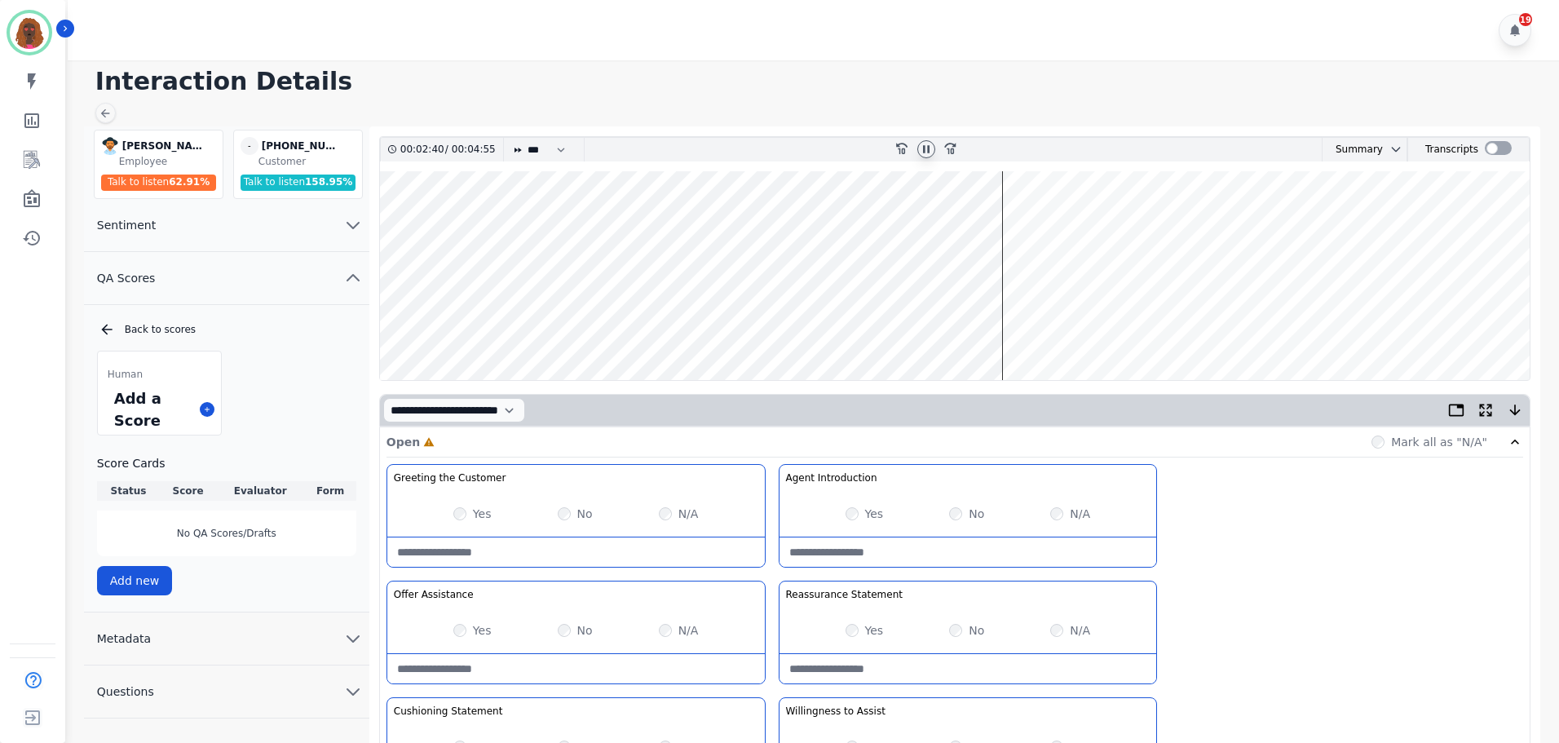
click at [848, 323] on wave at bounding box center [955, 275] width 1150 height 209
click at [835, 325] on wave at bounding box center [955, 275] width 1150 height 209
click at [739, 324] on wave at bounding box center [955, 275] width 1150 height 209
click at [801, 327] on wave at bounding box center [955, 275] width 1150 height 209
click at [834, 326] on wave at bounding box center [955, 275] width 1150 height 209
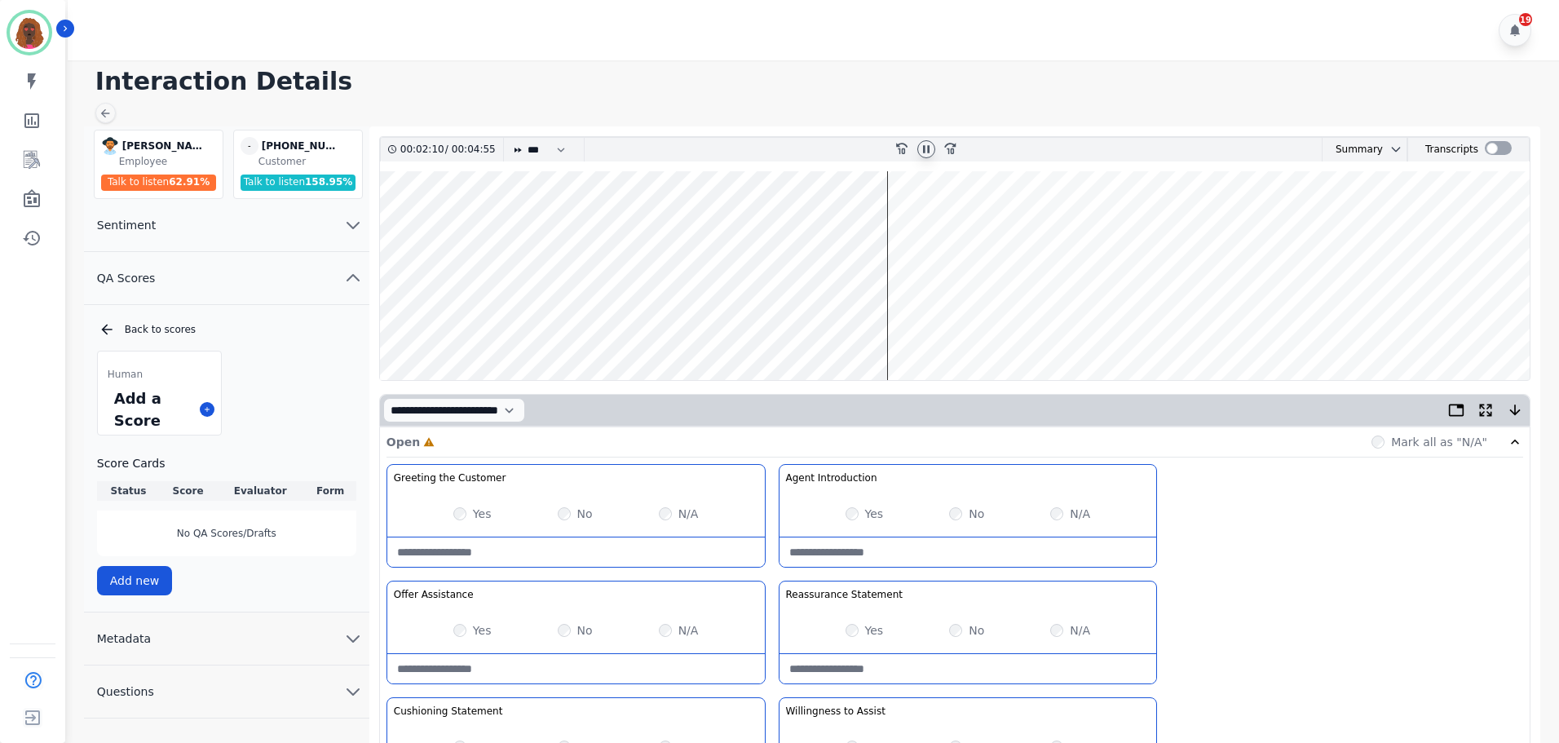
click at [903, 223] on wave at bounding box center [955, 275] width 1150 height 209
click at [993, 329] on wave at bounding box center [955, 275] width 1150 height 209
click at [1137, 222] on wave at bounding box center [955, 275] width 1150 height 209
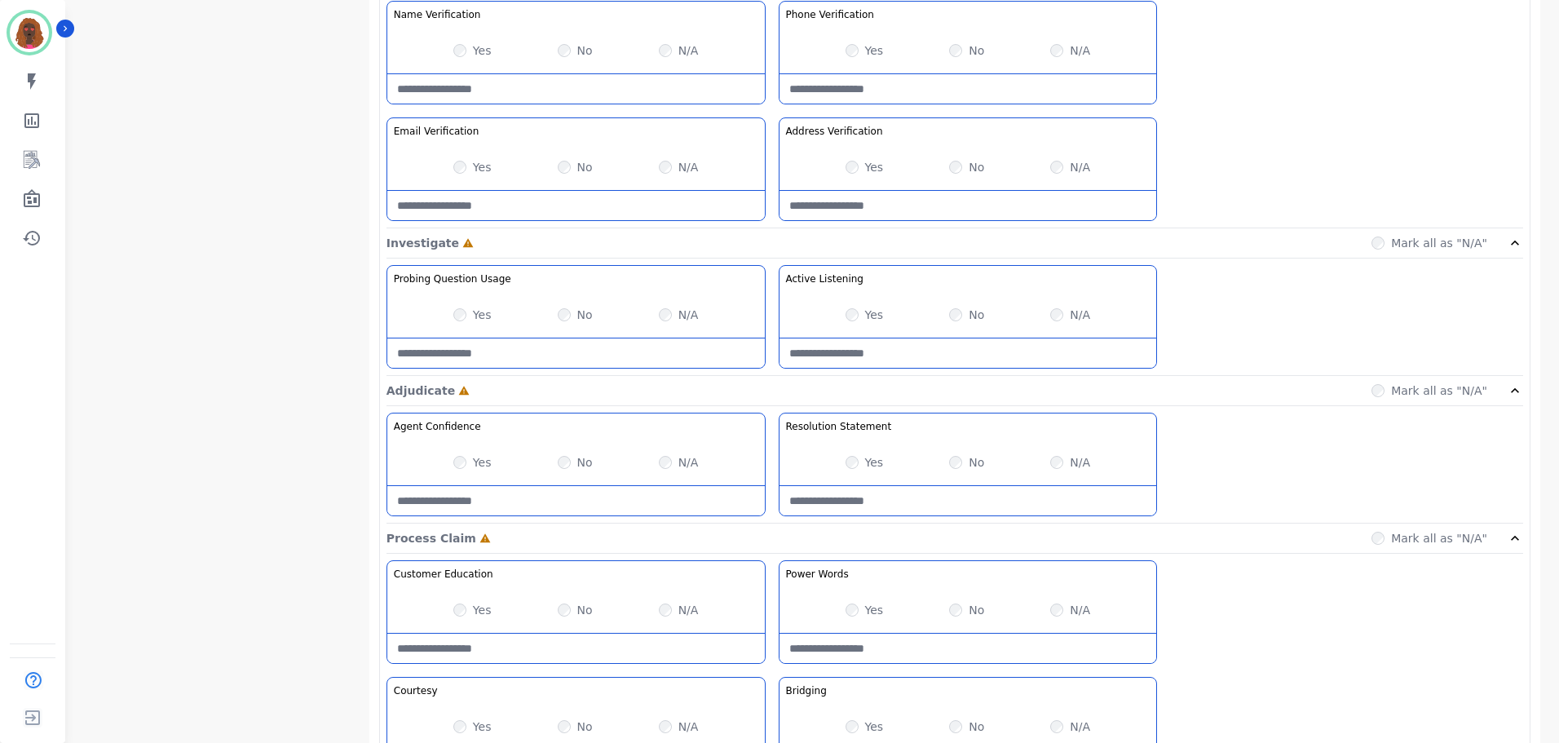
scroll to position [815, 0]
click at [935, 344] on Listening-note at bounding box center [967, 351] width 377 height 29
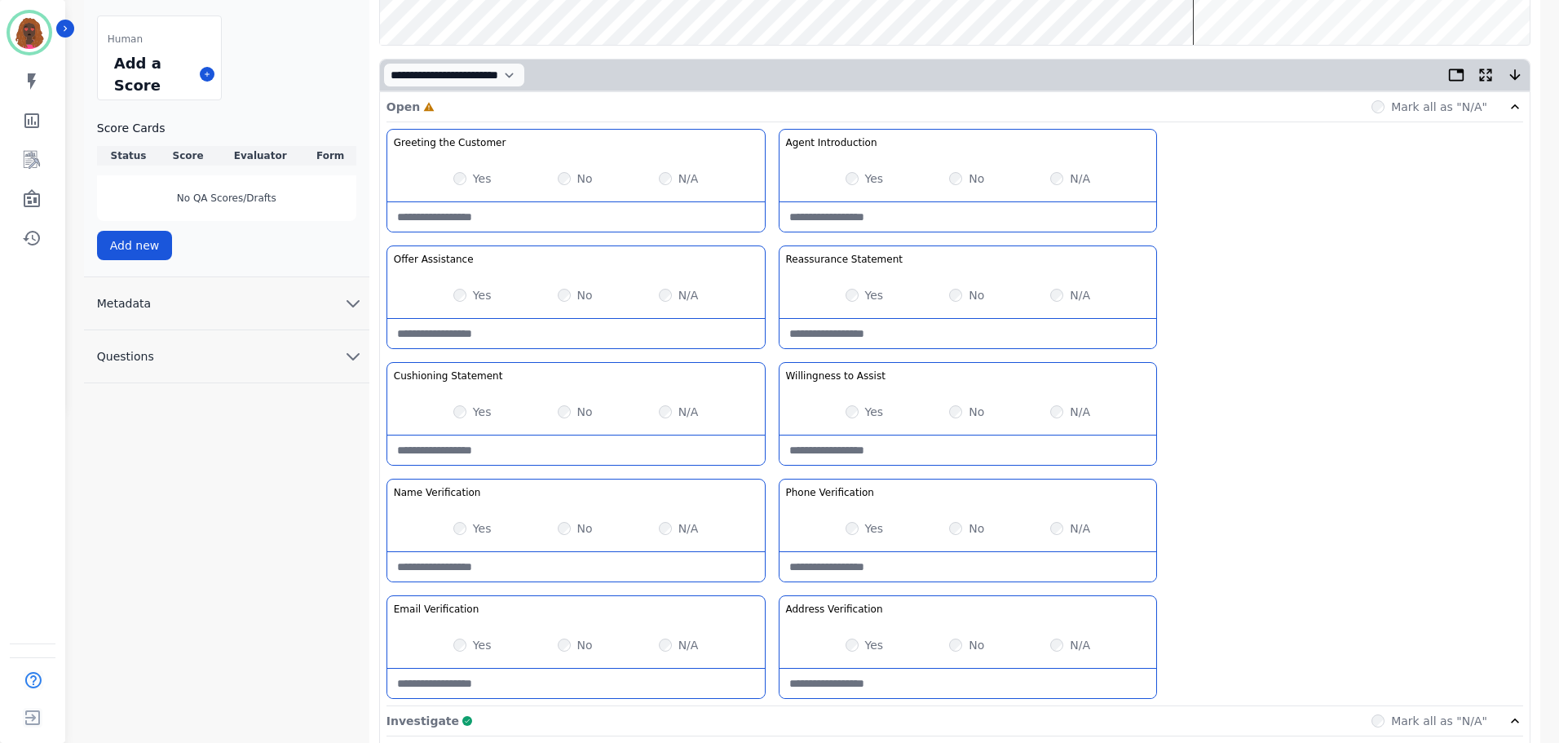
scroll to position [0, 0]
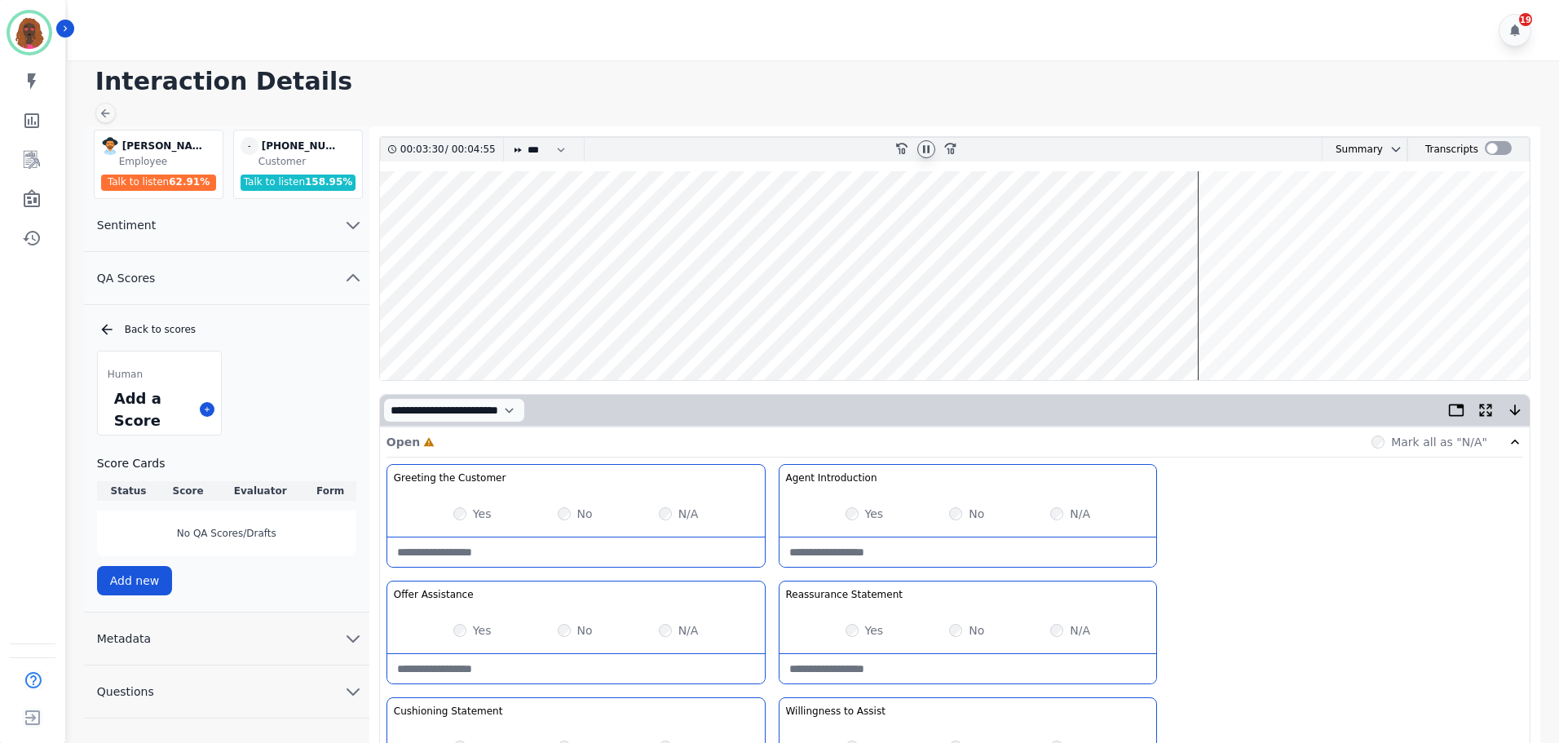
click at [497, 323] on wave at bounding box center [955, 275] width 1150 height 209
click at [422, 226] on wave at bounding box center [955, 275] width 1150 height 209
click at [479, 225] on wave at bounding box center [955, 275] width 1150 height 209
click at [1366, 223] on wave at bounding box center [955, 275] width 1150 height 209
click at [929, 152] on icon at bounding box center [926, 148] width 7 height 7
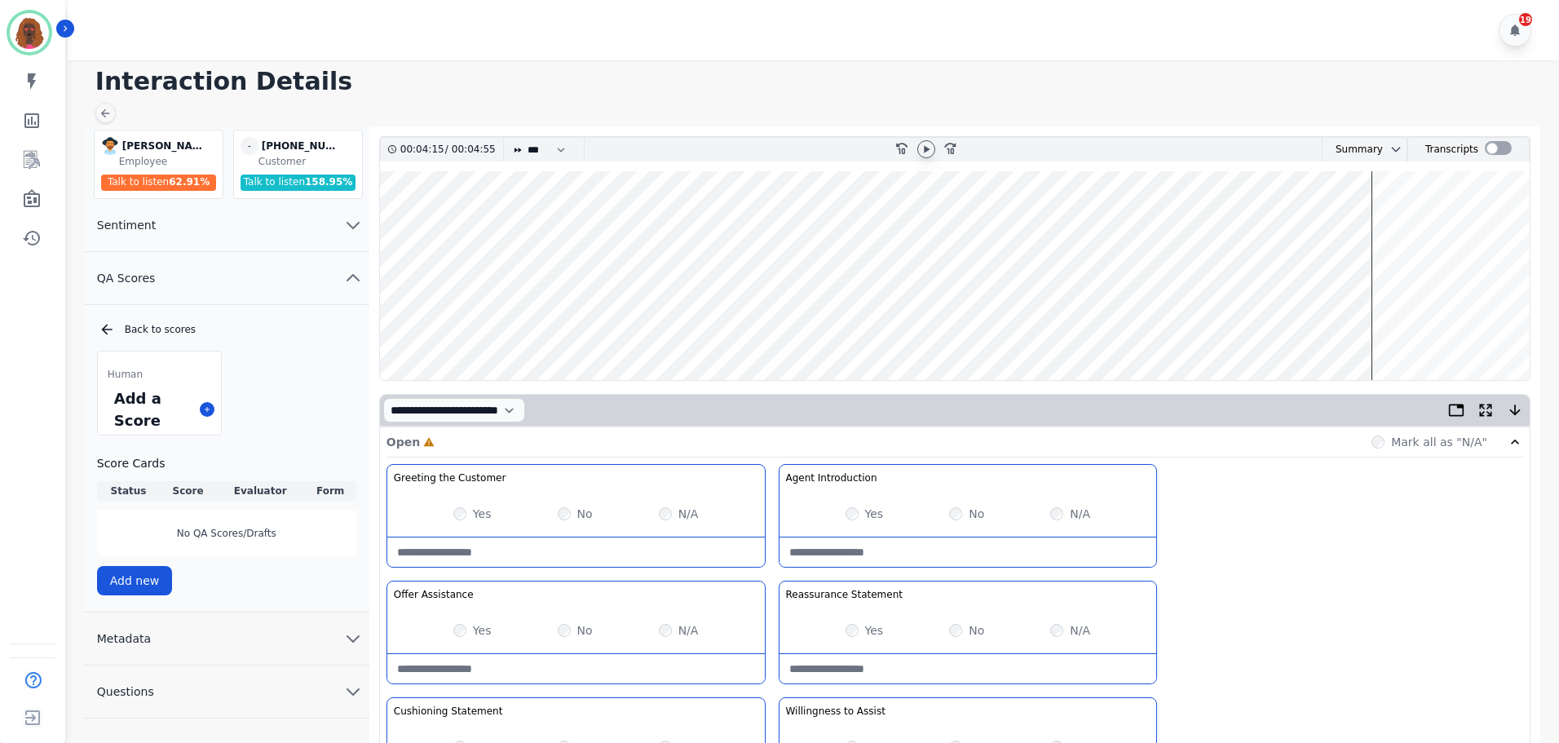
click at [920, 147] on icon at bounding box center [926, 149] width 13 height 13
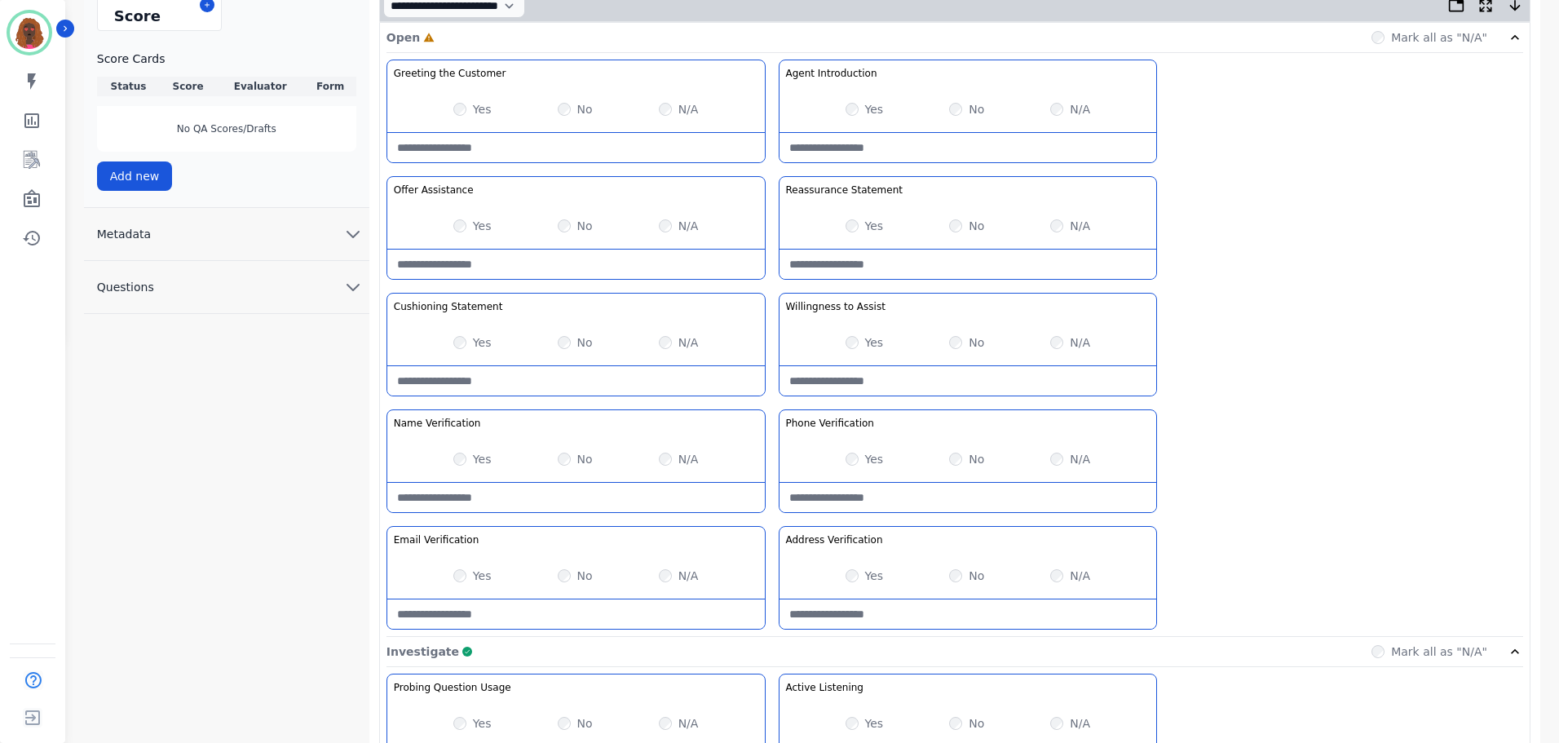
scroll to position [406, 0]
click at [541, 365] on Statement-note at bounding box center [575, 378] width 377 height 29
type Statement-note "**********"
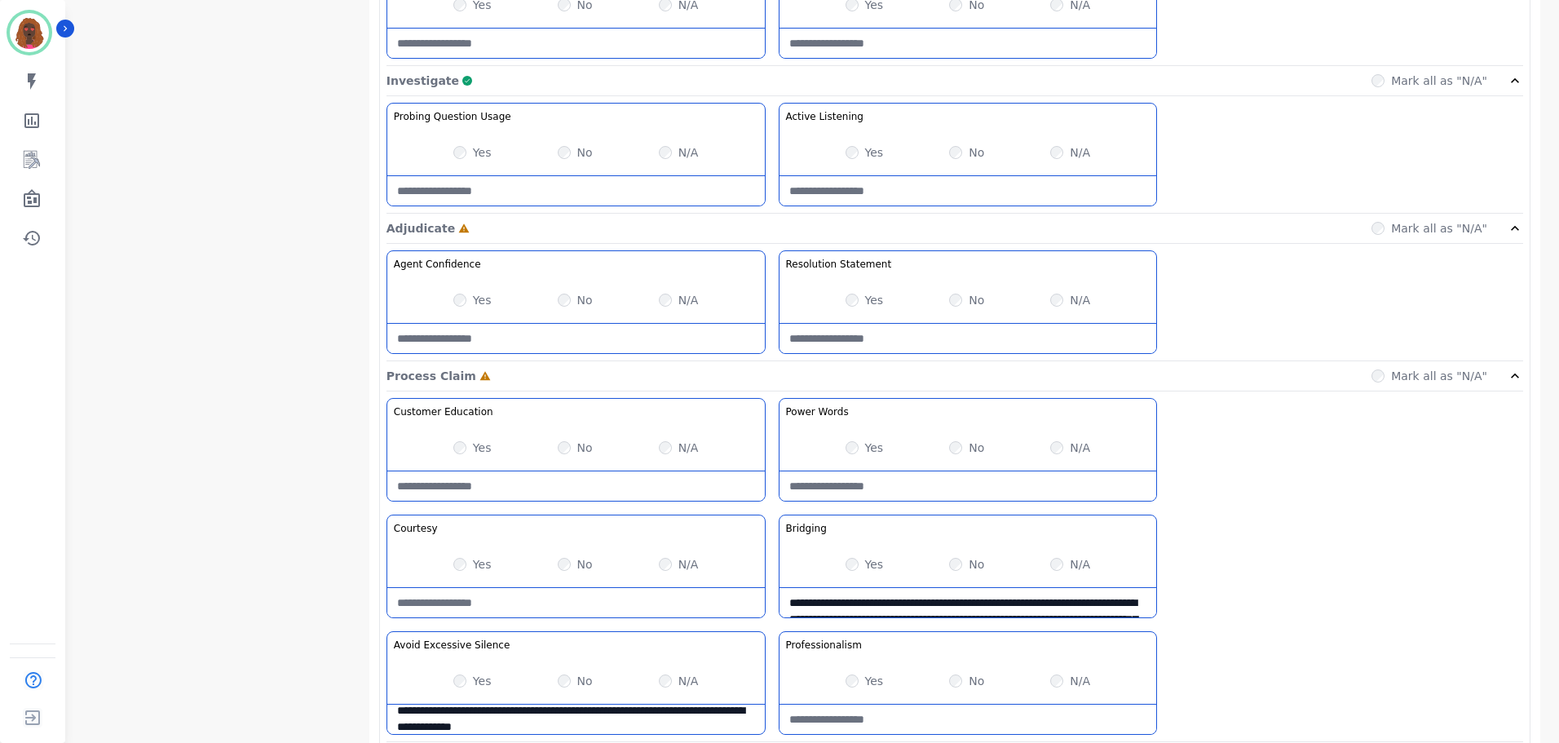
scroll to position [977, 0]
click at [467, 296] on div "Yes" at bounding box center [472, 298] width 38 height 16
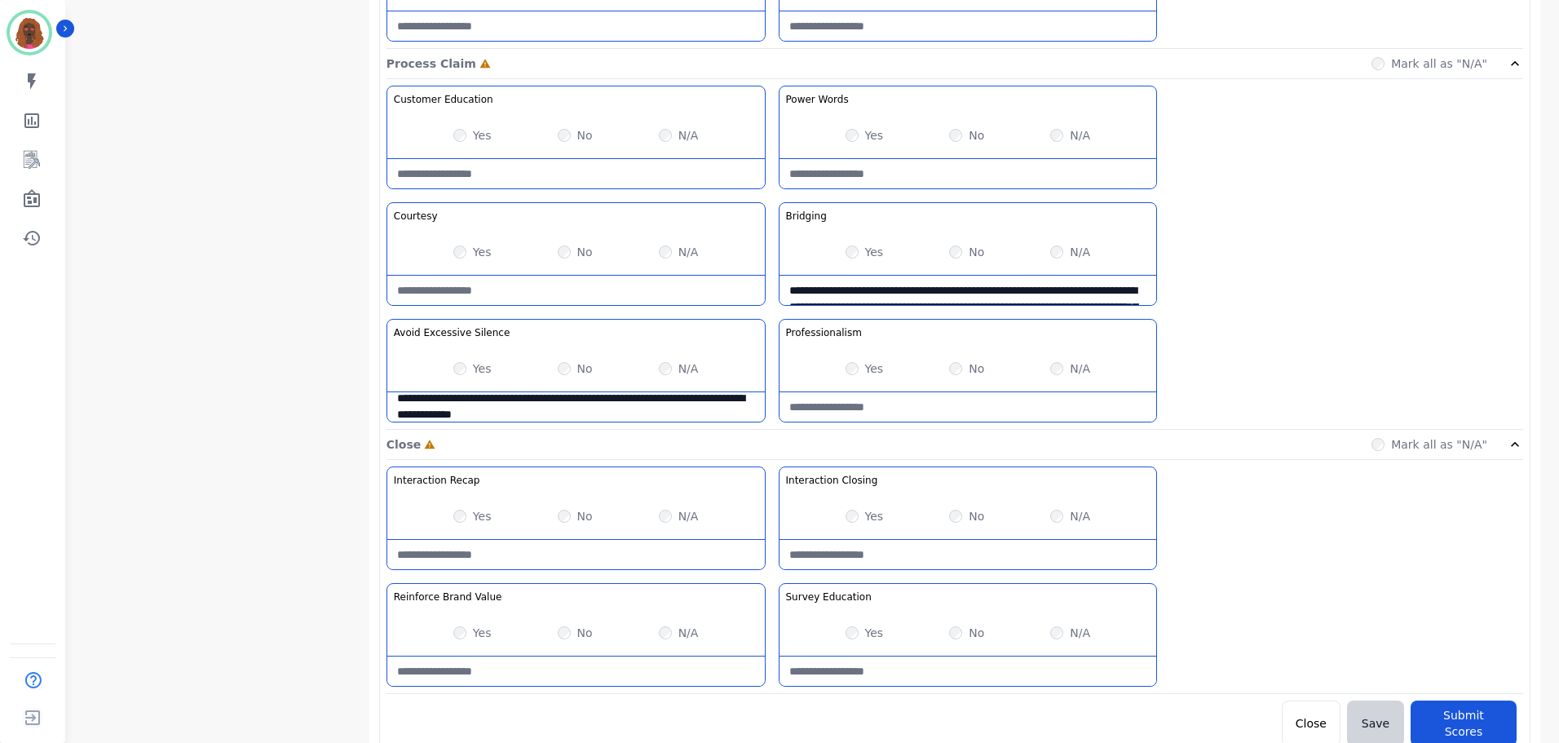
scroll to position [1293, 0]
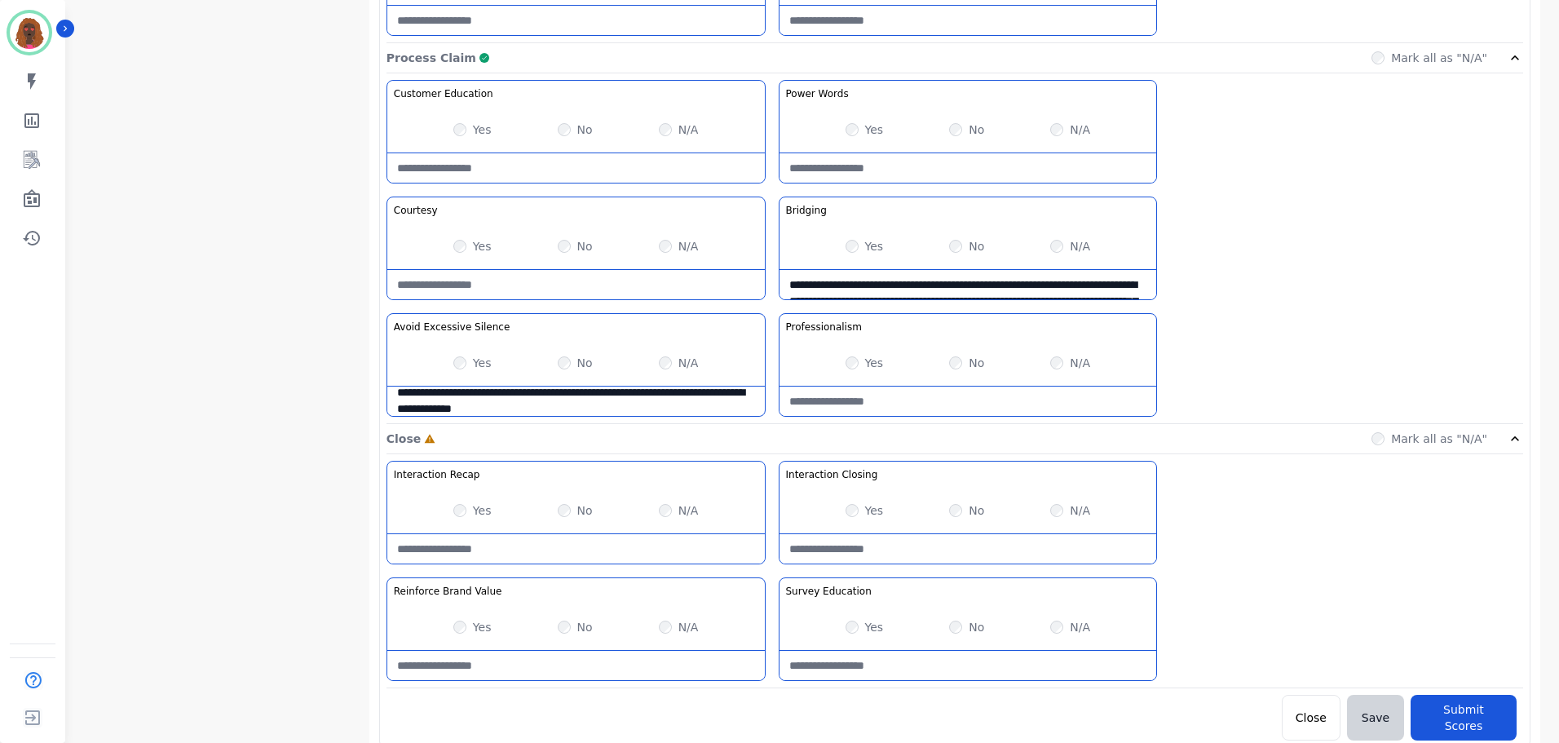
click at [553, 547] on Recap-note at bounding box center [575, 548] width 377 height 29
type Recap-note "**********"
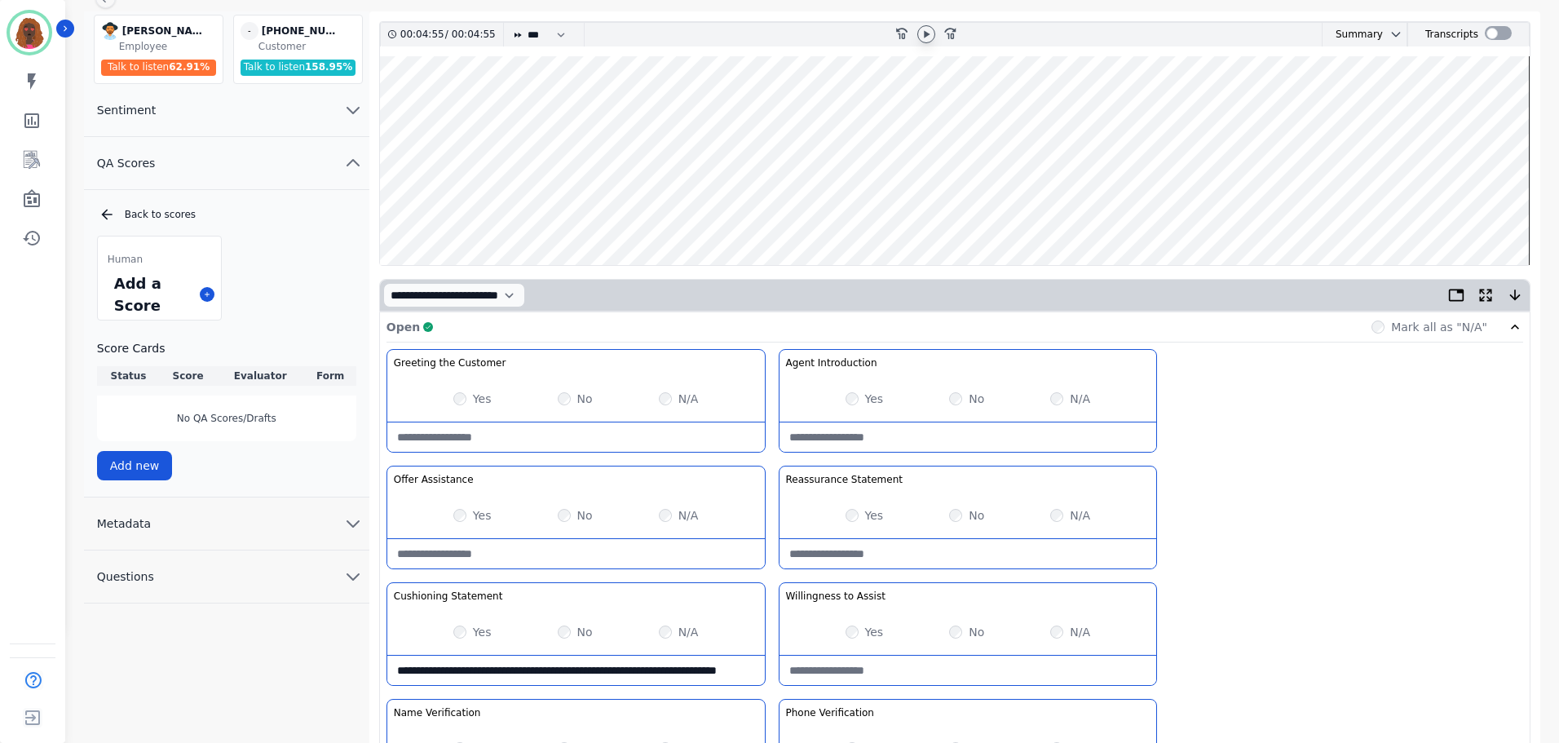
scroll to position [0, 0]
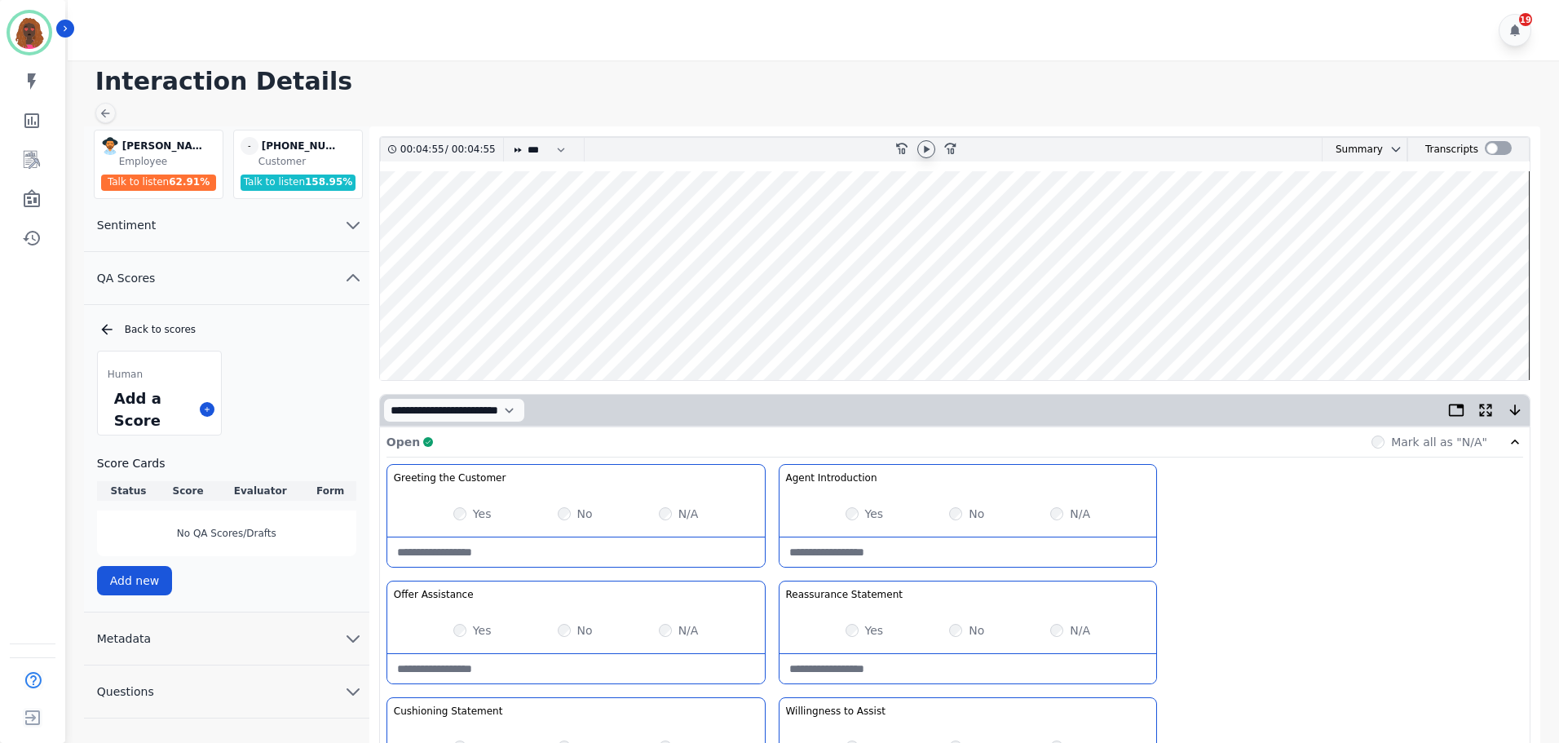
click at [1483, 322] on wave at bounding box center [955, 275] width 1150 height 209
click at [920, 145] on icon at bounding box center [926, 149] width 13 height 13
click at [1466, 329] on wave at bounding box center [955, 275] width 1150 height 209
click at [1486, 325] on wave at bounding box center [955, 275] width 1150 height 209
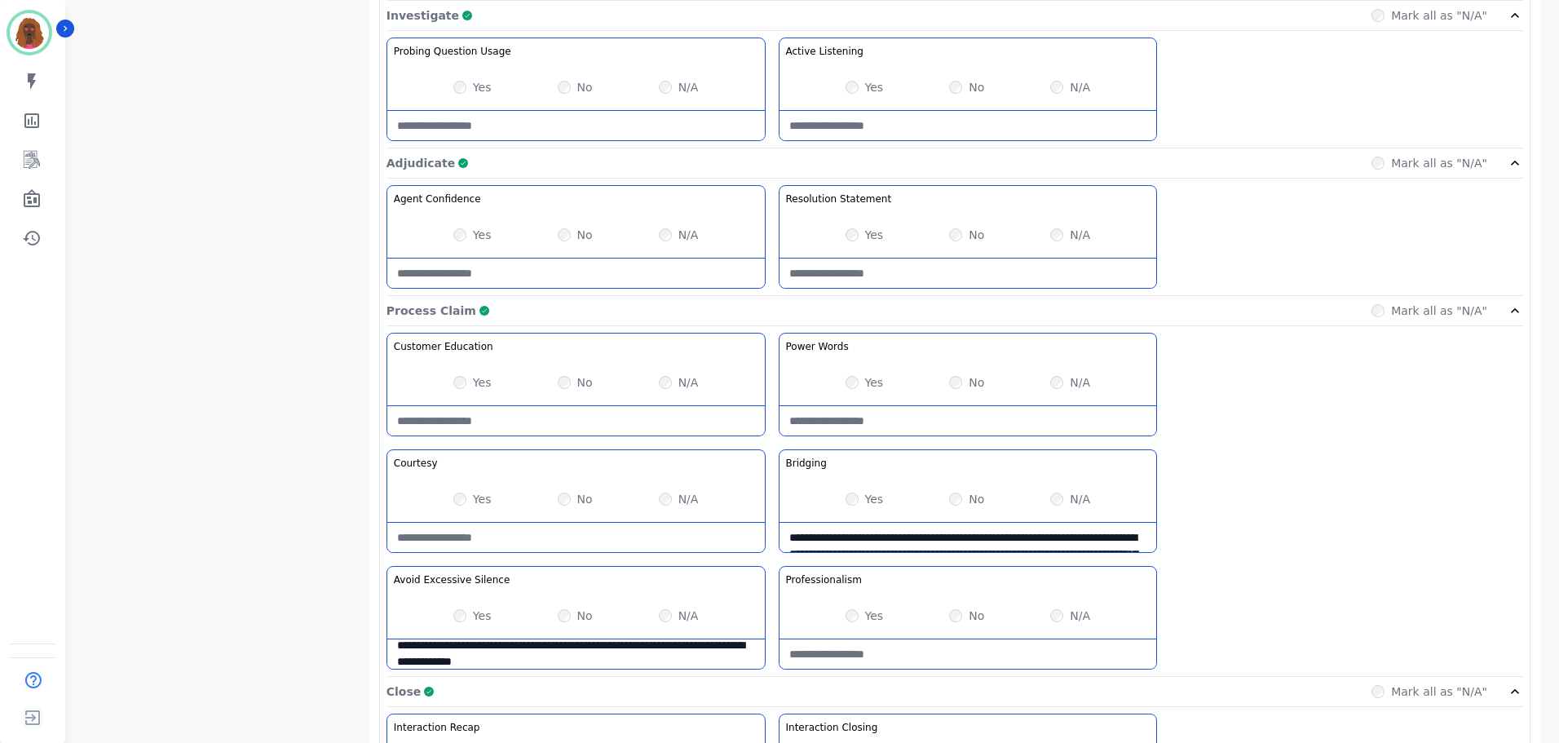
scroll to position [1293, 0]
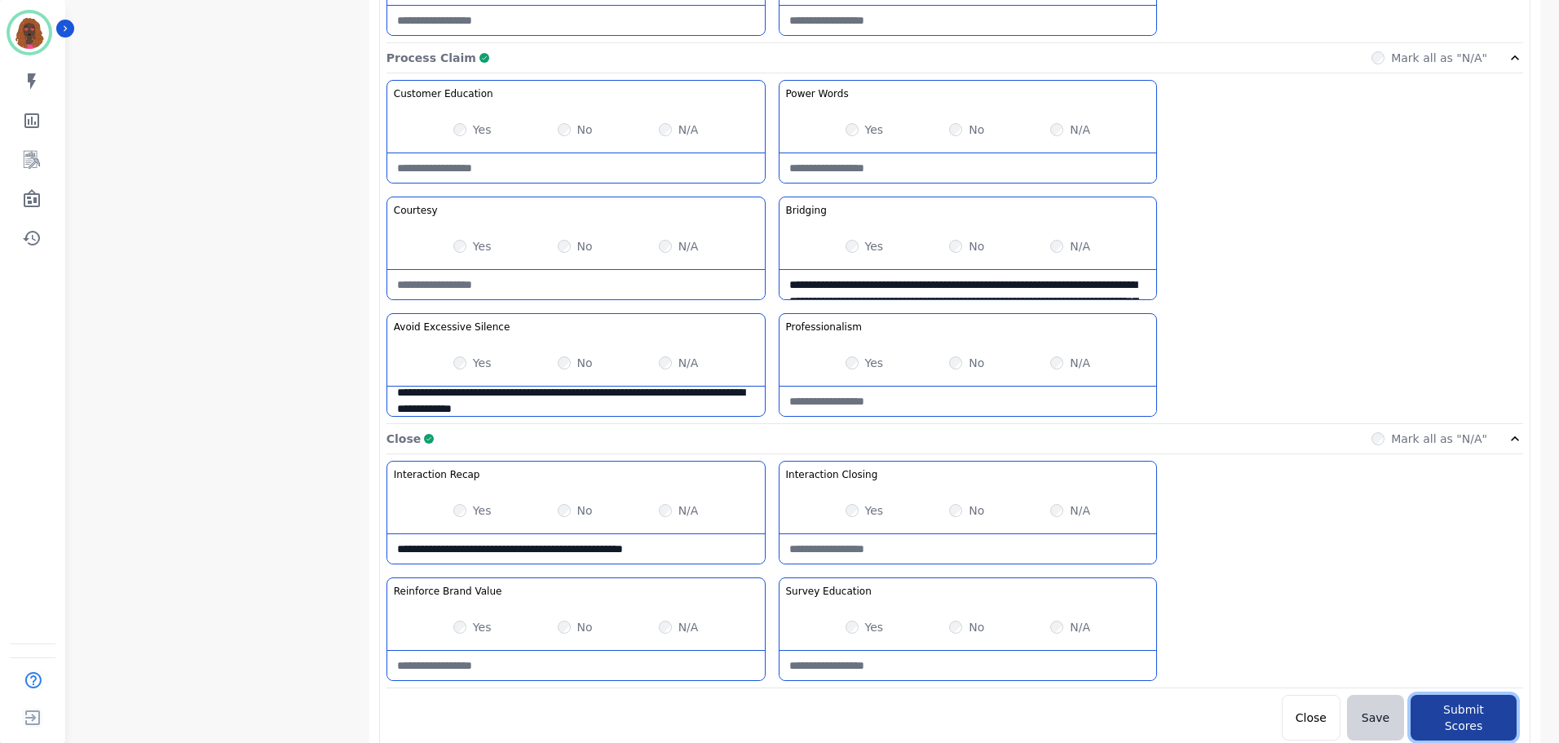
click at [1486, 717] on button "Submit Scores" at bounding box center [1464, 718] width 106 height 46
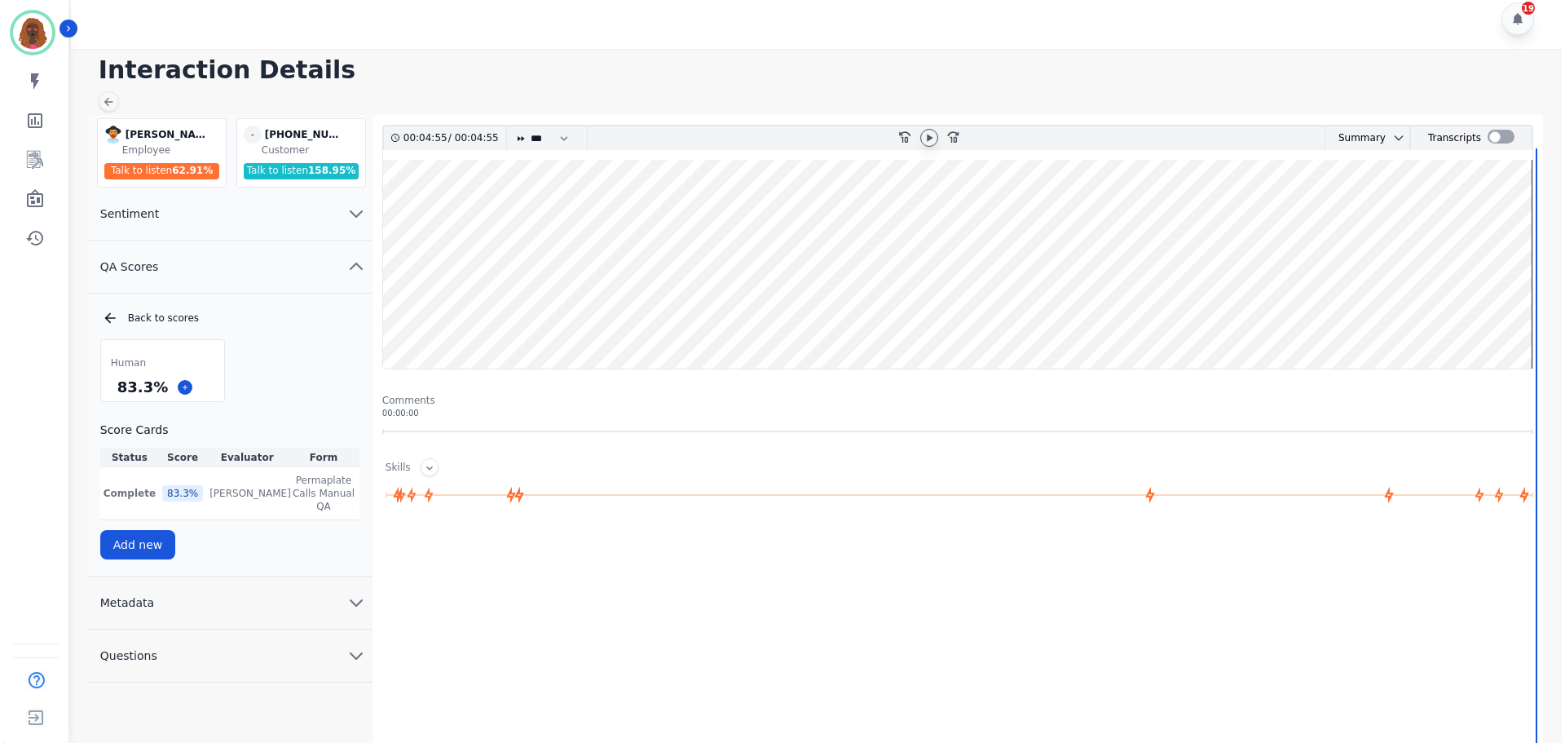
scroll to position [0, 0]
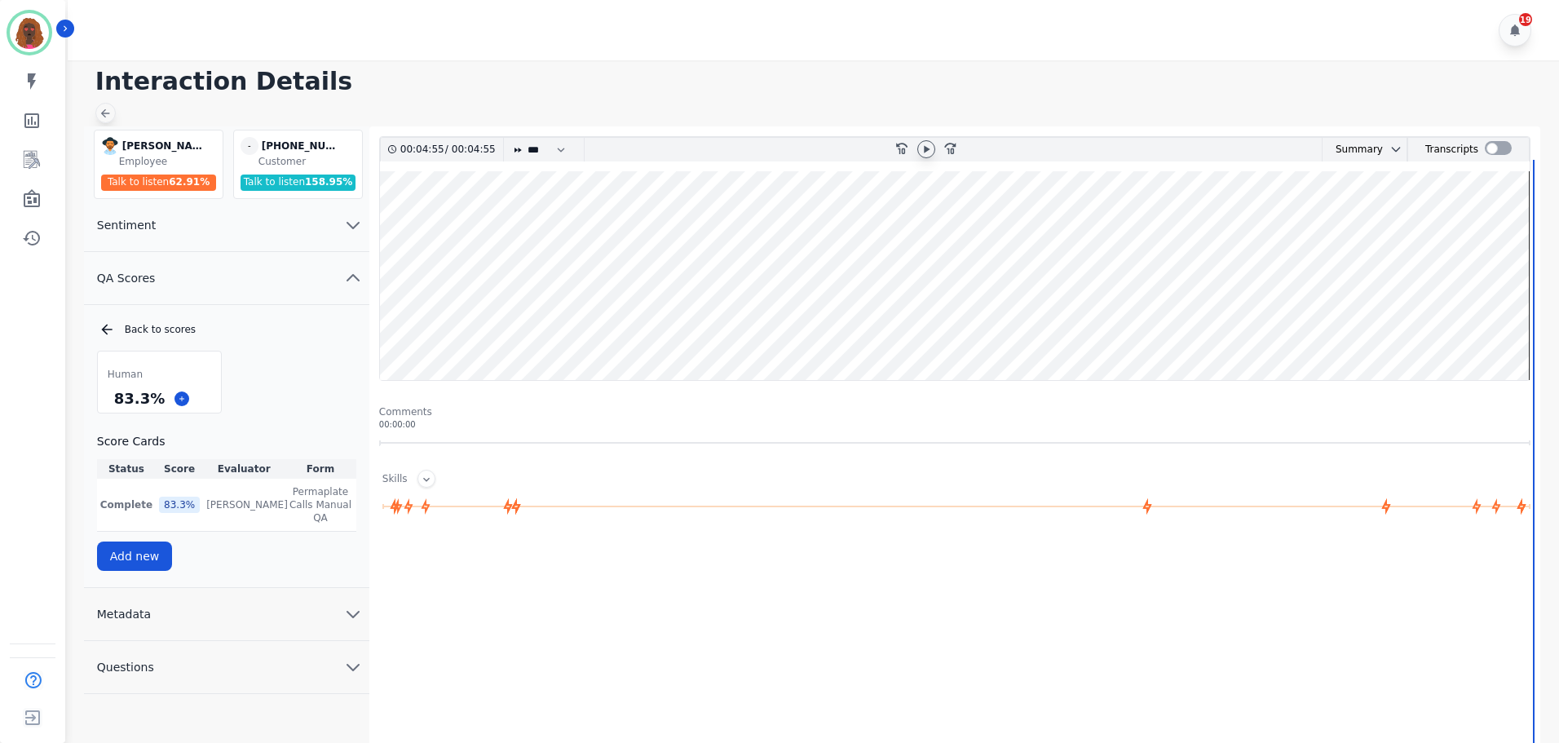
click at [99, 119] on icon at bounding box center [105, 113] width 13 height 13
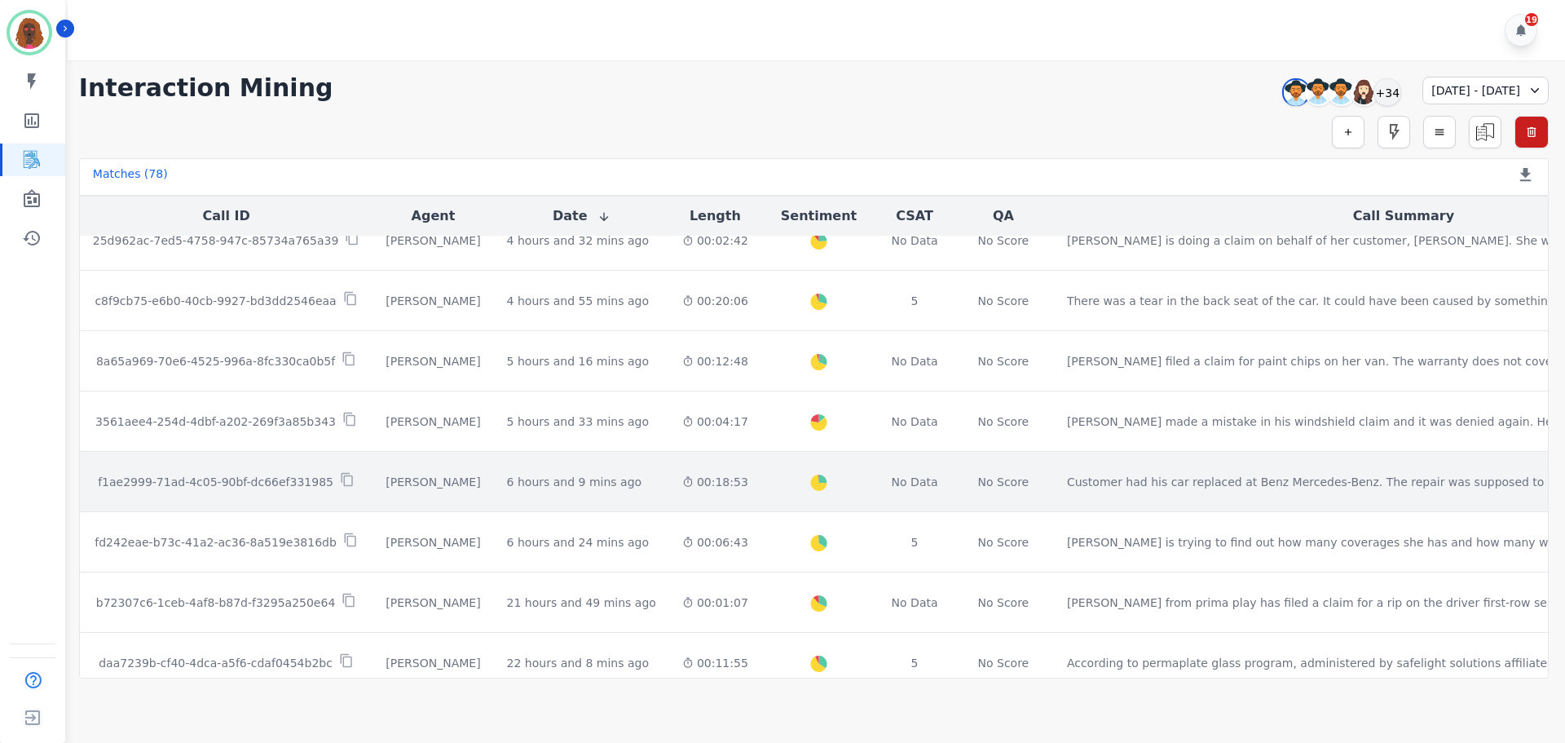
scroll to position [839, 0]
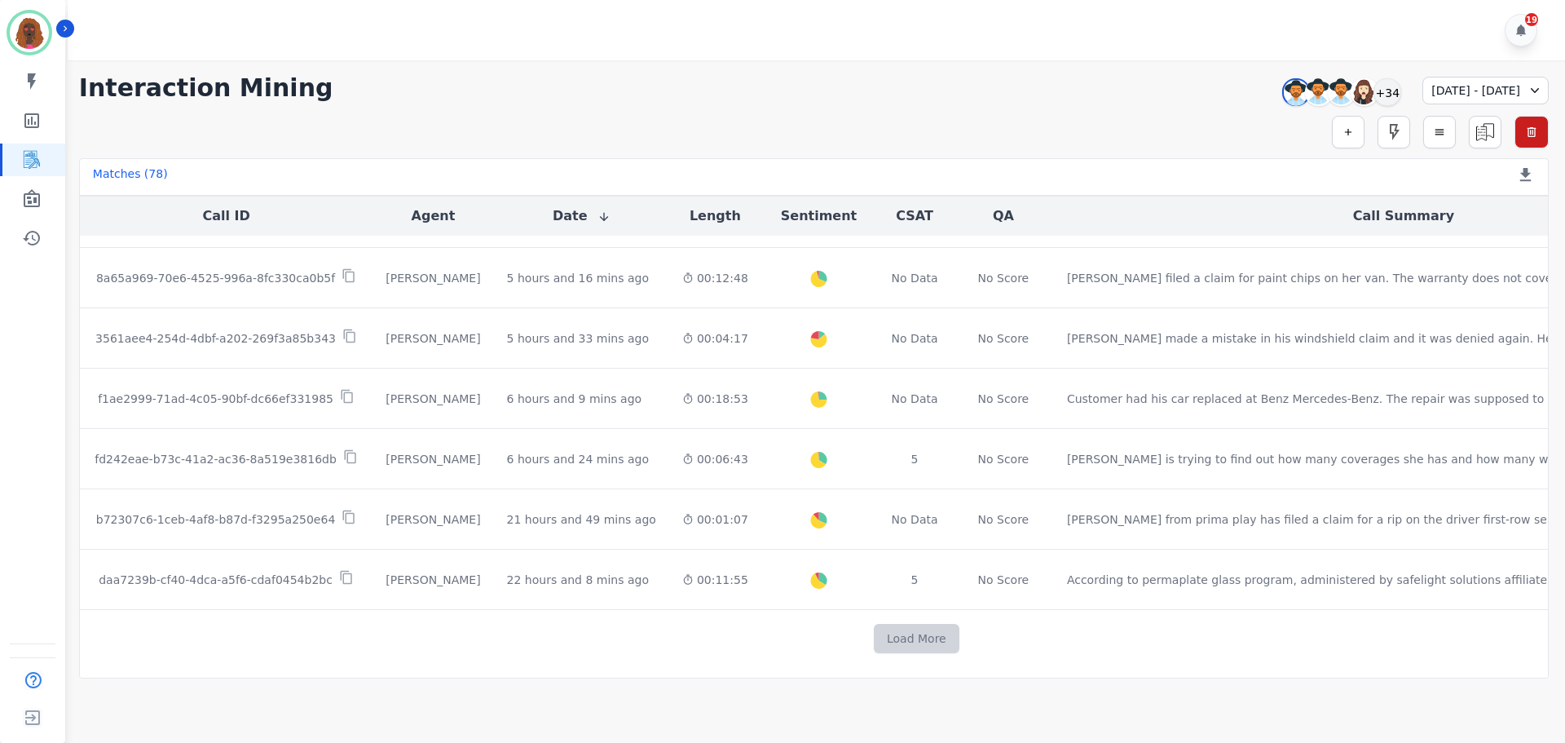
click at [874, 629] on button "Load More" at bounding box center [917, 638] width 86 height 29
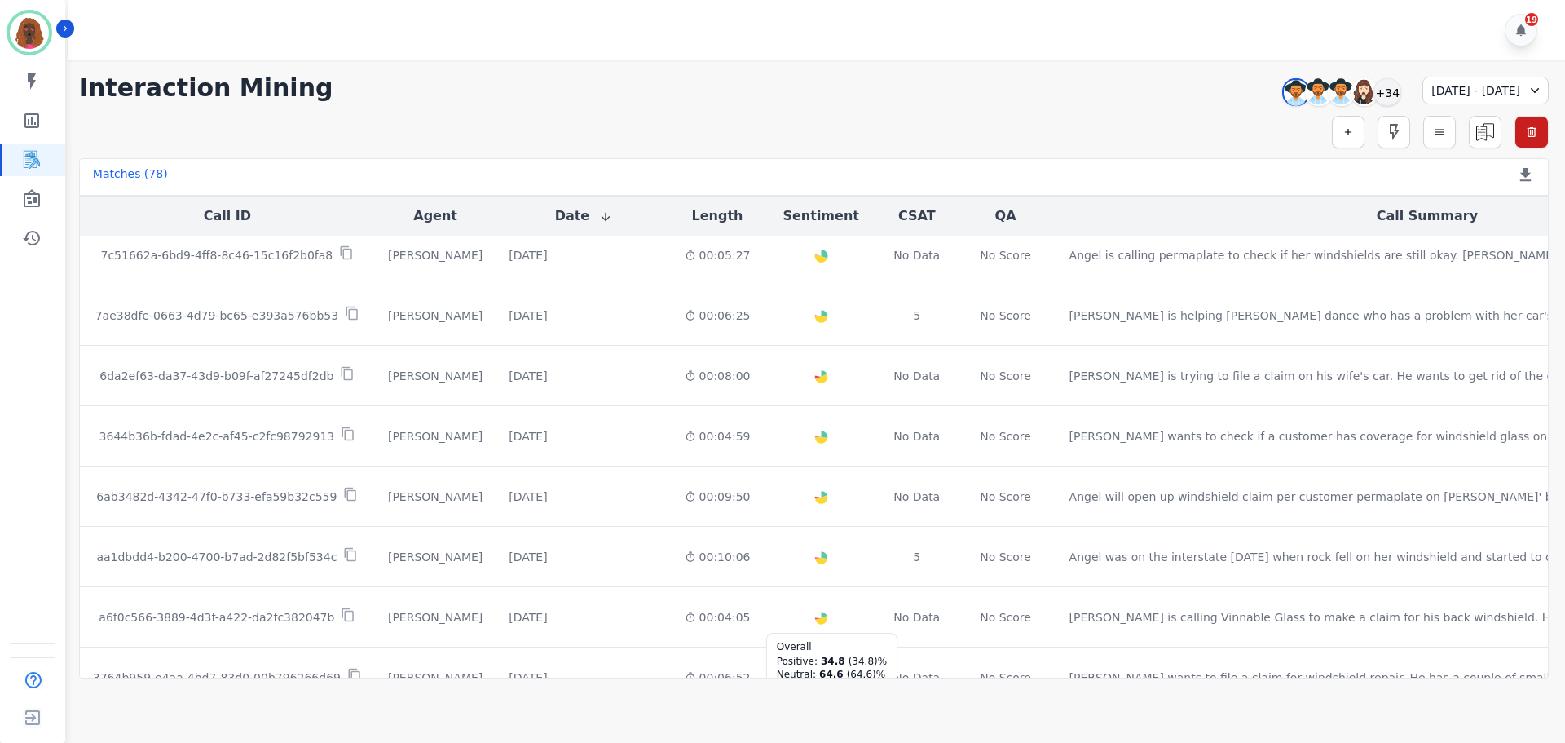
scroll to position [2035, 0]
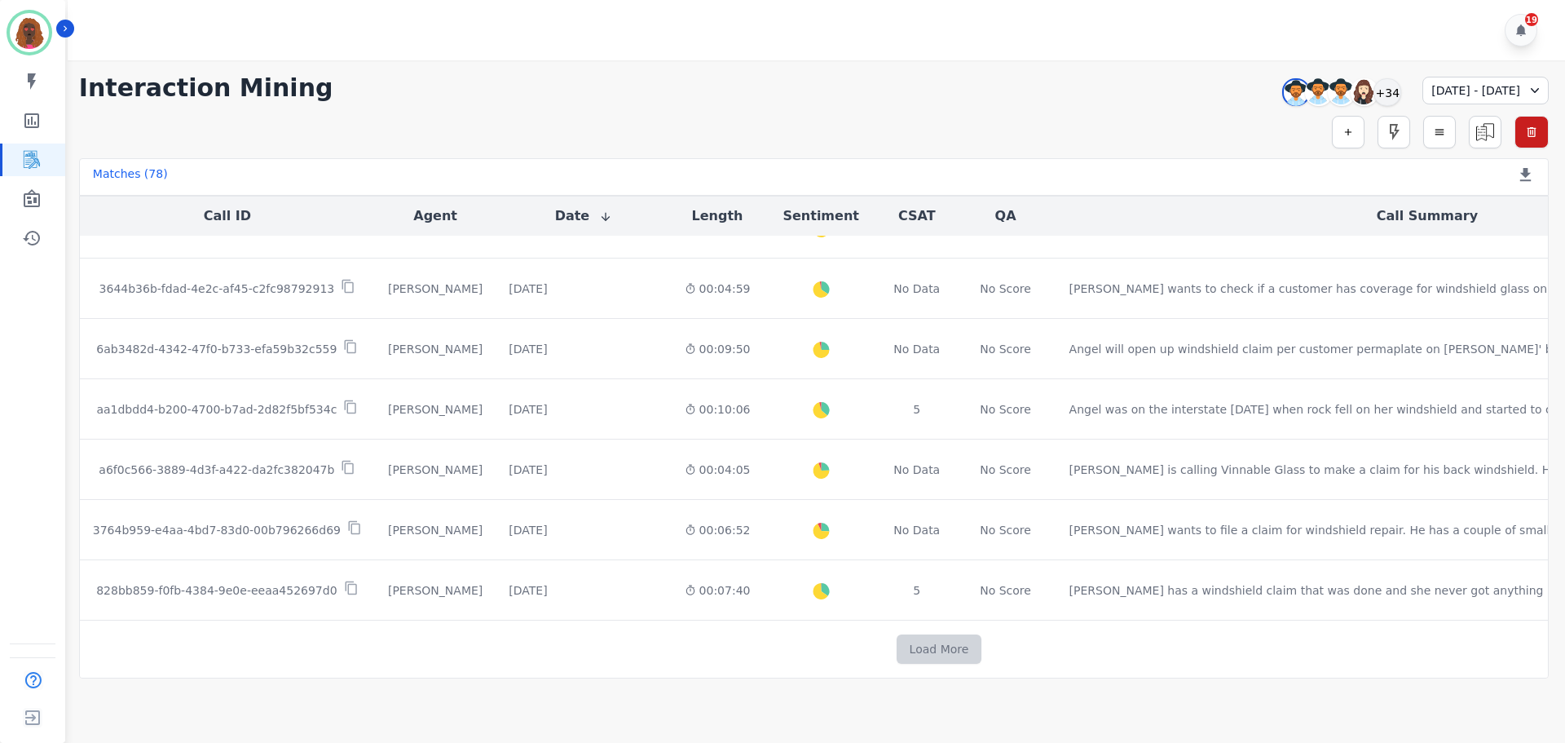
click at [897, 648] on button "Load More" at bounding box center [940, 648] width 86 height 29
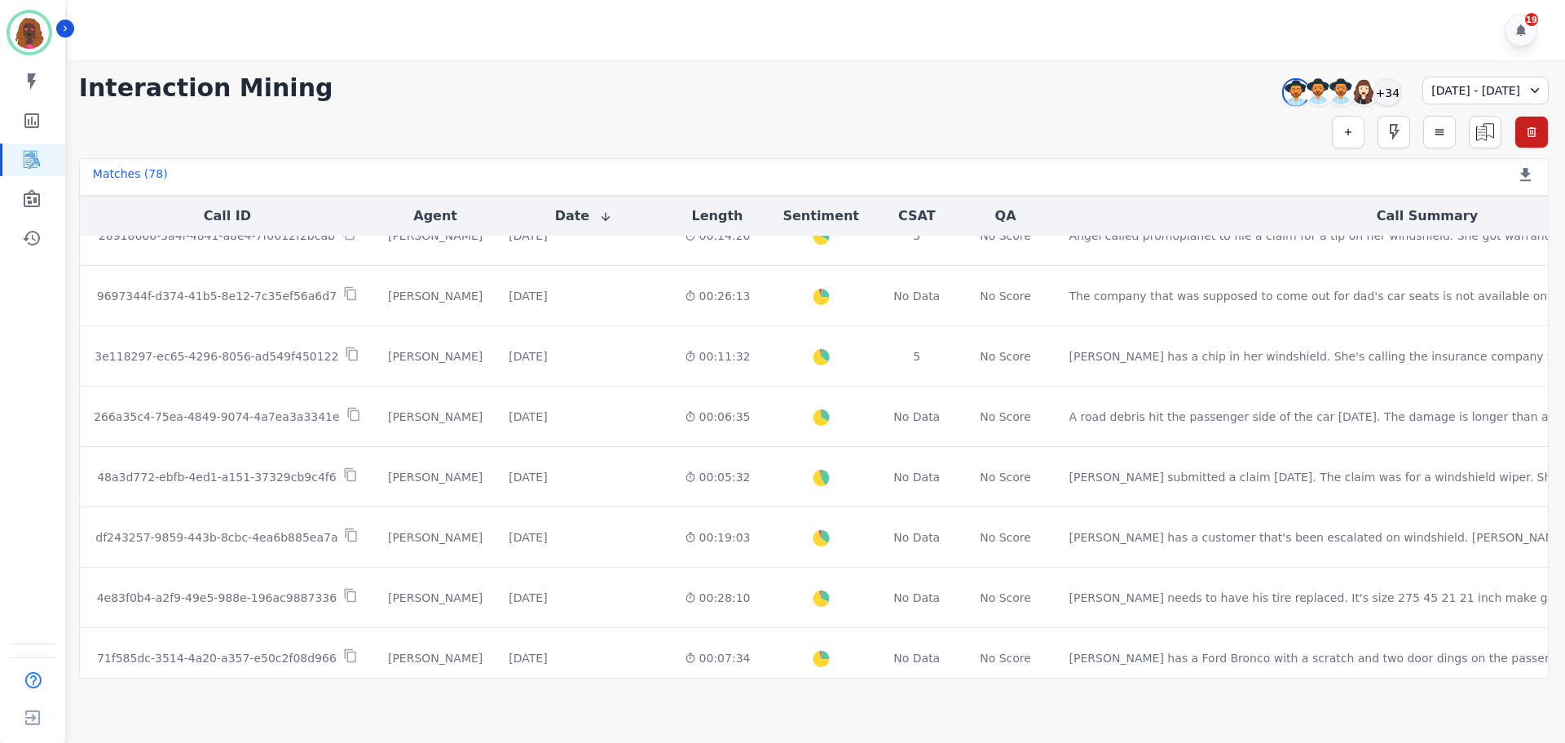
scroll to position [3252, 0]
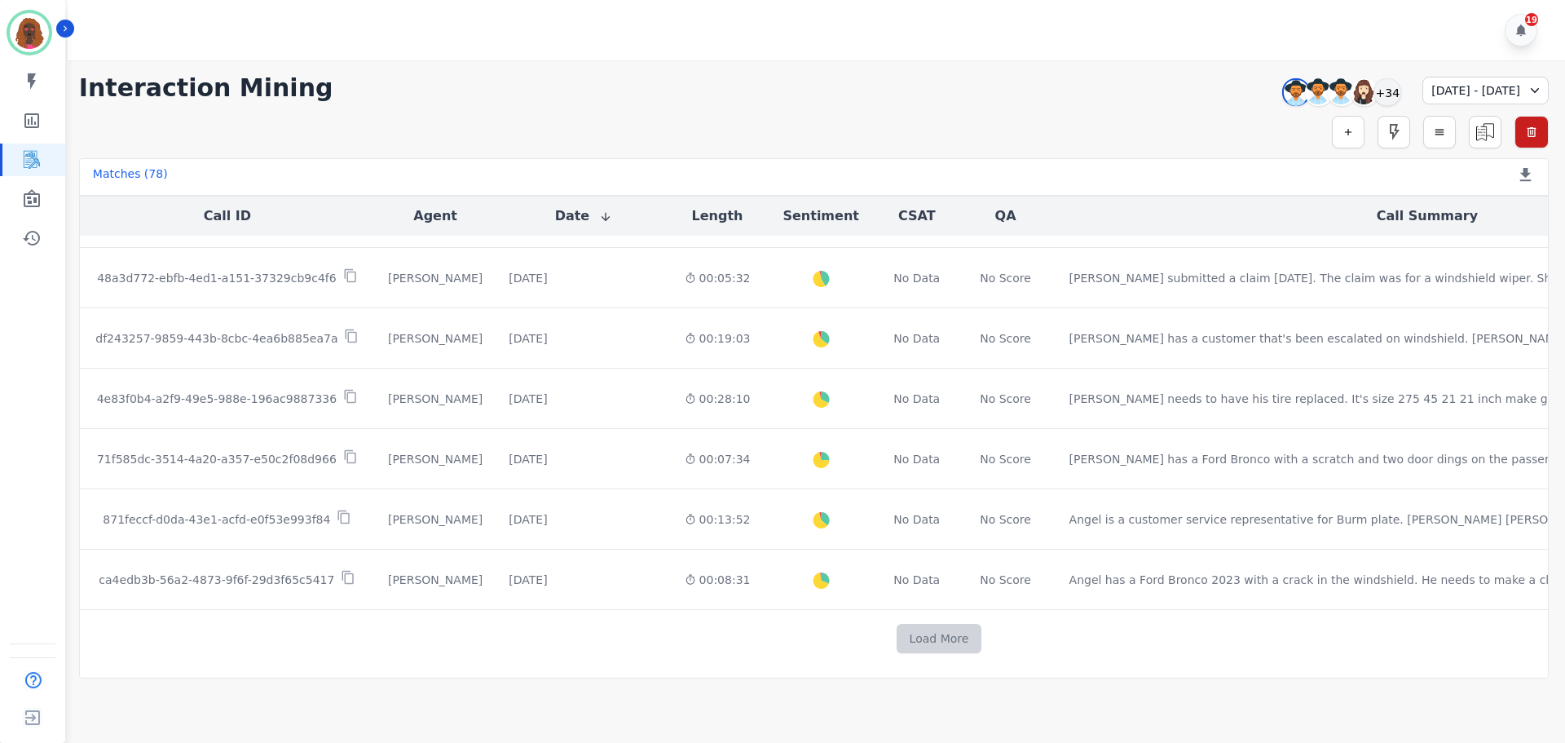
click at [897, 624] on button "Load More" at bounding box center [940, 638] width 86 height 29
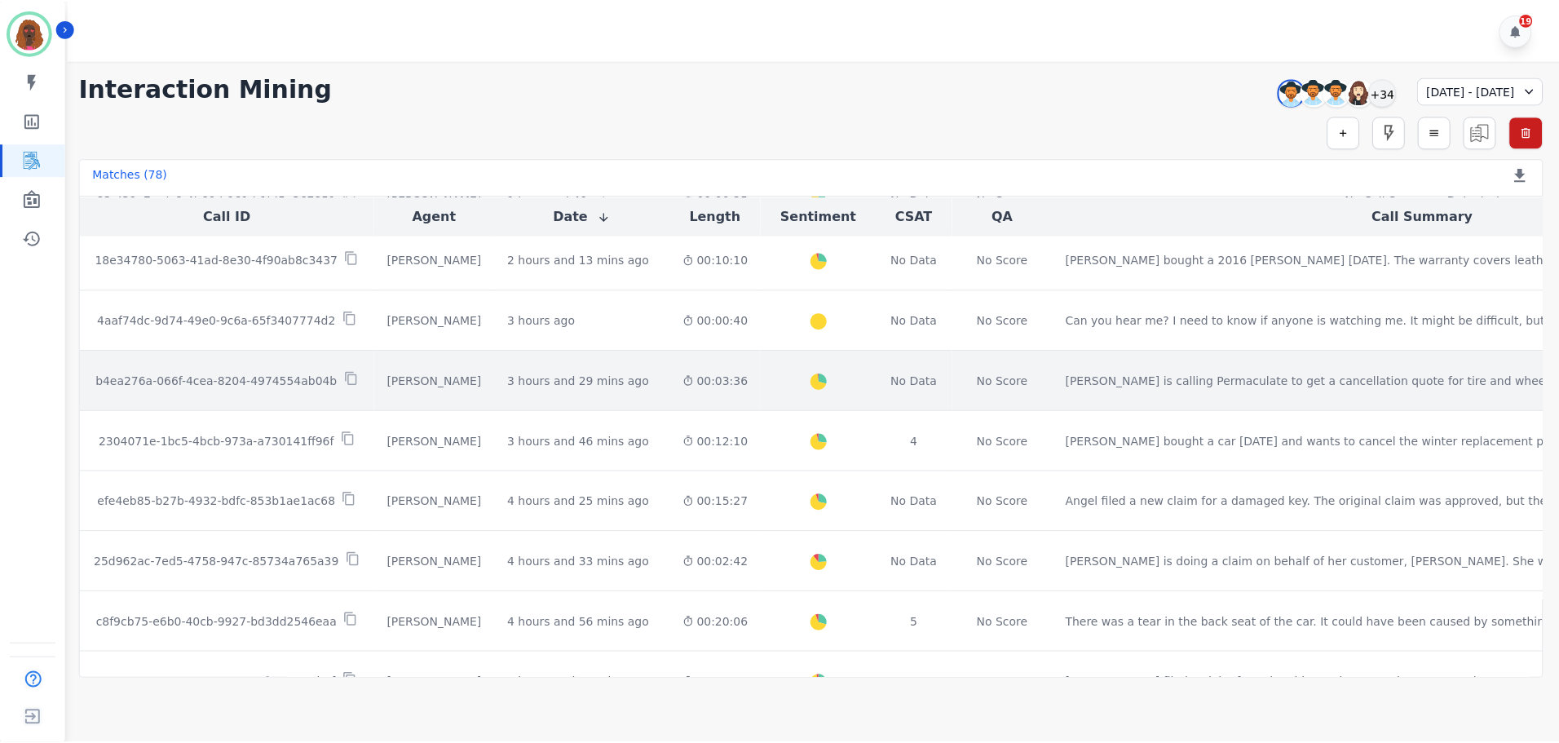
scroll to position [427, 0]
click at [685, 379] on div "00:03:36" at bounding box center [718, 381] width 66 height 16
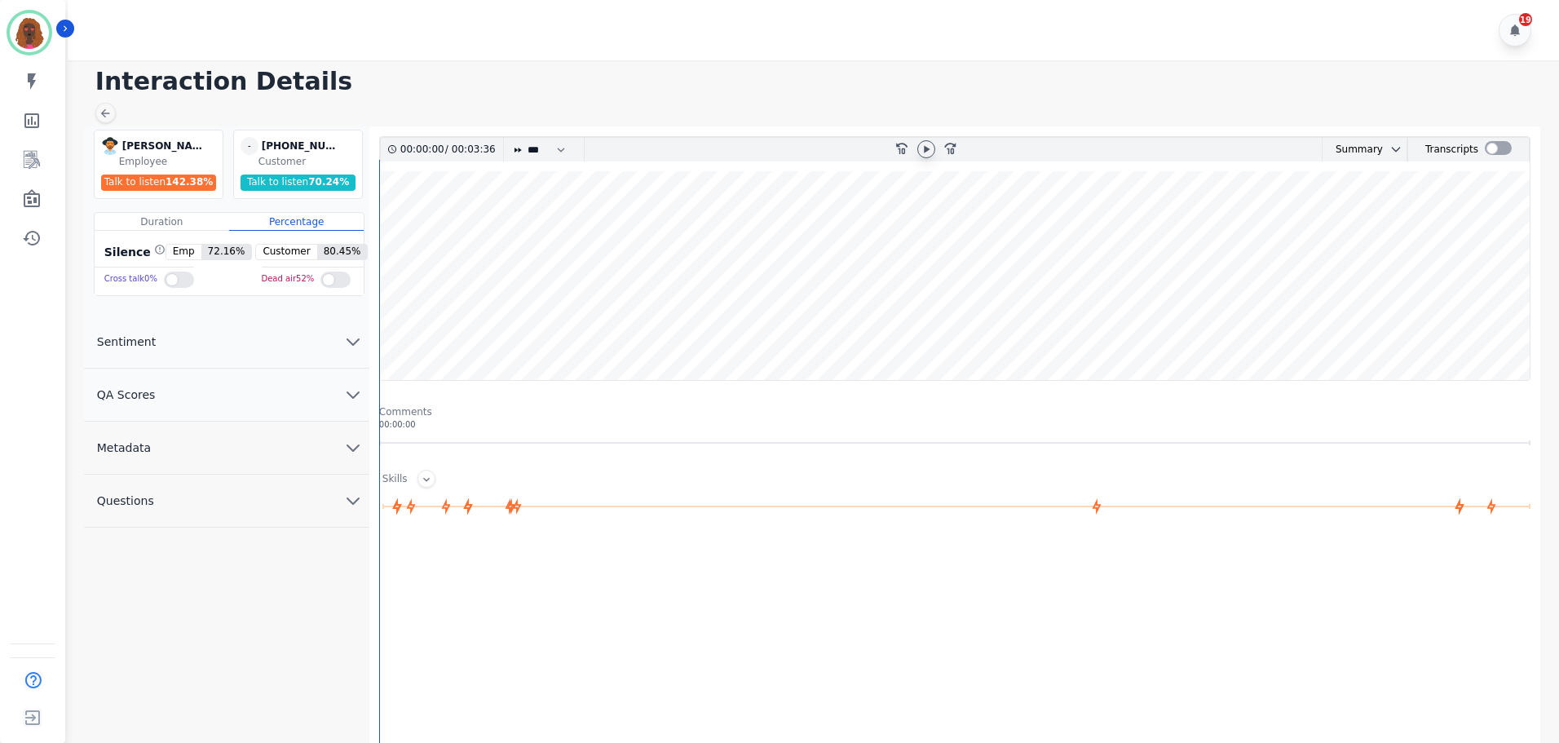
click at [925, 152] on icon at bounding box center [926, 149] width 13 height 13
click at [351, 400] on icon "chevron down" at bounding box center [353, 395] width 20 height 20
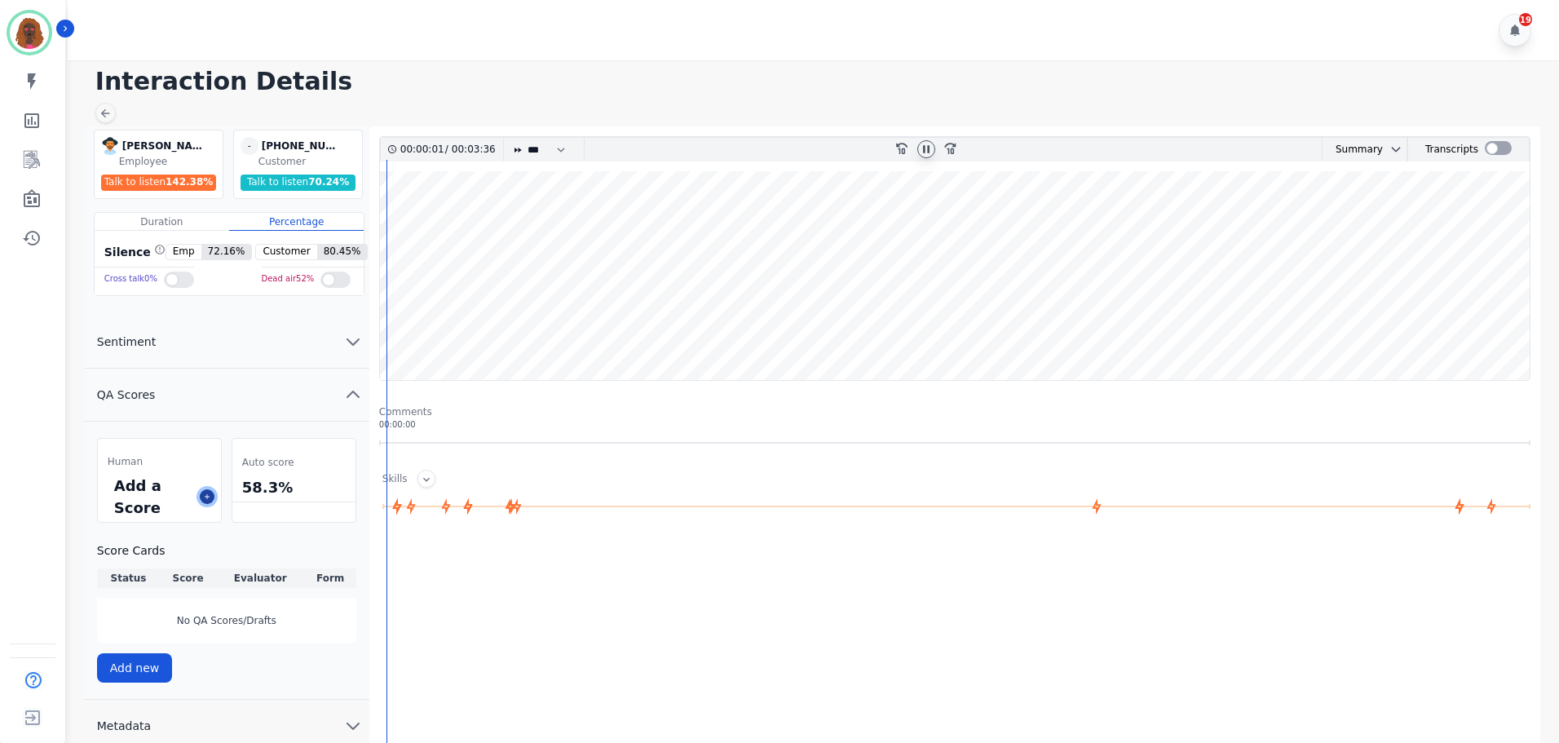
click at [204, 497] on icon at bounding box center [207, 496] width 8 height 8
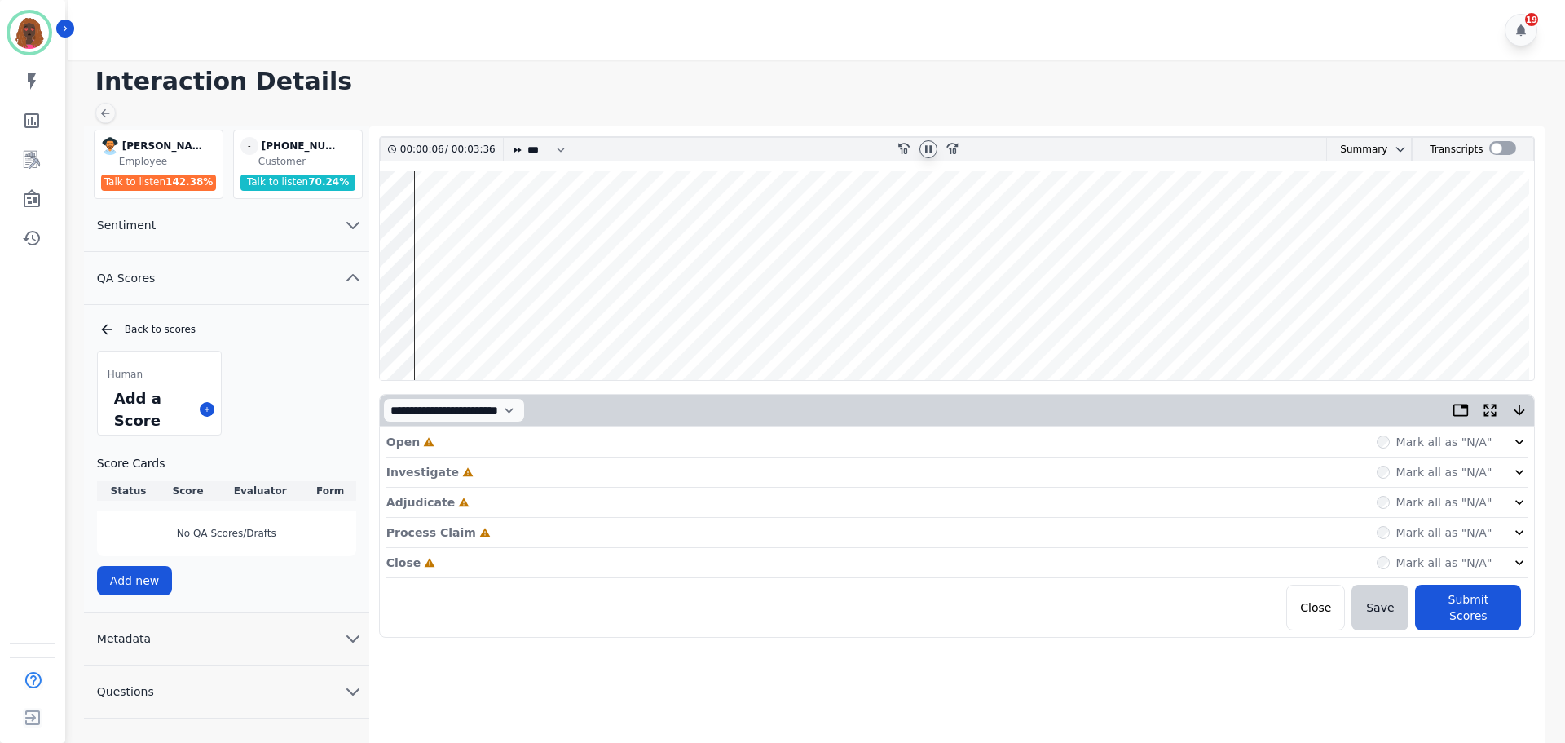
click at [670, 439] on div "Open Incomplete Mark all as "N/A"" at bounding box center [957, 442] width 1142 height 30
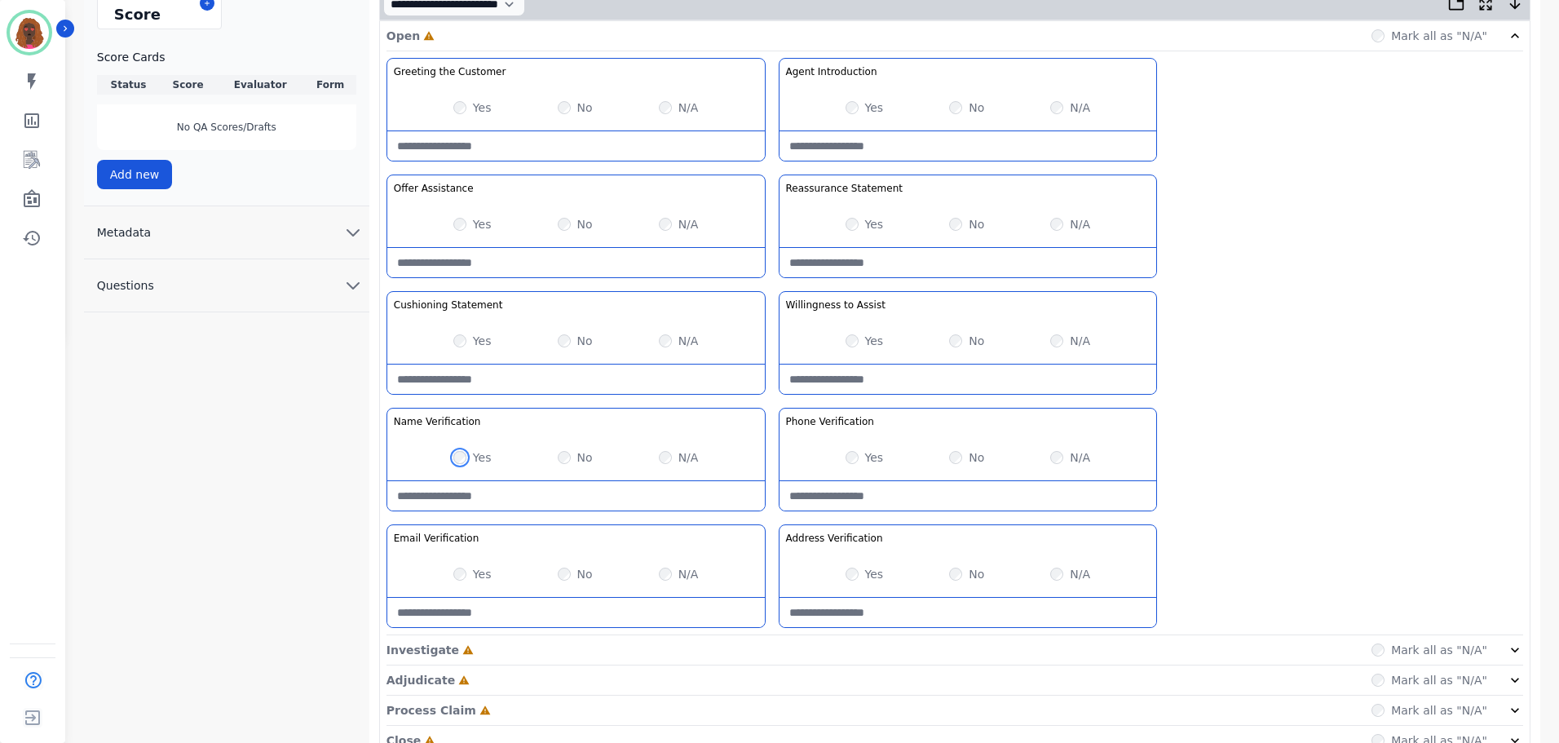
scroll to position [407, 0]
click at [757, 642] on div "Investigate Incomplete Mark all as "N/A"" at bounding box center [954, 649] width 1137 height 30
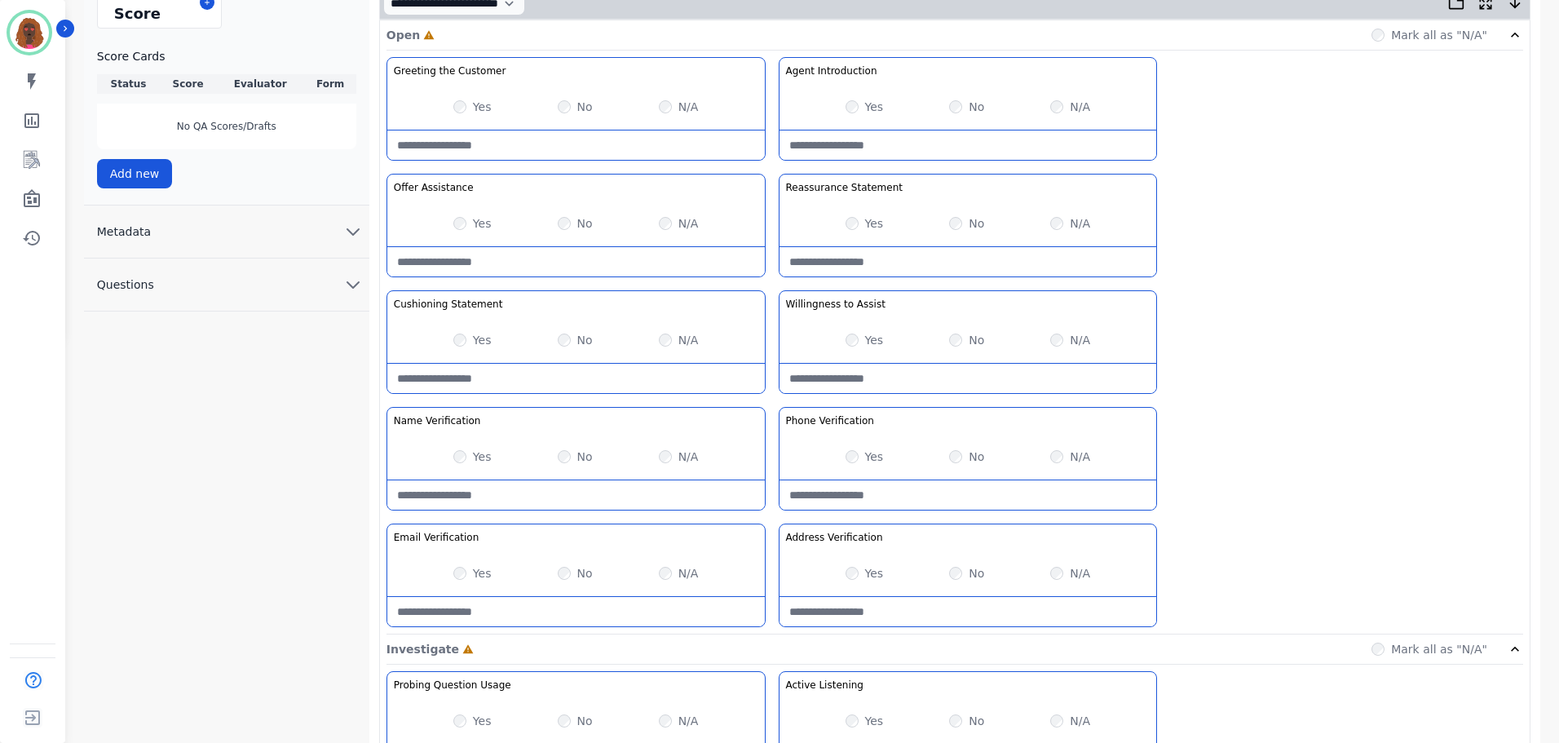
scroll to position [591, 0]
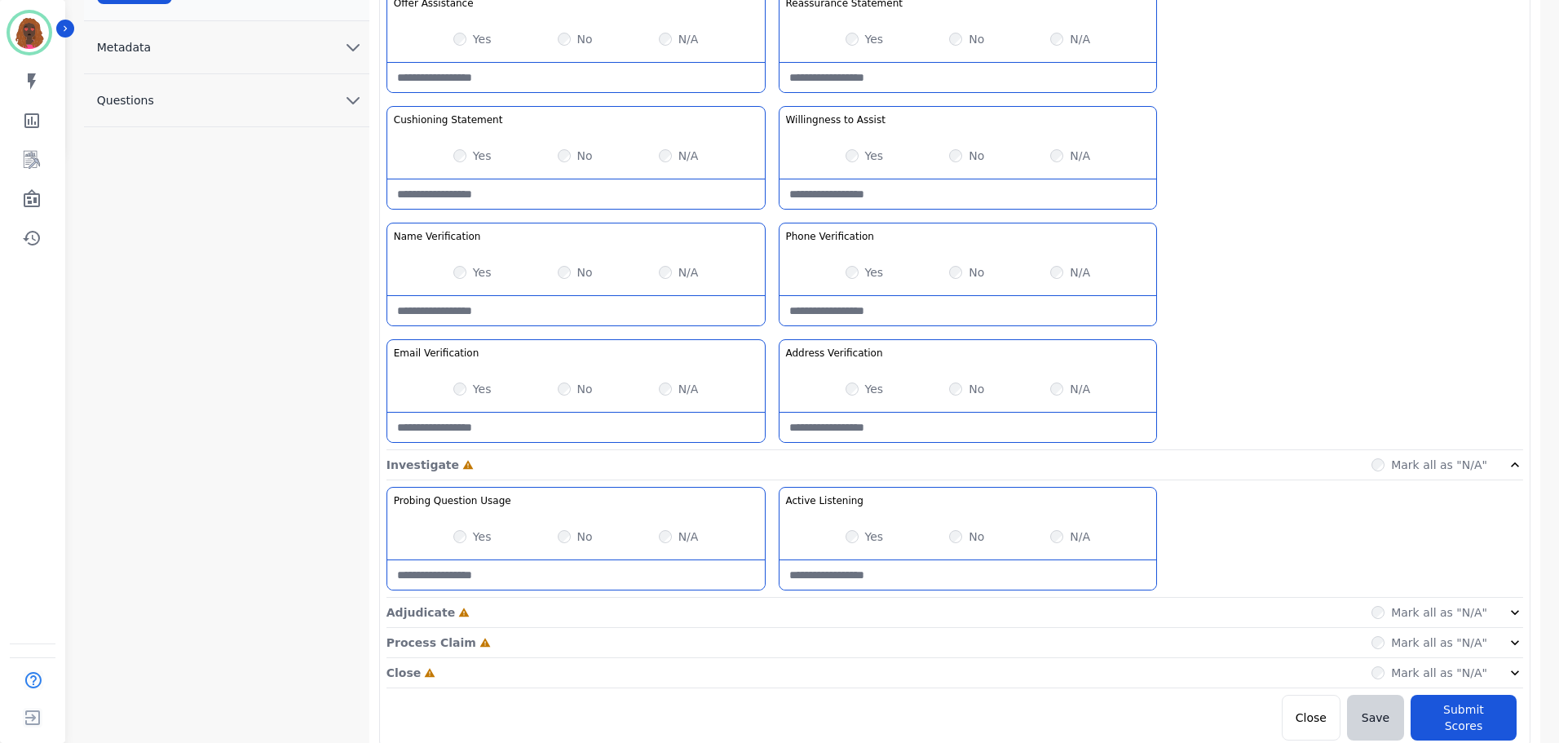
click at [770, 613] on div "Adjudicate Incomplete Mark all as "N/A"" at bounding box center [954, 613] width 1137 height 30
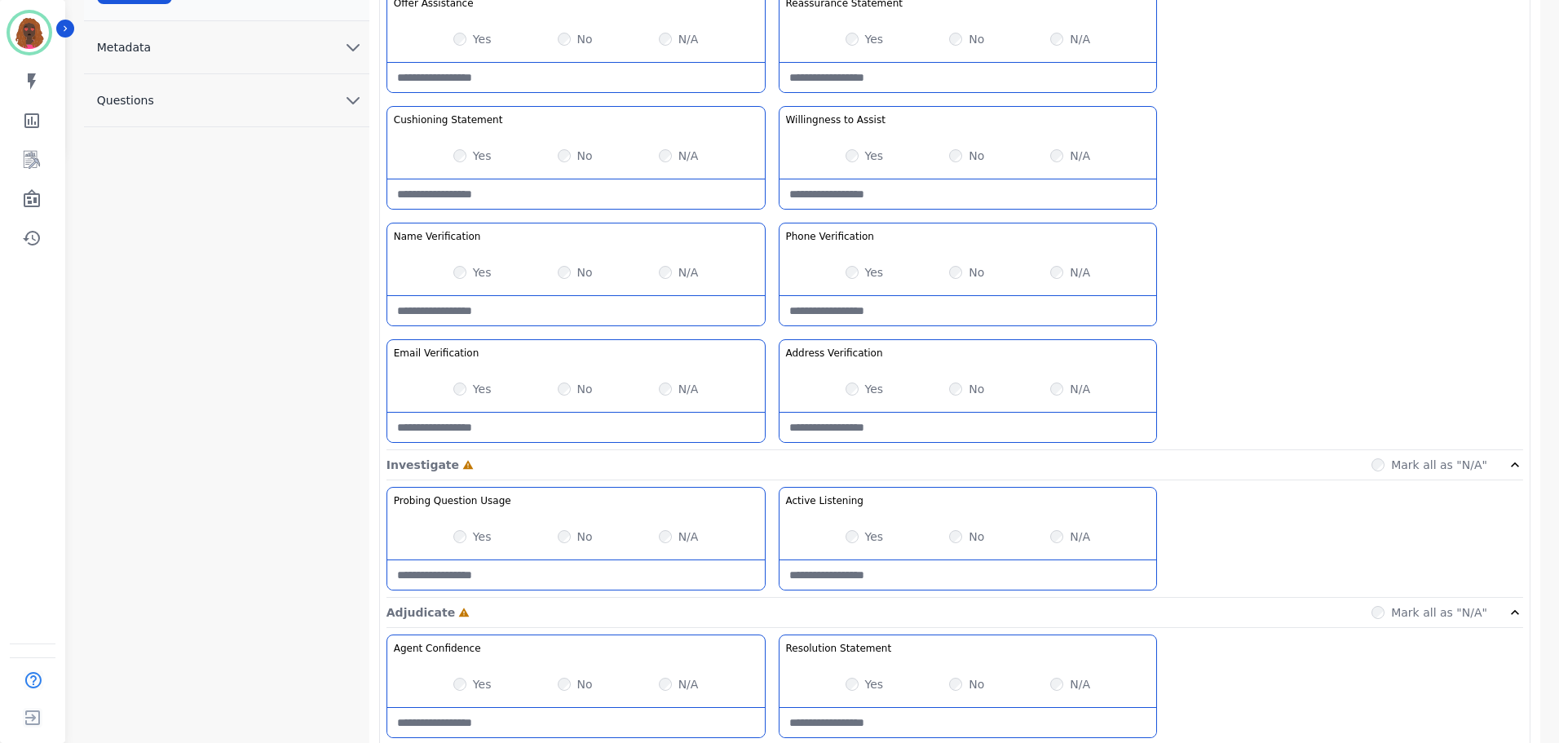
scroll to position [709, 0]
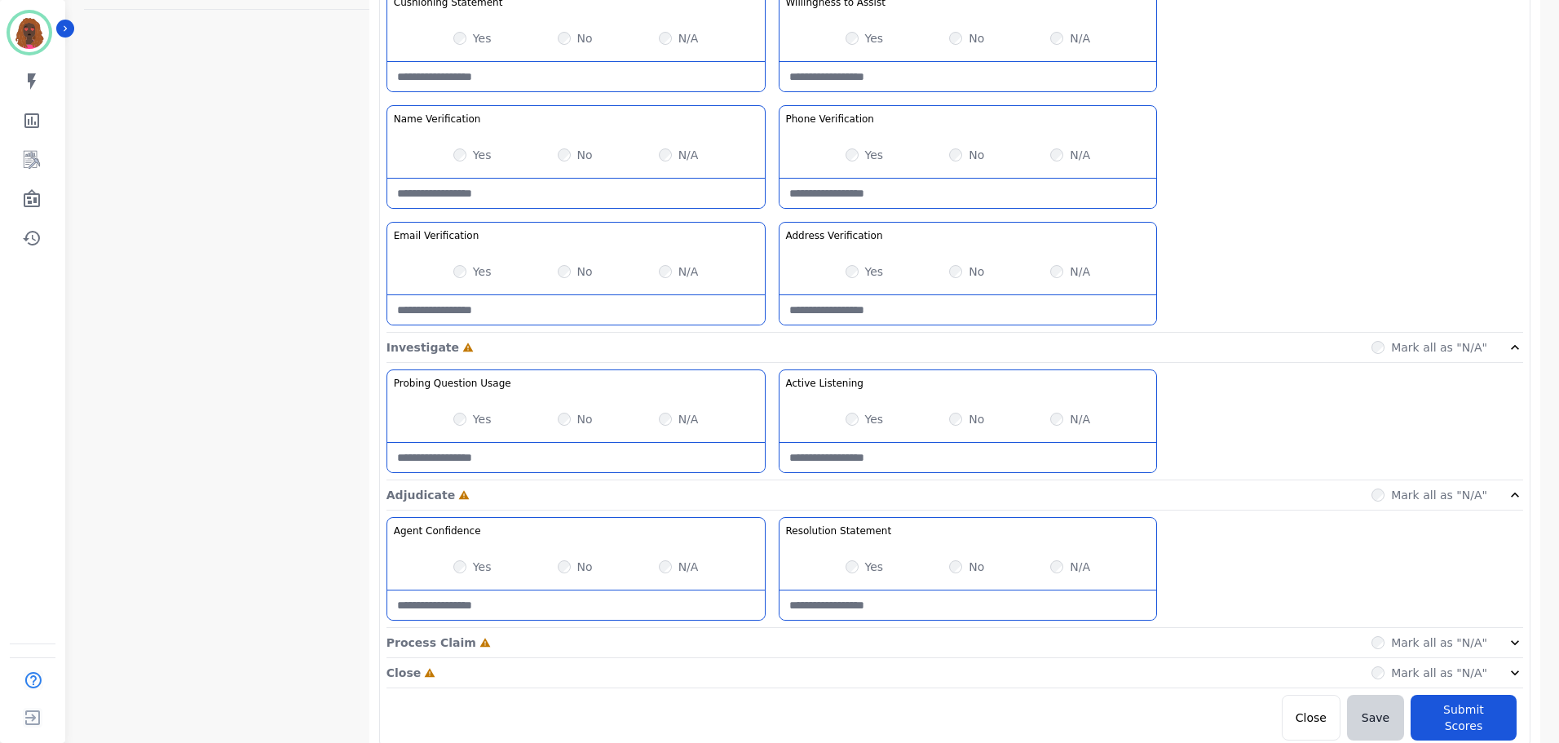
click at [763, 653] on div "Process Claim Incomplete Mark all as "N/A"" at bounding box center [954, 643] width 1137 height 30
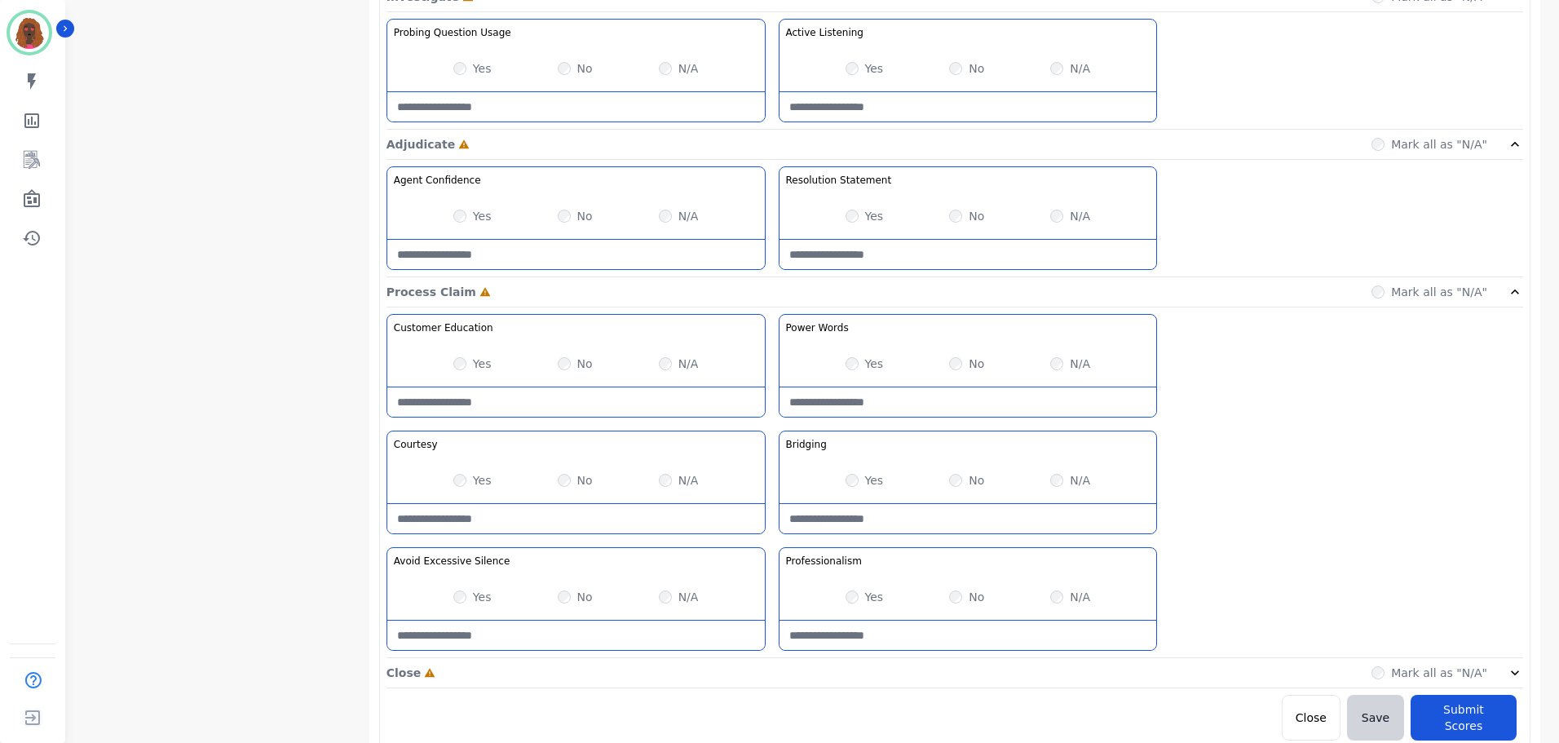
click at [770, 671] on div "Close Incomplete Mark all as "N/A"" at bounding box center [954, 673] width 1137 height 30
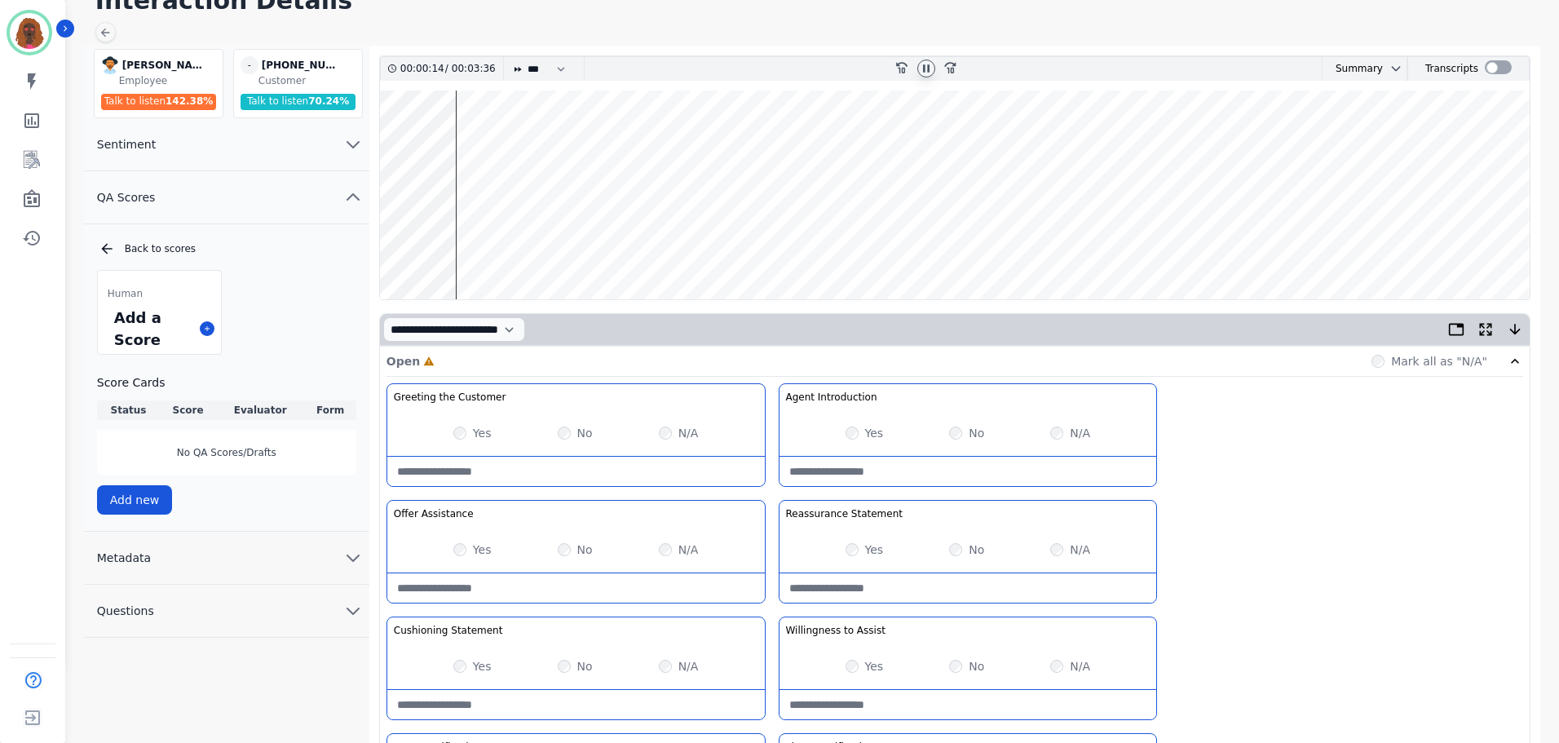
scroll to position [0, 0]
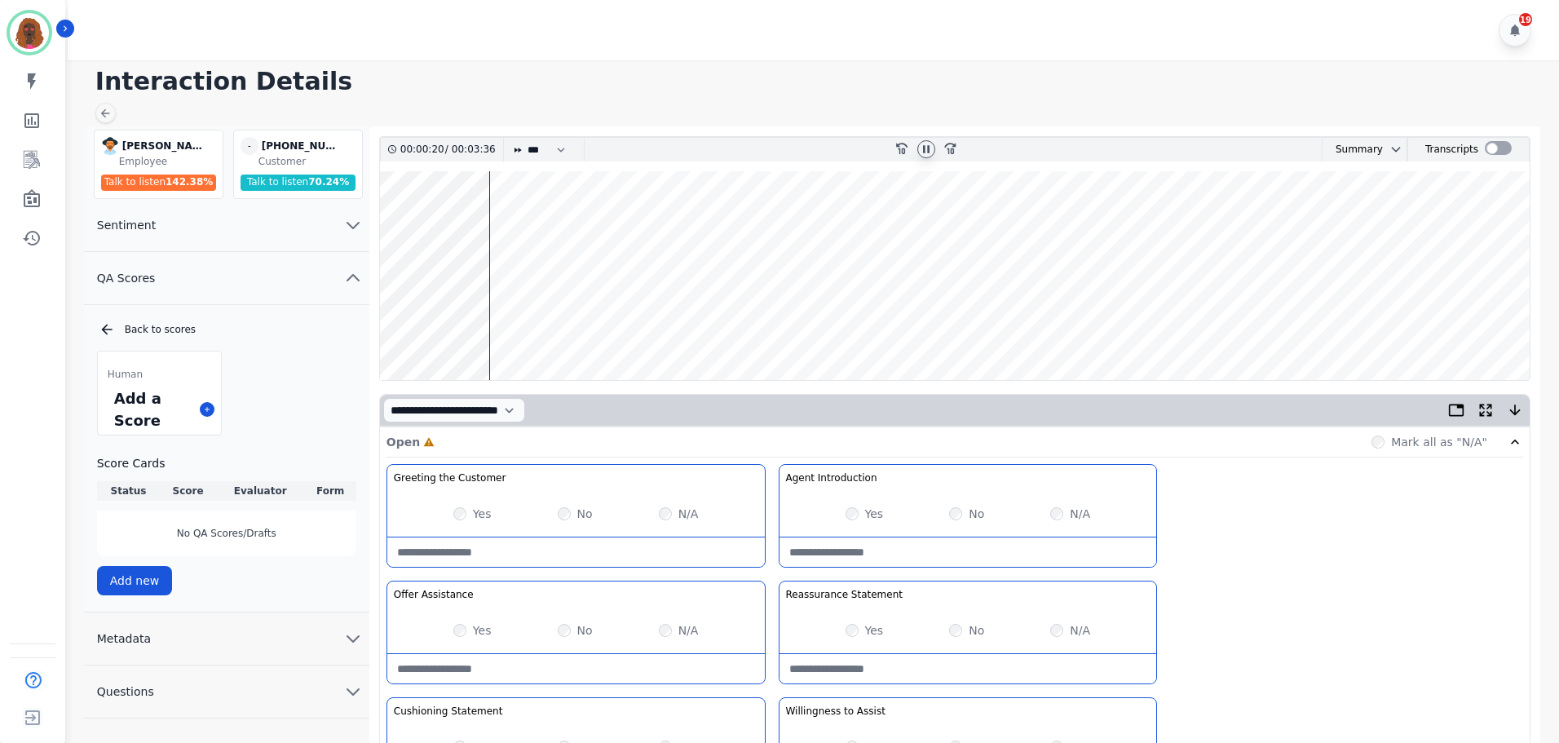
click at [400, 324] on wave at bounding box center [955, 275] width 1150 height 209
click at [634, 318] on wave at bounding box center [955, 275] width 1150 height 209
click at [562, 323] on wave at bounding box center [955, 275] width 1150 height 209
click at [480, 325] on wave at bounding box center [955, 275] width 1150 height 209
click at [510, 326] on wave at bounding box center [955, 275] width 1150 height 209
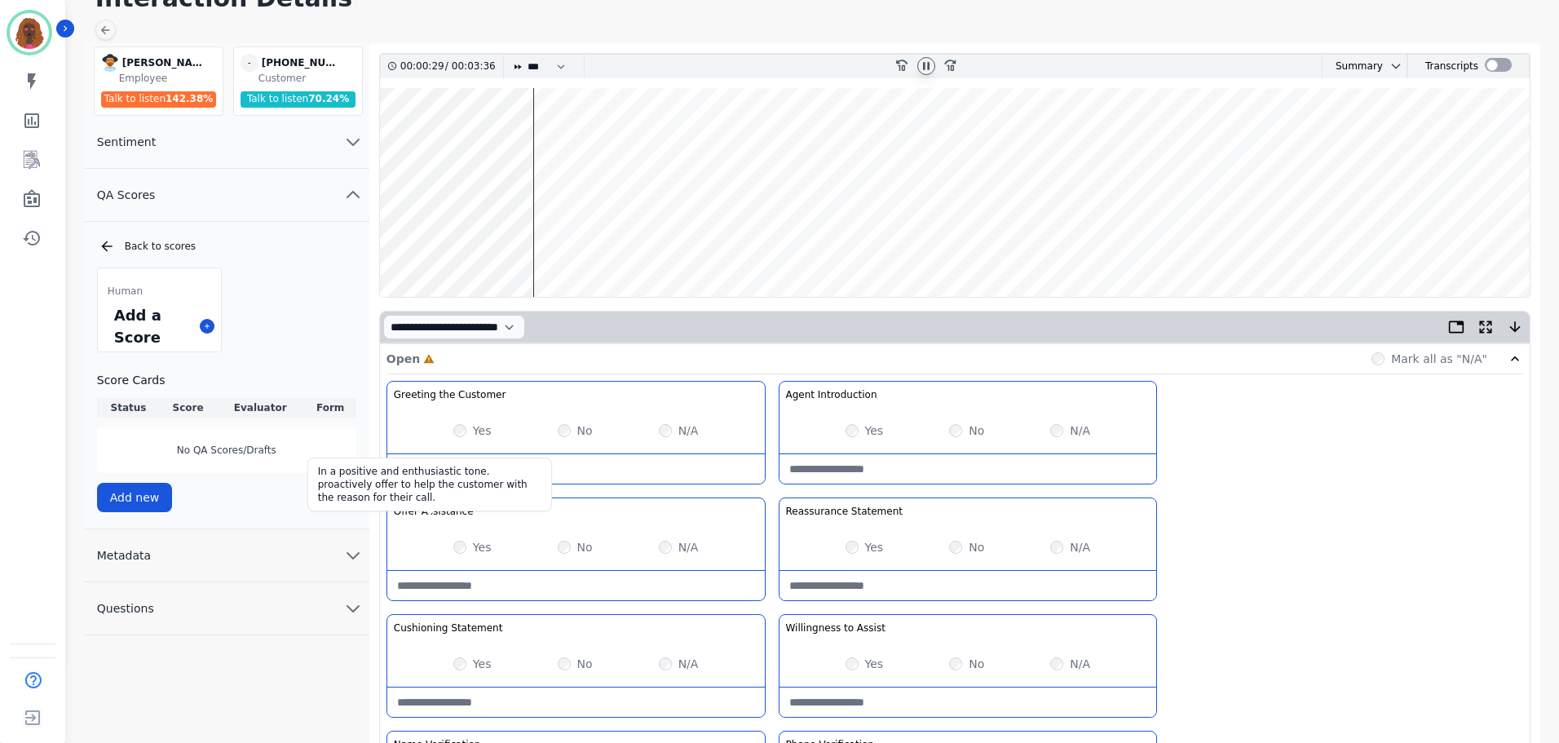
scroll to position [82, 0]
click at [470, 238] on wave at bounding box center [955, 193] width 1150 height 209
click at [509, 243] on wave at bounding box center [955, 193] width 1150 height 209
click at [562, 249] on wave at bounding box center [955, 193] width 1150 height 209
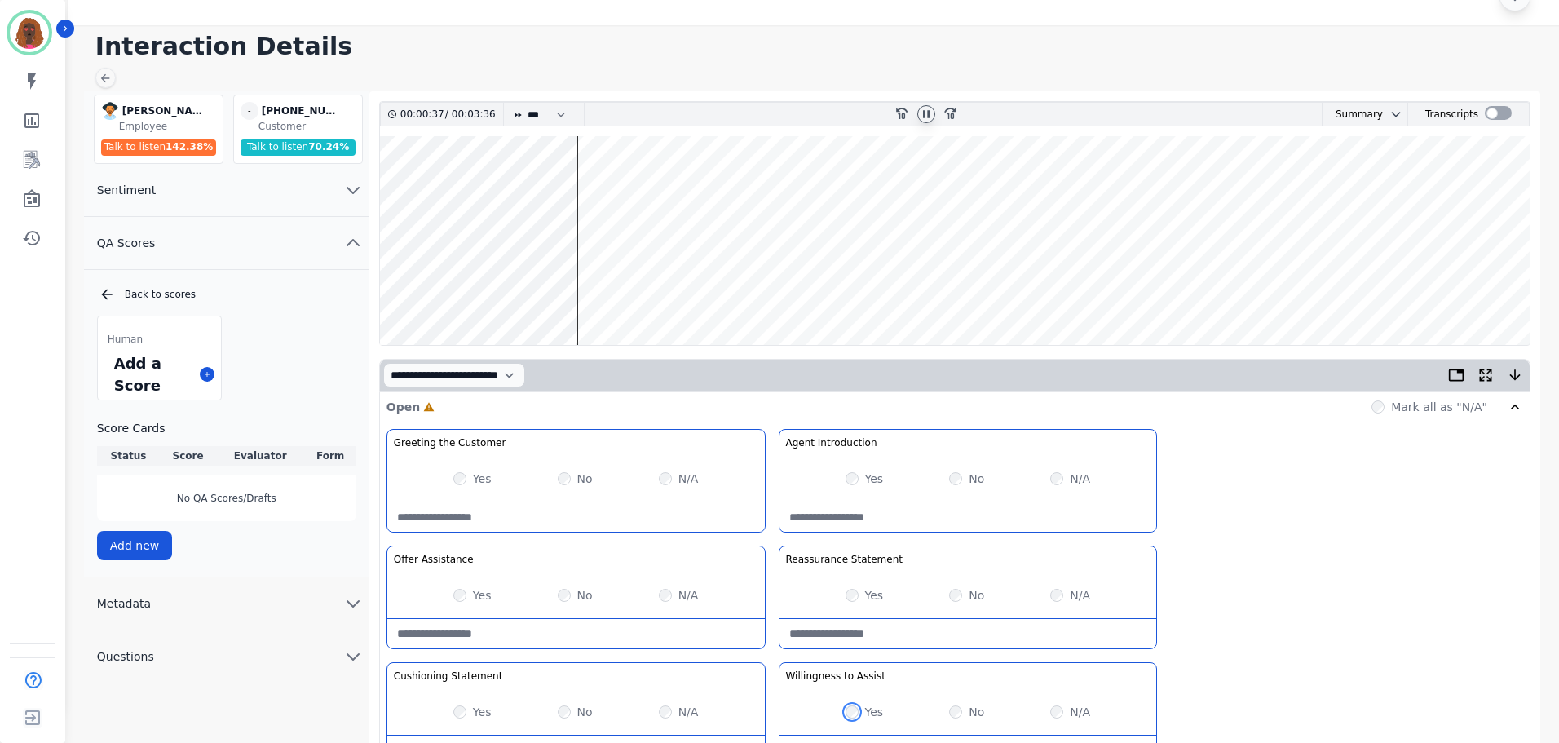
scroll to position [0, 0]
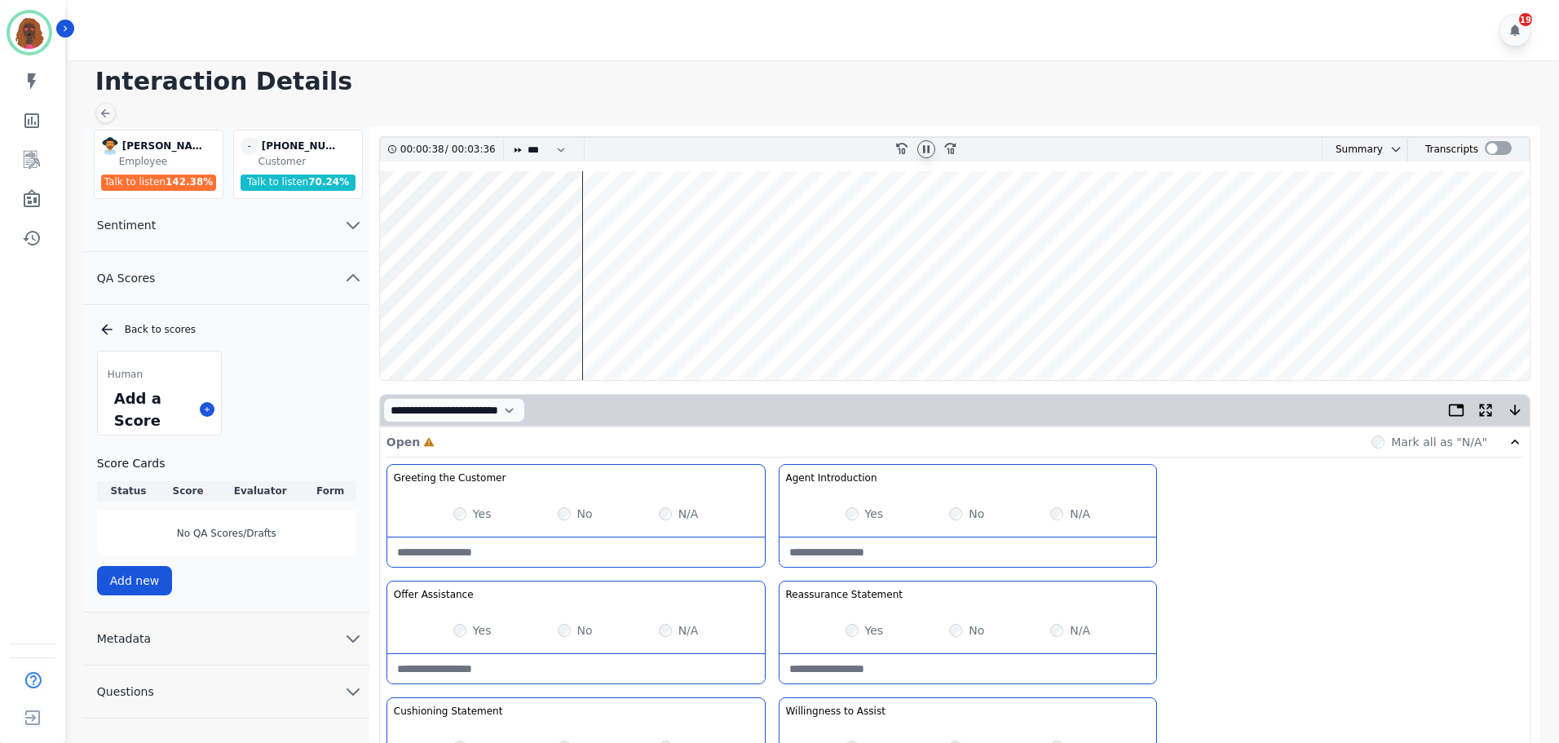
click at [634, 320] on wave at bounding box center [955, 275] width 1150 height 209
click at [736, 325] on wave at bounding box center [955, 275] width 1150 height 209
click at [757, 329] on wave at bounding box center [955, 275] width 1150 height 209
click at [779, 329] on wave at bounding box center [955, 275] width 1150 height 209
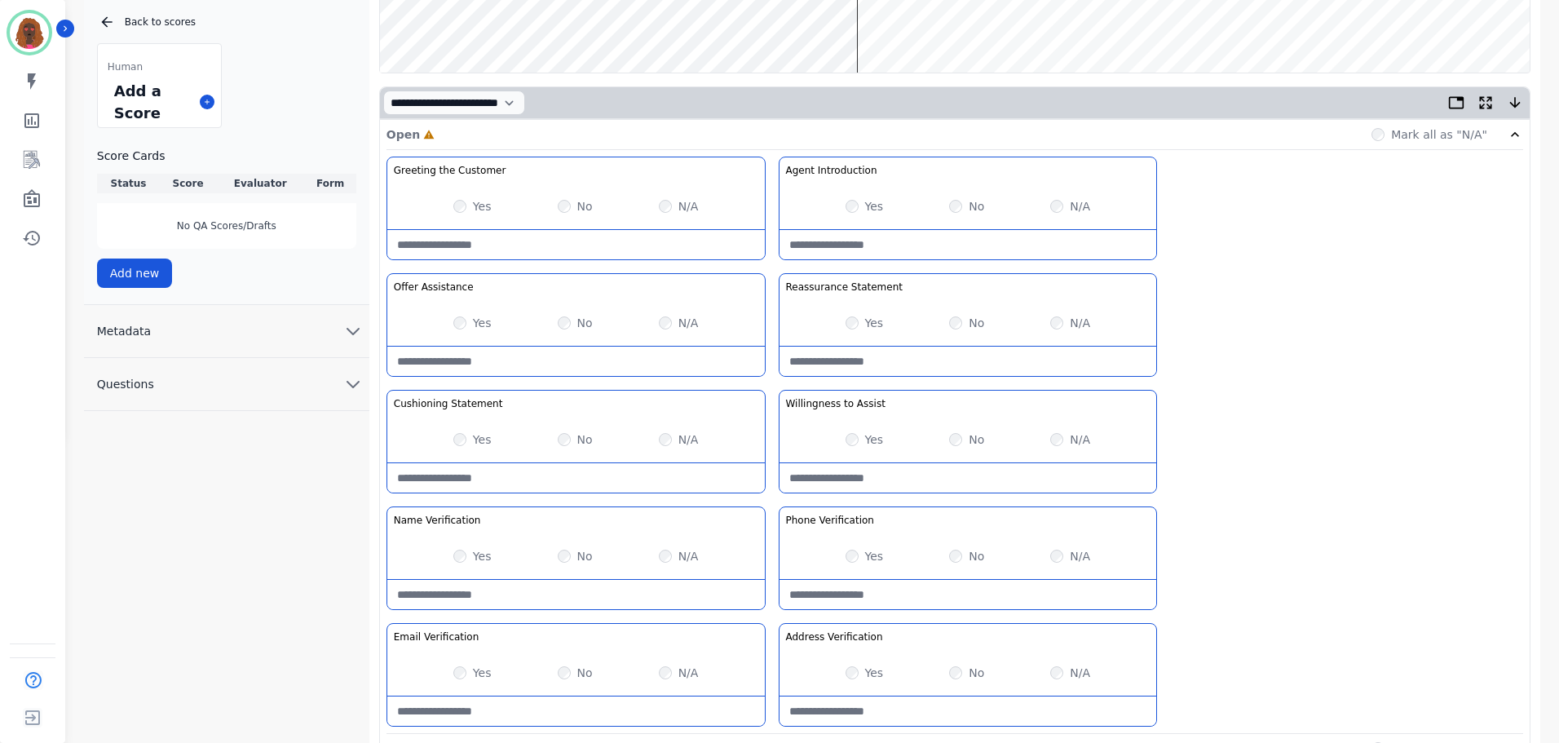
click at [460, 682] on div "Yes No N/A" at bounding box center [575, 673] width 377 height 46
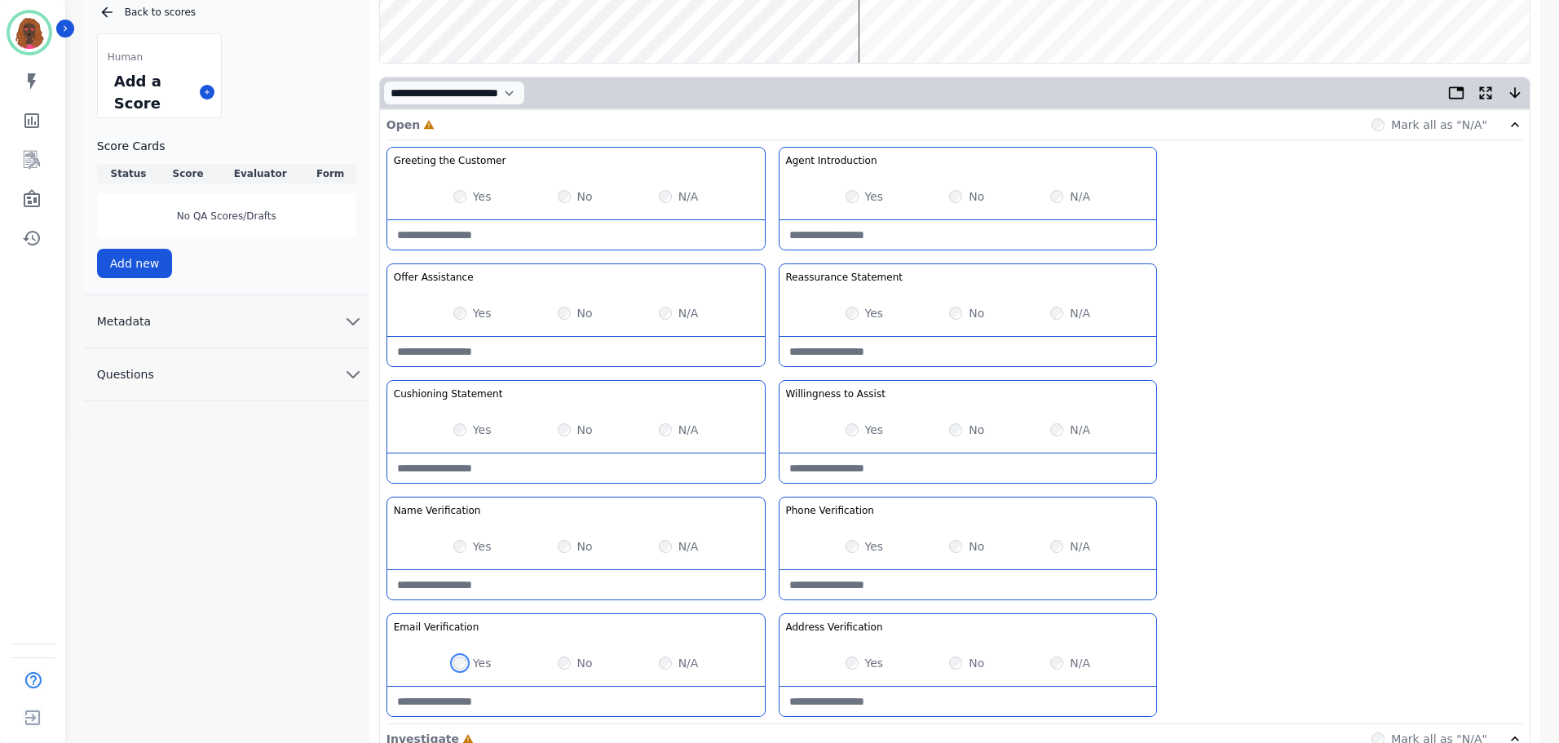
click at [460, 669] on div "Yes" at bounding box center [472, 663] width 38 height 16
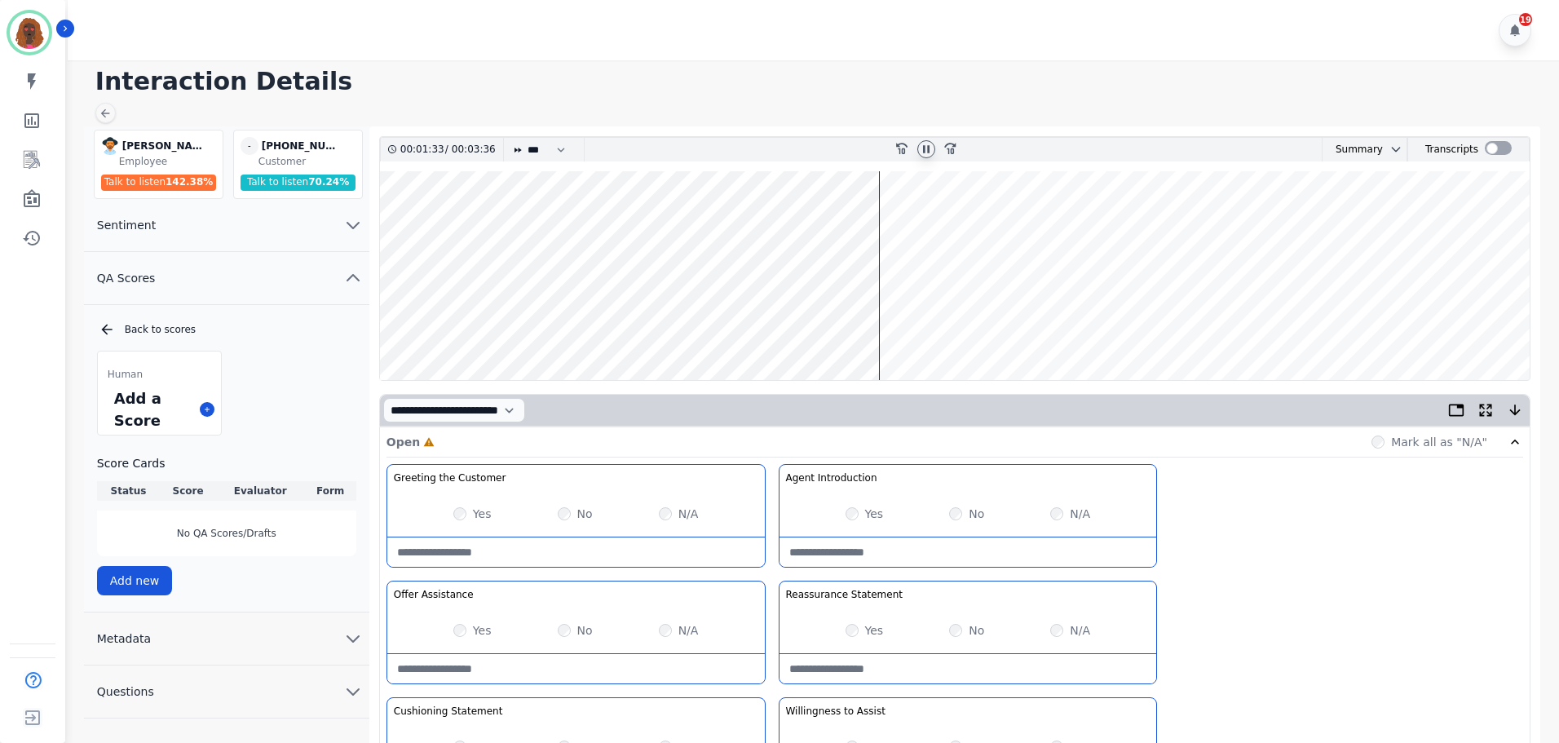
click at [915, 222] on wave at bounding box center [955, 275] width 1150 height 209
click at [929, 223] on wave at bounding box center [955, 275] width 1150 height 209
click at [943, 327] on wave at bounding box center [955, 275] width 1150 height 209
click at [960, 331] on wave at bounding box center [955, 275] width 1150 height 209
click at [1010, 321] on wave at bounding box center [955, 275] width 1150 height 209
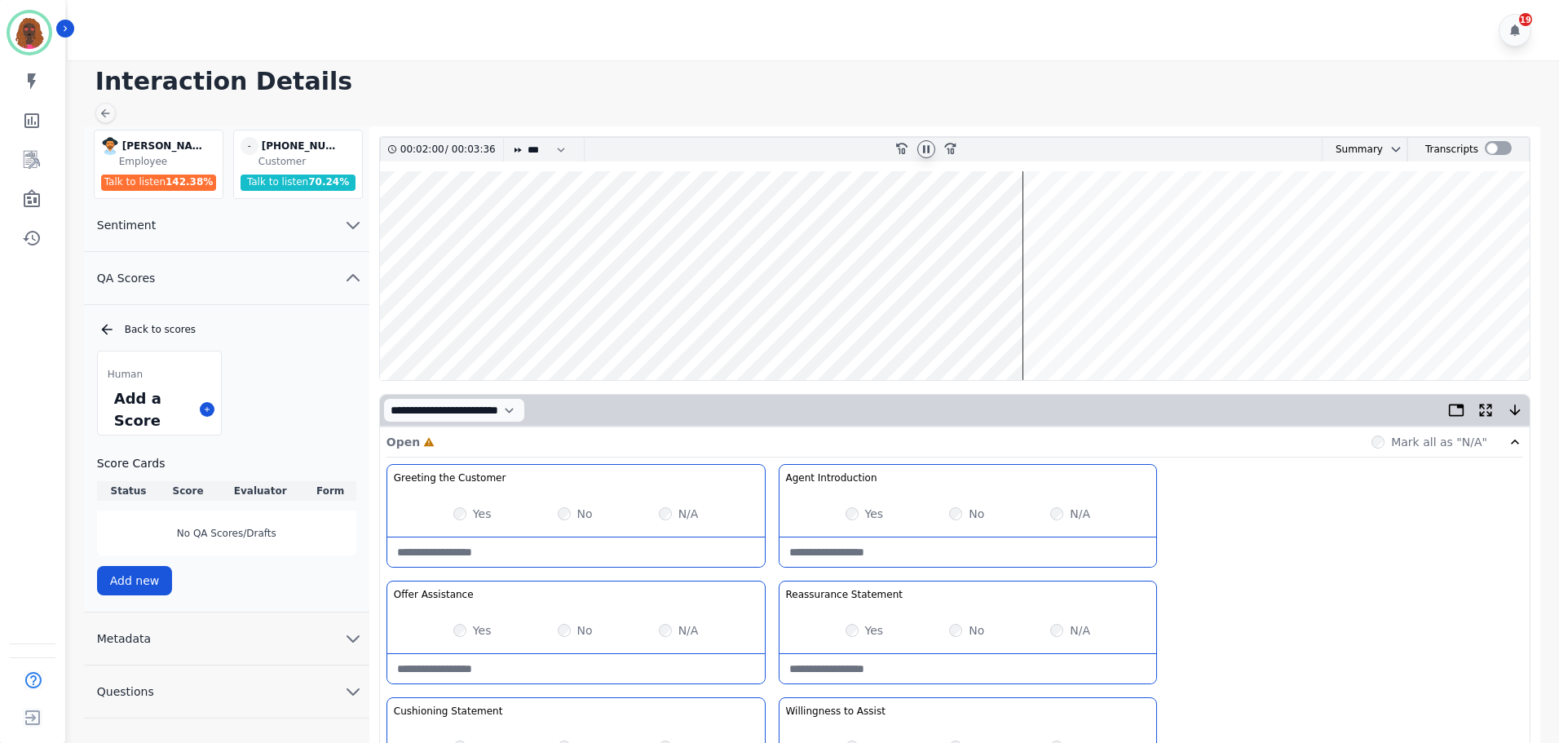
click at [1030, 222] on wave at bounding box center [955, 275] width 1150 height 209
click at [1048, 324] on wave at bounding box center [955, 275] width 1150 height 209
click at [420, 220] on wave at bounding box center [955, 275] width 1150 height 209
click at [416, 223] on wave at bounding box center [955, 275] width 1150 height 209
click at [1097, 224] on wave at bounding box center [955, 275] width 1150 height 209
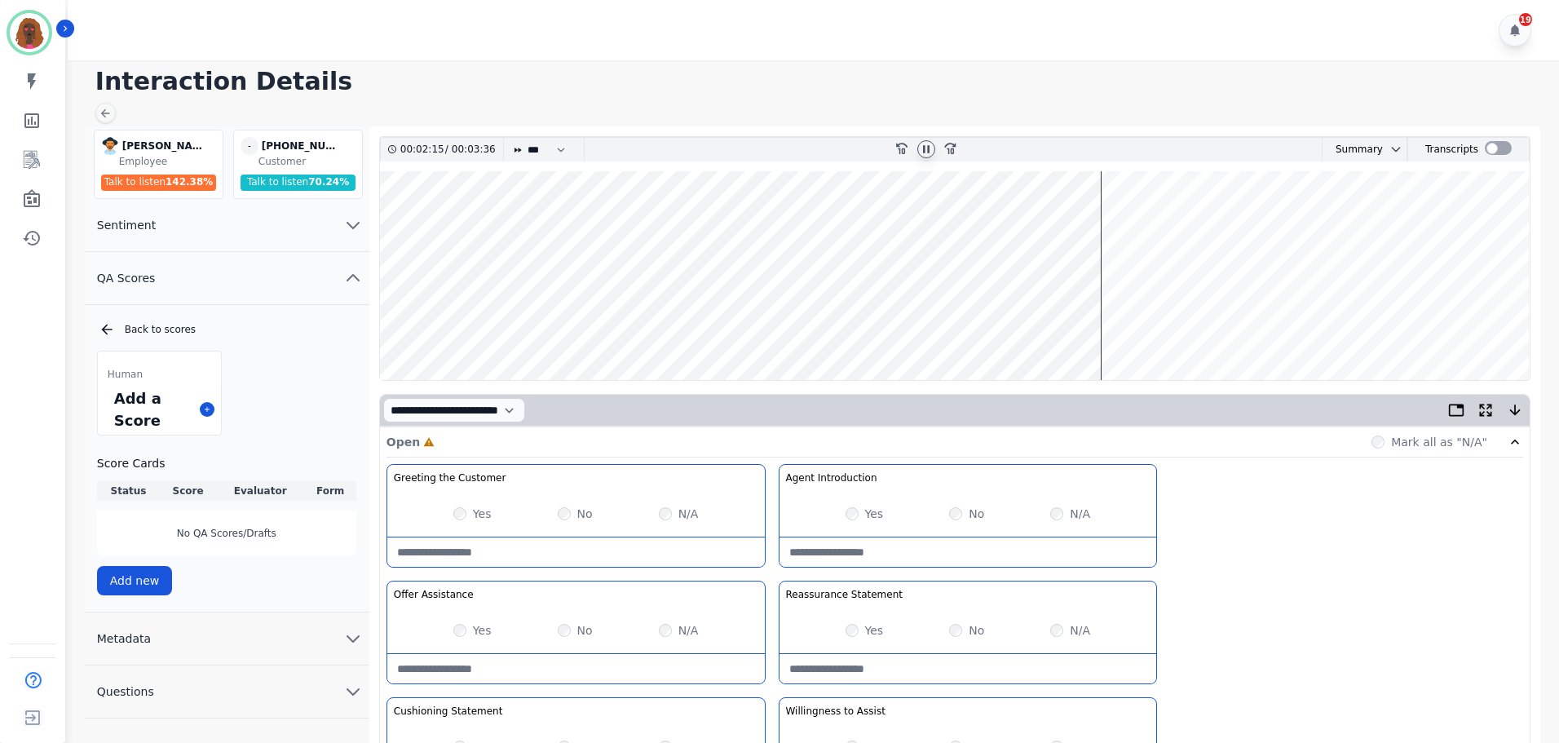
click at [1115, 227] on wave at bounding box center [955, 275] width 1150 height 209
click at [1078, 223] on wave at bounding box center [955, 275] width 1150 height 209
click at [1101, 326] on wave at bounding box center [955, 275] width 1150 height 209
click at [1124, 324] on wave at bounding box center [955, 275] width 1150 height 209
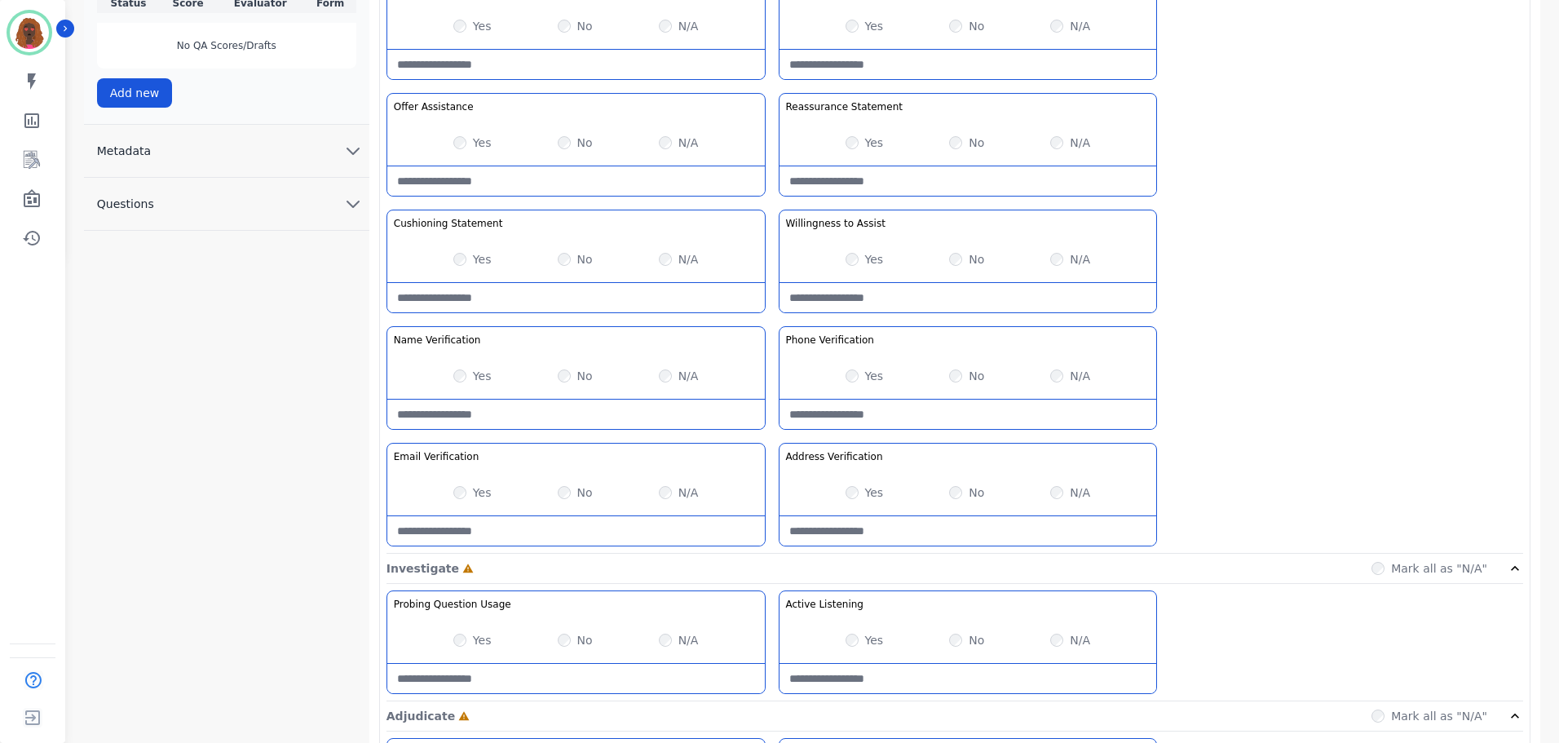
scroll to position [488, 0]
click at [549, 290] on Statement-note at bounding box center [575, 296] width 377 height 29
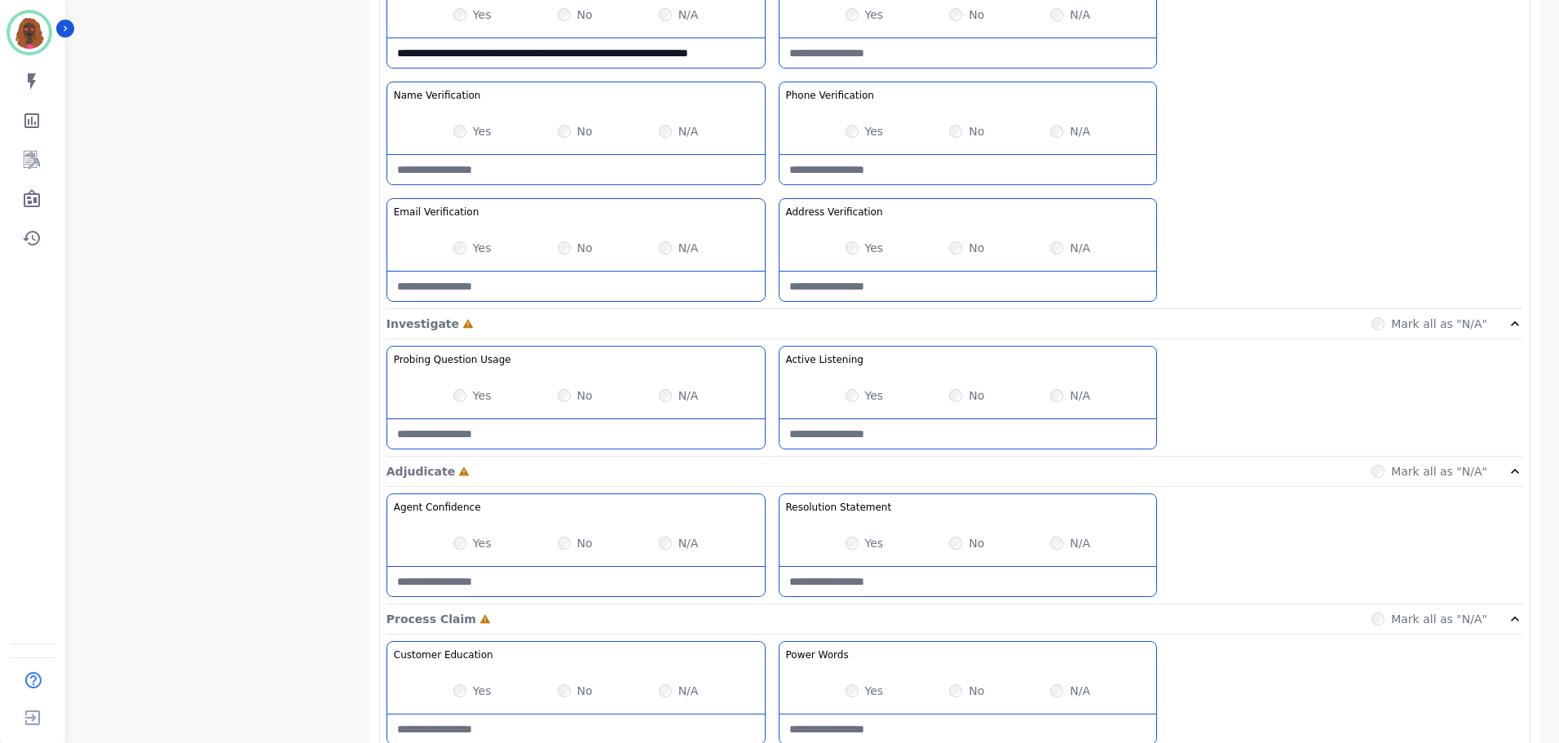
scroll to position [733, 0]
type Statement-note "**********"
click at [565, 439] on Usage-note at bounding box center [575, 432] width 377 height 29
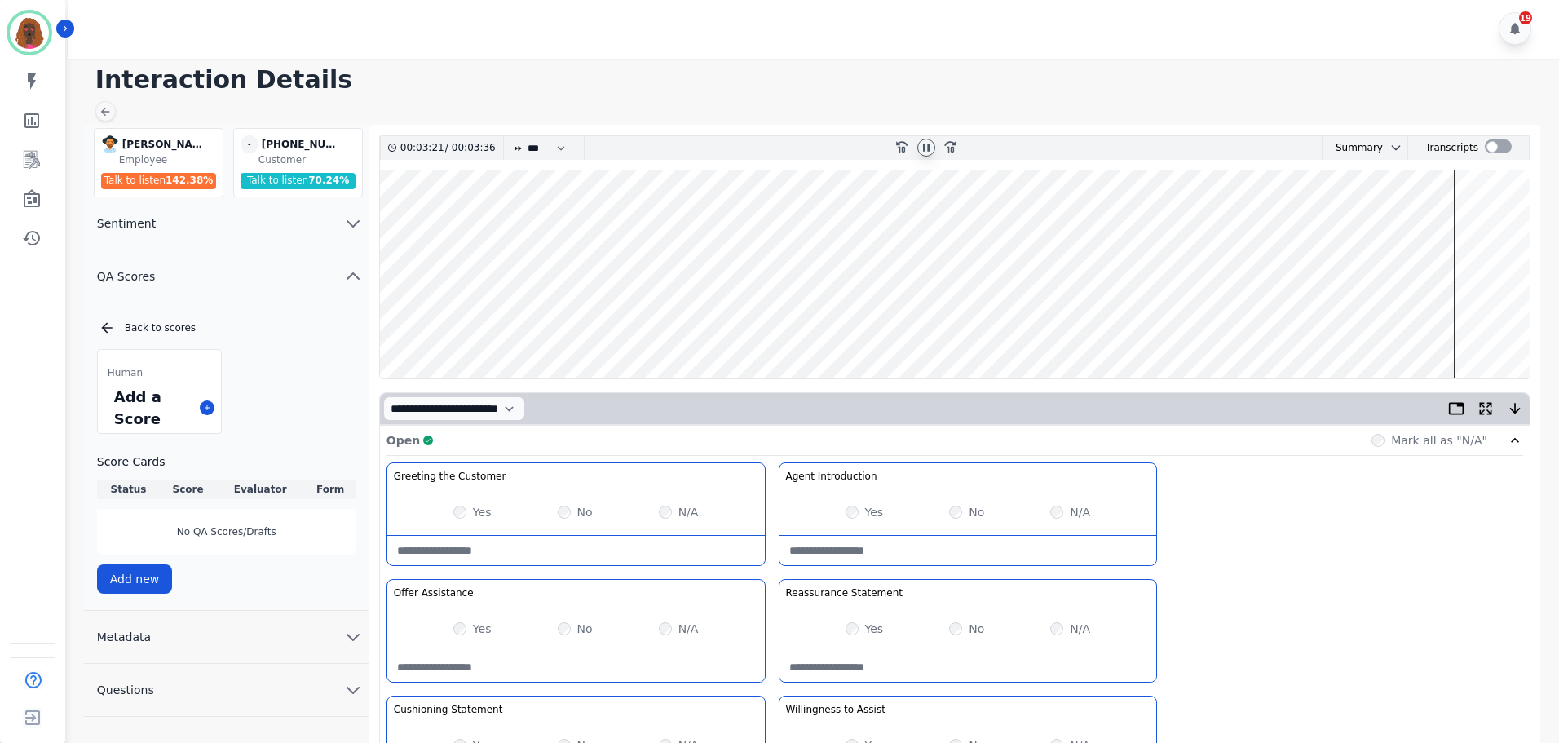
scroll to position [0, 0]
click at [1386, 343] on wave at bounding box center [955, 275] width 1150 height 209
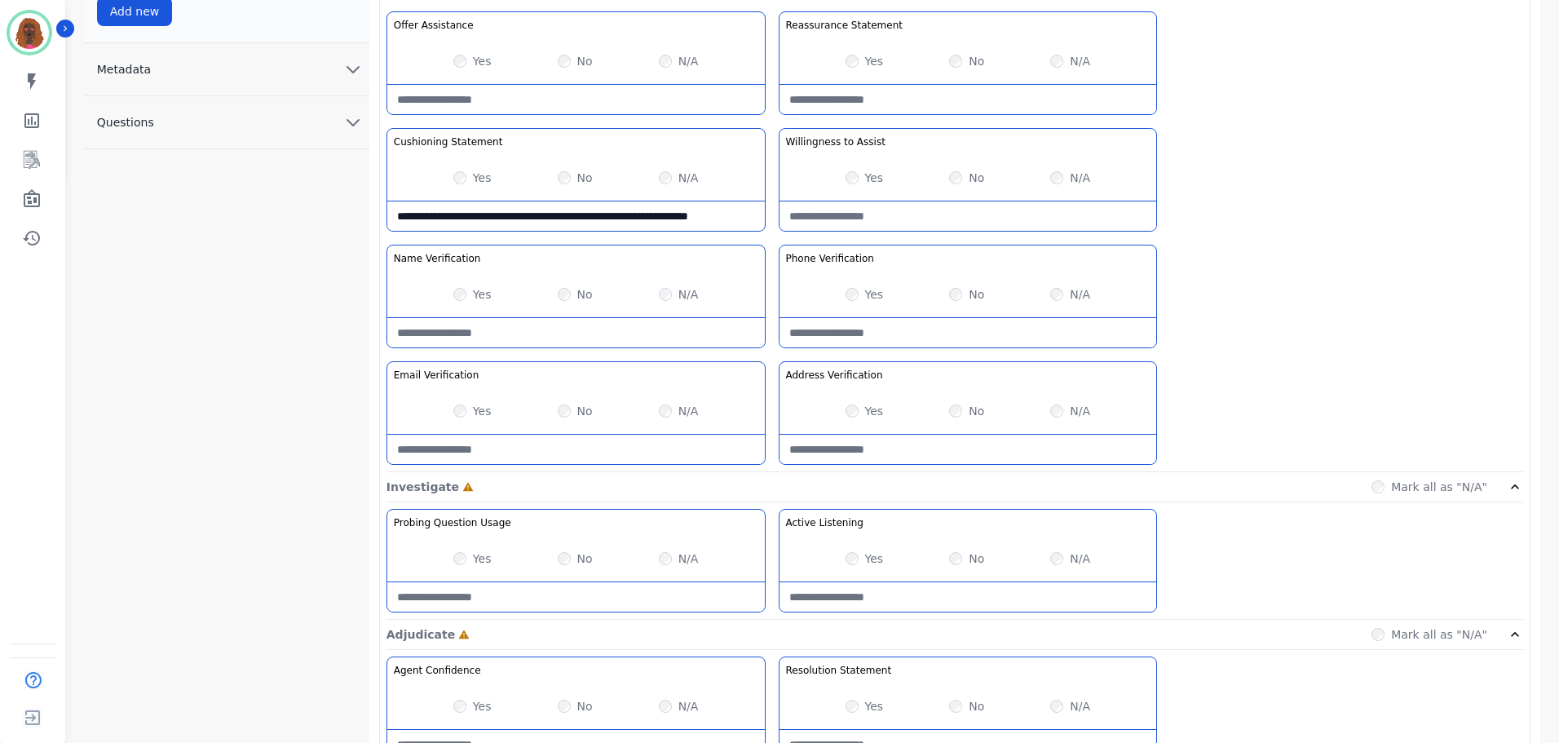
scroll to position [570, 0]
click at [965, 593] on Listening-note at bounding box center [967, 595] width 377 height 29
type Listening-note "**********"
click at [451, 559] on div "Yes No N/A" at bounding box center [575, 558] width 377 height 46
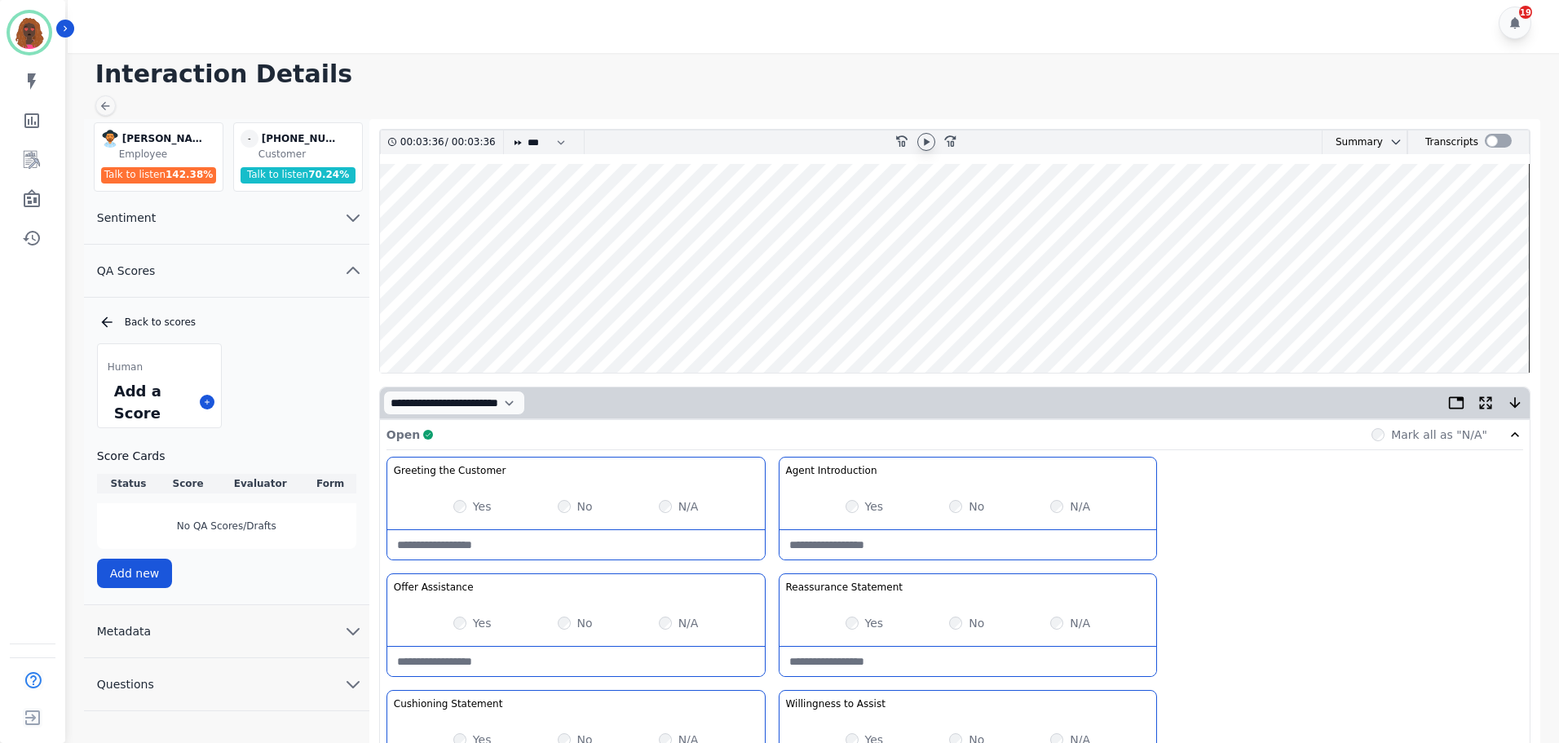
scroll to position [0, 0]
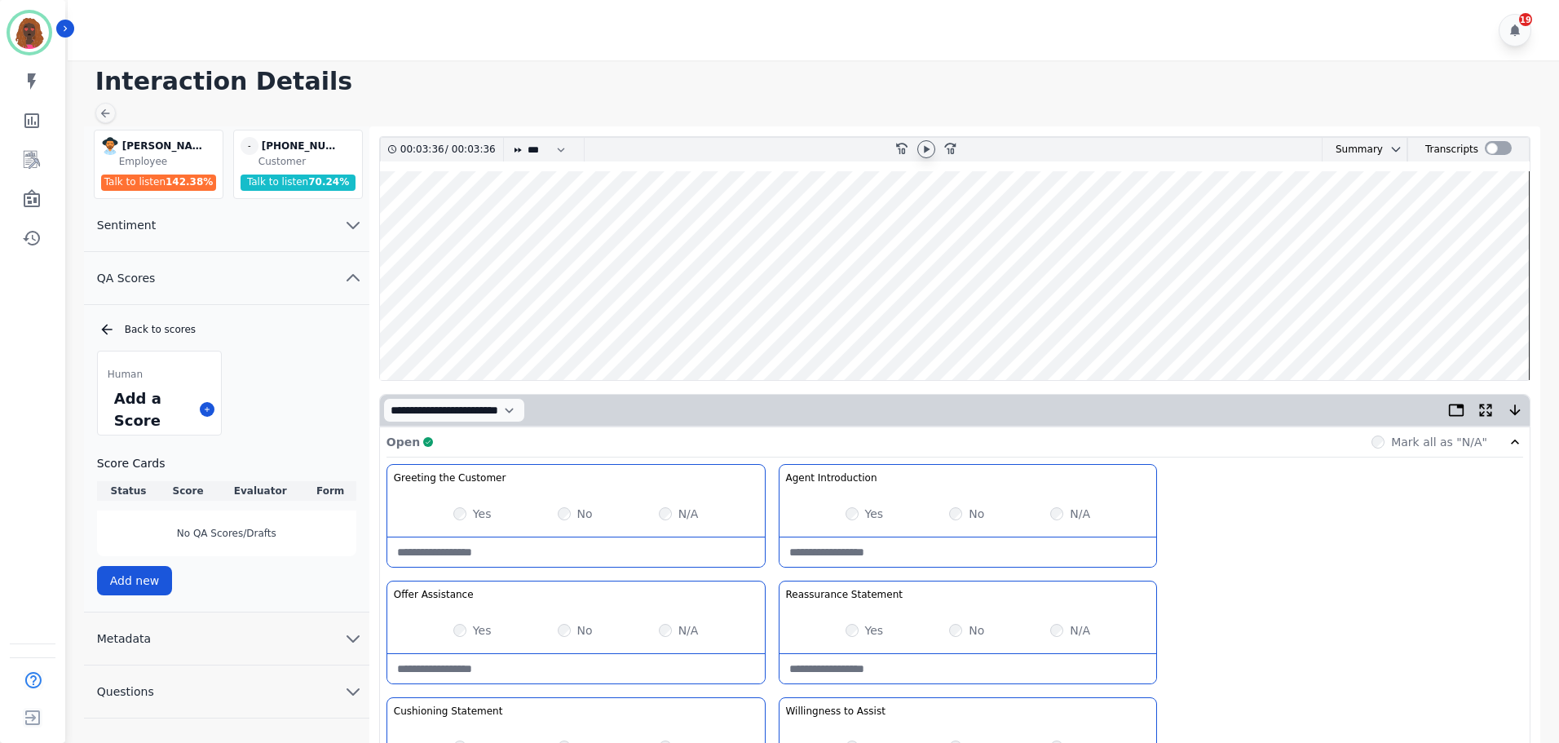
click at [1325, 324] on wave at bounding box center [955, 275] width 1150 height 209
click at [920, 140] on div at bounding box center [926, 150] width 24 height 24
click at [920, 153] on icon at bounding box center [926, 149] width 13 height 13
click at [1382, 327] on wave at bounding box center [955, 275] width 1150 height 209
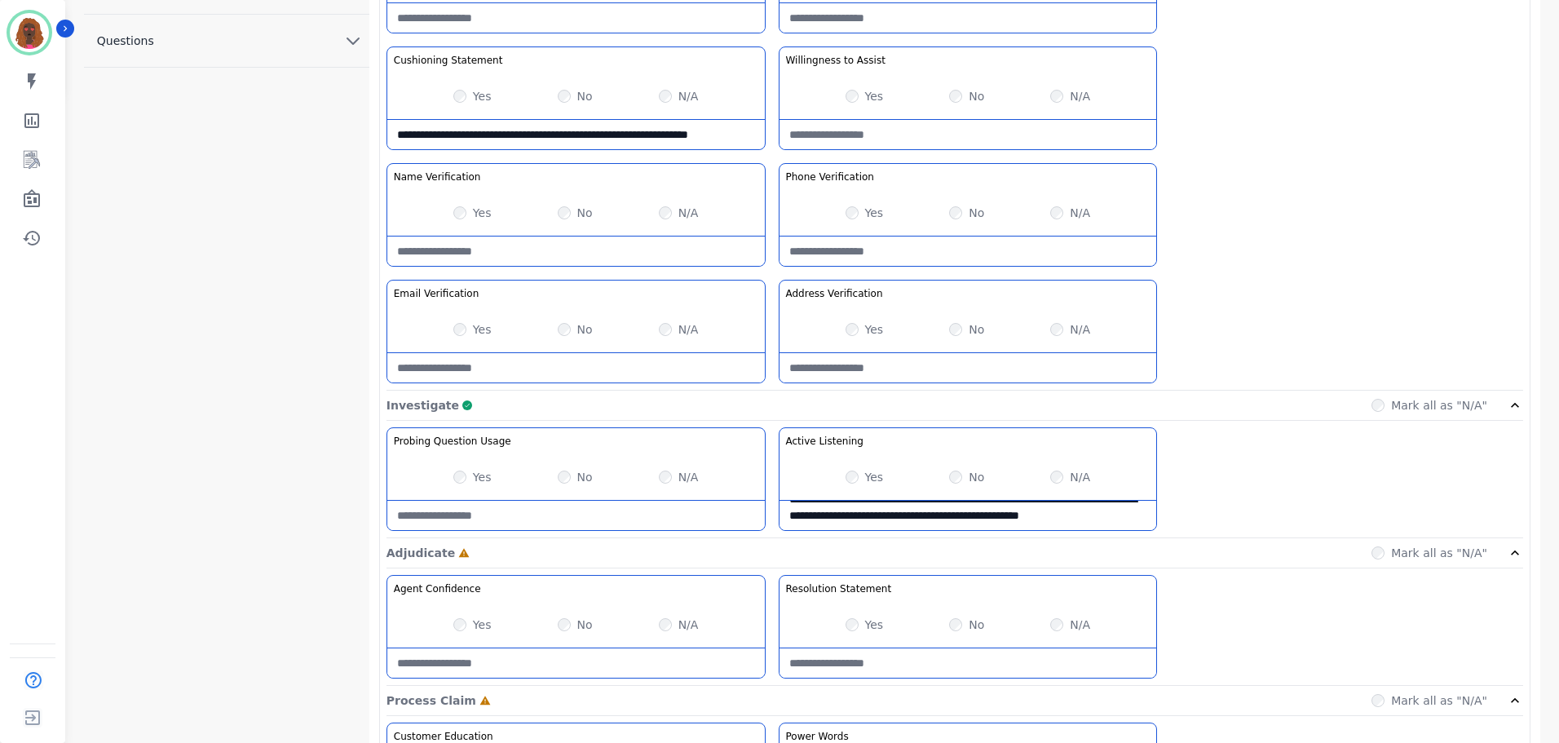
scroll to position [651, 0]
click at [491, 520] on Usage-note at bounding box center [575, 514] width 377 height 29
type Usage-note "**********"
click at [466, 629] on div "Yes" at bounding box center [472, 624] width 38 height 16
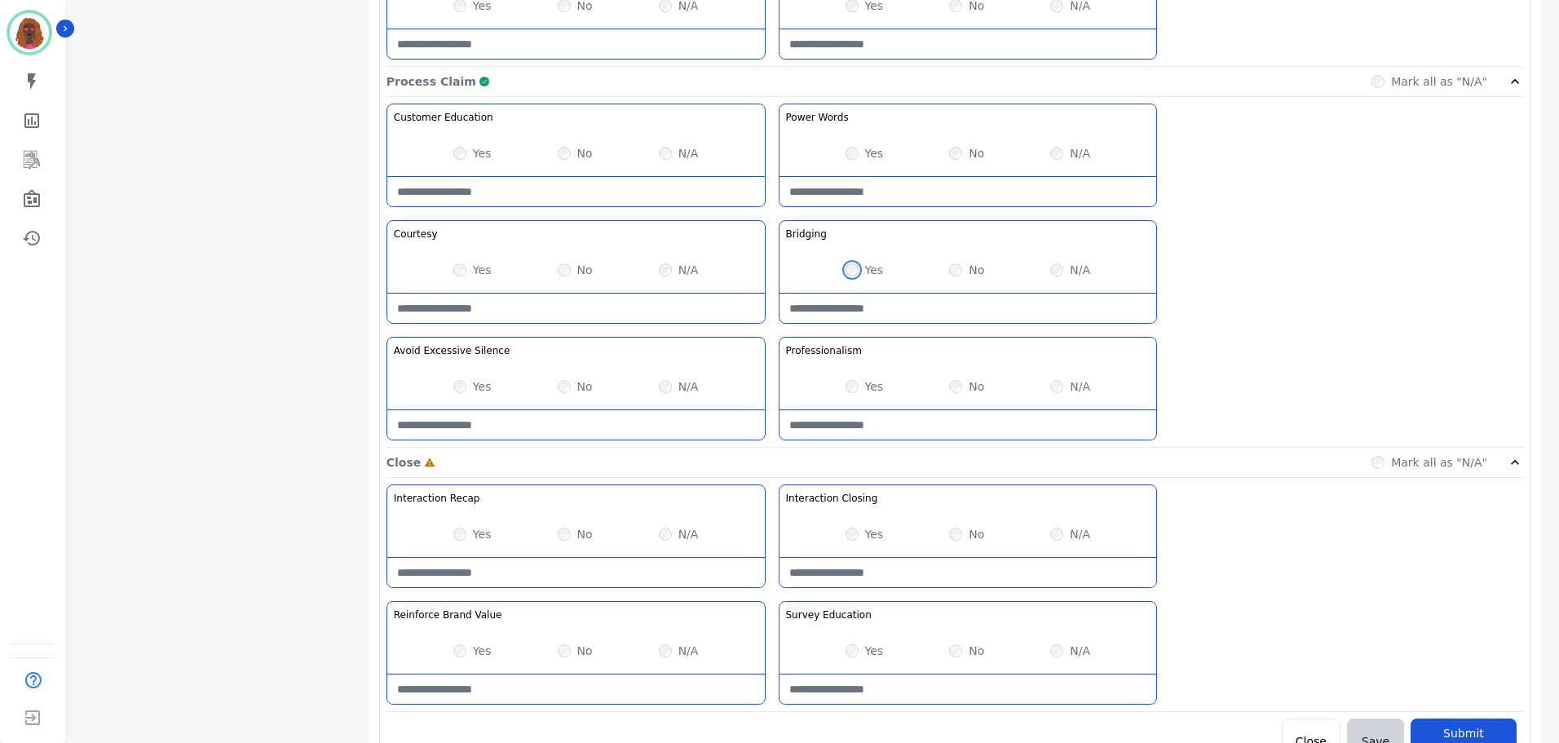
scroll to position [1293, 0]
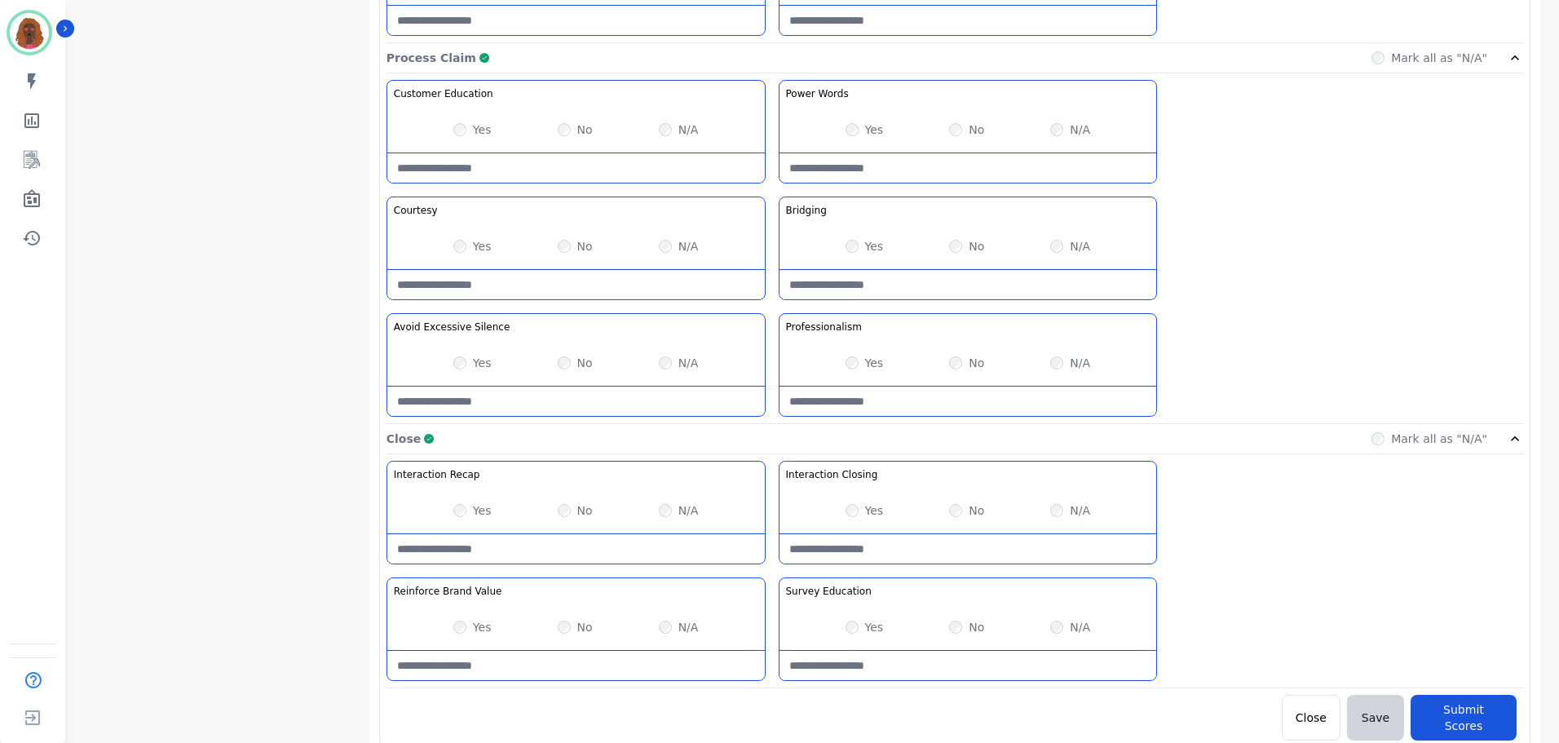
click at [540, 559] on Recap-note at bounding box center [575, 548] width 377 height 29
click at [638, 554] on Recap-note "**********" at bounding box center [575, 548] width 377 height 29
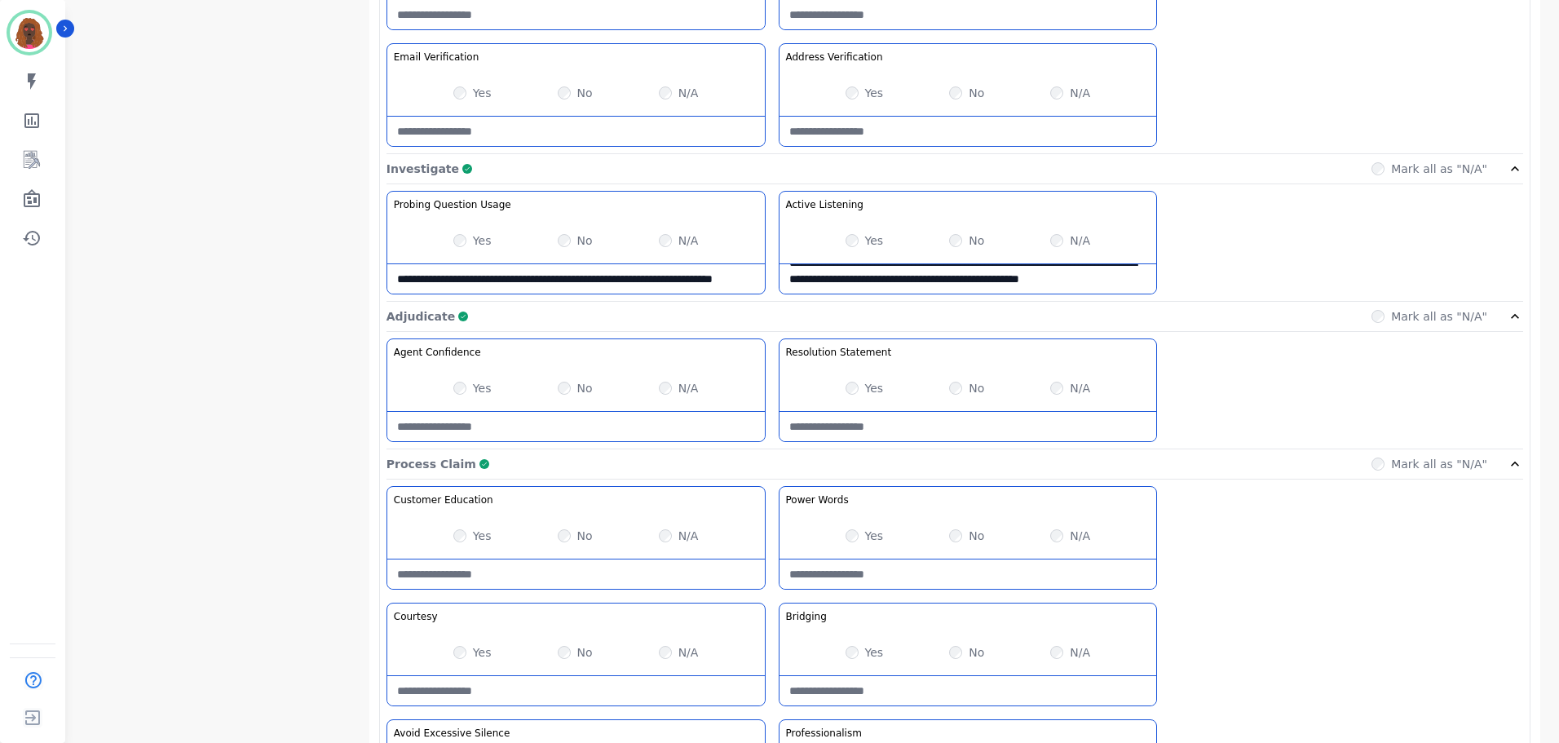
scroll to position [886, 0]
type Recap-note "**********"
click at [502, 289] on Usage-note "**********" at bounding box center [575, 279] width 377 height 29
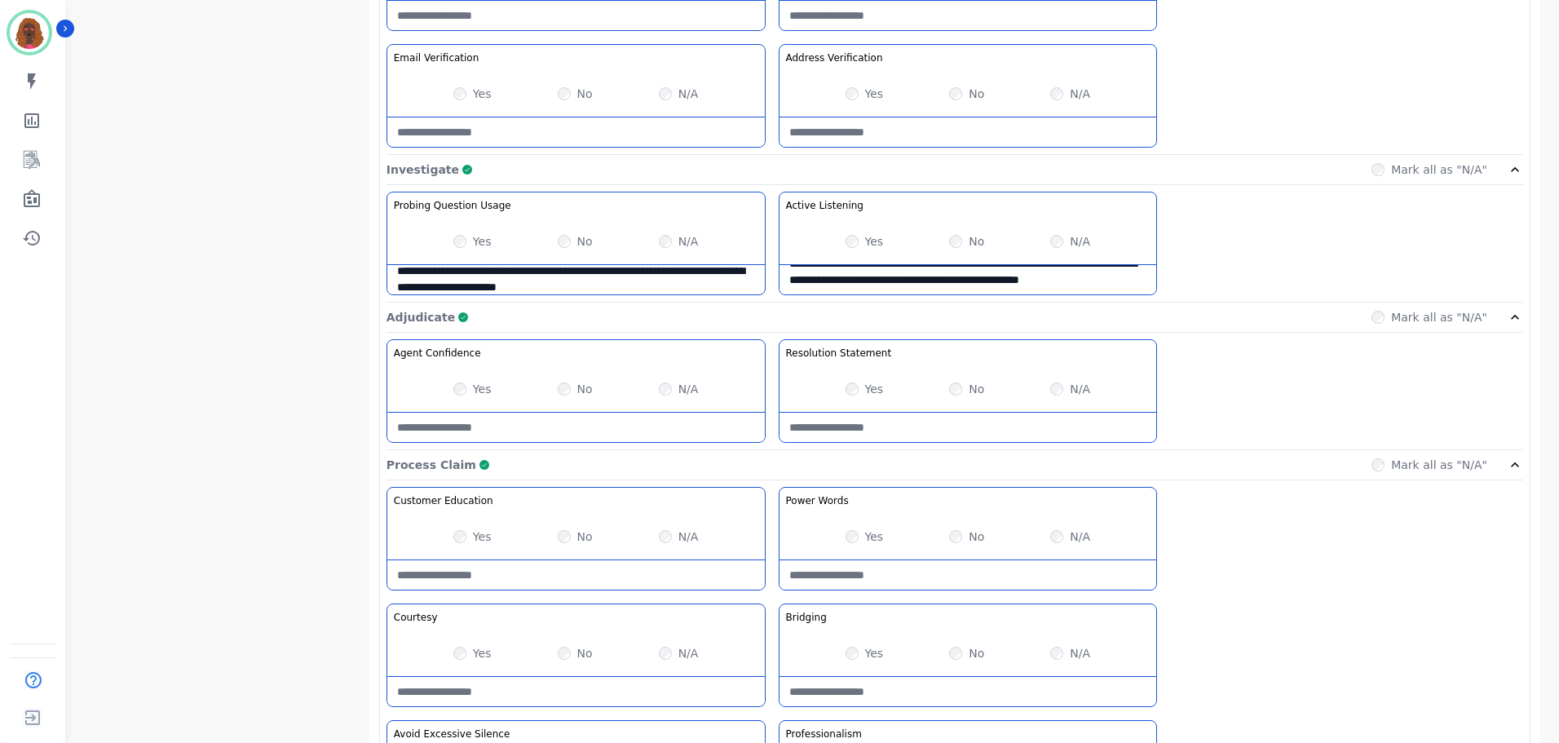
type Usage-note "**********"
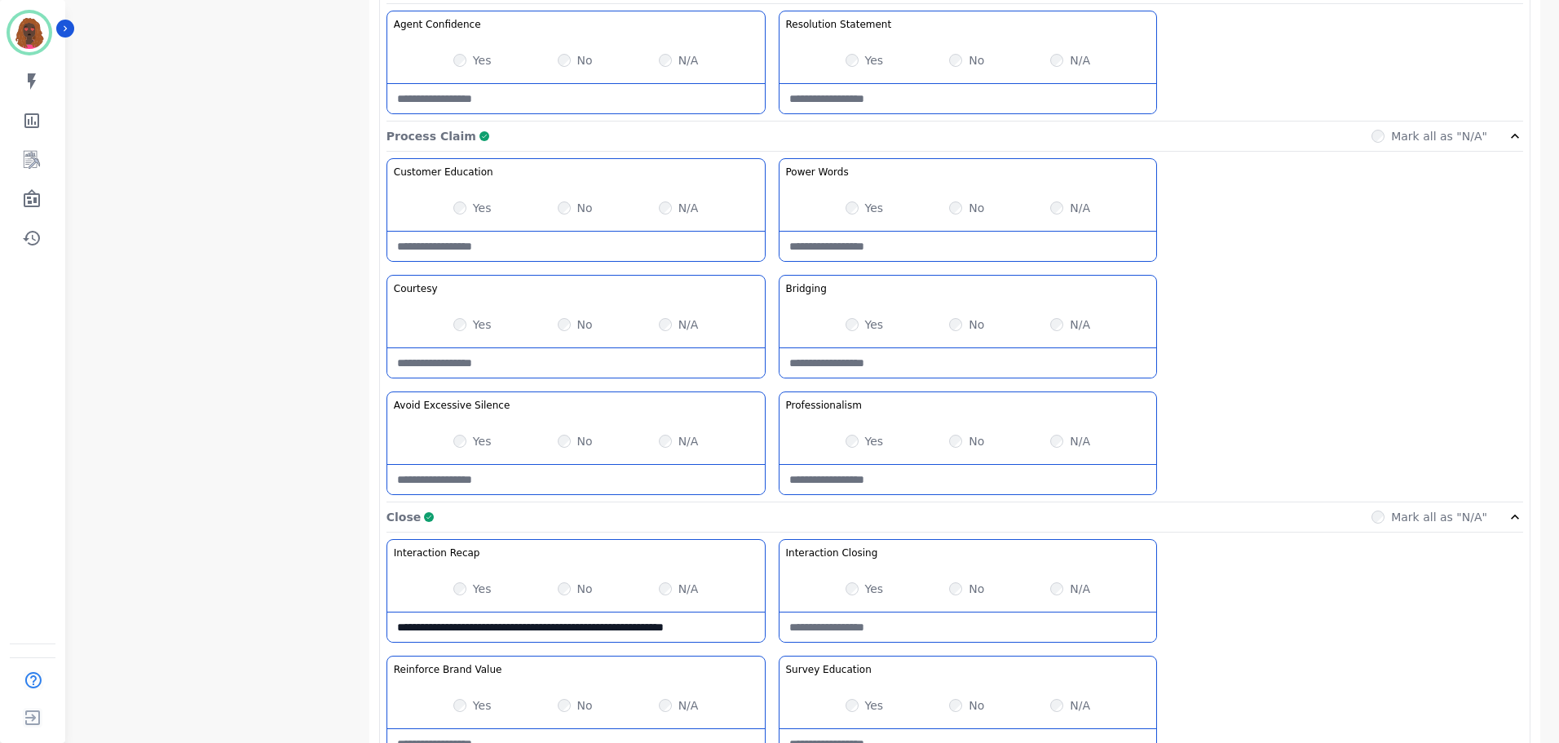
scroll to position [1213, 0]
click at [941, 365] on Claim-Bridging-note at bounding box center [967, 364] width 377 height 29
type Claim-Bridging-note "**********"
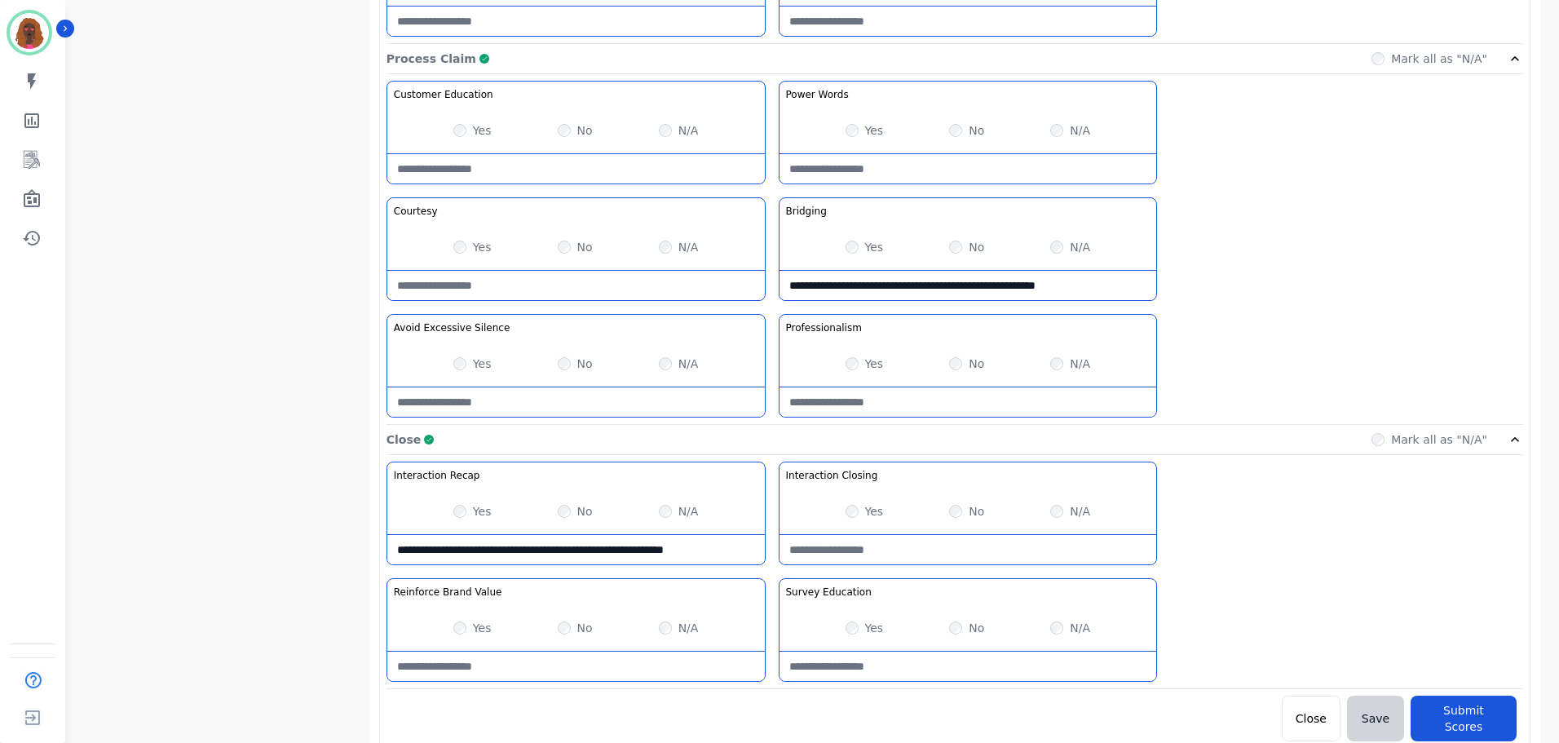
scroll to position [1293, 0]
click at [1490, 713] on button "Submit Scores" at bounding box center [1464, 718] width 106 height 46
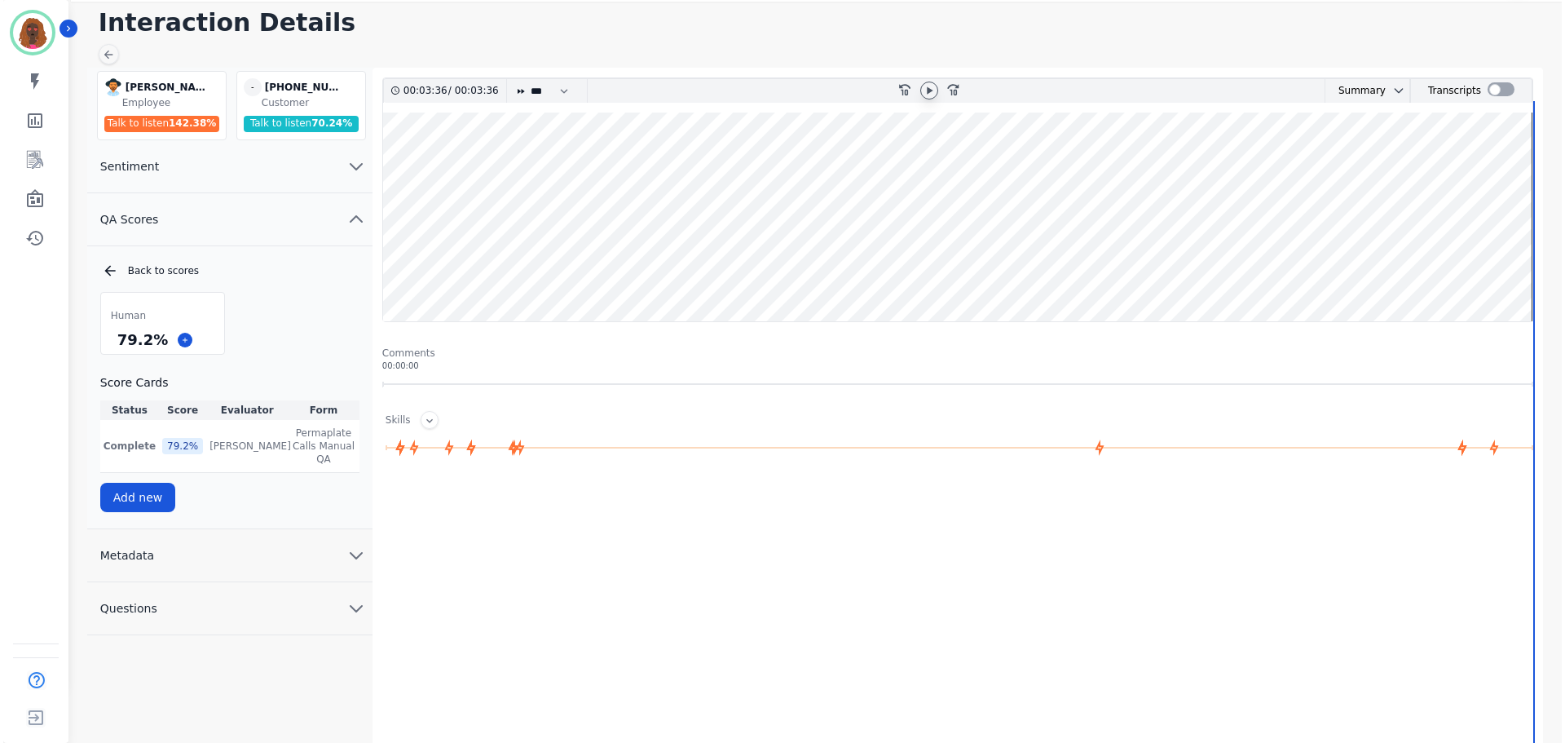
scroll to position [0, 0]
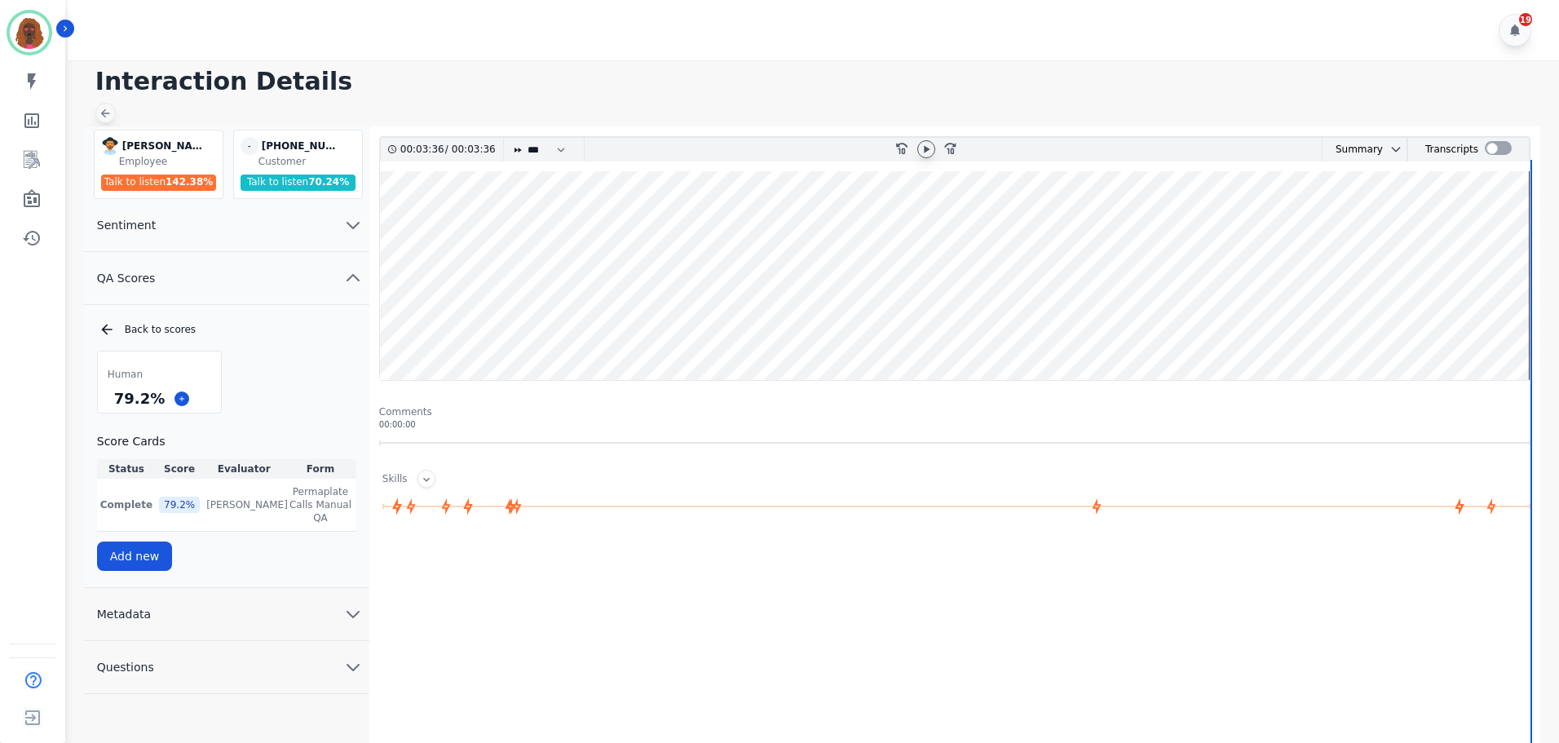
click at [104, 113] on icon at bounding box center [105, 113] width 9 height 9
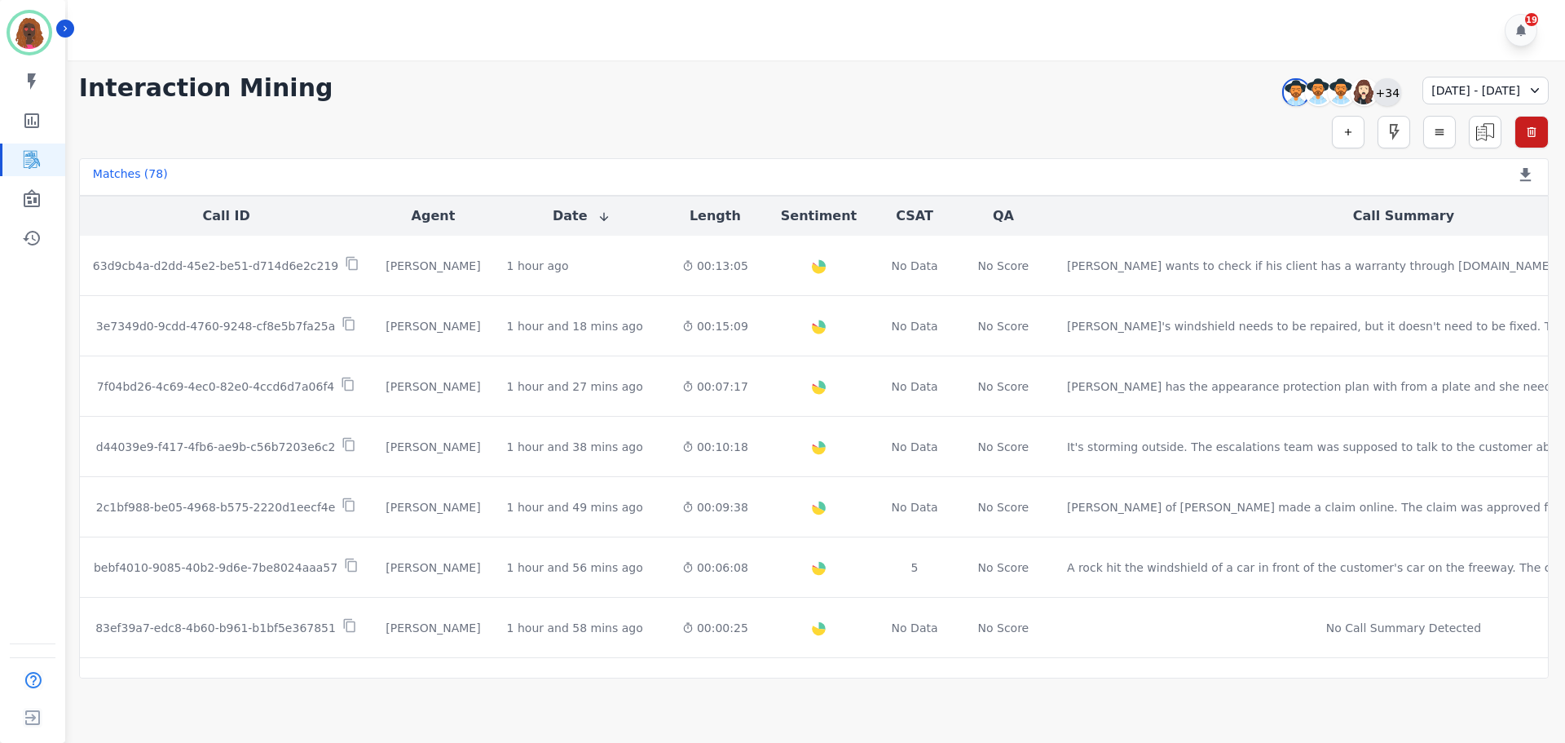
click at [1374, 92] on div "+34" at bounding box center [1388, 92] width 28 height 28
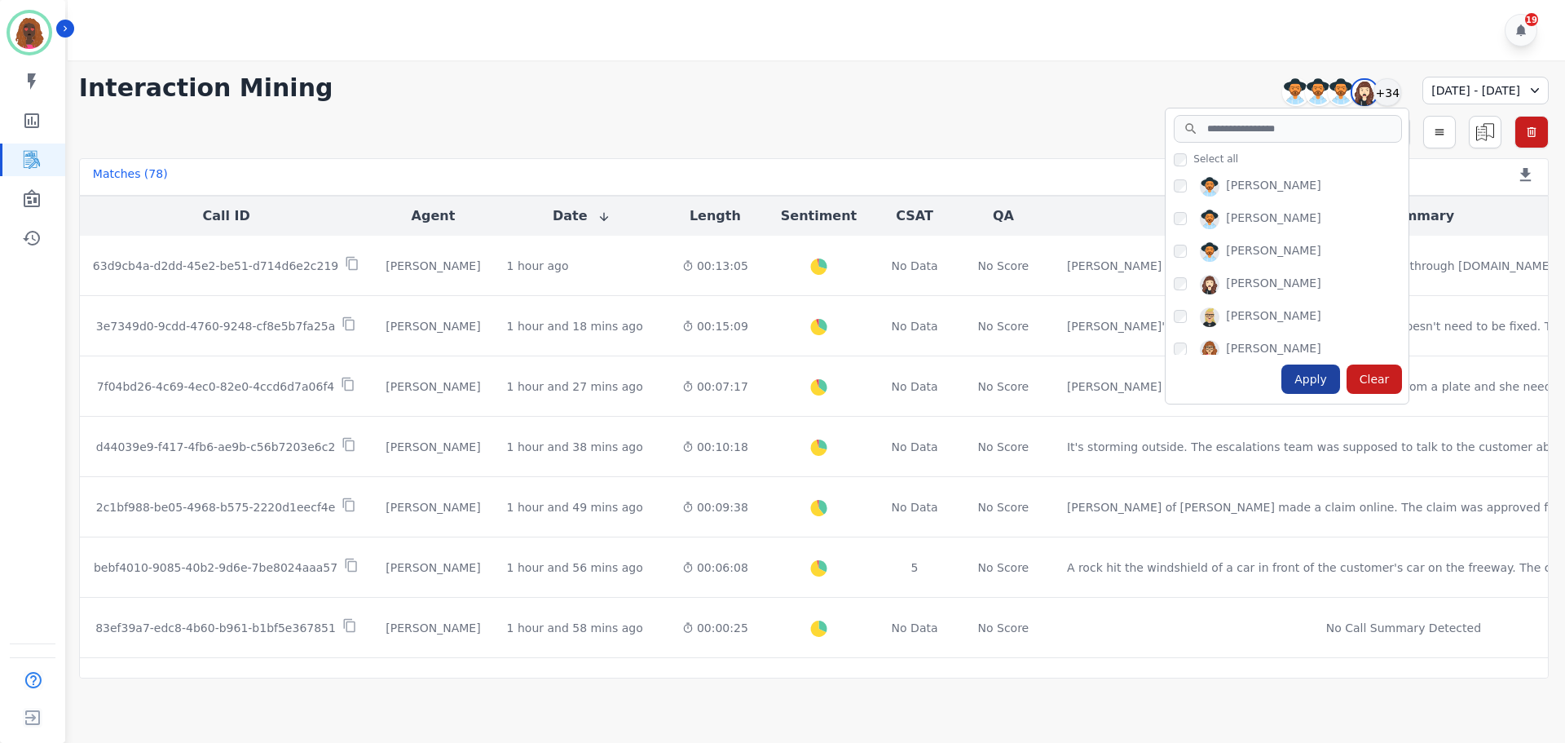
click at [1282, 374] on div "Apply" at bounding box center [1311, 378] width 59 height 29
